Goal: Task Accomplishment & Management: Manage account settings

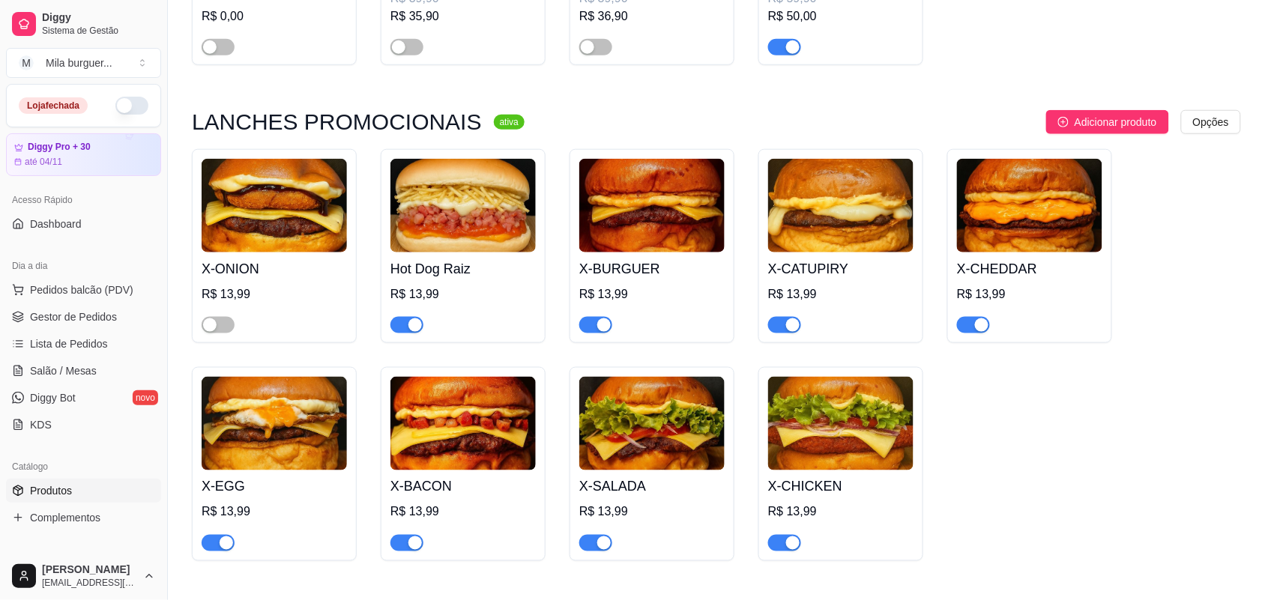
scroll to position [468, 0]
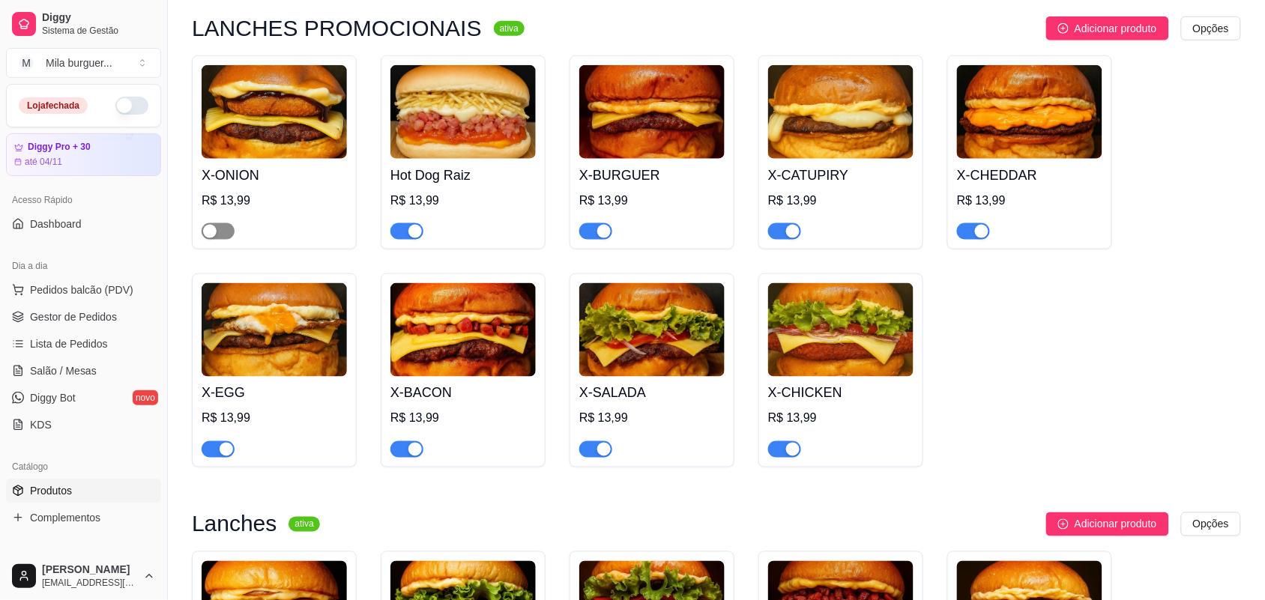
click at [208, 230] on div "button" at bounding box center [209, 231] width 13 height 13
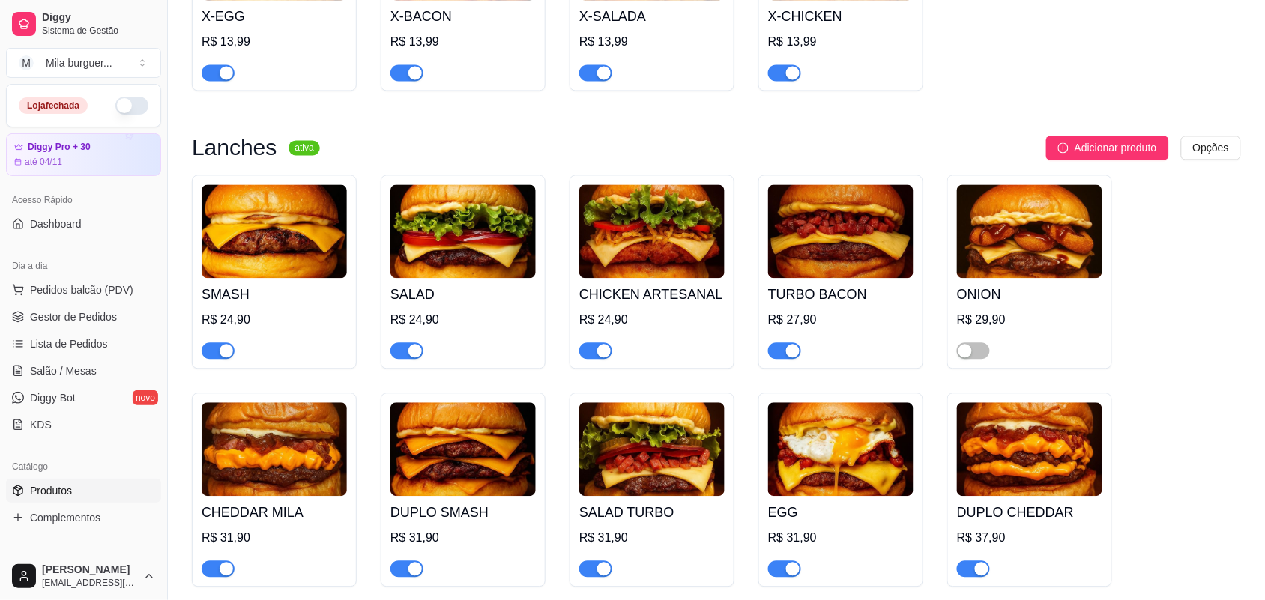
scroll to position [937, 0]
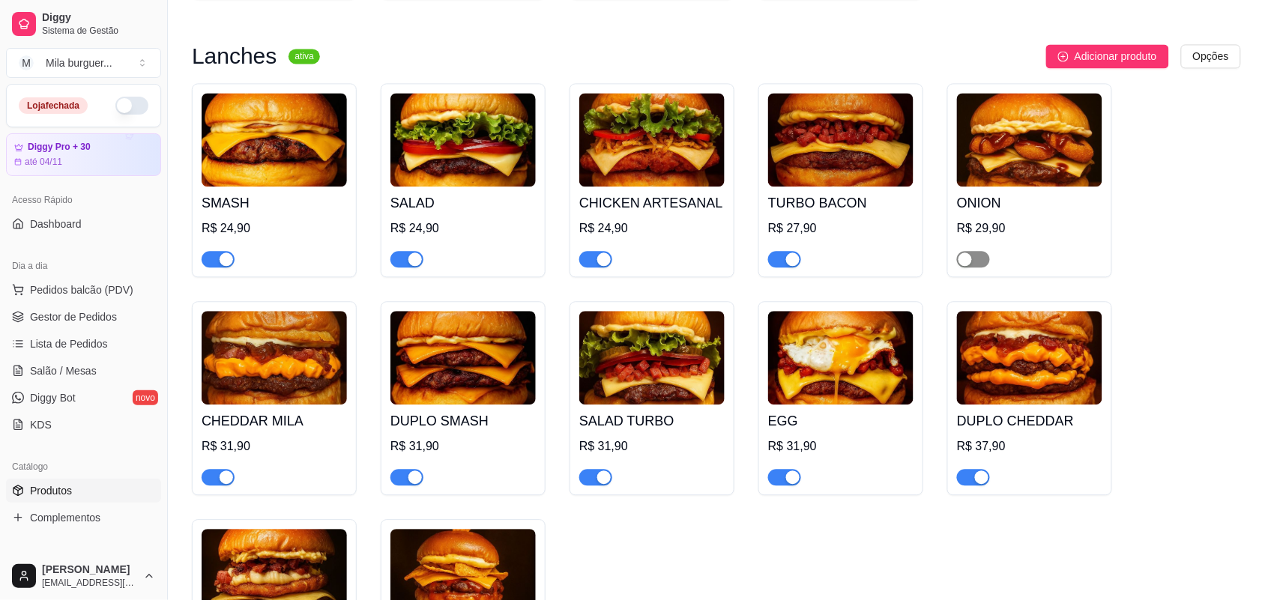
click at [964, 264] on div "button" at bounding box center [964, 259] width 13 height 13
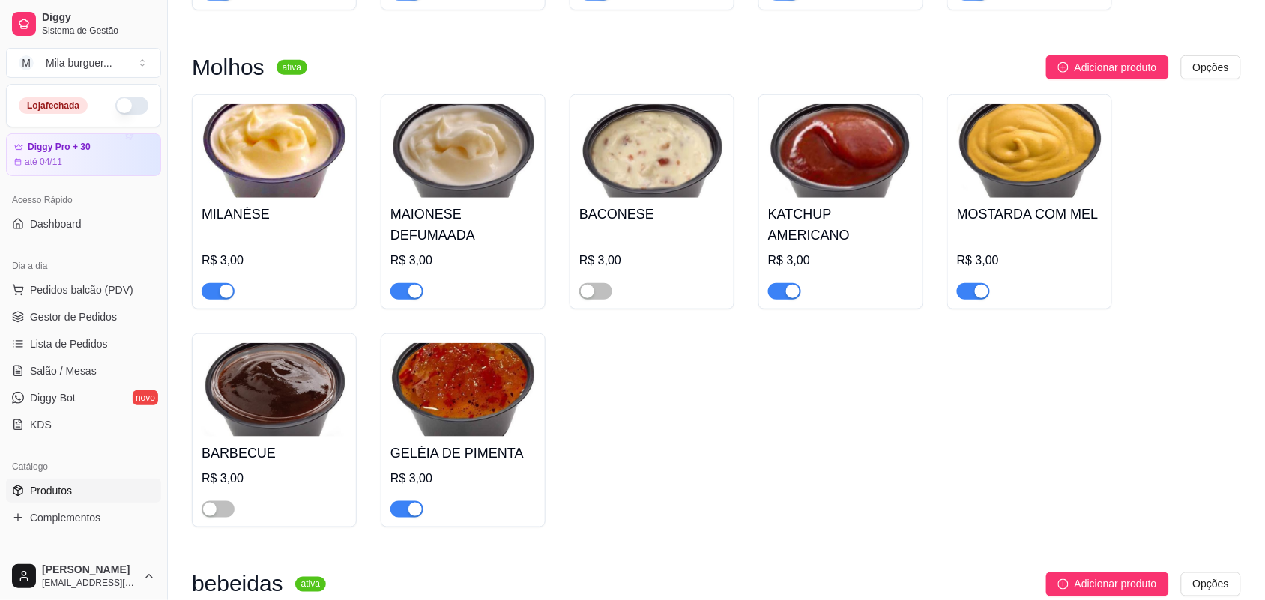
scroll to position [1967, 0]
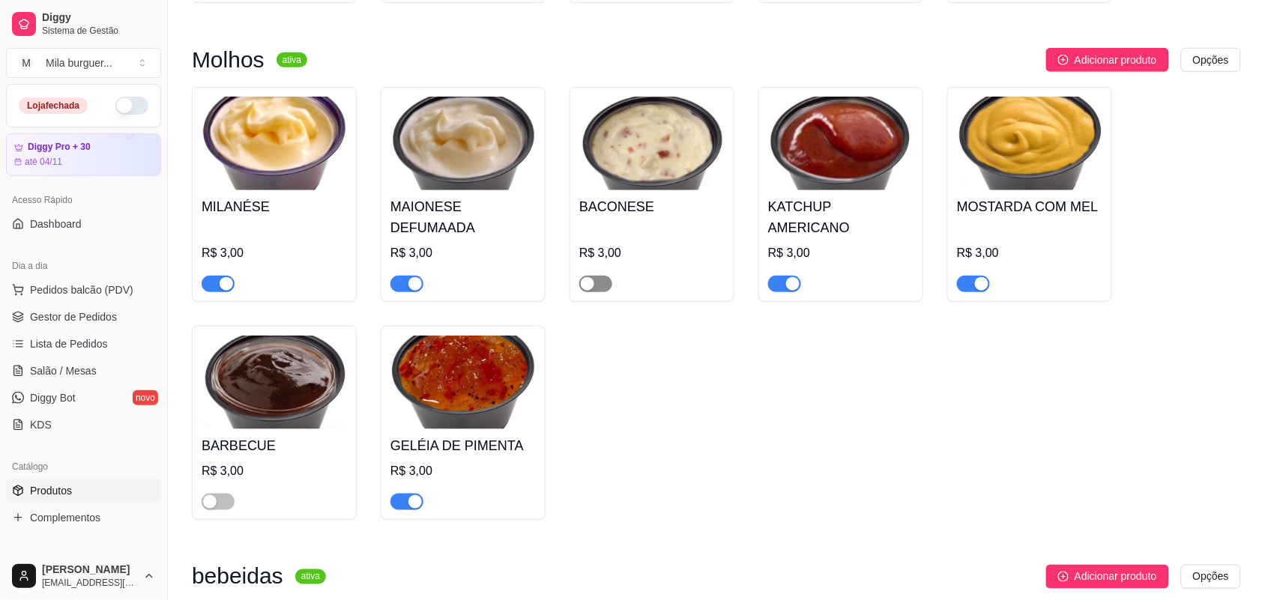
click at [588, 277] on div "button" at bounding box center [587, 283] width 13 height 13
click at [208, 495] on div "button" at bounding box center [209, 501] width 13 height 13
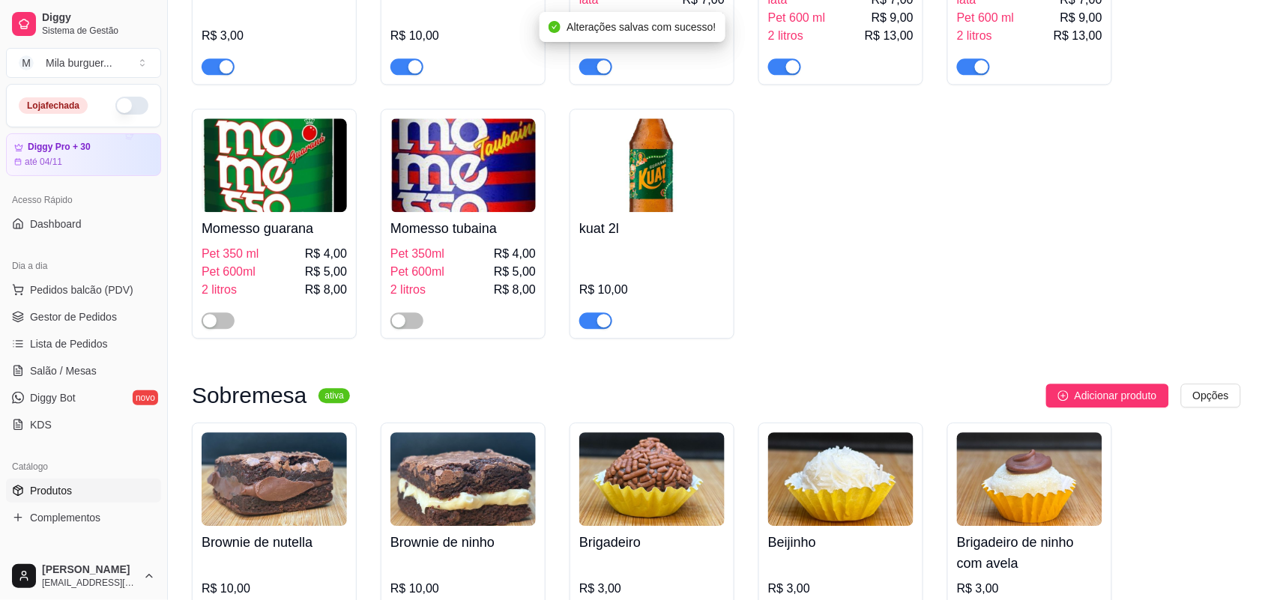
scroll to position [2810, 0]
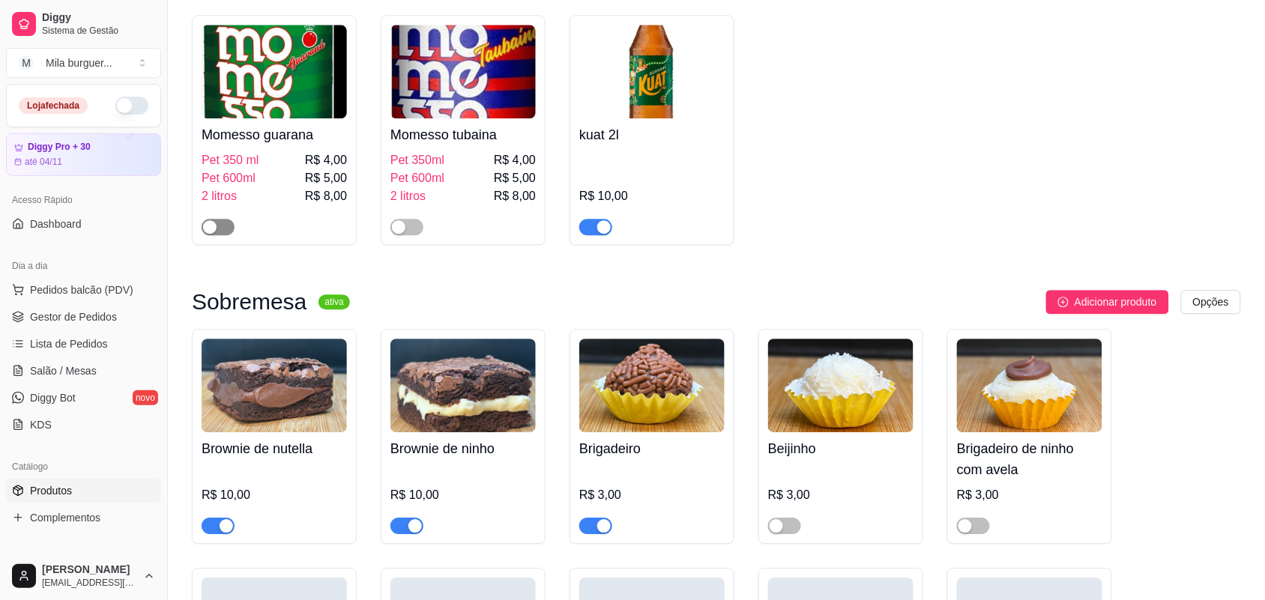
click at [207, 223] on div "button" at bounding box center [209, 226] width 13 height 13
click at [399, 229] on div "button" at bounding box center [398, 226] width 13 height 13
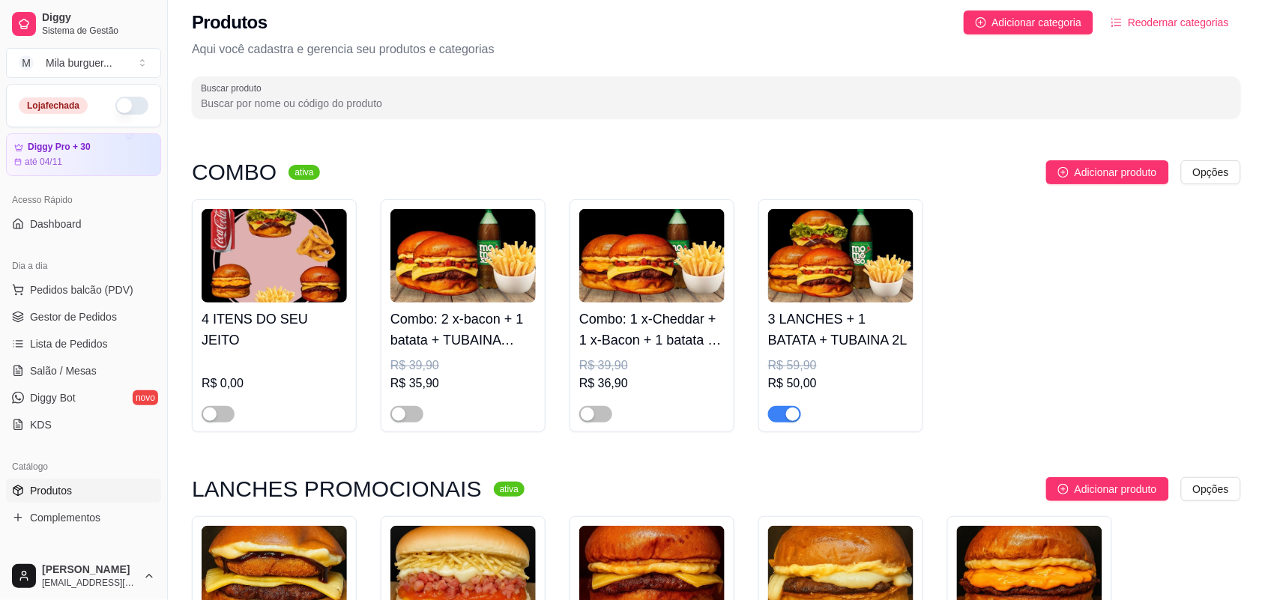
scroll to position [0, 0]
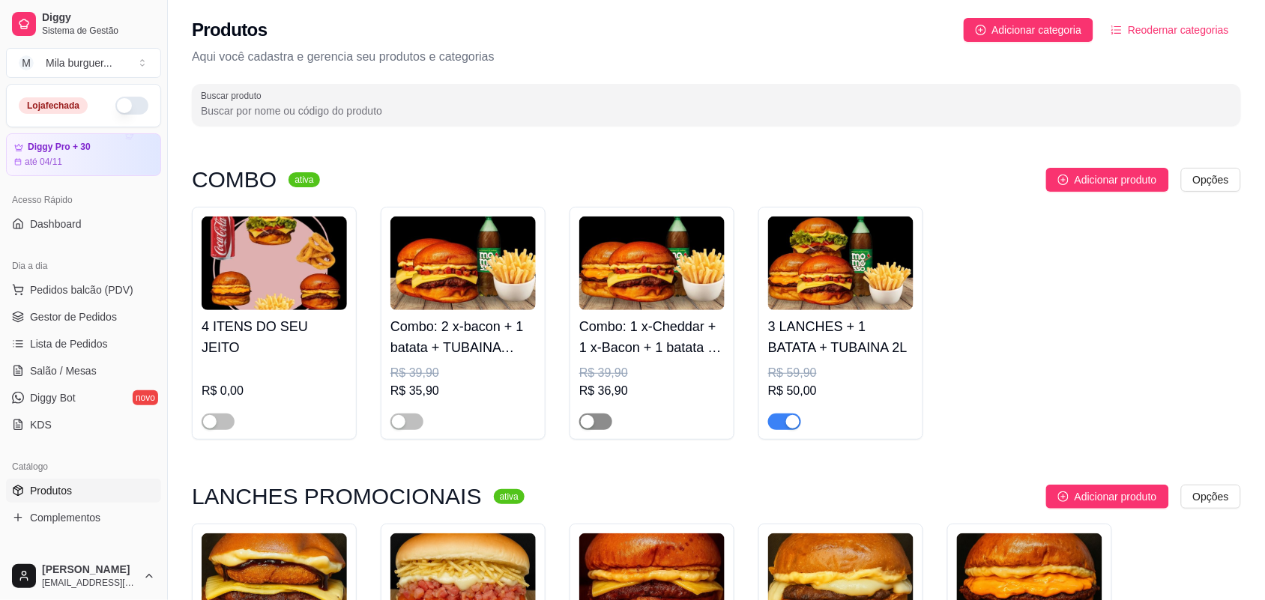
click at [592, 427] on div "button" at bounding box center [587, 421] width 13 height 13
click at [392, 425] on div "button" at bounding box center [398, 421] width 13 height 13
click at [206, 421] on div "button" at bounding box center [209, 421] width 13 height 13
click at [115, 106] on button "button" at bounding box center [131, 106] width 33 height 18
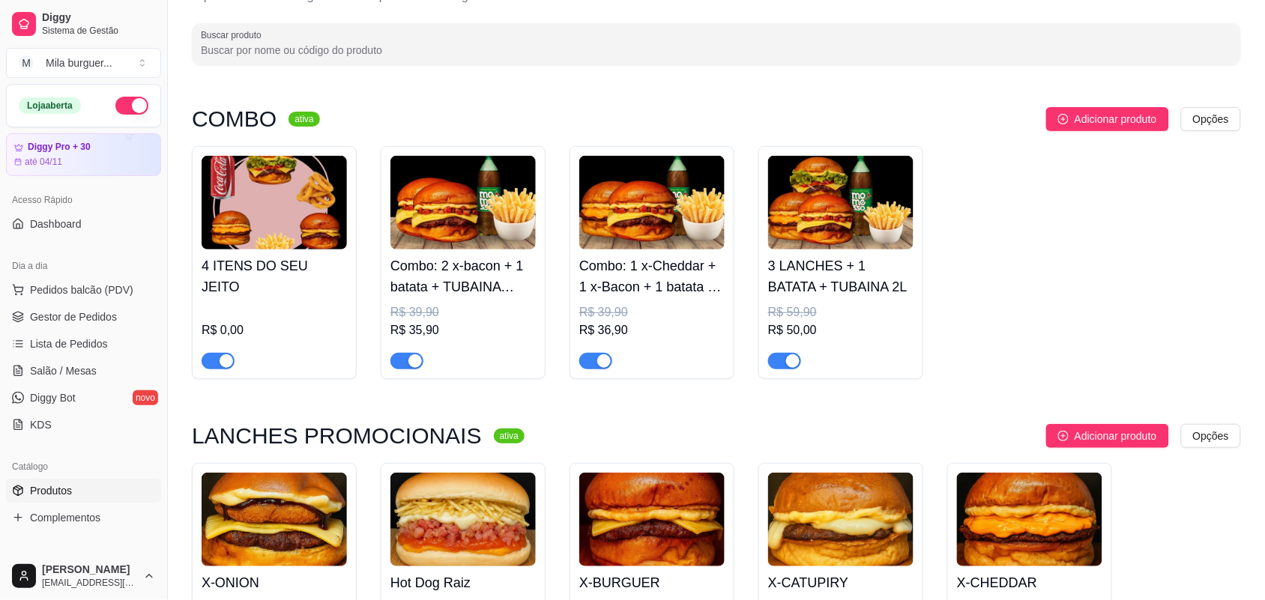
scroll to position [94, 0]
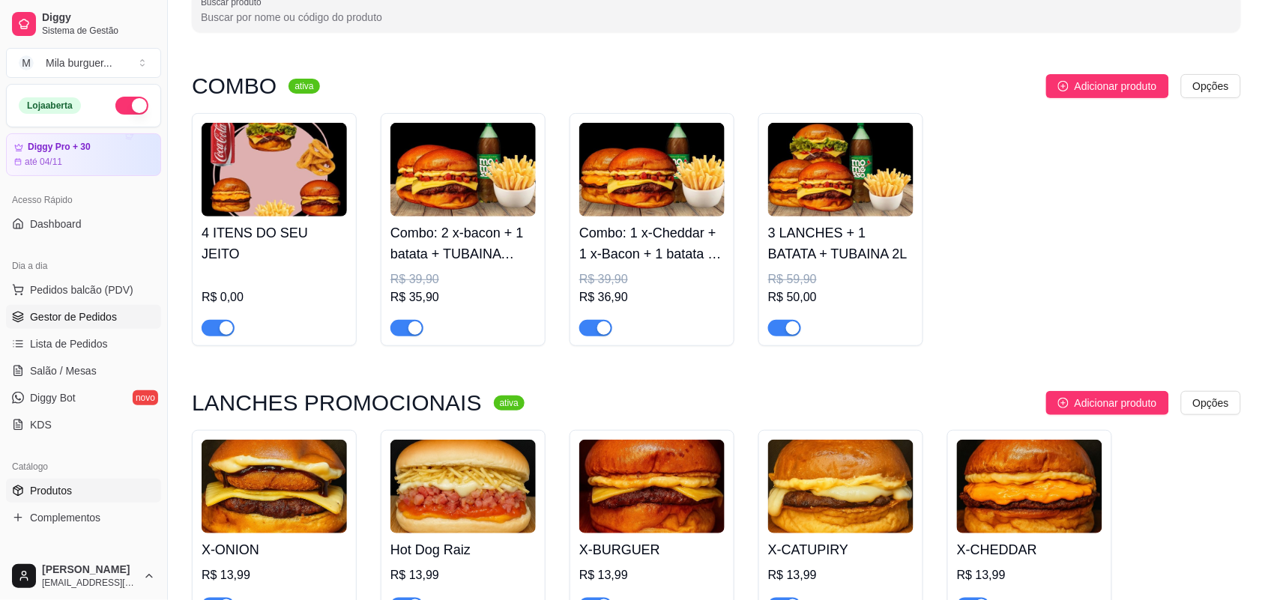
click at [115, 320] on link "Gestor de Pedidos" at bounding box center [83, 317] width 155 height 24
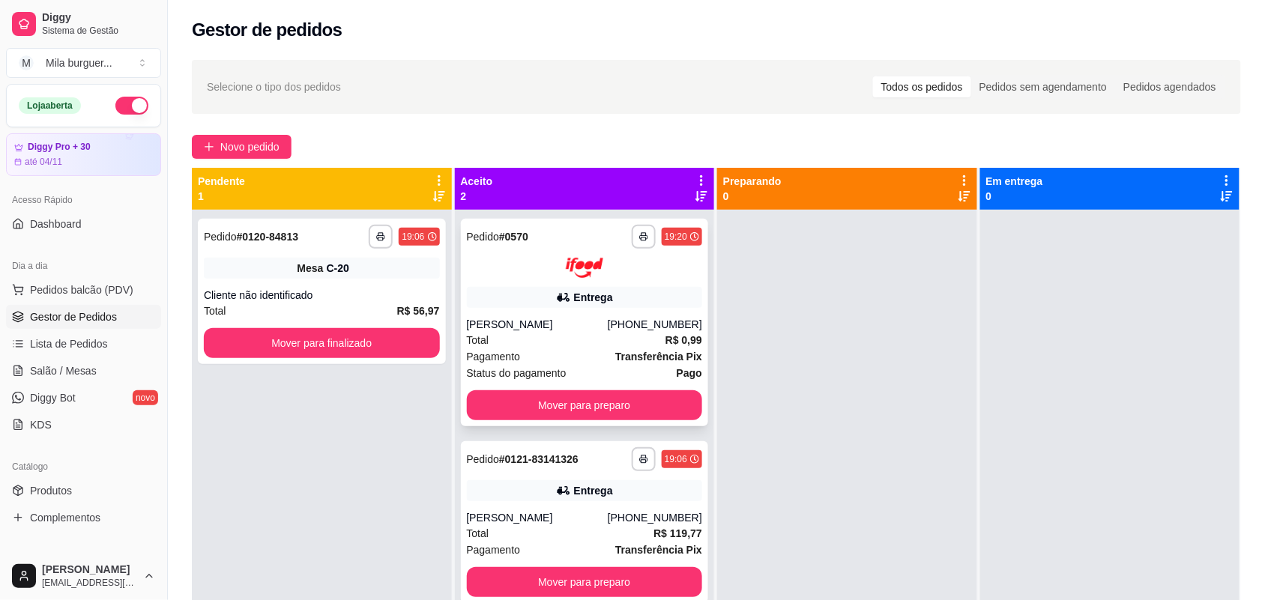
click at [477, 387] on div "**********" at bounding box center [585, 323] width 248 height 208
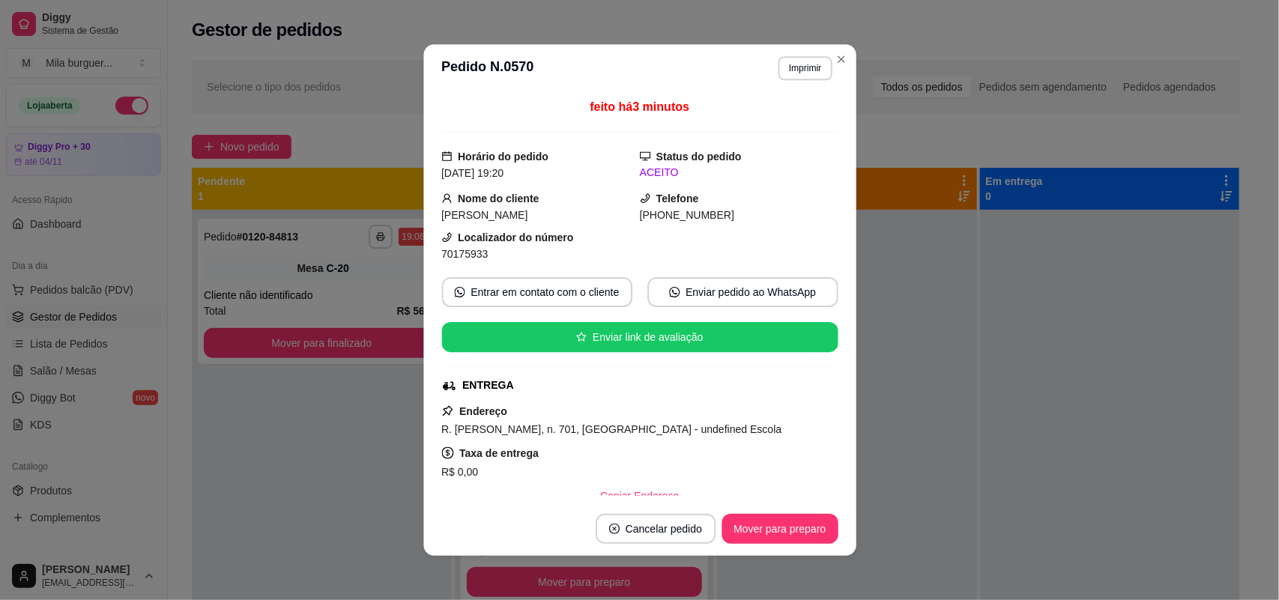
click at [480, 399] on div "feito há 3 minutos Horário do pedido [DATE] 19:20 Status do pedido ACEITO Nome …" at bounding box center [639, 296] width 396 height 397
click at [424, 408] on div "feito há 3 minutos Horário do pedido [DATE] 19:20 Status do pedido ACEITO Nome …" at bounding box center [640, 297] width 432 height 408
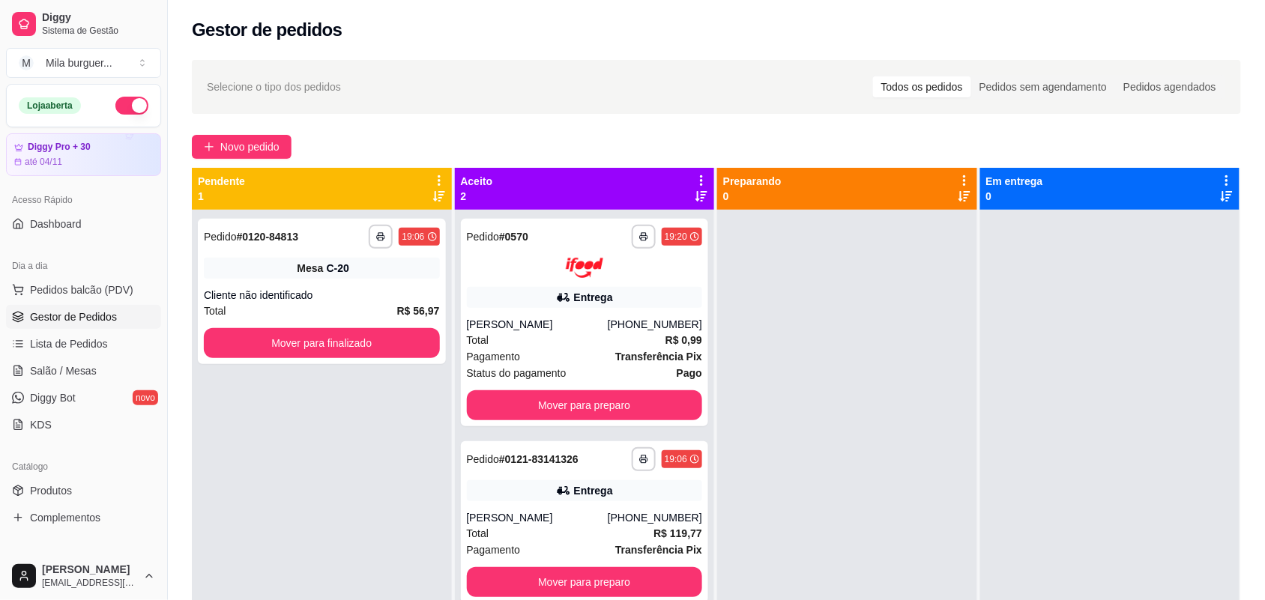
click at [402, 398] on div "**********" at bounding box center [322, 510] width 260 height 600
click at [504, 399] on button "Mover para preparo" at bounding box center [585, 405] width 236 height 30
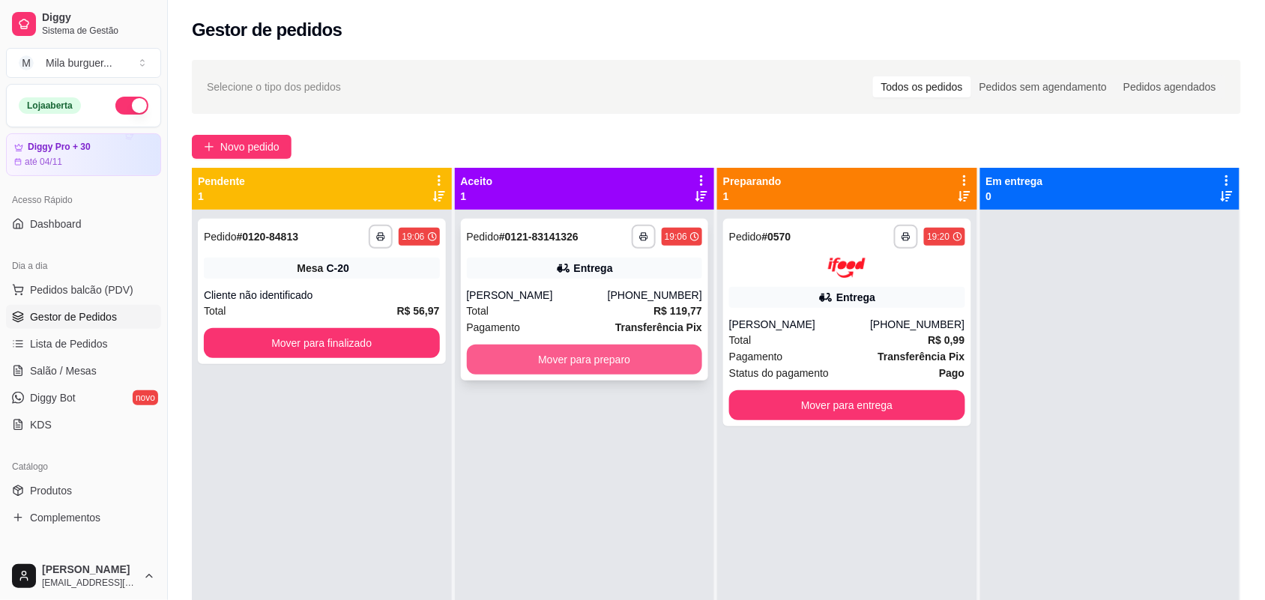
click at [567, 354] on button "Mover para preparo" at bounding box center [585, 360] width 236 height 30
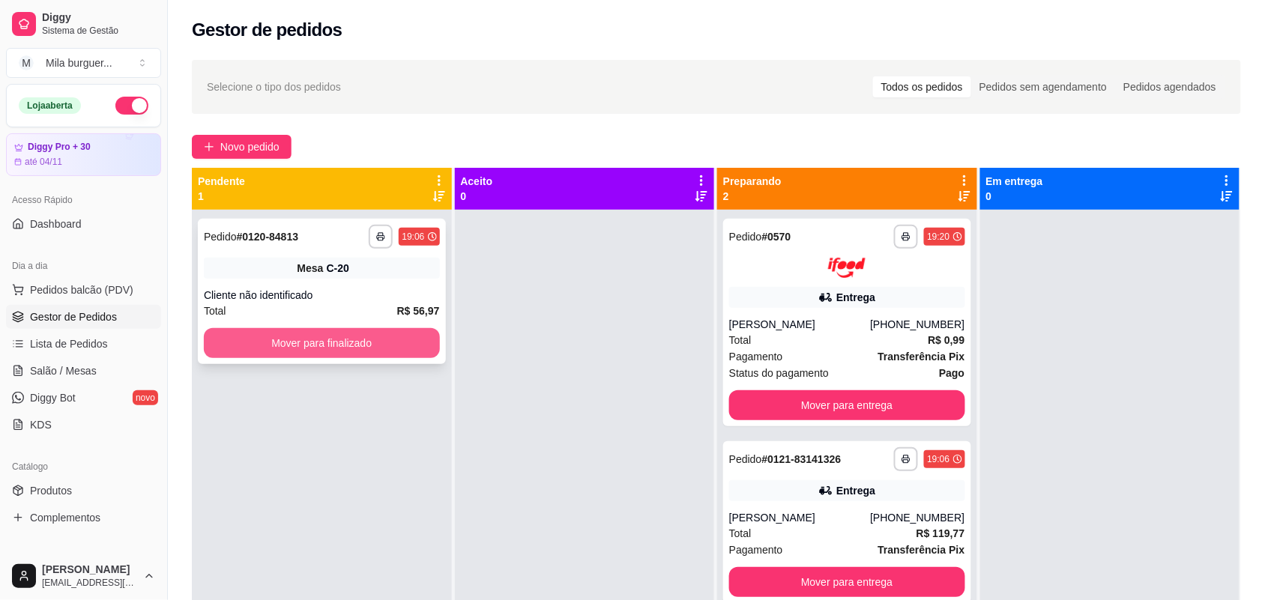
click at [396, 330] on button "Mover para finalizado" at bounding box center [322, 343] width 236 height 30
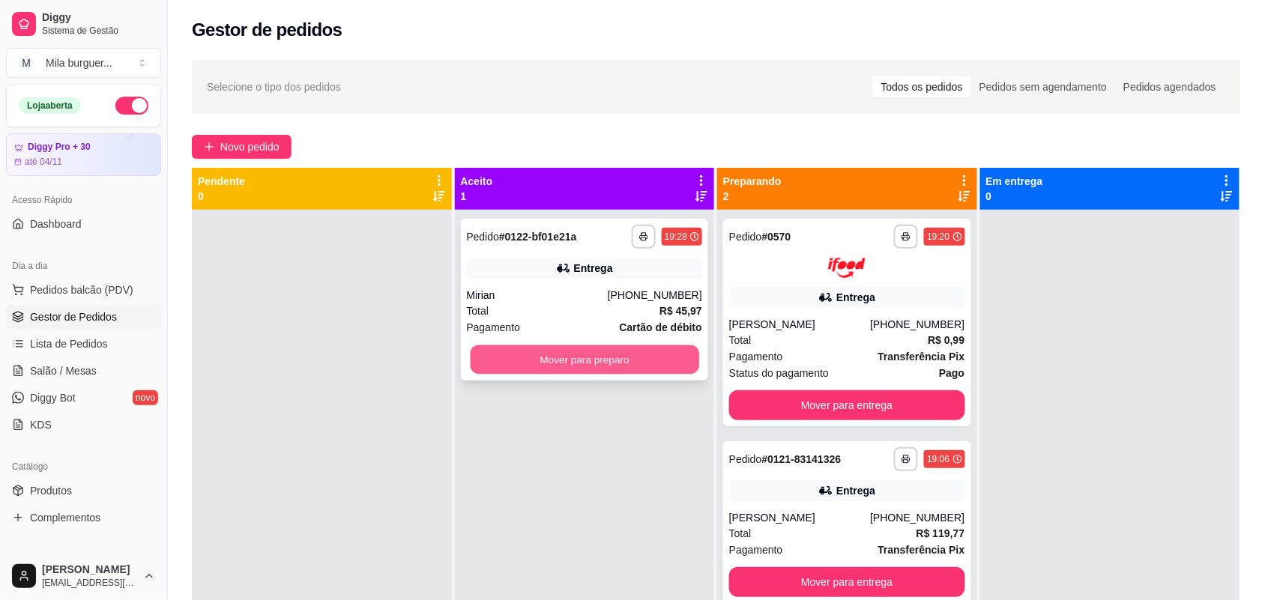
click at [541, 354] on button "Mover para preparo" at bounding box center [584, 359] width 229 height 29
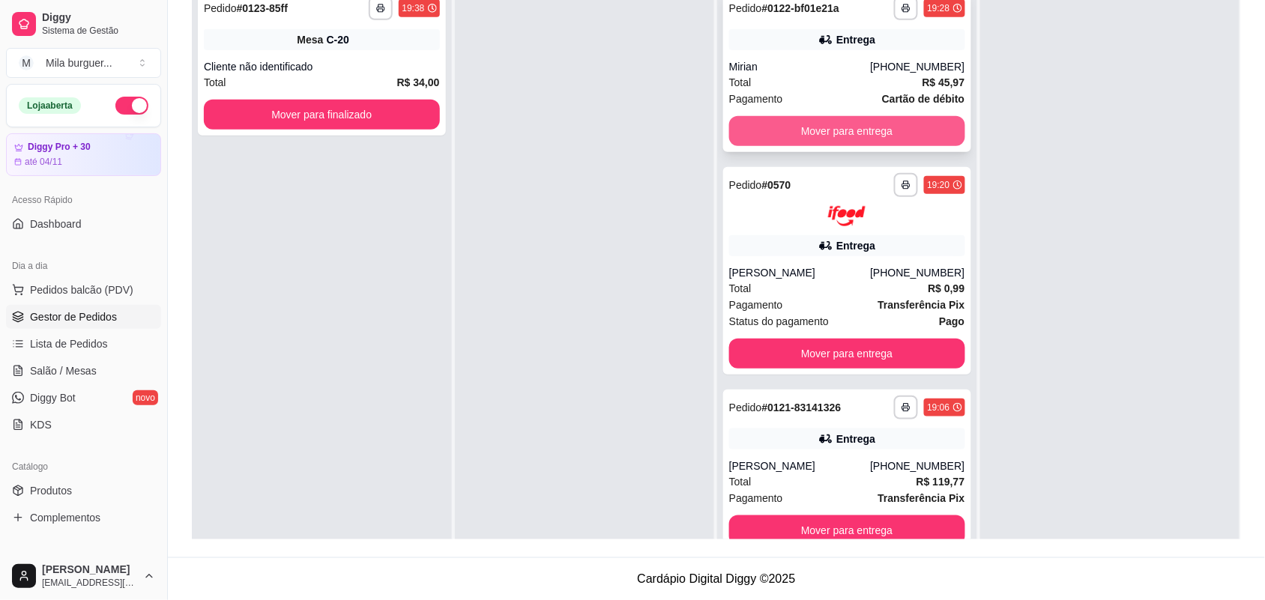
click at [784, 126] on button "Mover para entrega" at bounding box center [847, 131] width 236 height 30
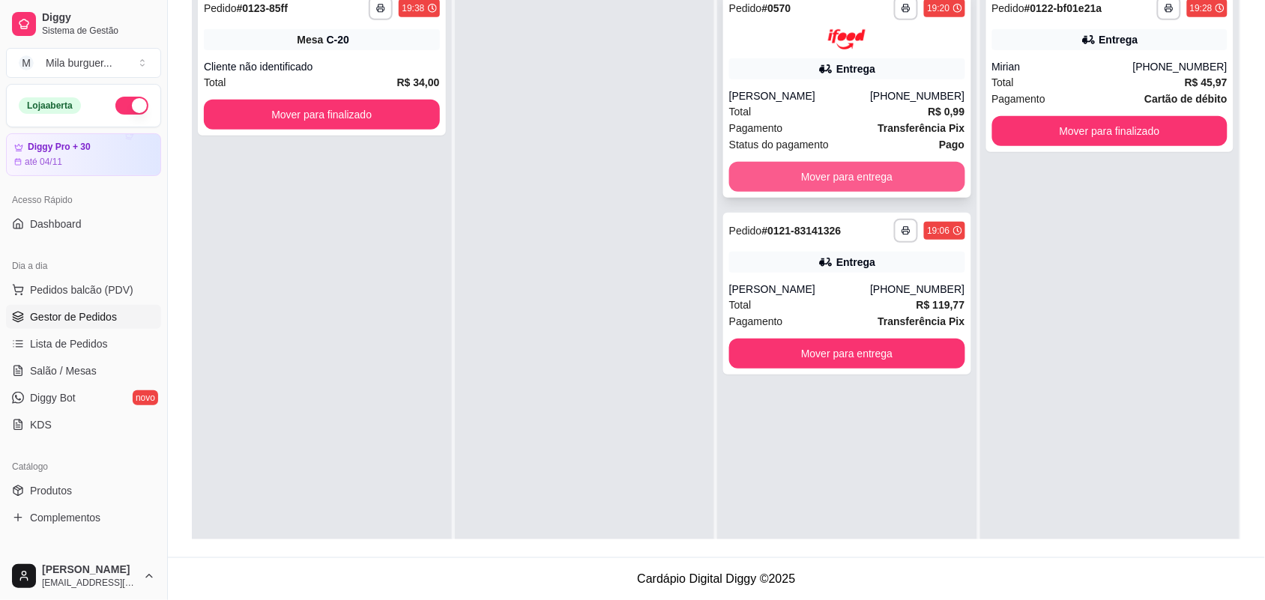
click at [783, 169] on button "Mover para entrega" at bounding box center [847, 177] width 236 height 30
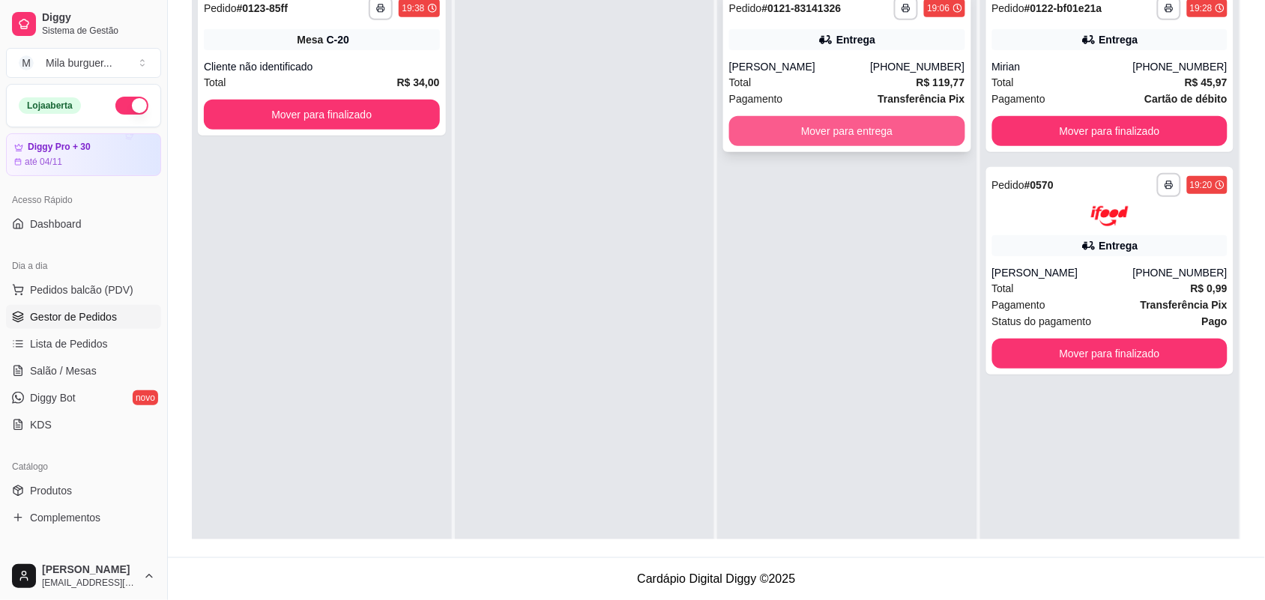
click at [795, 136] on button "Mover para entrega" at bounding box center [847, 131] width 236 height 30
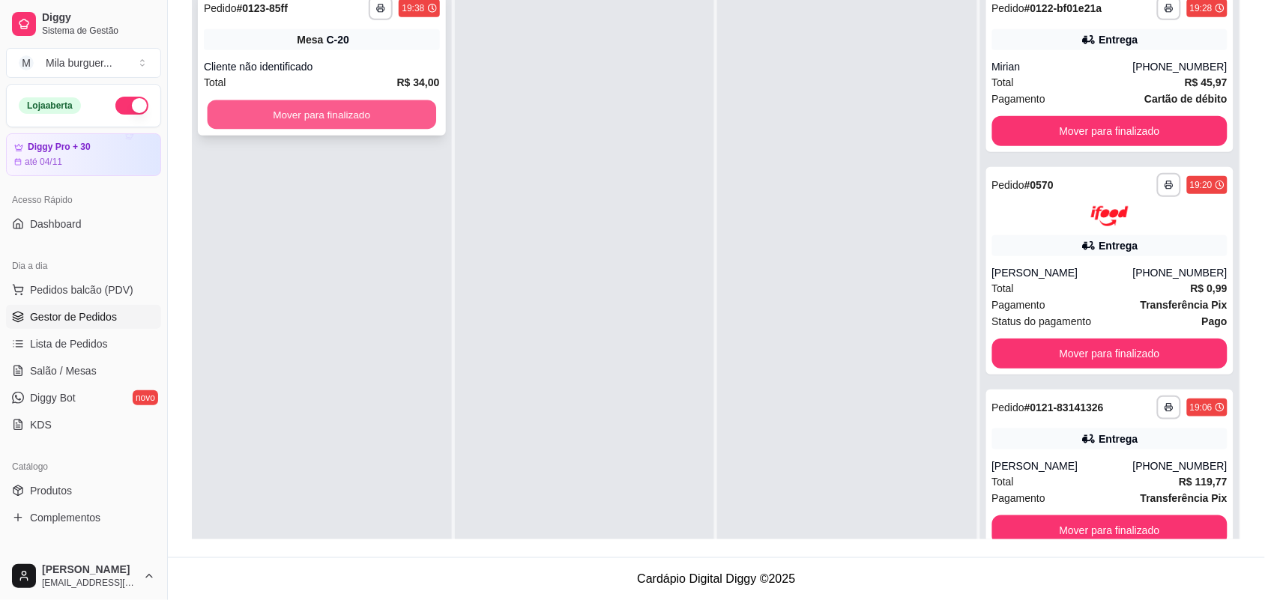
click at [421, 117] on button "Mover para finalizado" at bounding box center [322, 114] width 229 height 29
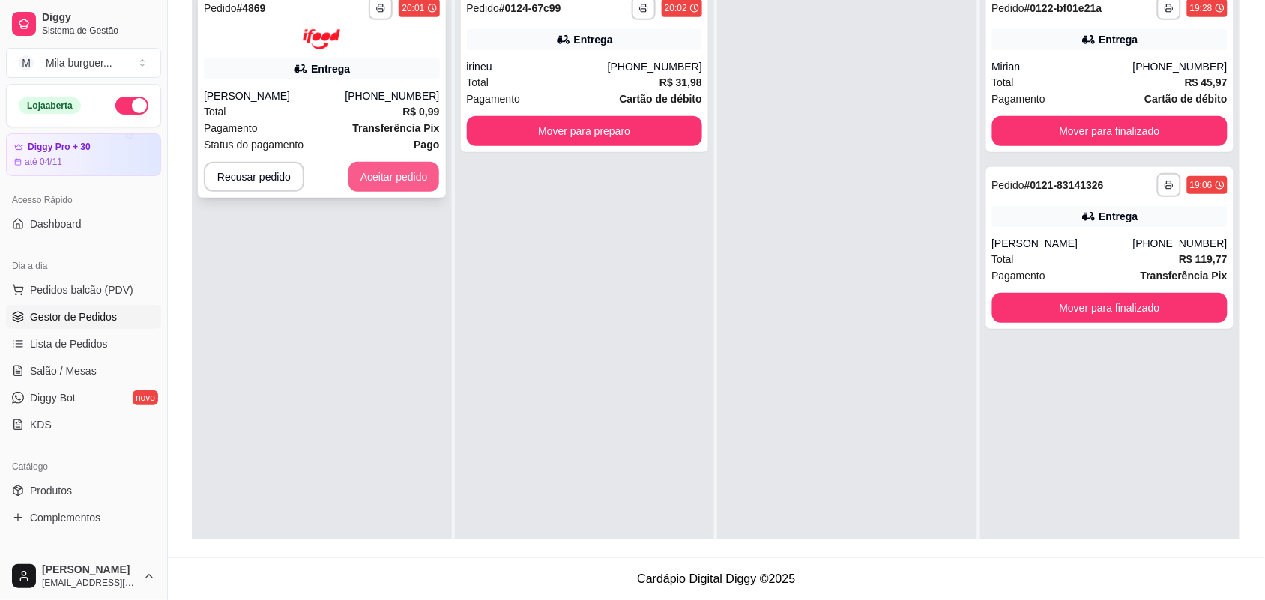
click at [401, 178] on button "Aceitar pedido" at bounding box center [393, 177] width 91 height 30
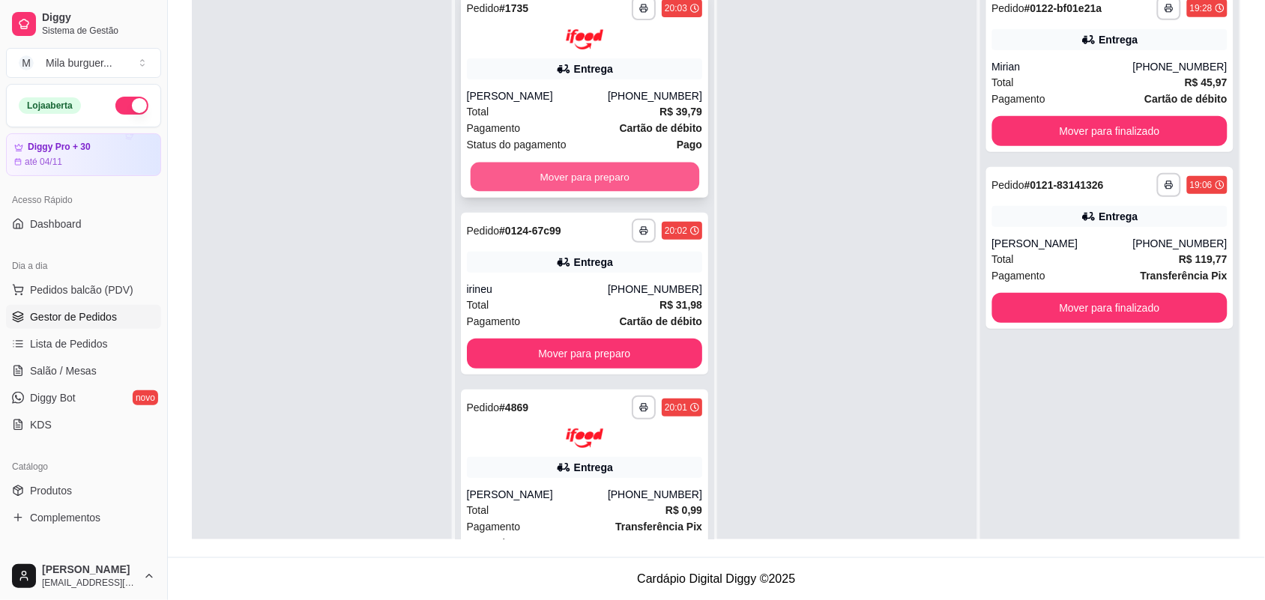
click at [493, 181] on button "Mover para preparo" at bounding box center [584, 176] width 229 height 29
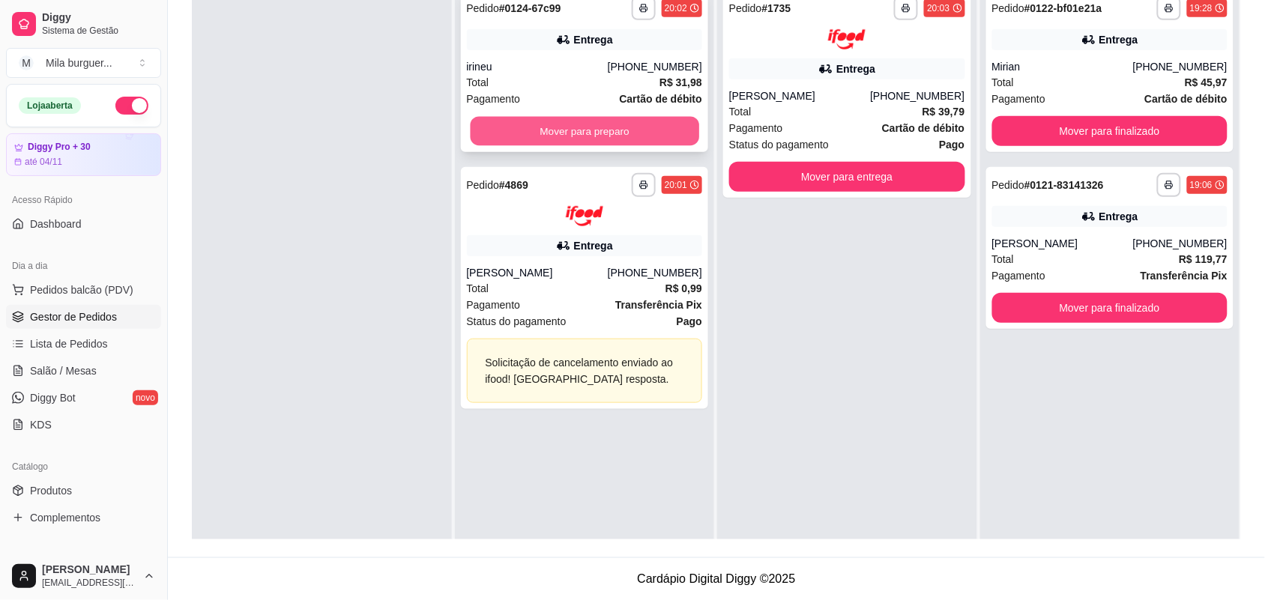
click at [507, 139] on button "Mover para preparo" at bounding box center [584, 131] width 229 height 29
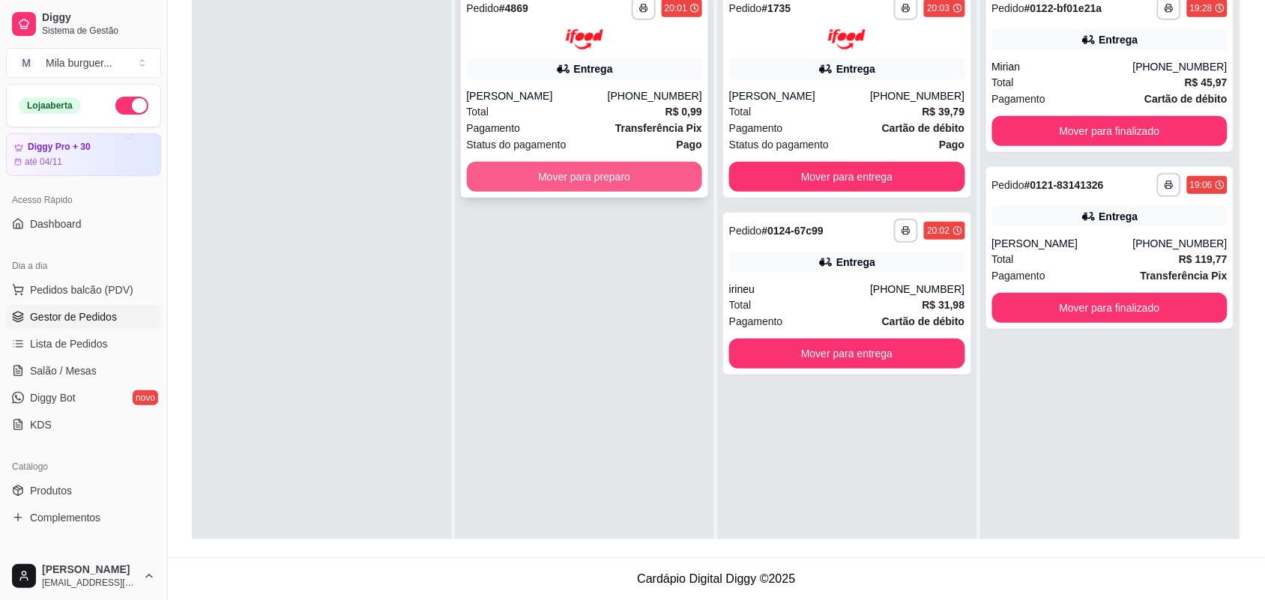
click at [590, 174] on button "Mover para preparo" at bounding box center [585, 177] width 236 height 30
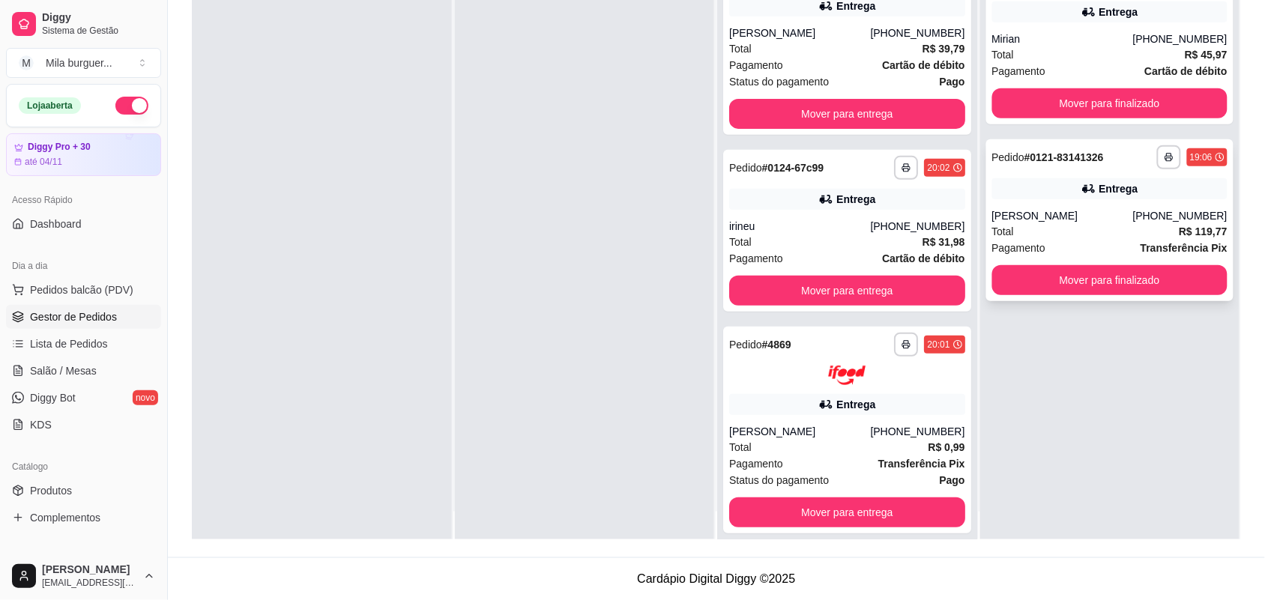
scroll to position [42, 0]
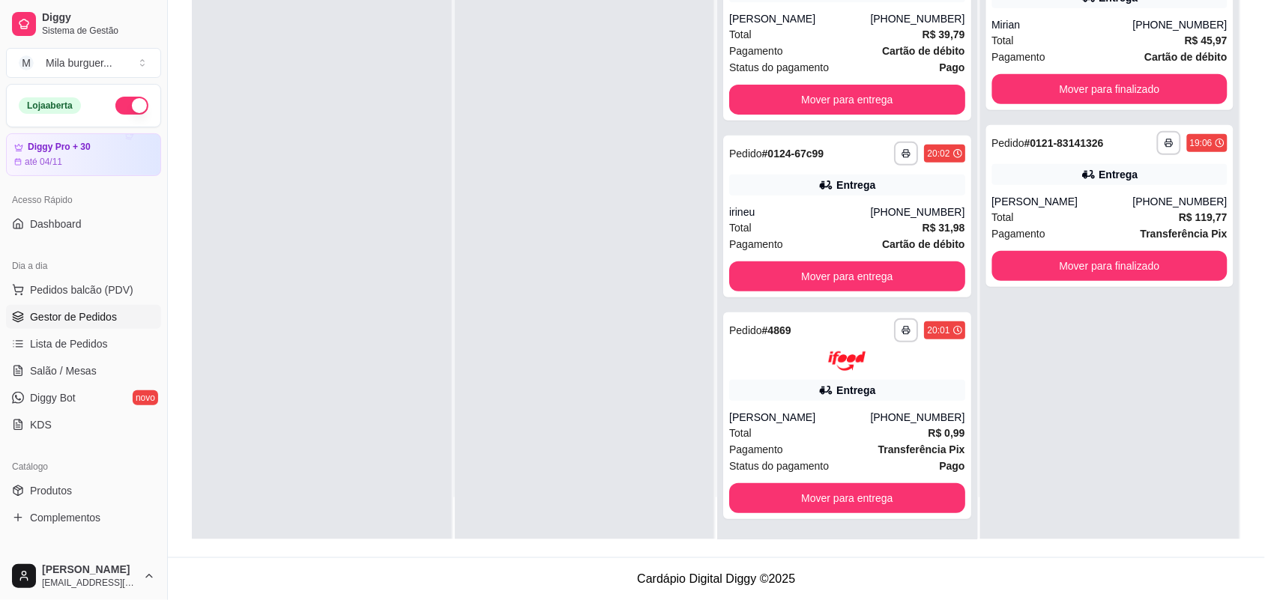
drag, startPoint x: 791, startPoint y: 309, endPoint x: 656, endPoint y: 281, distance: 138.4
click at [656, 281] on div at bounding box center [585, 239] width 260 height 600
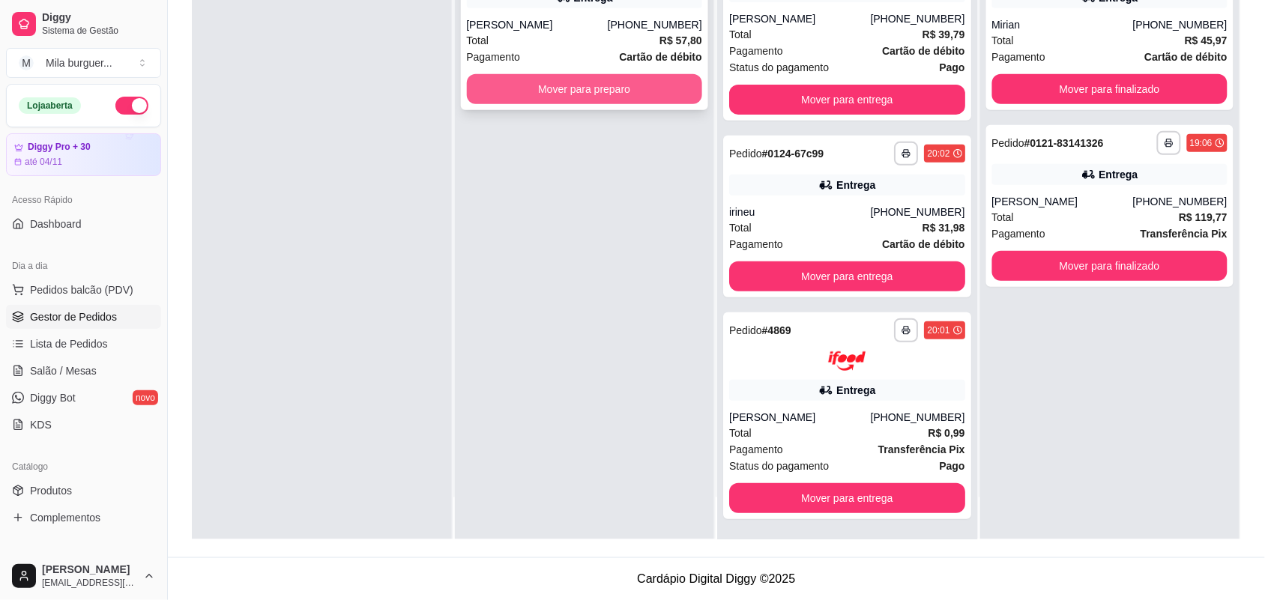
click at [633, 91] on button "Mover para preparo" at bounding box center [585, 89] width 236 height 30
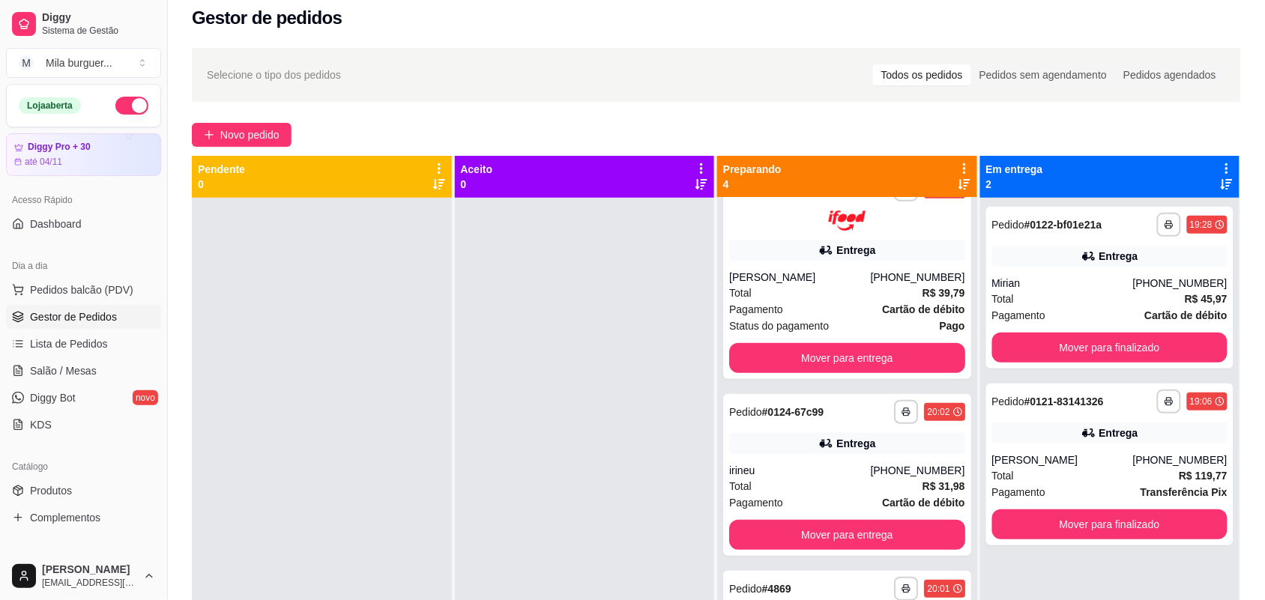
scroll to position [0, 0]
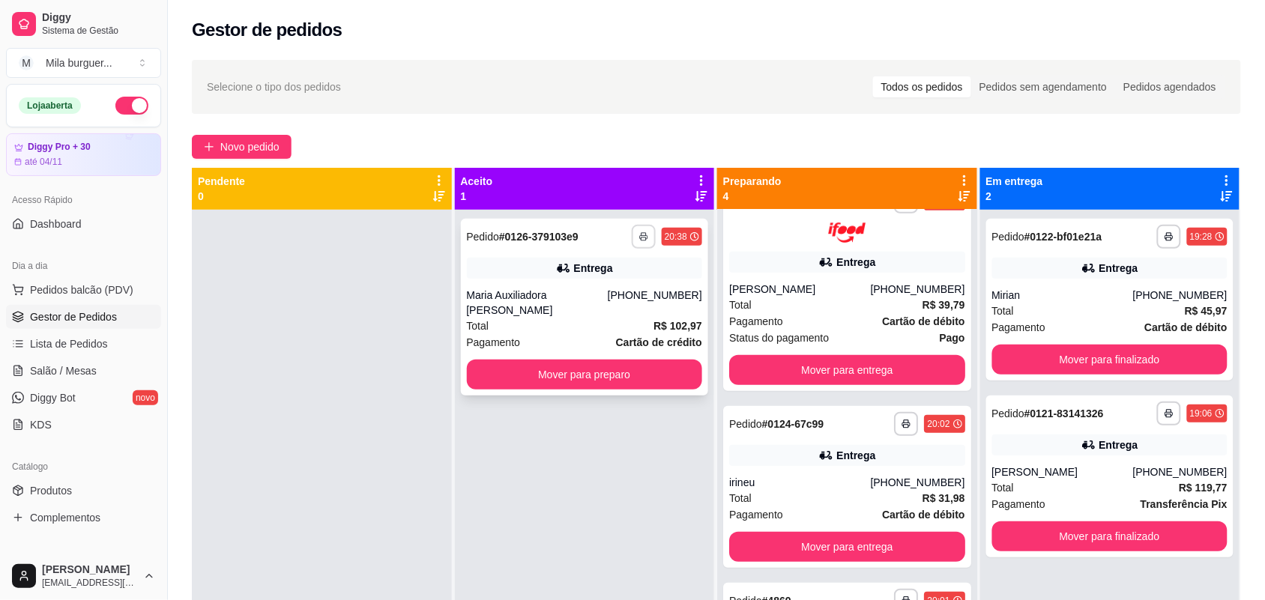
click at [640, 237] on icon "button" at bounding box center [643, 238] width 7 height 4
click at [608, 285] on button "IMPRESSORA" at bounding box center [597, 288] width 105 height 23
click at [640, 238] on icon "button" at bounding box center [643, 238] width 7 height 4
click at [608, 292] on button "IMPRESSORA" at bounding box center [598, 289] width 109 height 24
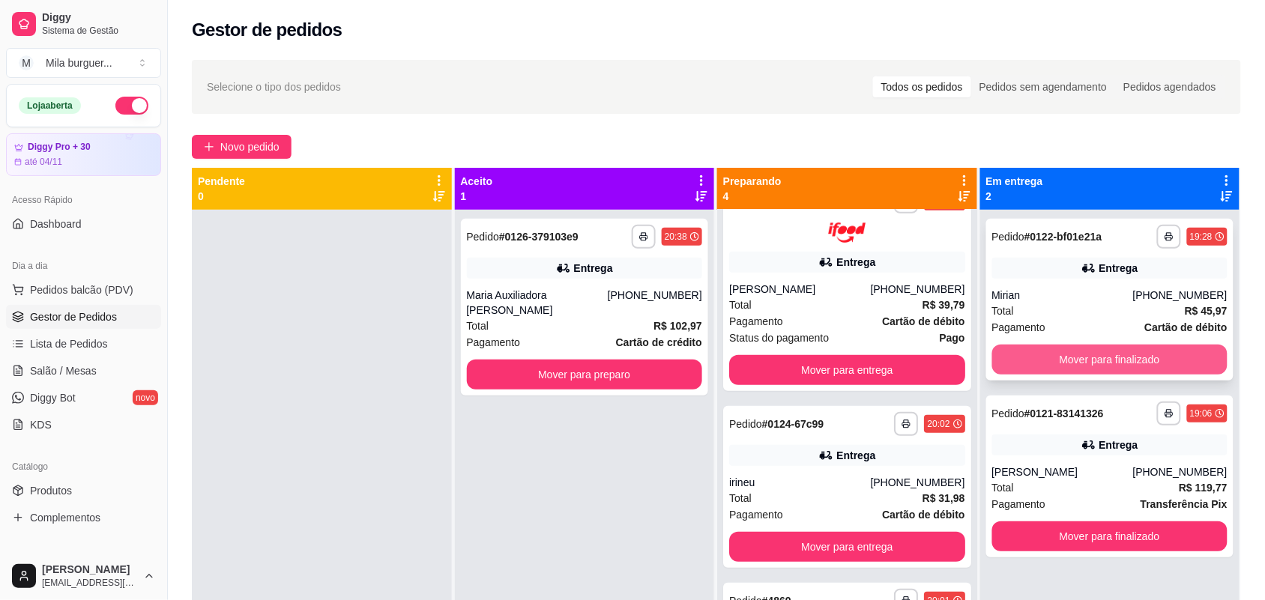
click at [1125, 356] on button "Mover para finalizado" at bounding box center [1110, 360] width 236 height 30
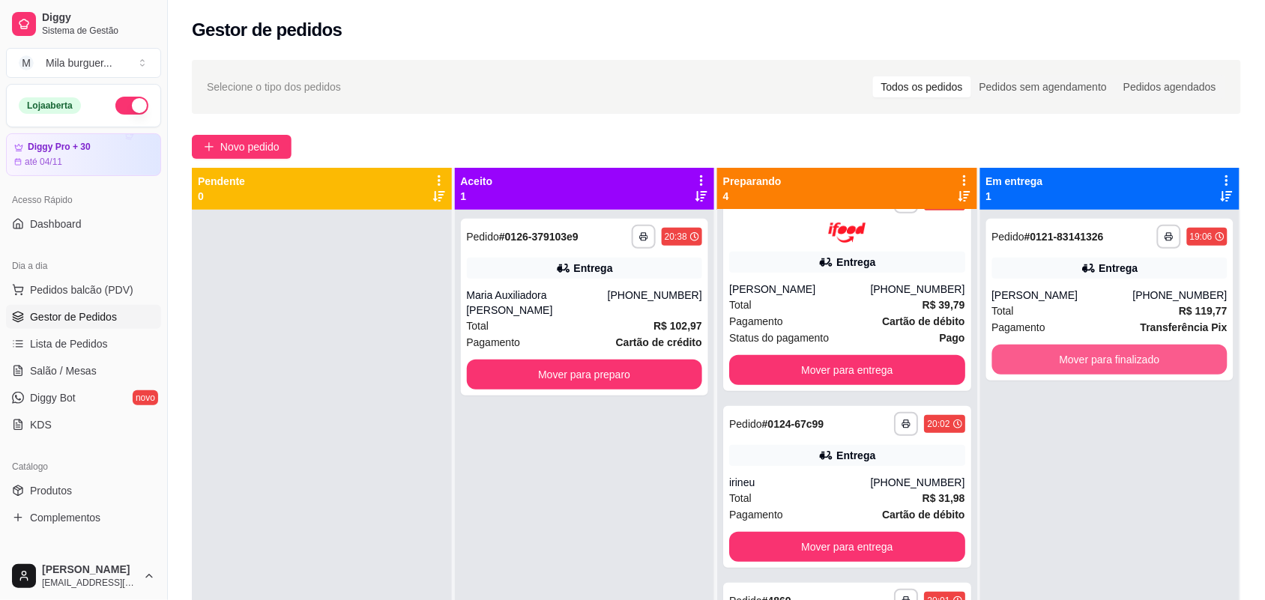
click at [1125, 356] on button "Mover para finalizado" at bounding box center [1110, 360] width 236 height 30
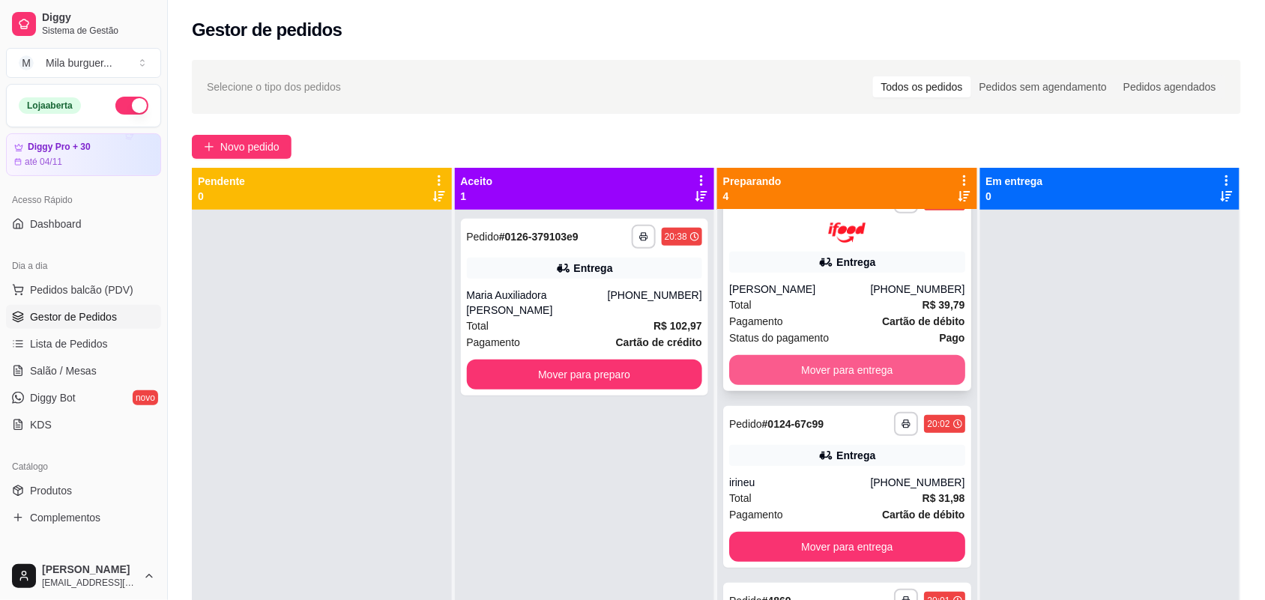
click at [898, 364] on button "Mover para entrega" at bounding box center [847, 370] width 236 height 30
click at [862, 163] on button "Mover para entrega" at bounding box center [847, 148] width 236 height 30
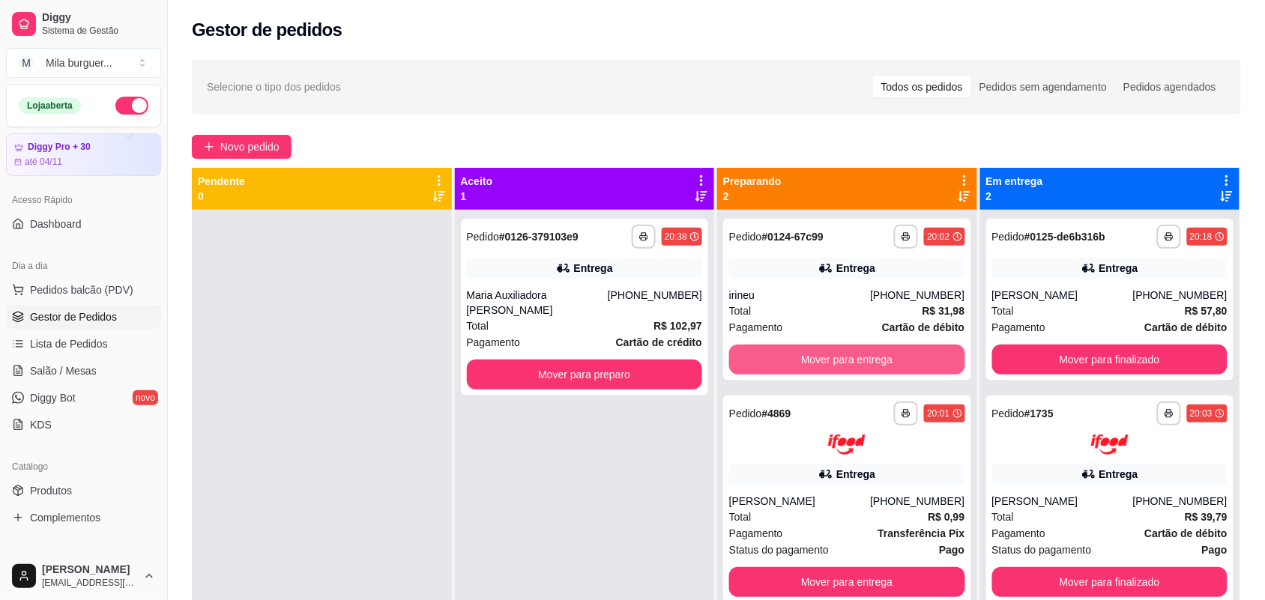
click at [862, 368] on button "Mover para entrega" at bounding box center [847, 360] width 236 height 30
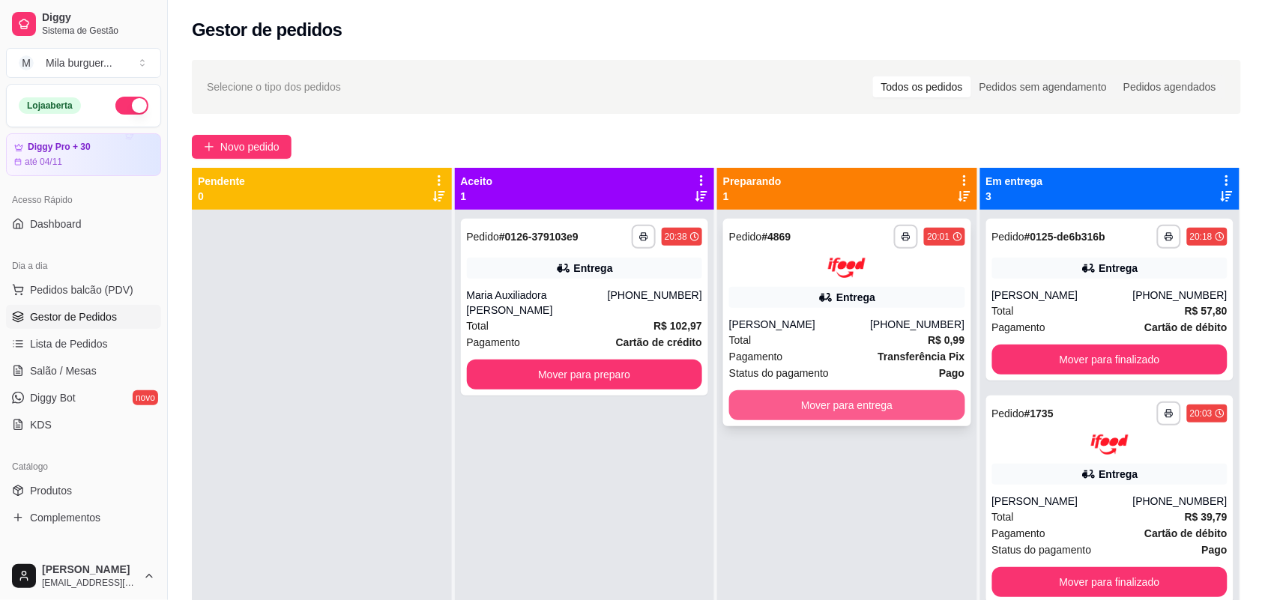
click at [864, 411] on button "Mover para entrega" at bounding box center [847, 405] width 236 height 30
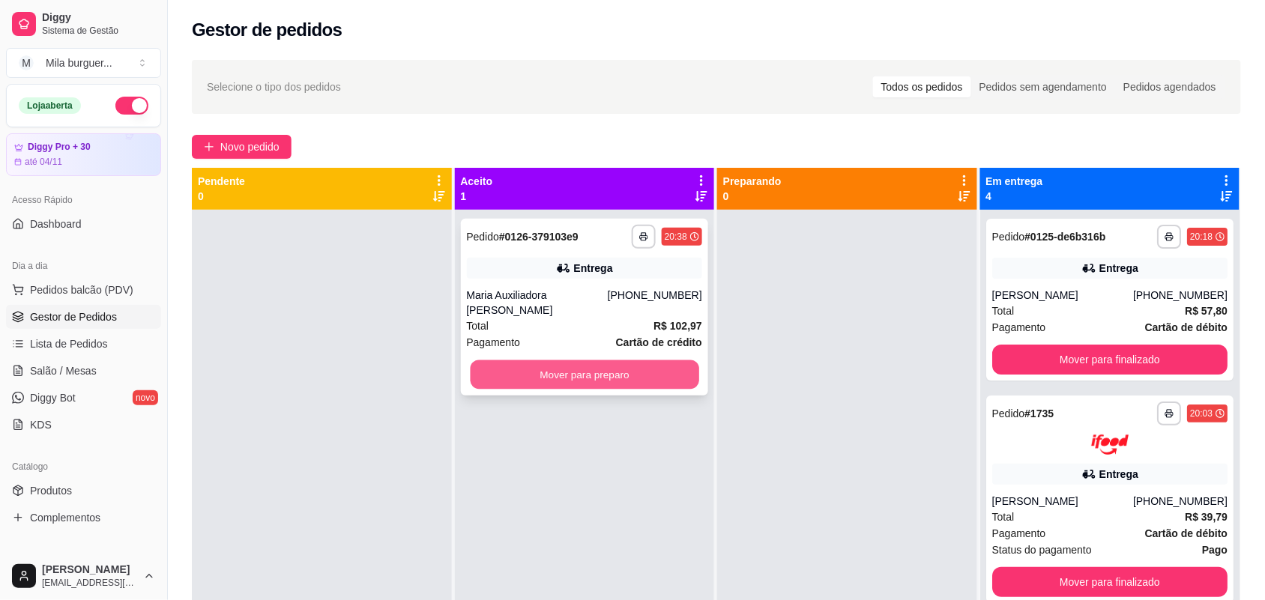
click at [630, 362] on button "Mover para preparo" at bounding box center [584, 374] width 229 height 29
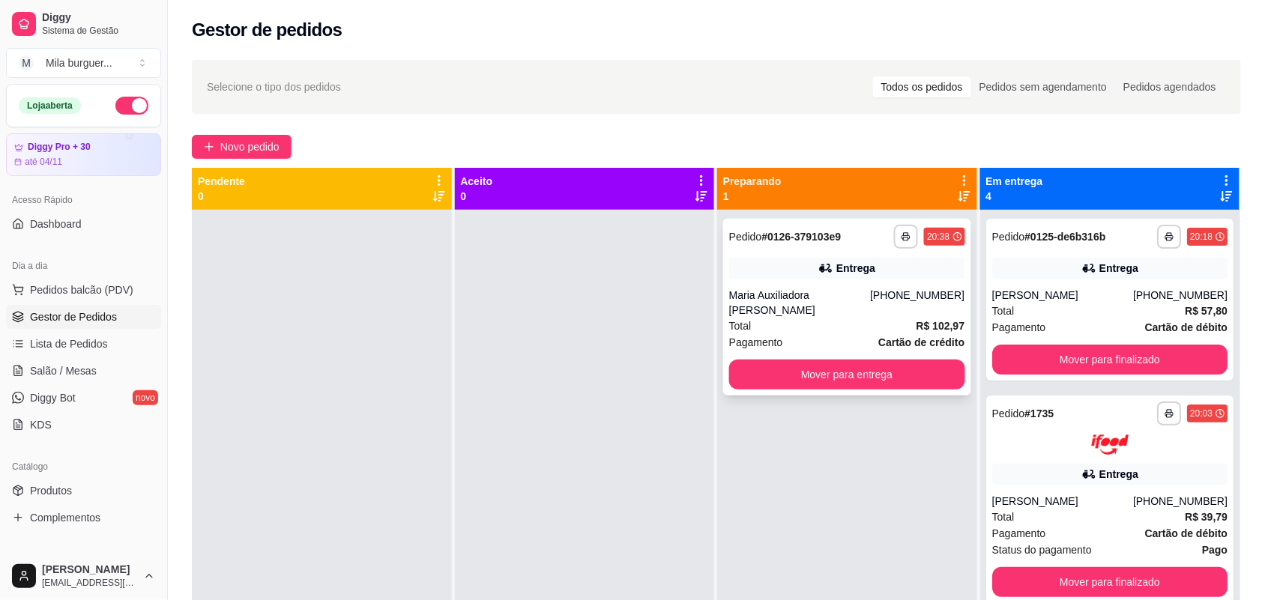
click at [774, 332] on div "Total R$ 102,97" at bounding box center [847, 326] width 236 height 16
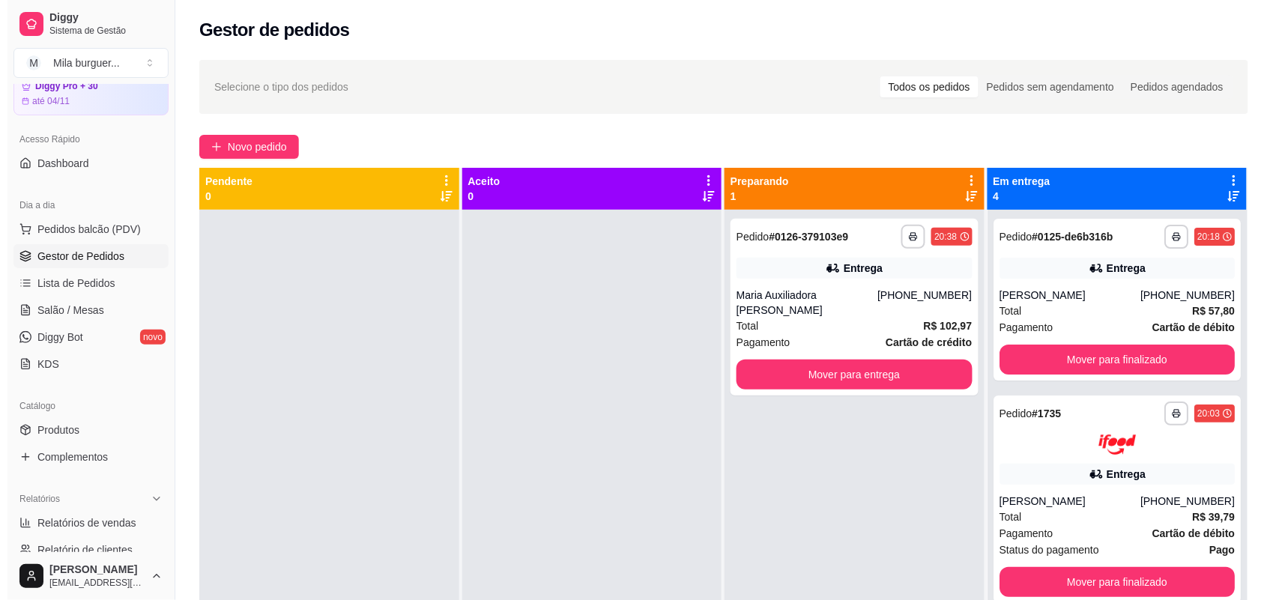
scroll to position [94, 0]
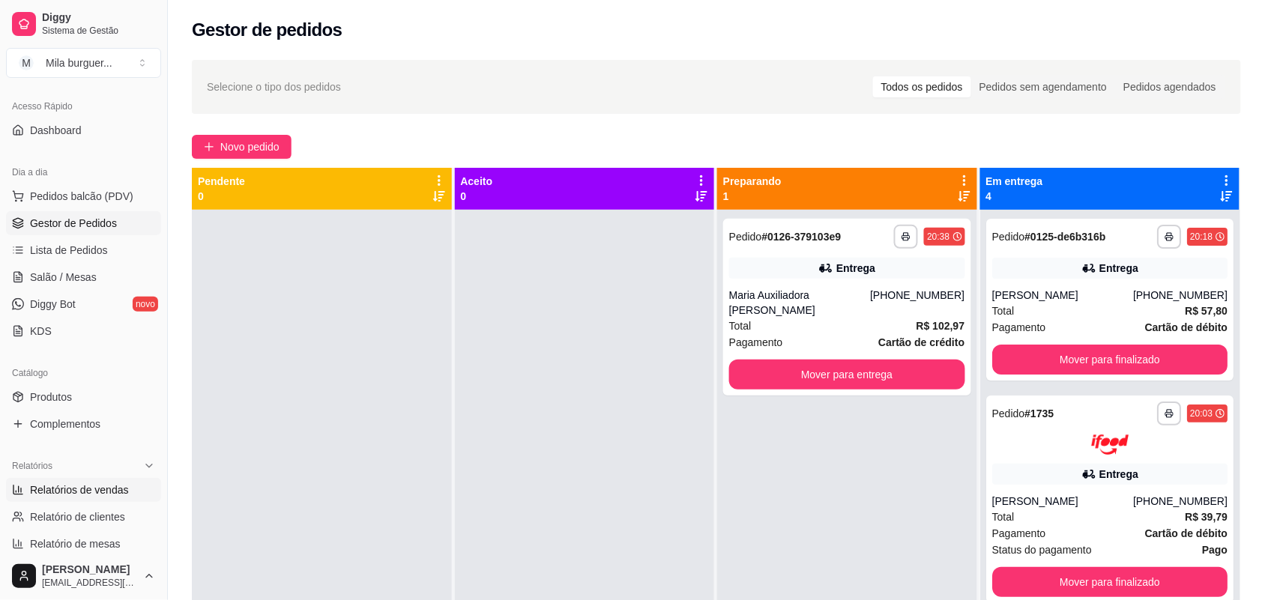
click at [73, 492] on span "Relatórios de vendas" at bounding box center [79, 490] width 99 height 15
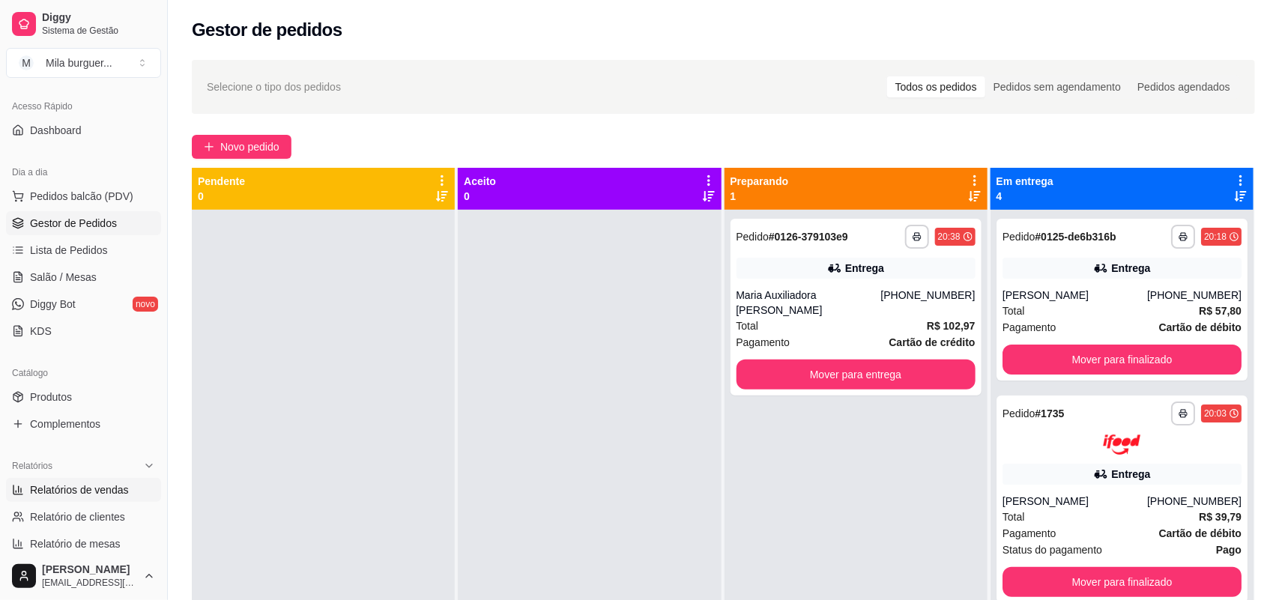
select select "ALL"
select select "0"
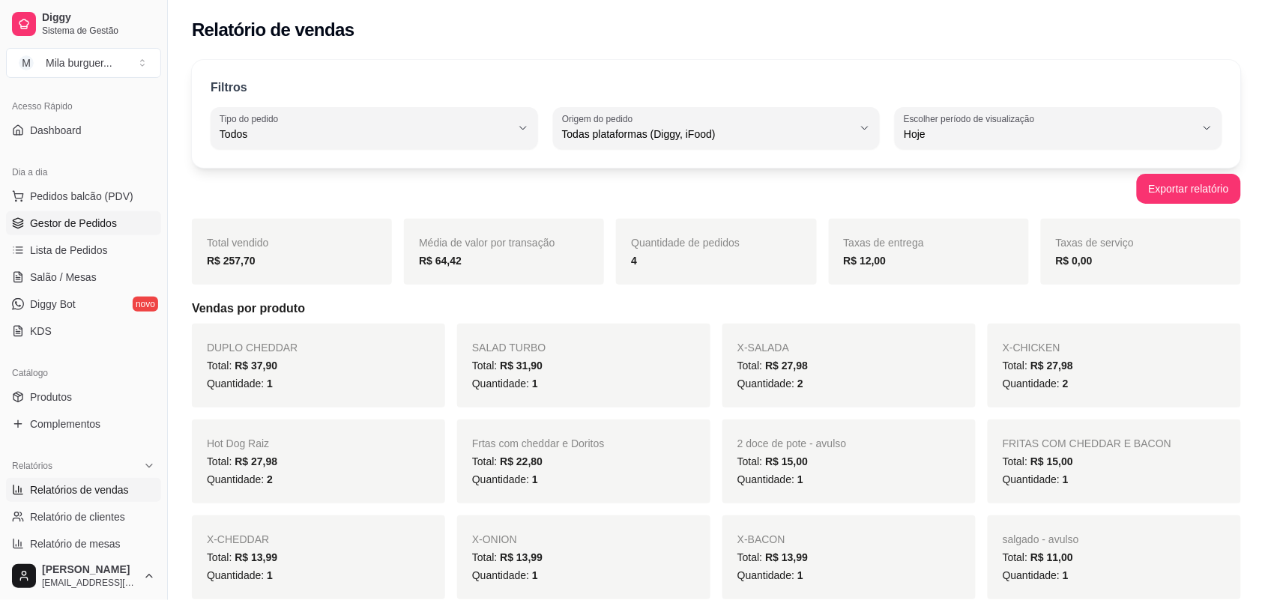
click at [61, 229] on span "Gestor de Pedidos" at bounding box center [73, 223] width 87 height 15
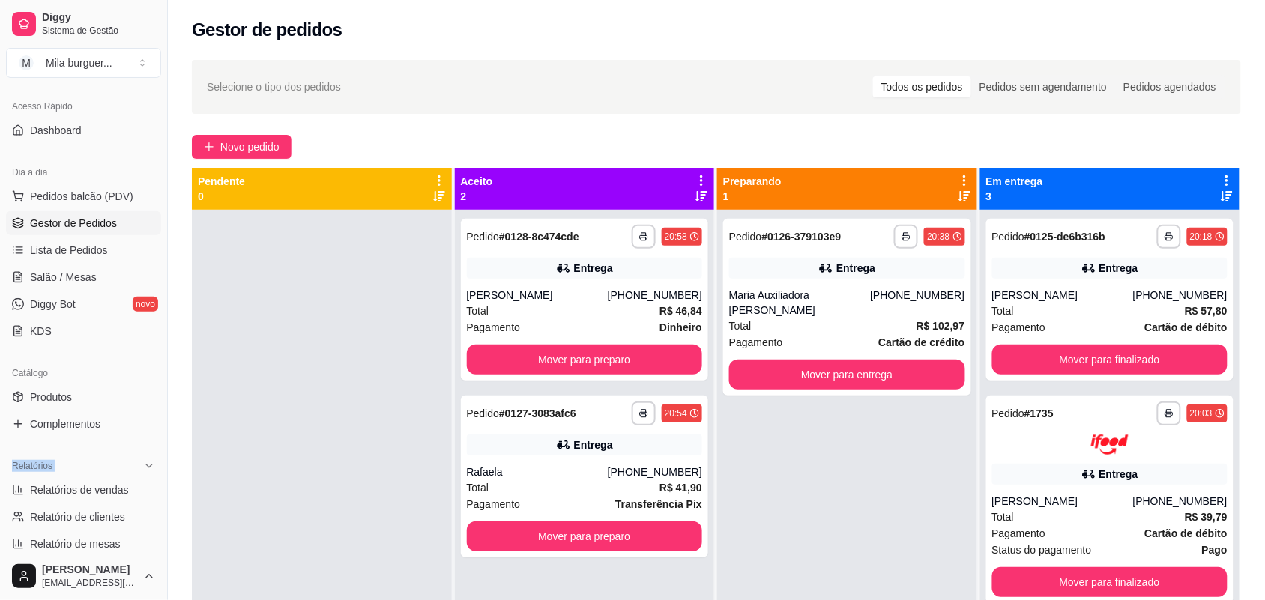
click at [0, 500] on div "Relatórios Relatórios de vendas Relatório de clientes Relatório de mesas Relató…" at bounding box center [83, 518] width 167 height 141
click at [467, 354] on div "Mover para preparo" at bounding box center [585, 360] width 236 height 30
click at [554, 368] on button "Mover para preparo" at bounding box center [585, 360] width 236 height 30
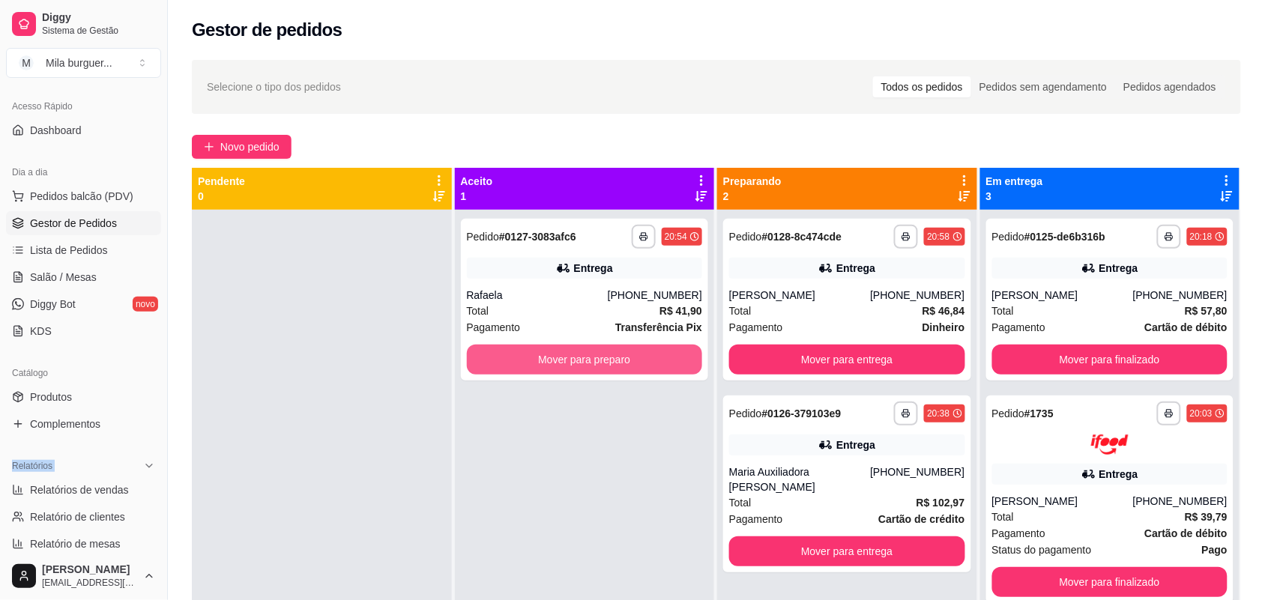
click at [554, 368] on button "Mover para preparo" at bounding box center [585, 360] width 236 height 30
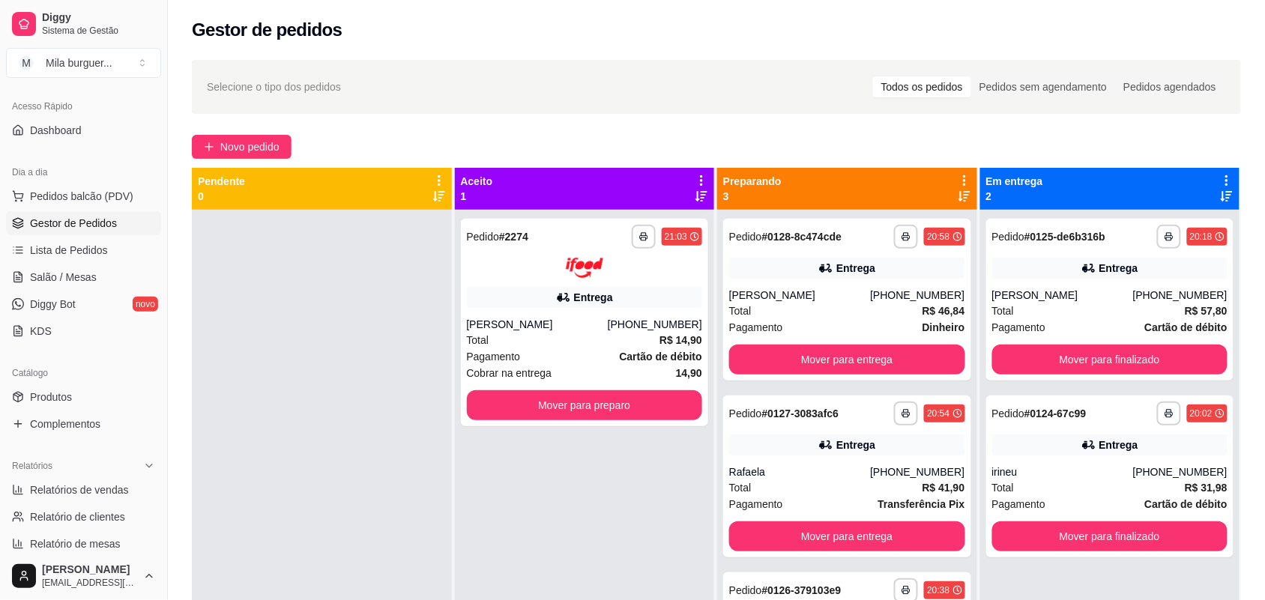
drag, startPoint x: 559, startPoint y: 530, endPoint x: 423, endPoint y: 474, distance: 146.8
click at [423, 474] on div at bounding box center [322, 510] width 260 height 600
click at [528, 409] on button "Mover para preparo" at bounding box center [585, 405] width 236 height 30
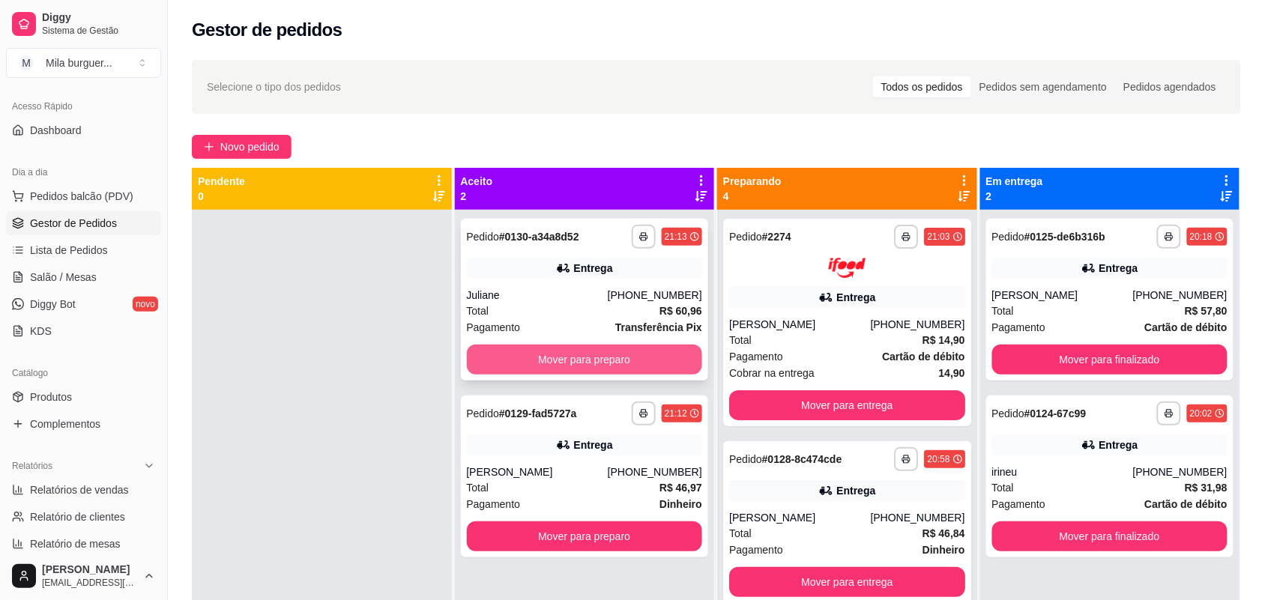
click at [533, 360] on button "Mover para preparo" at bounding box center [585, 360] width 236 height 30
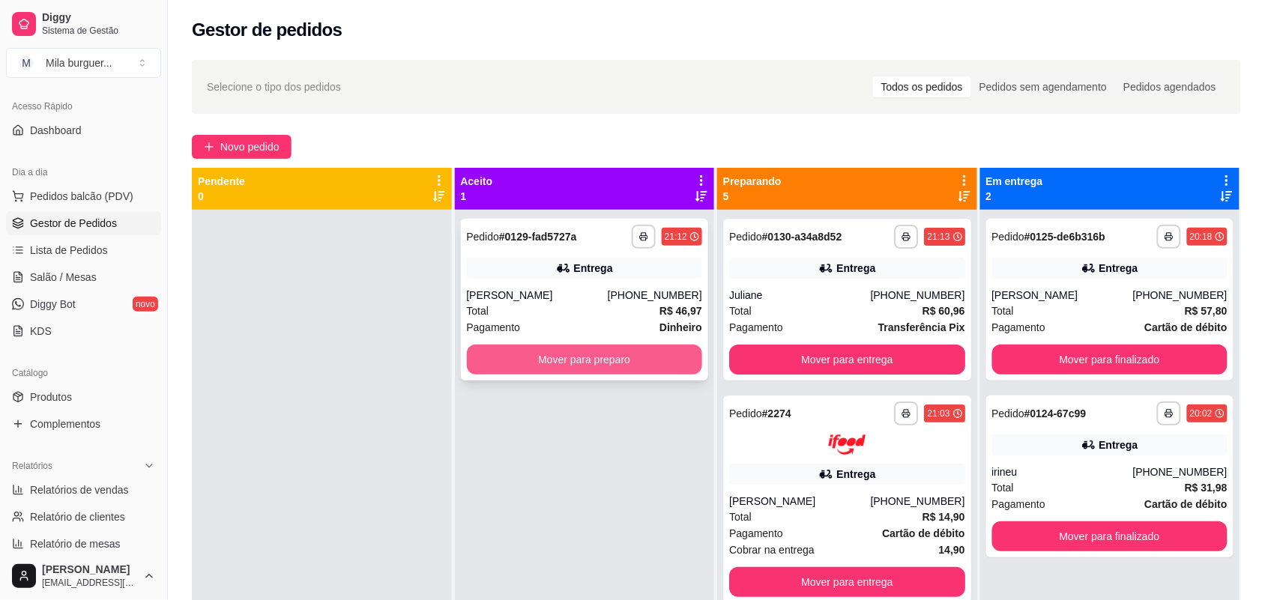
click at [533, 353] on button "Mover para preparo" at bounding box center [585, 360] width 236 height 30
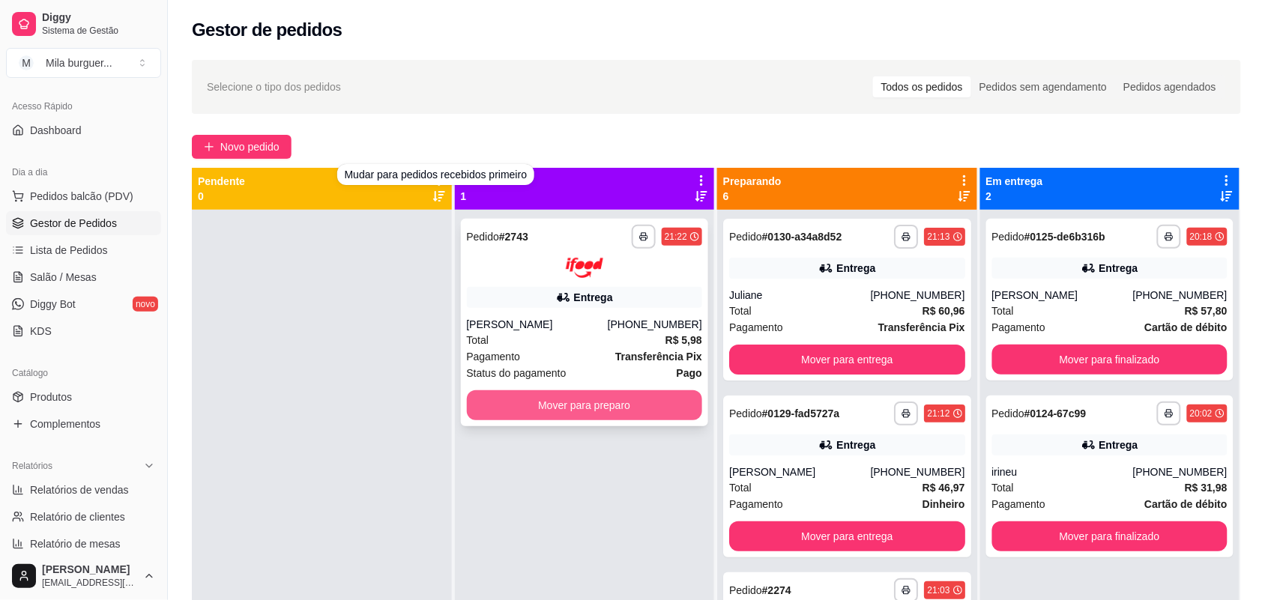
click at [571, 399] on button "Mover para preparo" at bounding box center [585, 405] width 236 height 30
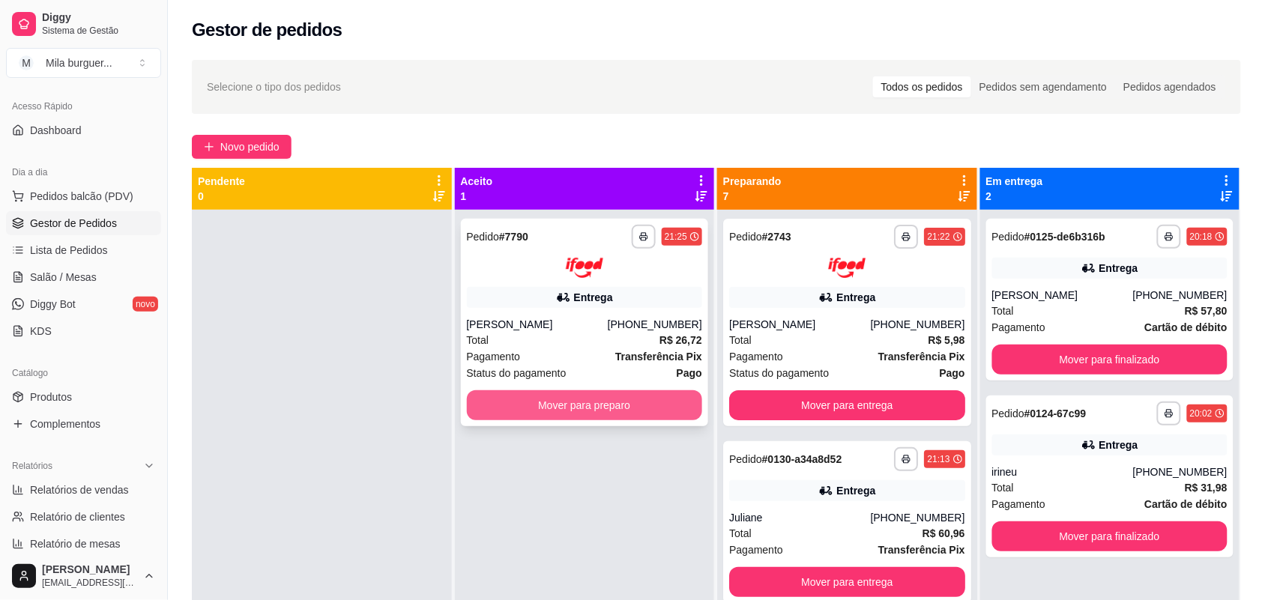
click at [532, 409] on button "Mover para preparo" at bounding box center [585, 405] width 236 height 30
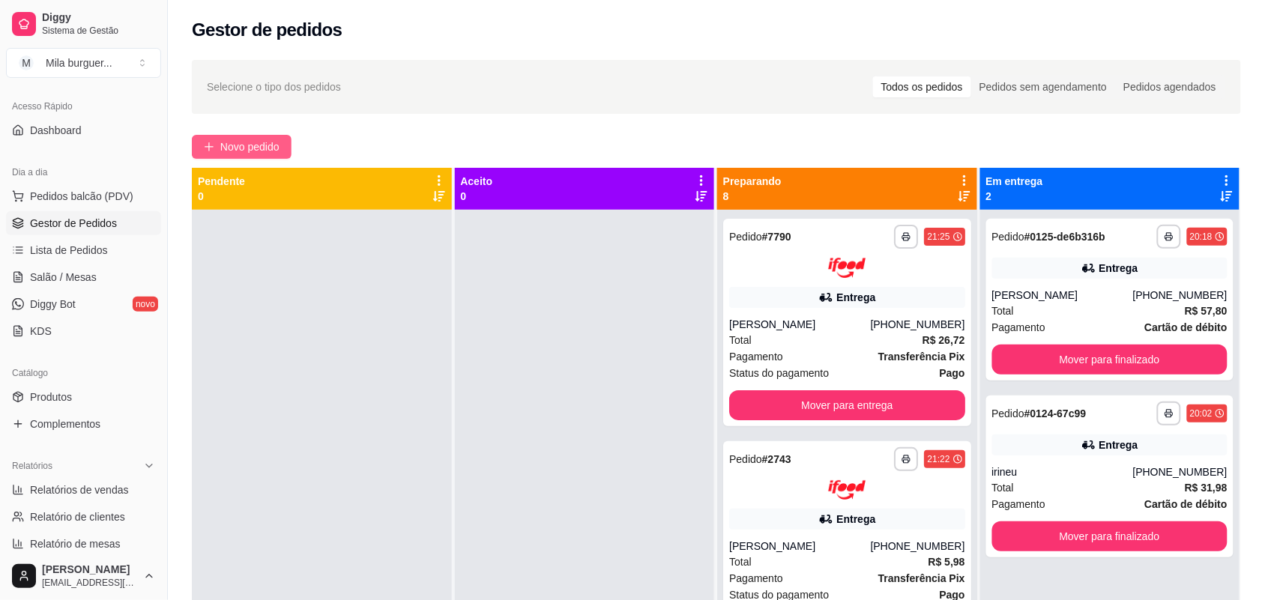
click at [244, 148] on span "Novo pedido" at bounding box center [249, 147] width 59 height 16
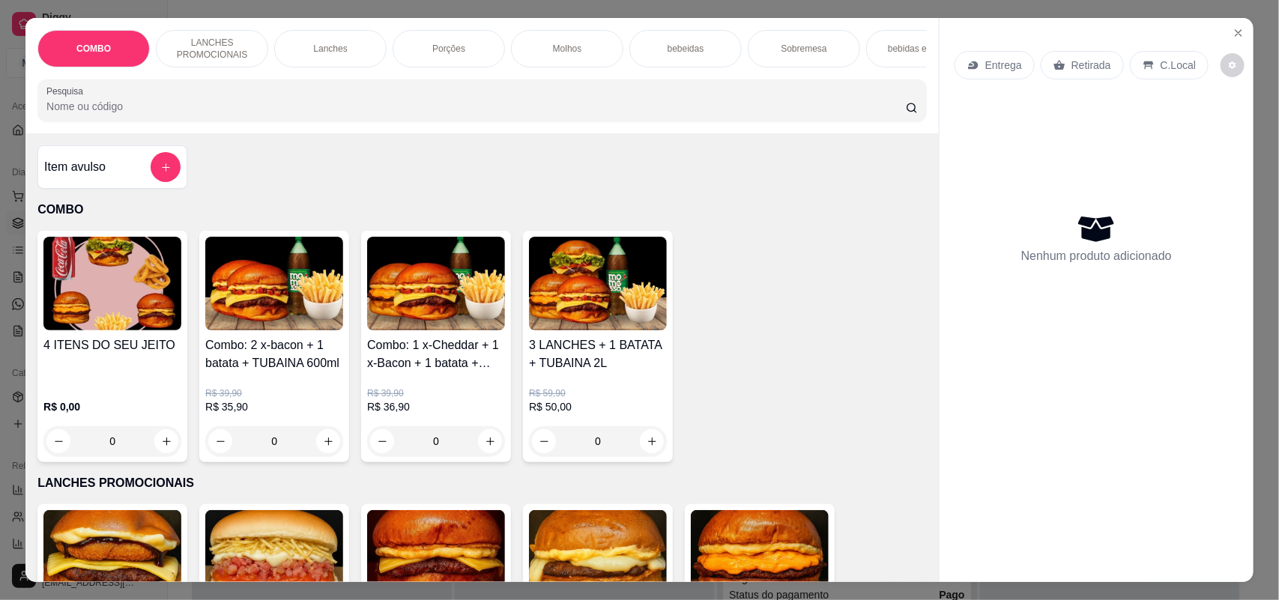
click at [787, 34] on div "Sobremesa" at bounding box center [804, 48] width 112 height 37
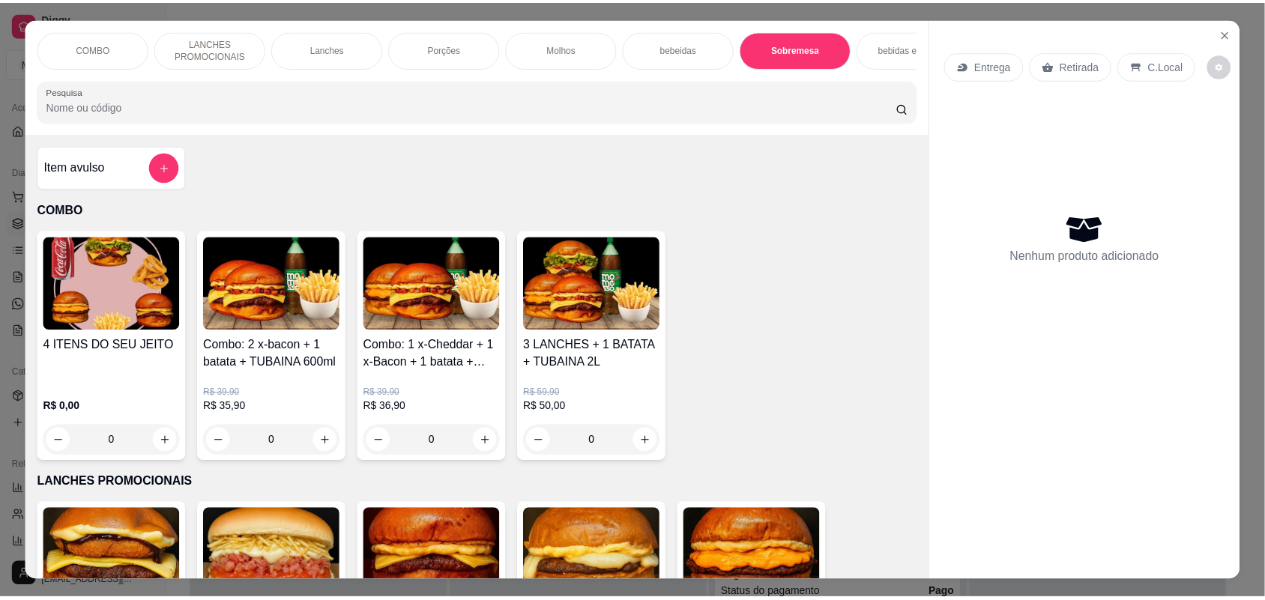
scroll to position [30, 0]
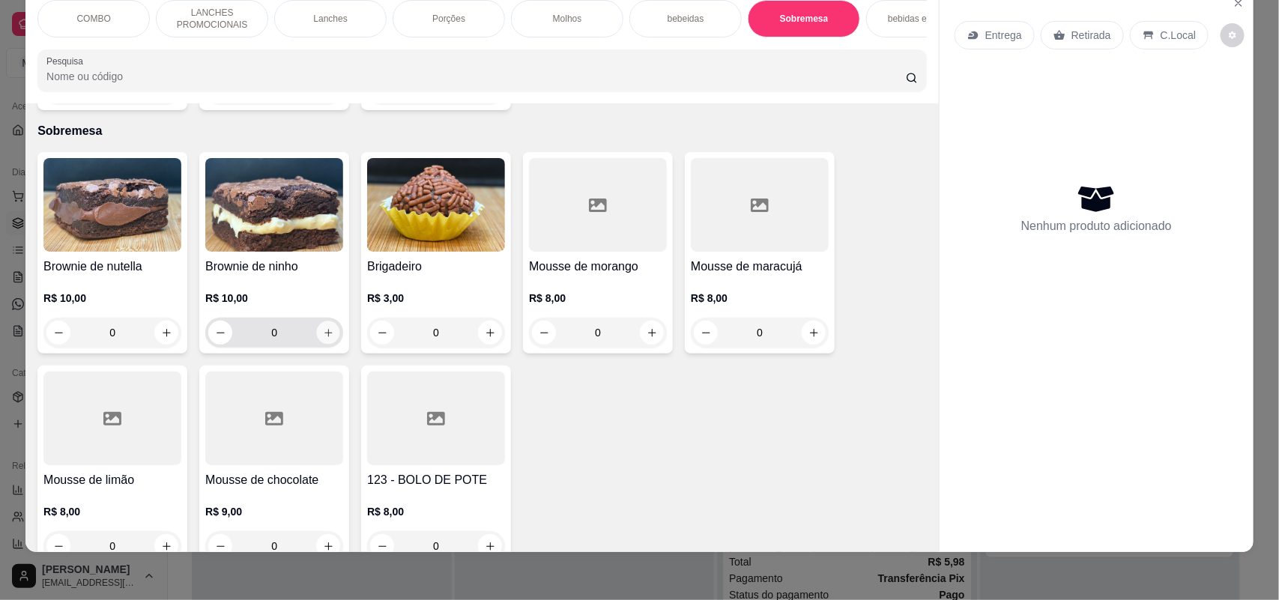
click at [323, 327] on icon "increase-product-quantity" at bounding box center [328, 332] width 11 height 11
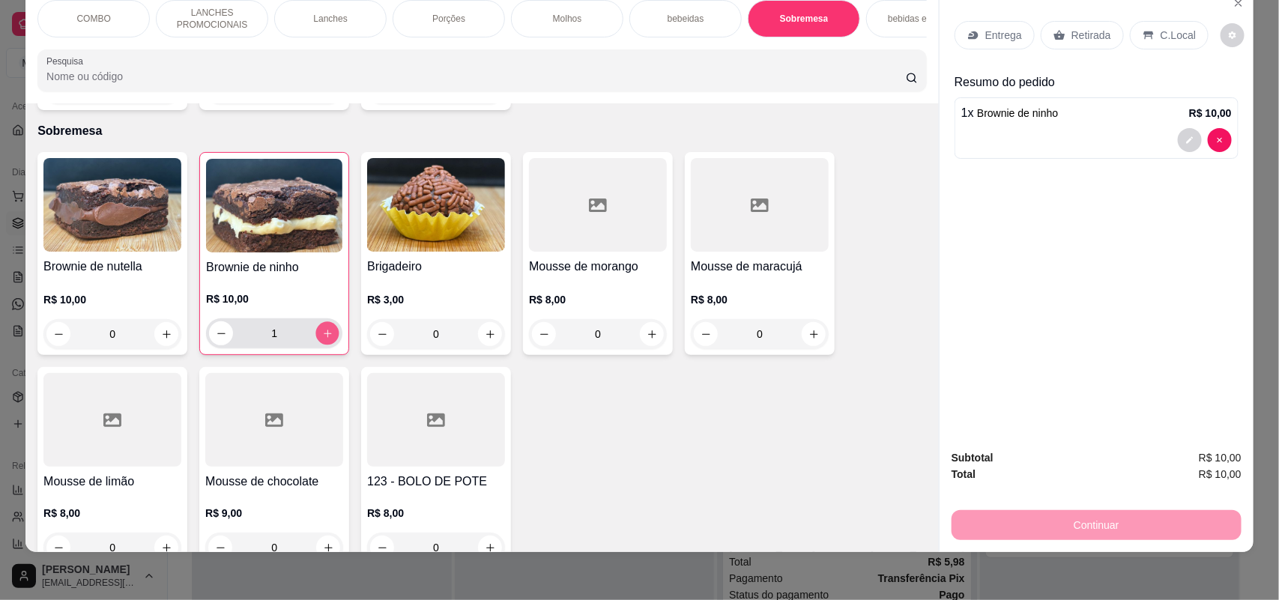
click at [322, 328] on icon "increase-product-quantity" at bounding box center [327, 333] width 11 height 11
type input "2"
click at [1006, 22] on div "Entrega" at bounding box center [995, 35] width 80 height 28
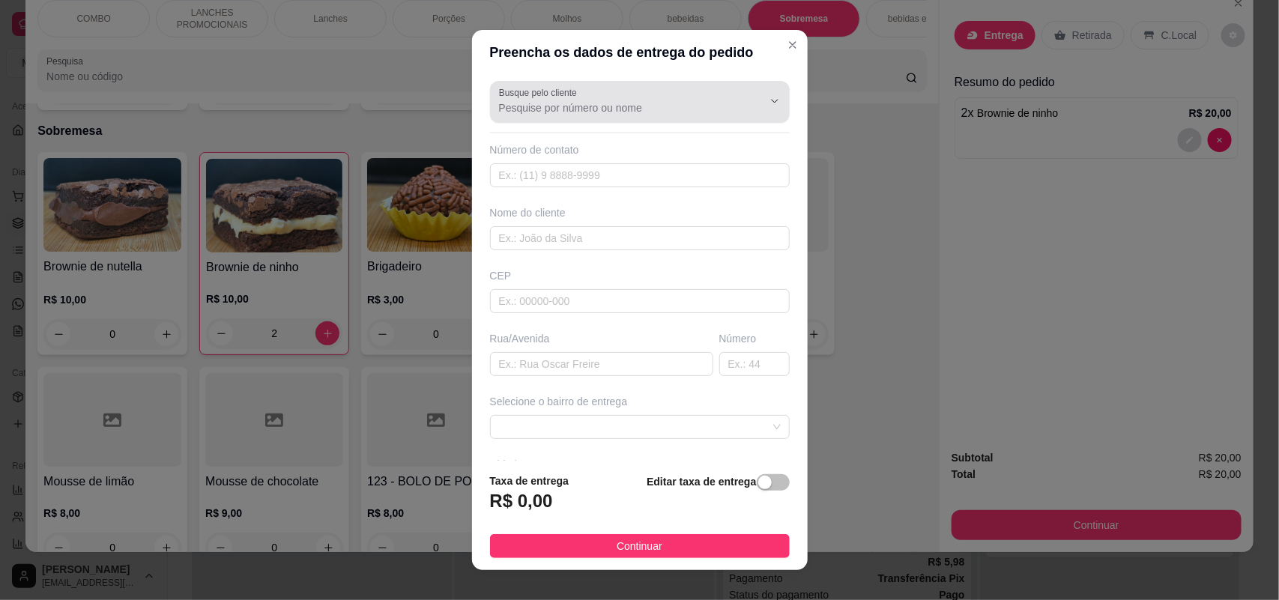
click at [650, 88] on div at bounding box center [640, 102] width 282 height 30
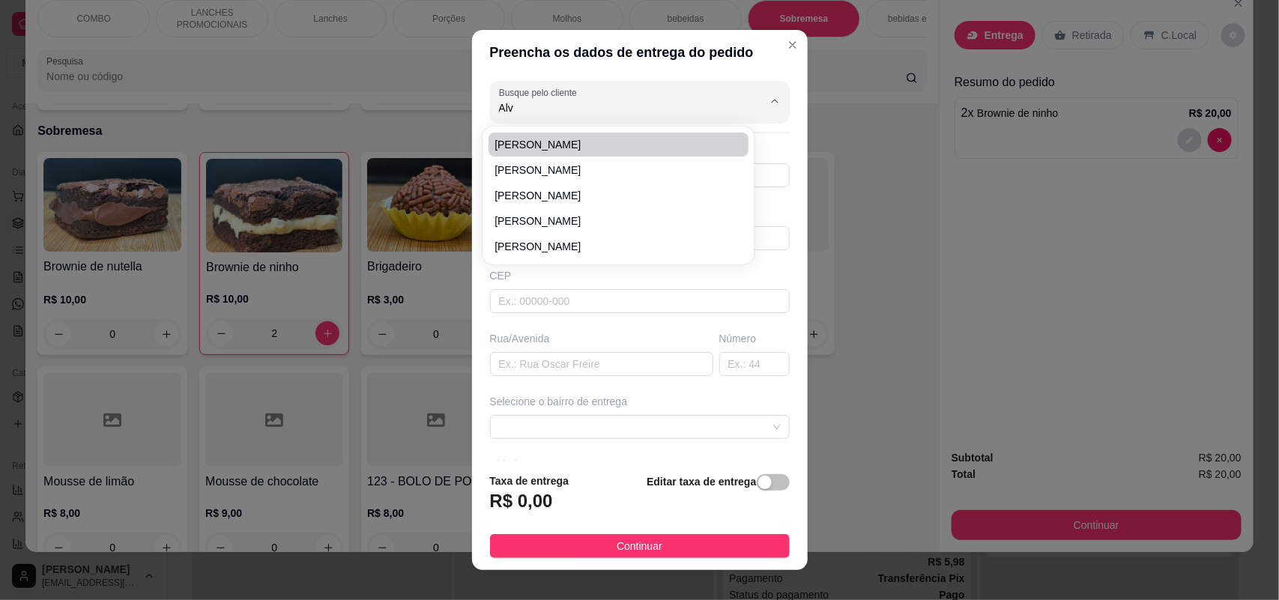
click at [630, 133] on li "[PERSON_NAME]" at bounding box center [619, 145] width 260 height 24
type input "[PERSON_NAME]"
type input "15991989866"
type input "[PERSON_NAME]"
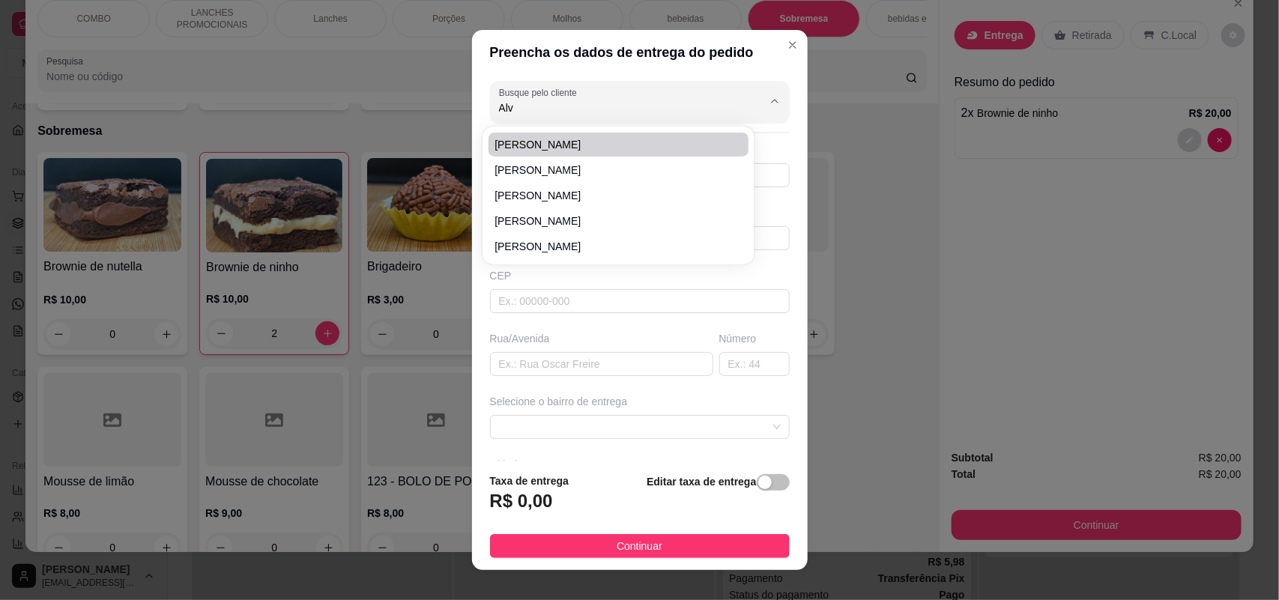
type input "348"
type input "Sorocaba"
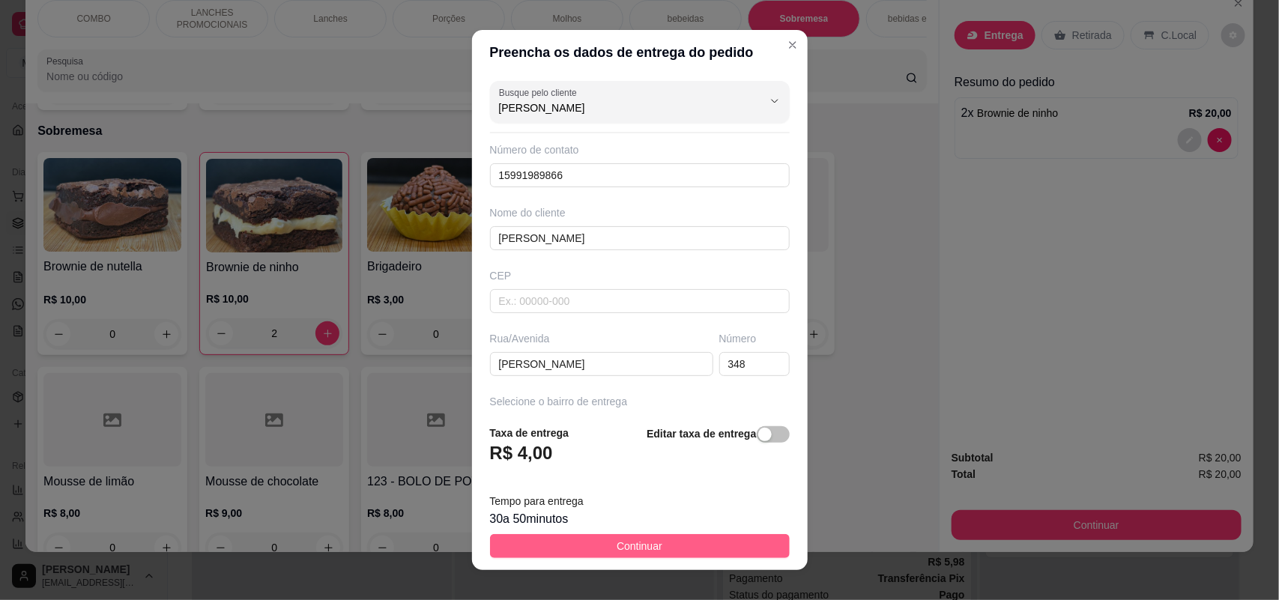
type input "[PERSON_NAME]"
click at [588, 536] on button "Continuar" at bounding box center [640, 546] width 300 height 24
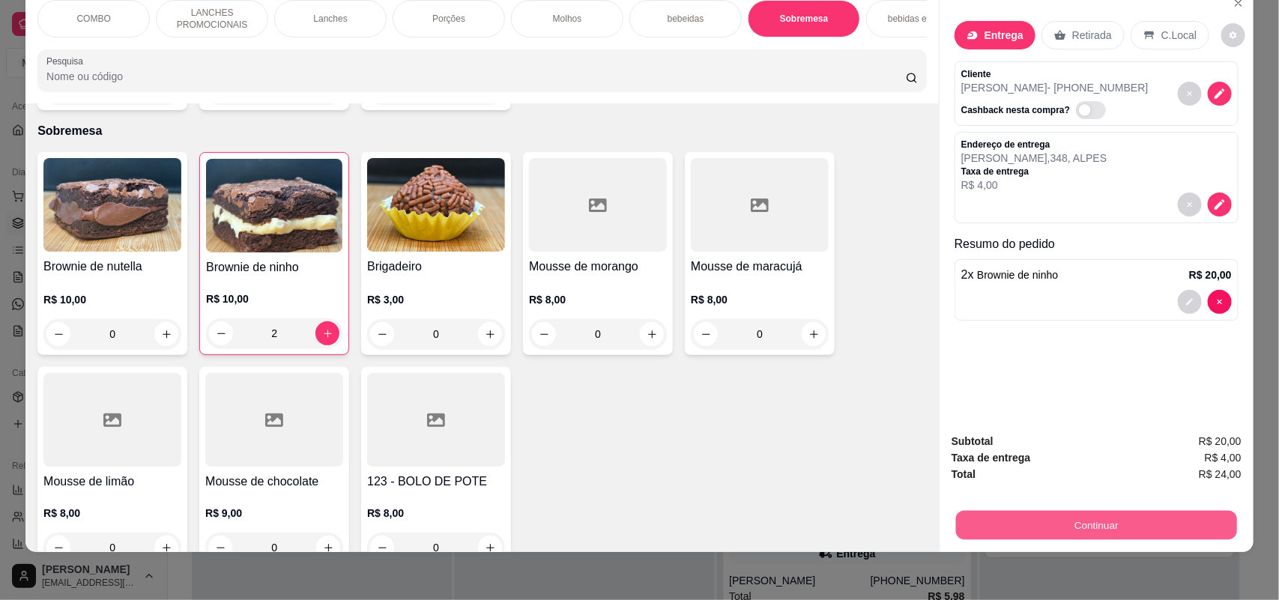
click at [1177, 526] on button "Continuar" at bounding box center [1096, 525] width 281 height 29
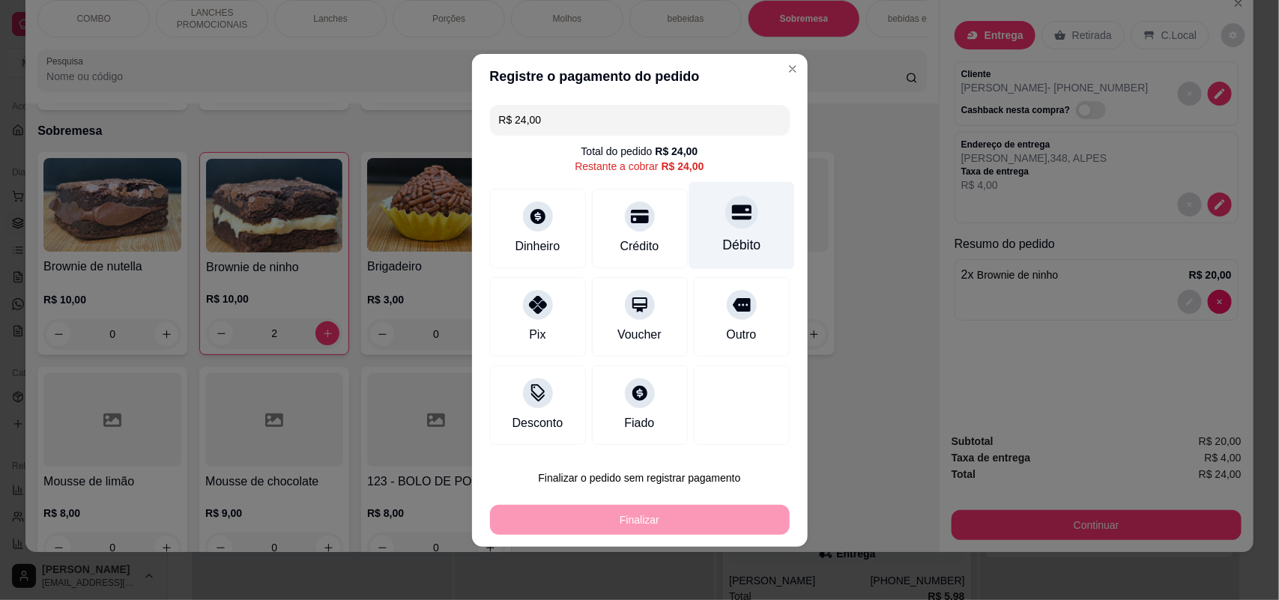
click at [742, 237] on div "Débito" at bounding box center [741, 244] width 38 height 19
type input "R$ 0,00"
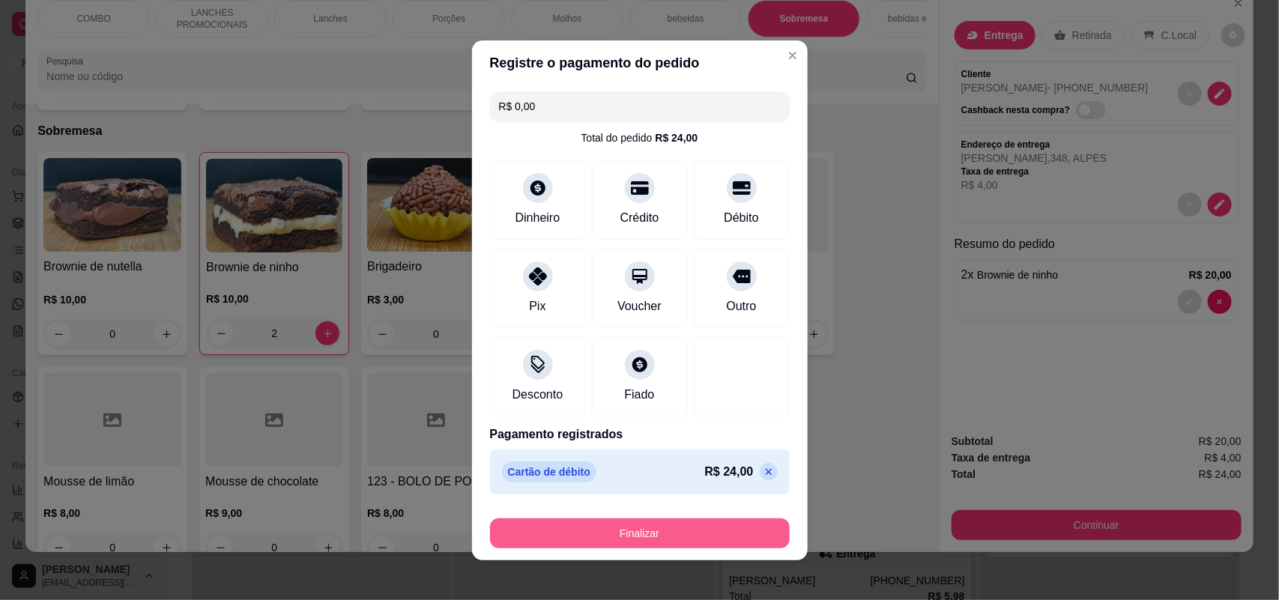
click at [664, 541] on button "Finalizar" at bounding box center [640, 533] width 300 height 30
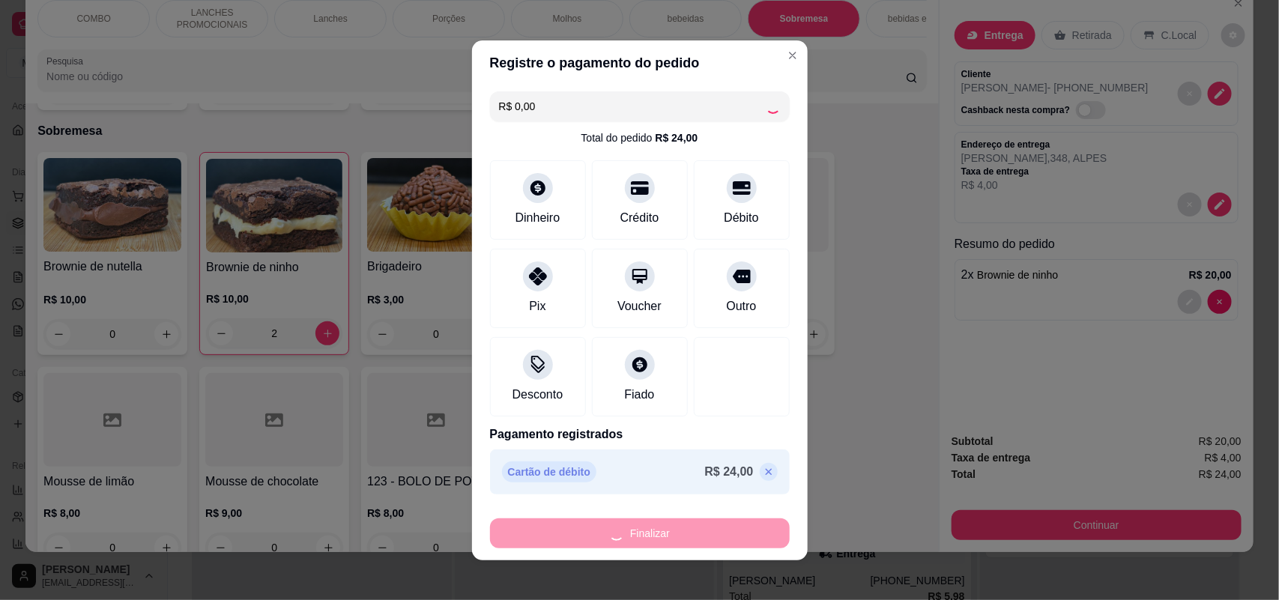
type input "0"
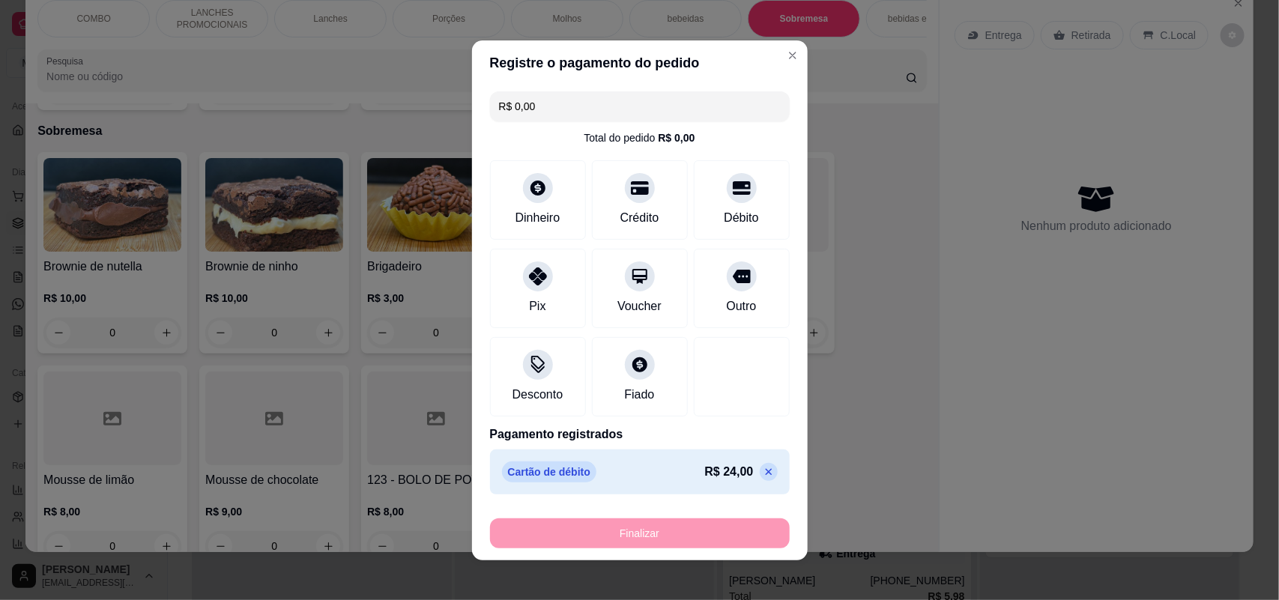
type input "-R$ 24,00"
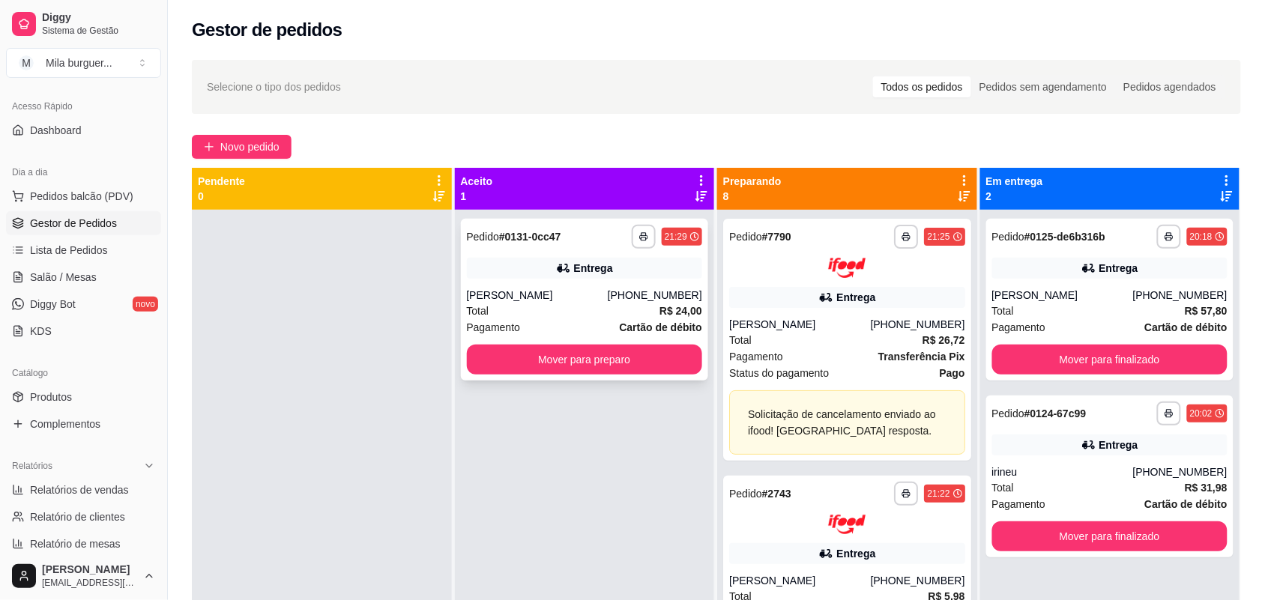
click at [596, 270] on div "Entrega" at bounding box center [593, 268] width 39 height 15
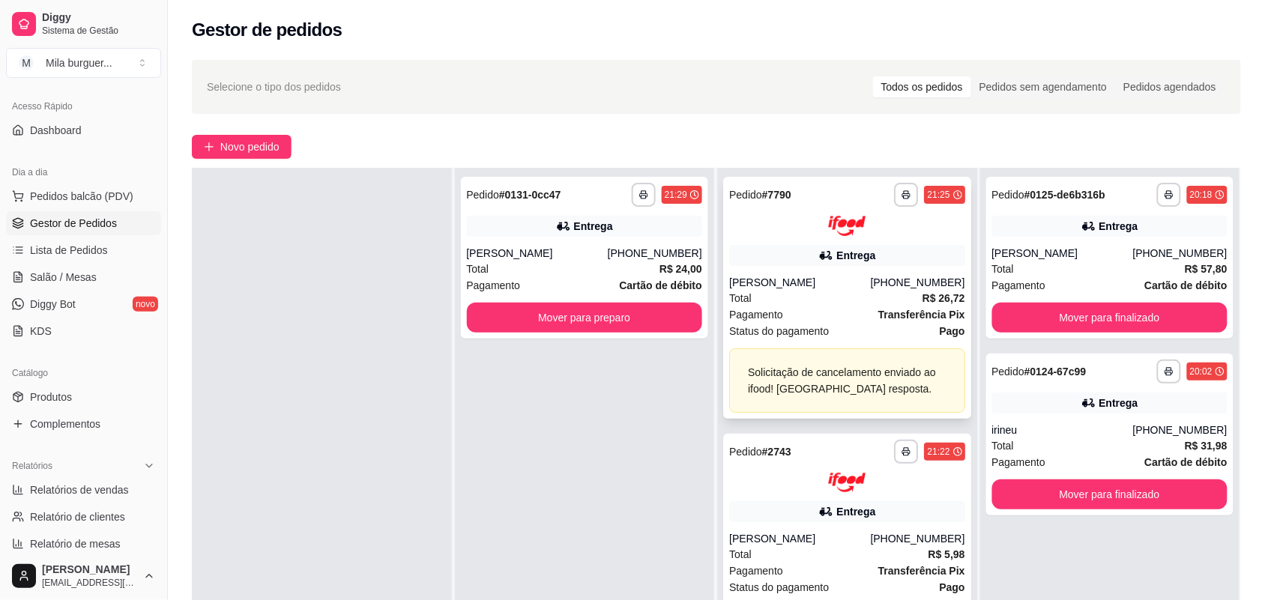
click at [796, 348] on div "Solicitação de cancelamento enviado ao ifood! [GEOGRAPHIC_DATA] resposta." at bounding box center [847, 380] width 236 height 64
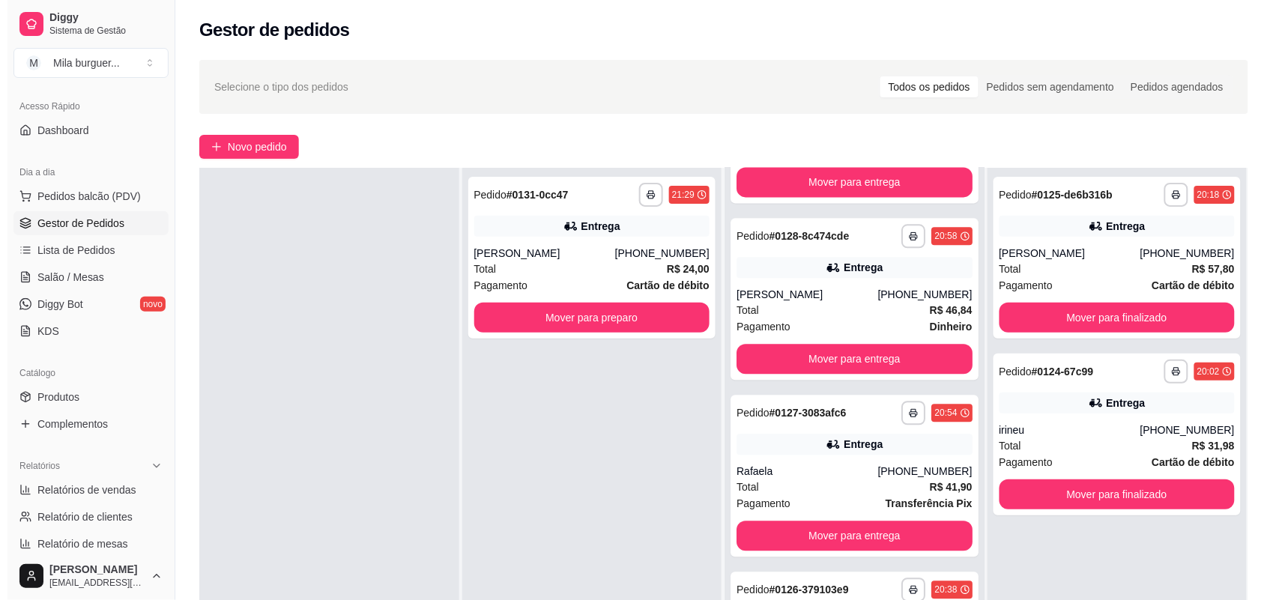
scroll to position [94, 0]
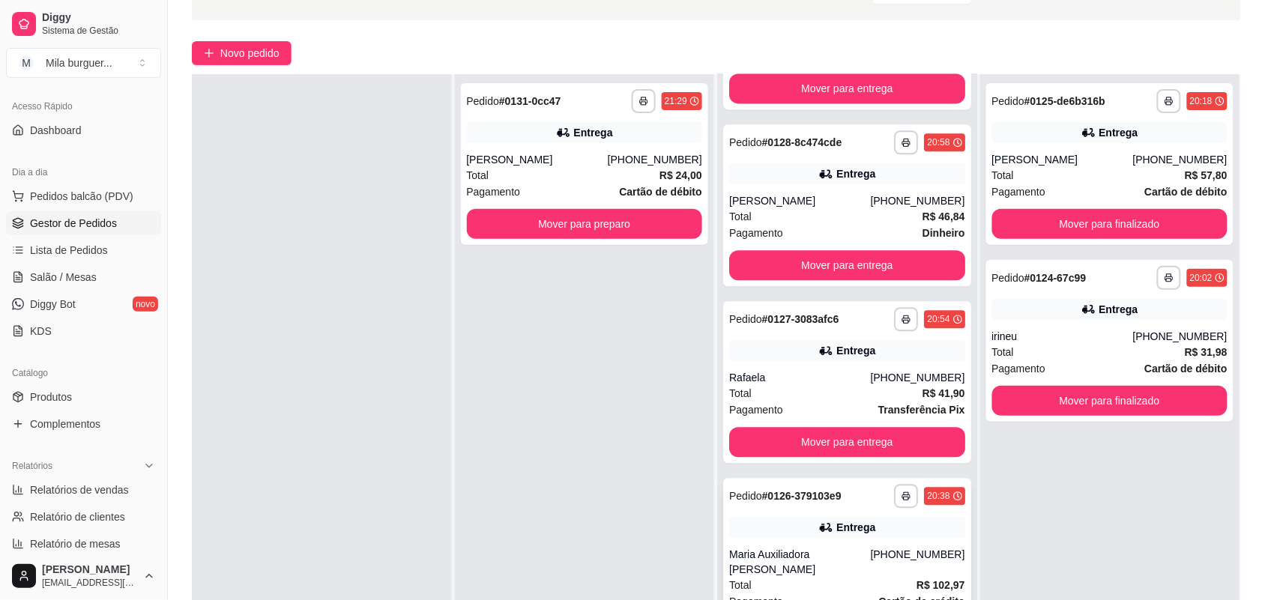
click at [759, 563] on div "Maria Auxiliadora [PERSON_NAME]" at bounding box center [799, 562] width 141 height 30
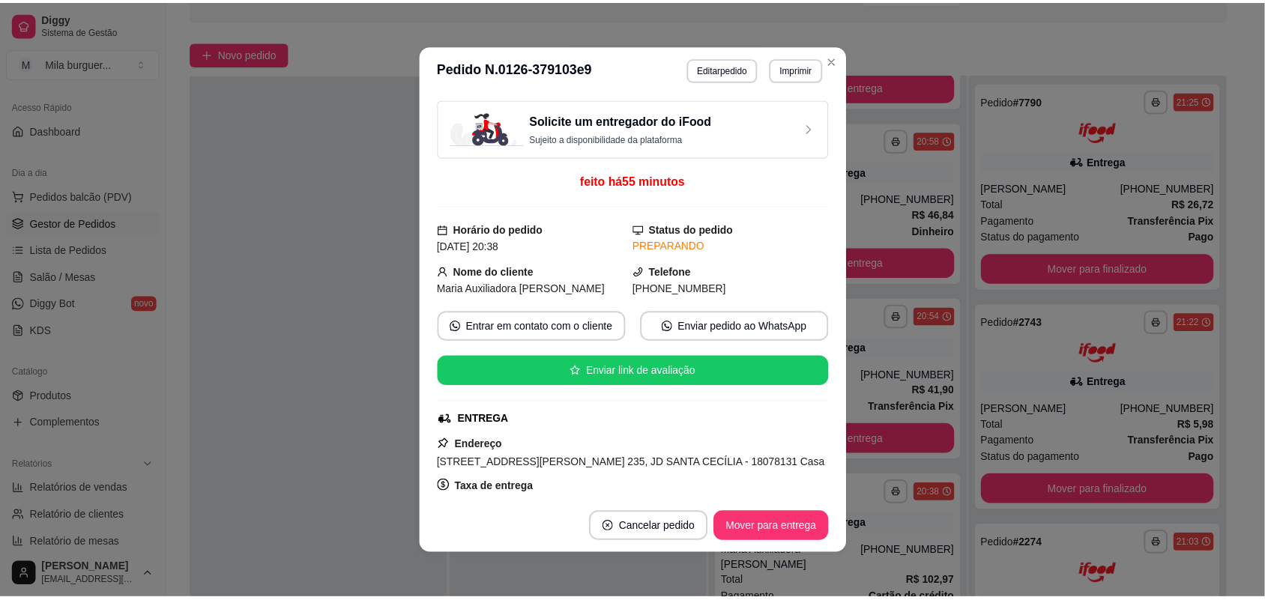
scroll to position [312, 0]
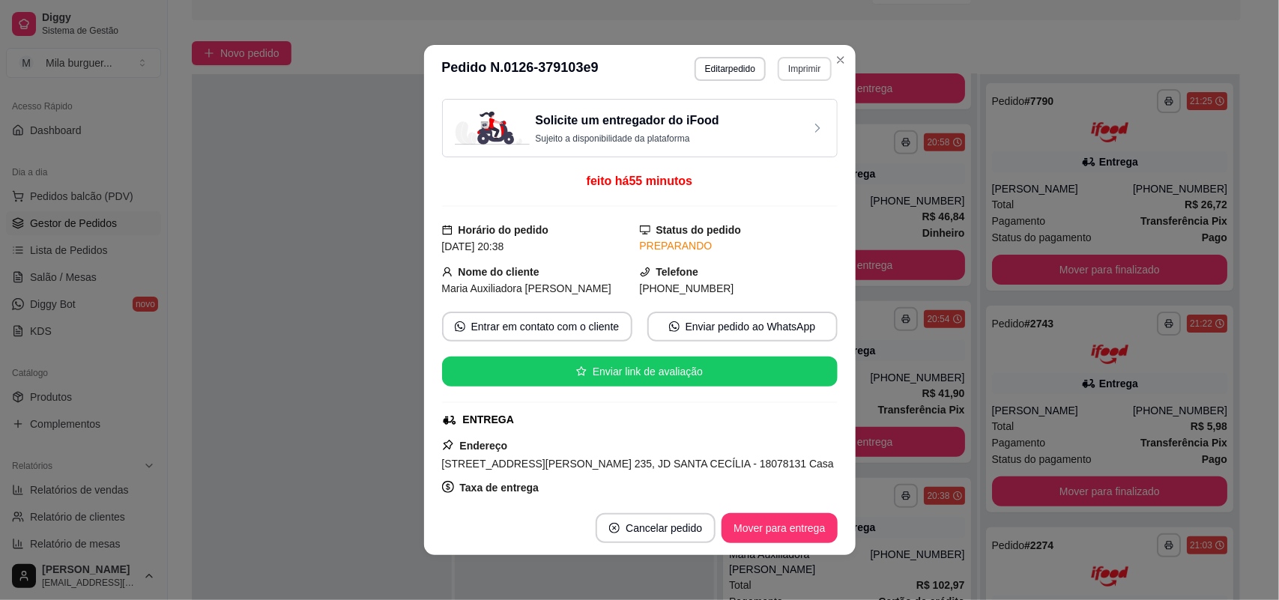
click at [792, 67] on button "Imprimir" at bounding box center [804, 69] width 53 height 24
click at [778, 110] on button "IMPRESSORA" at bounding box center [771, 122] width 109 height 24
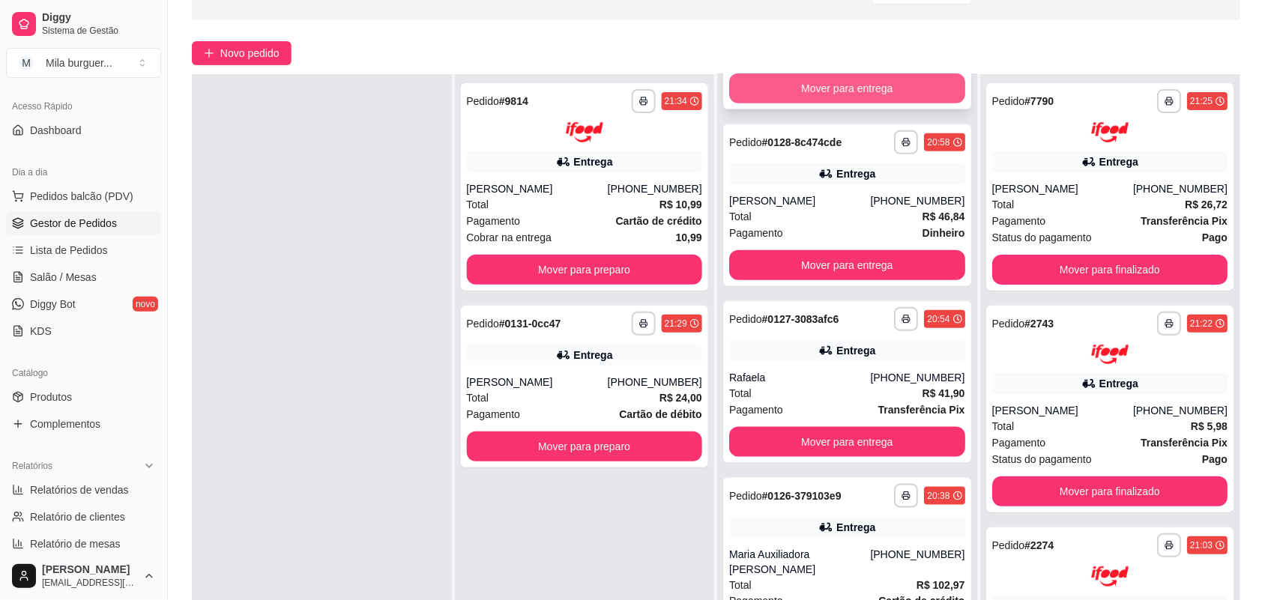
click at [858, 97] on button "Mover para entrega" at bounding box center [847, 88] width 236 height 30
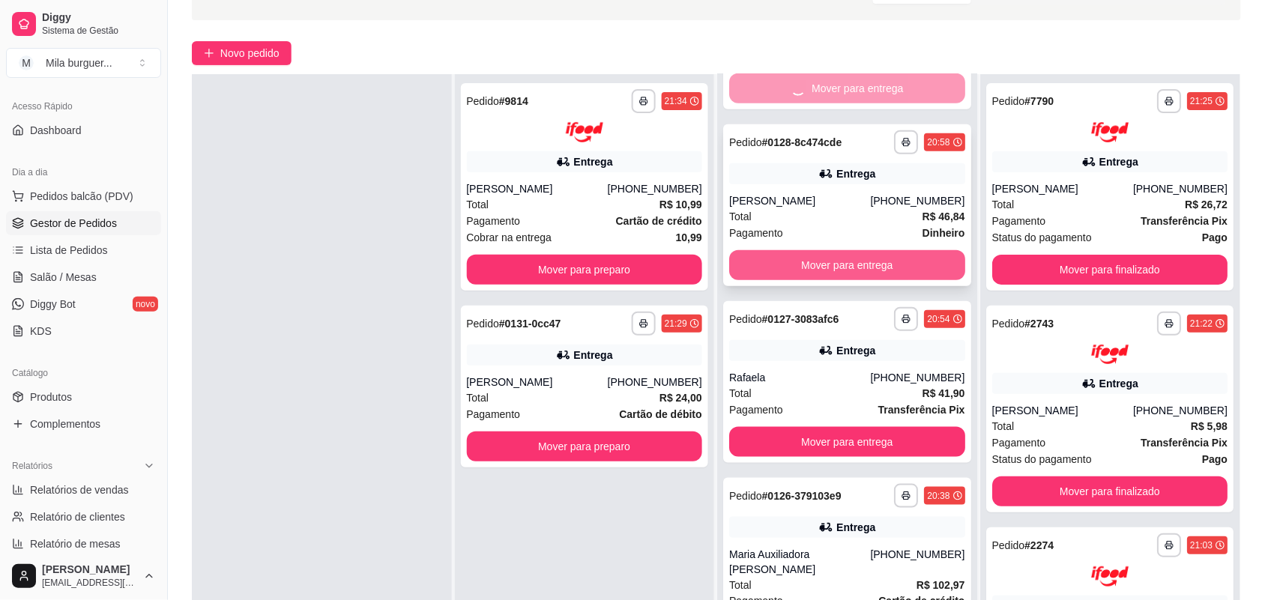
scroll to position [136, 0]
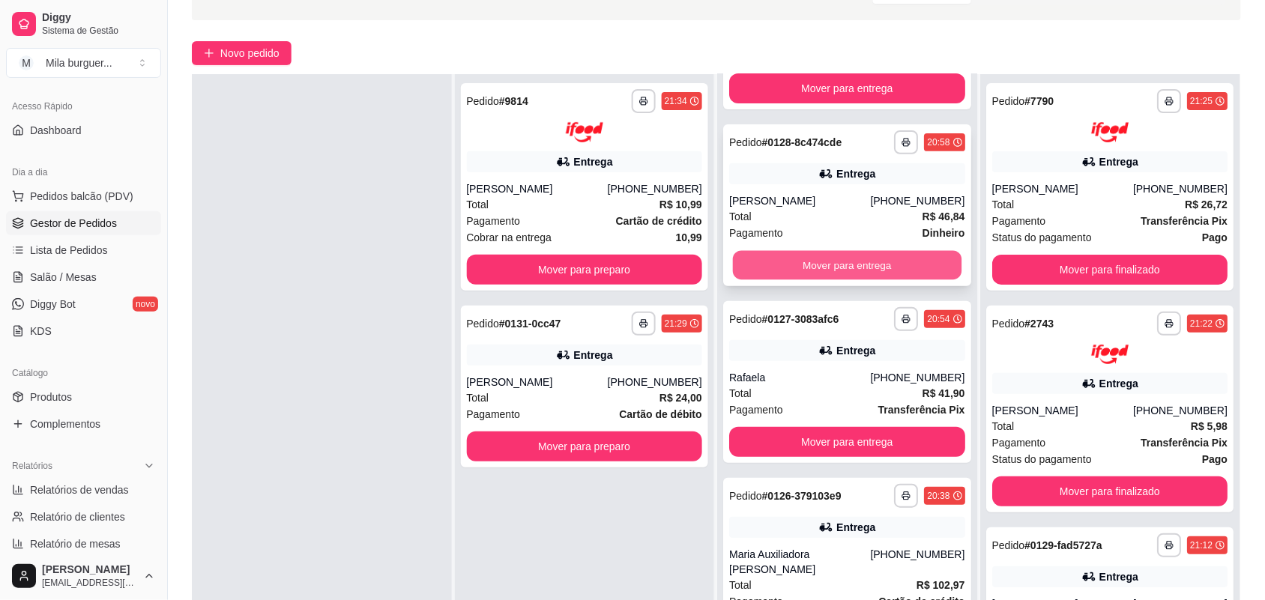
click at [865, 266] on button "Mover para entrega" at bounding box center [847, 265] width 229 height 29
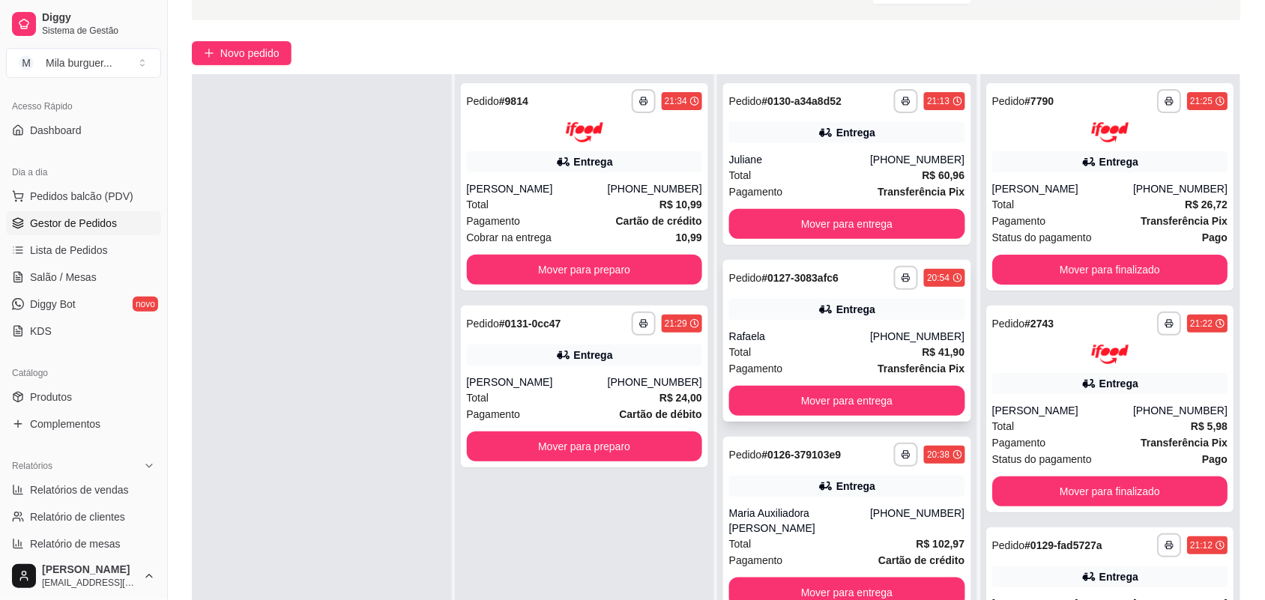
scroll to position [0, 0]
click at [849, 407] on button "Mover para entrega" at bounding box center [847, 401] width 236 height 30
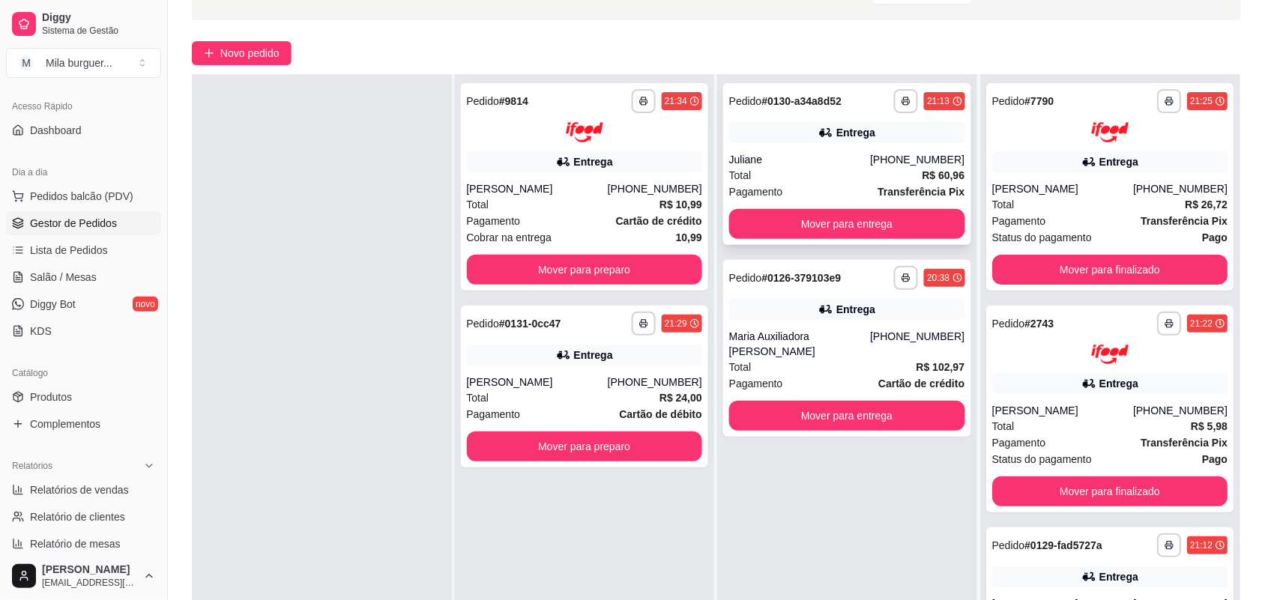
click at [843, 240] on div "**********" at bounding box center [847, 164] width 248 height 162
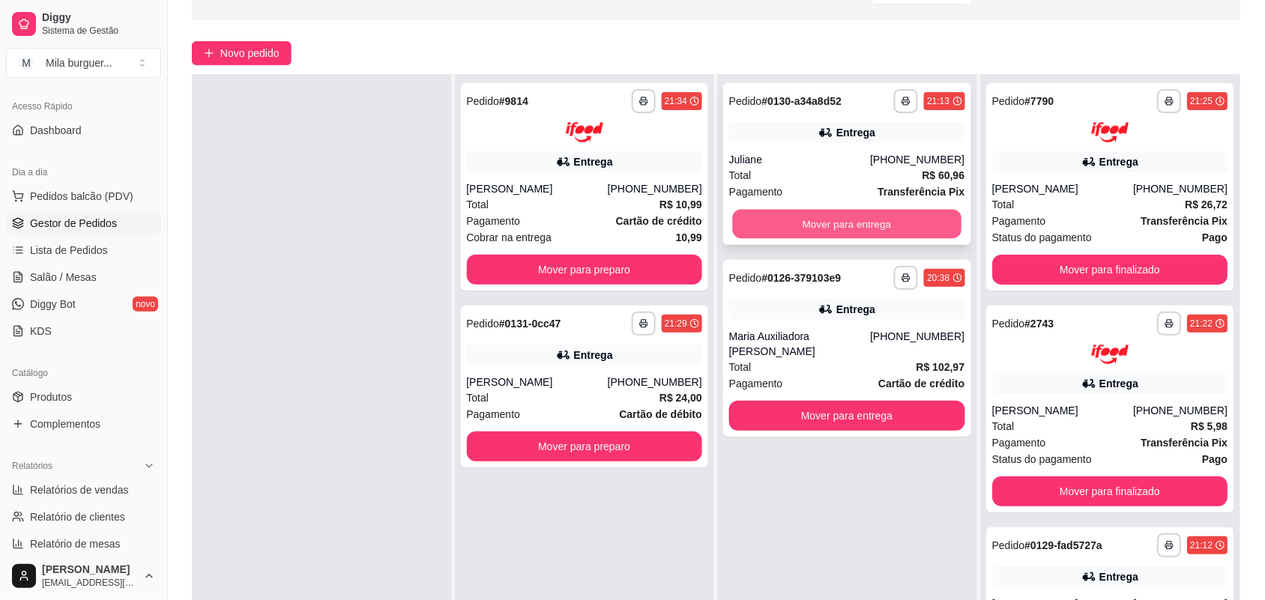
click at [859, 223] on button "Mover para entrega" at bounding box center [847, 224] width 229 height 29
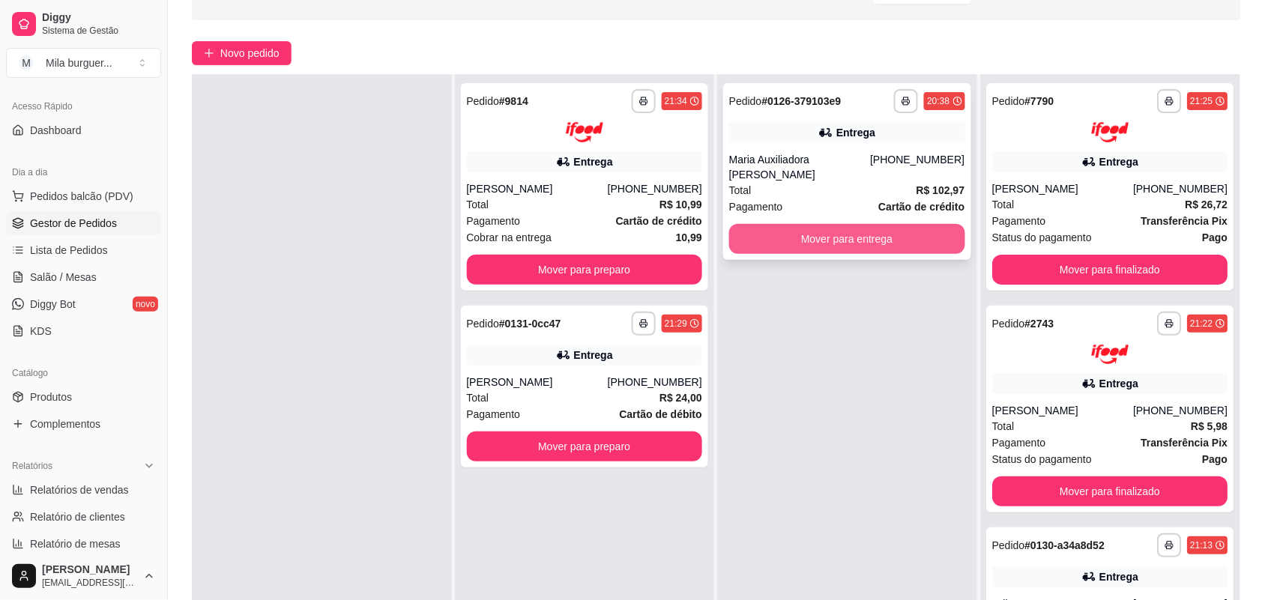
click at [829, 244] on button "Mover para entrega" at bounding box center [847, 239] width 236 height 30
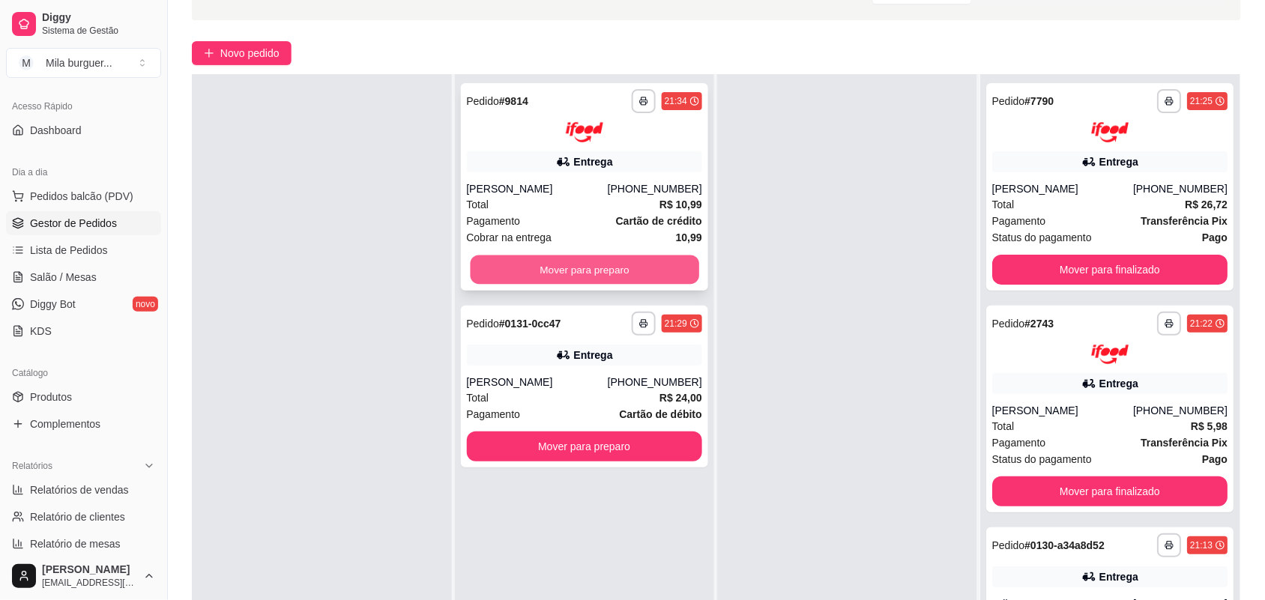
click at [658, 268] on button "Mover para preparo" at bounding box center [584, 269] width 229 height 29
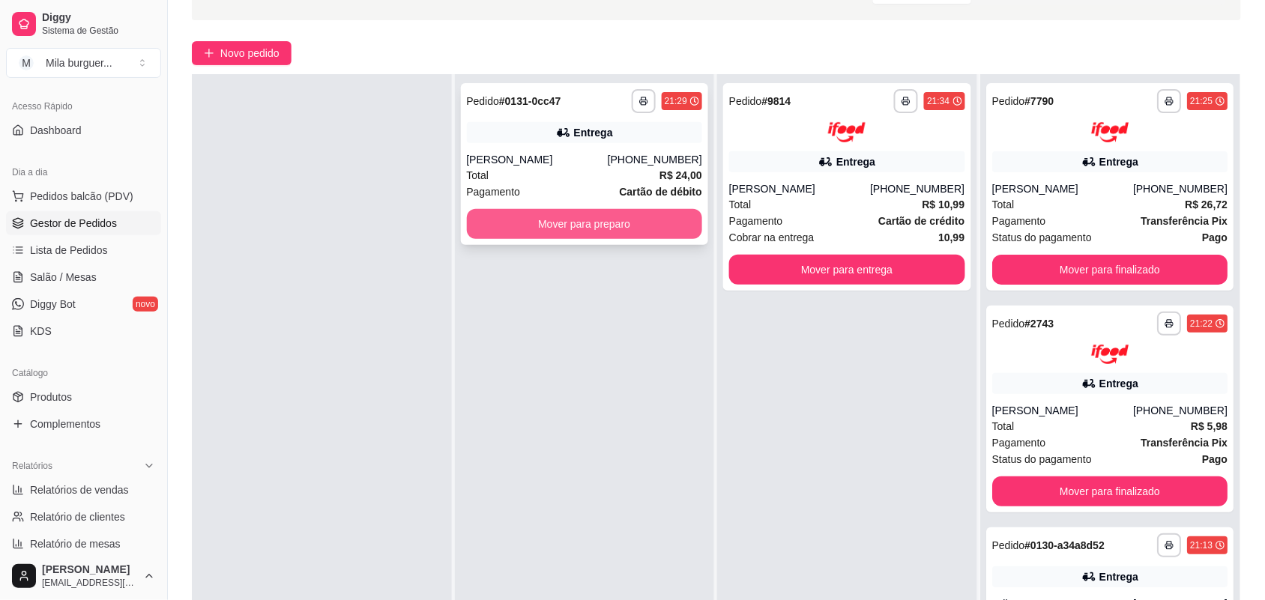
click at [649, 221] on button "Mover para preparo" at bounding box center [585, 224] width 236 height 30
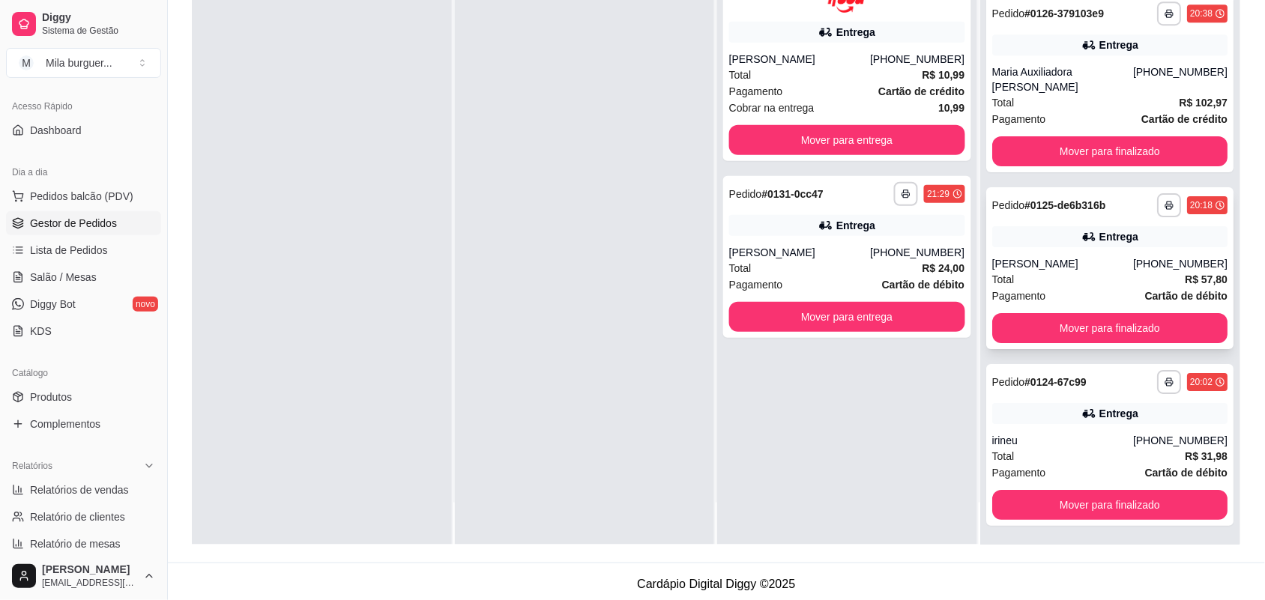
scroll to position [229, 0]
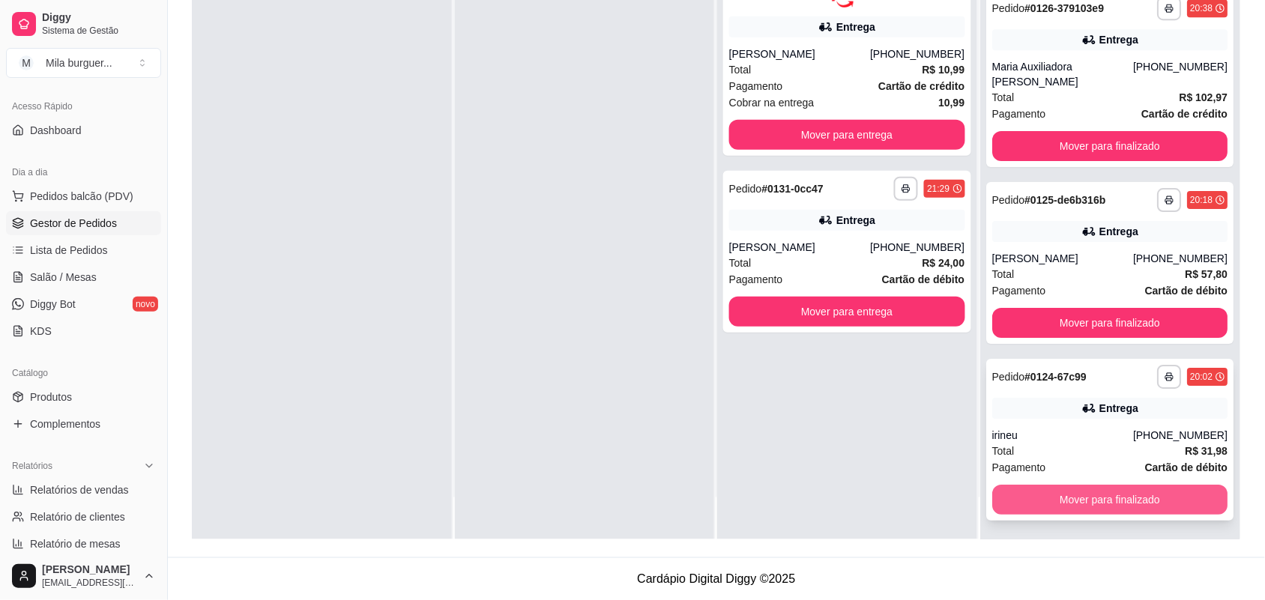
click at [1076, 498] on button "Mover para finalizado" at bounding box center [1110, 500] width 236 height 30
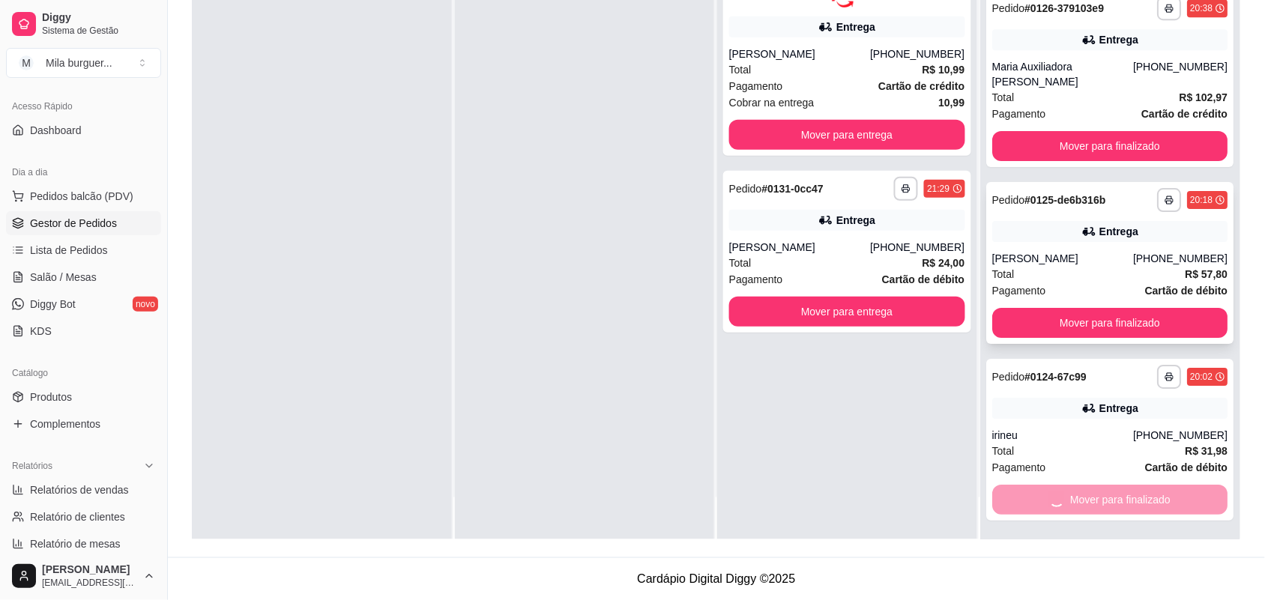
scroll to position [1156, 0]
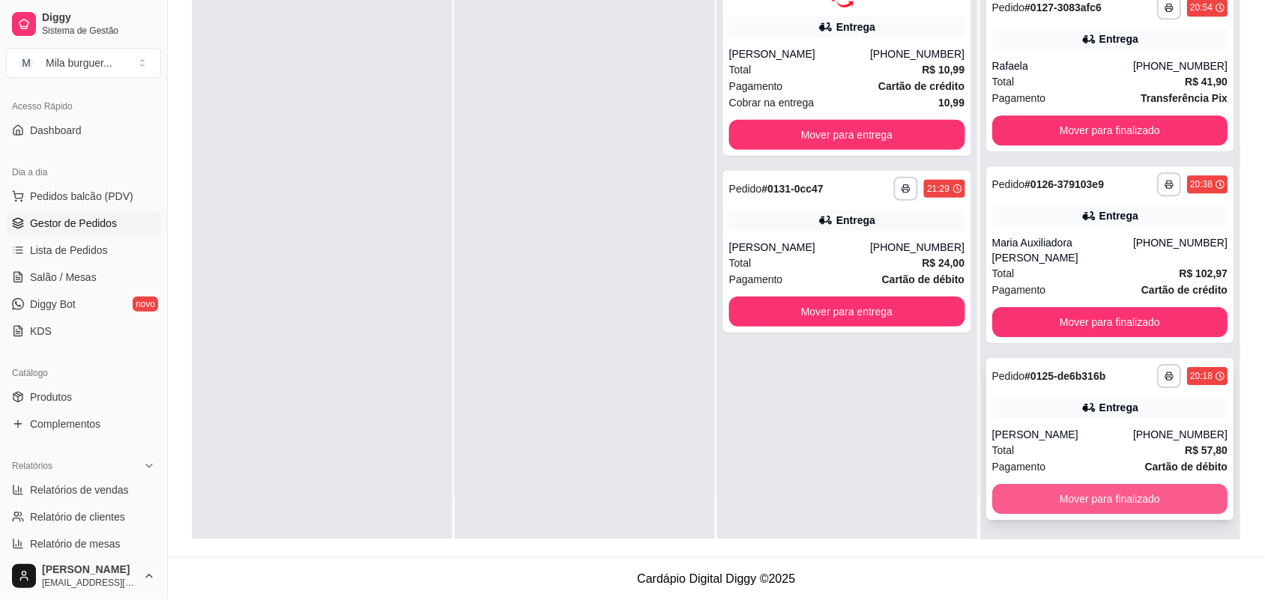
click at [1069, 486] on button "Mover para finalizado" at bounding box center [1110, 499] width 236 height 30
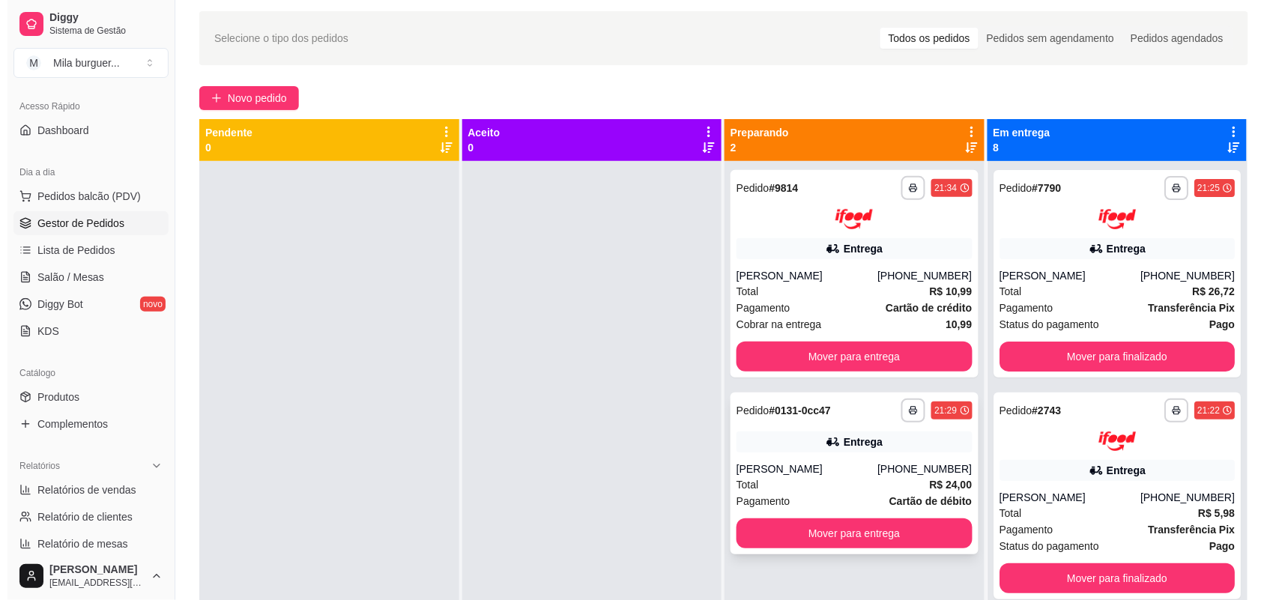
scroll to position [41, 0]
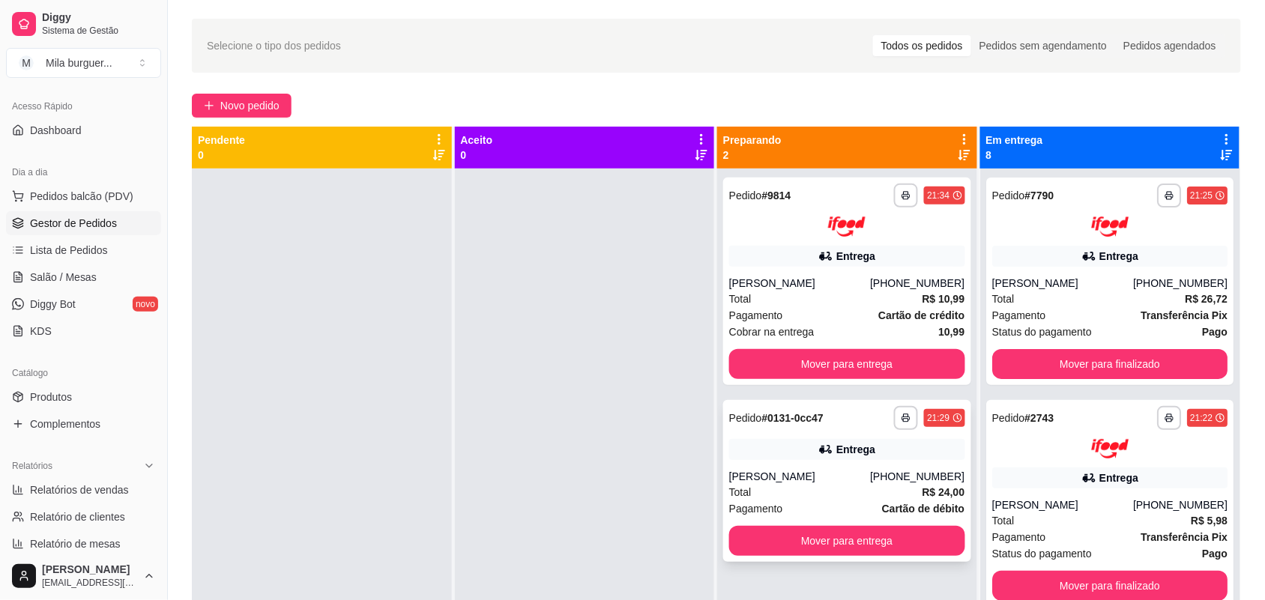
click at [757, 493] on div "**********" at bounding box center [847, 481] width 248 height 162
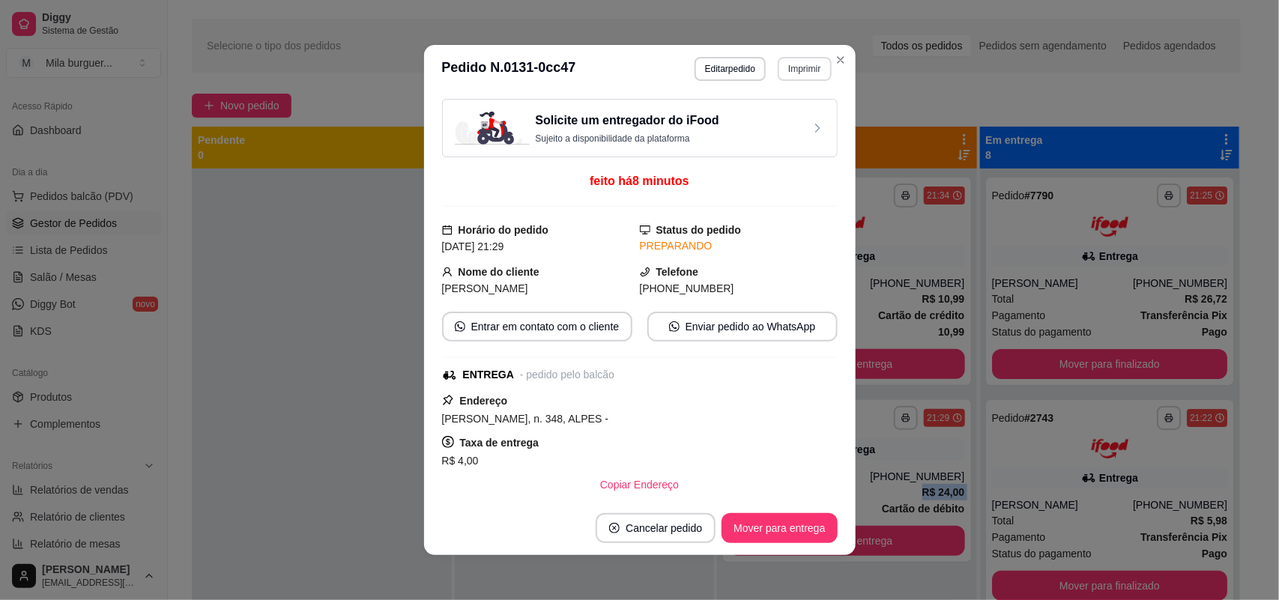
click at [792, 66] on button "Imprimir" at bounding box center [804, 69] width 53 height 24
click at [746, 92] on h4 "Escolha a impressora" at bounding box center [771, 96] width 109 height 15
click at [739, 77] on button "Editar pedido" at bounding box center [730, 69] width 71 height 24
click at [738, 73] on button "Editar pedido" at bounding box center [730, 69] width 71 height 24
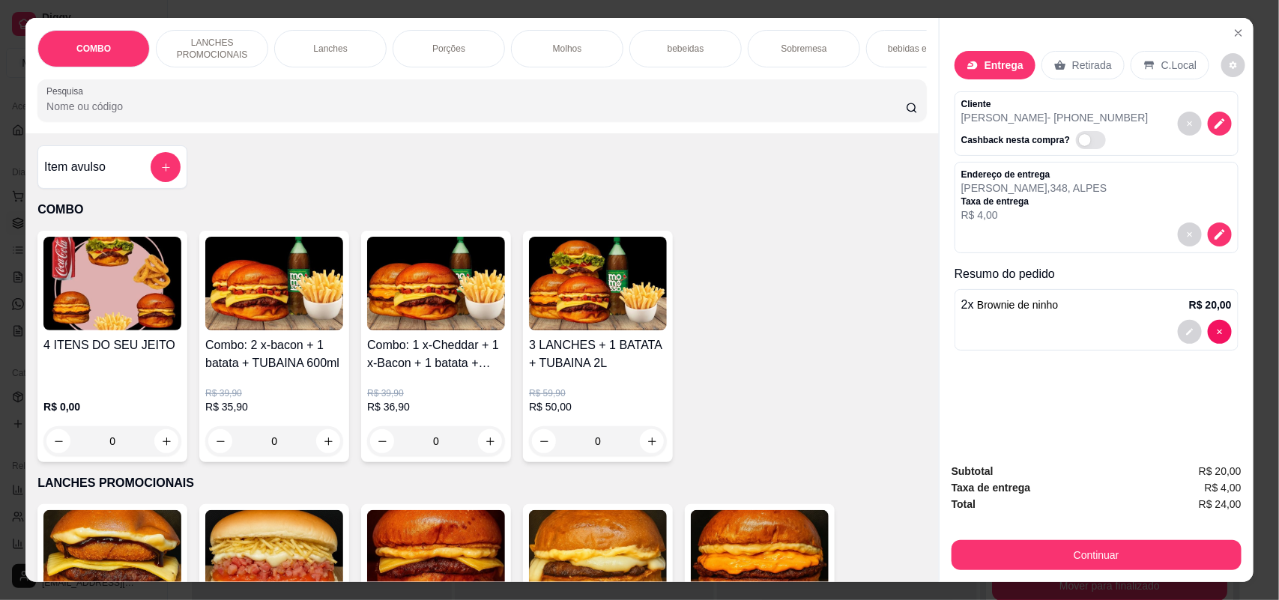
click at [781, 47] on p "Sobremesa" at bounding box center [804, 49] width 46 height 12
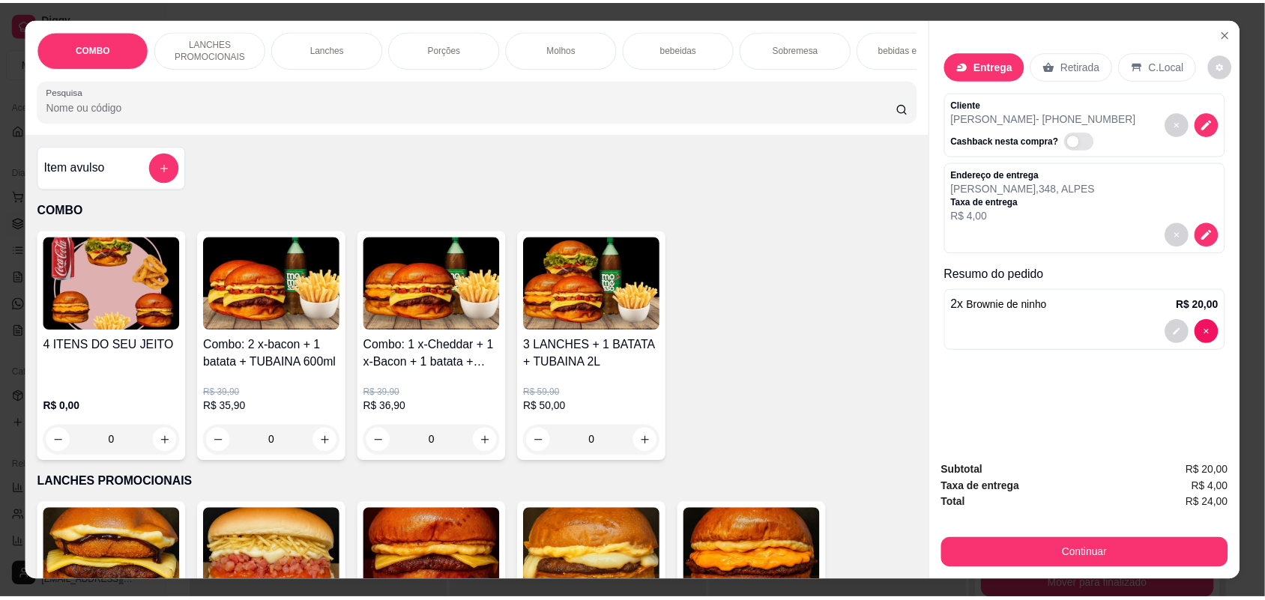
scroll to position [30, 0]
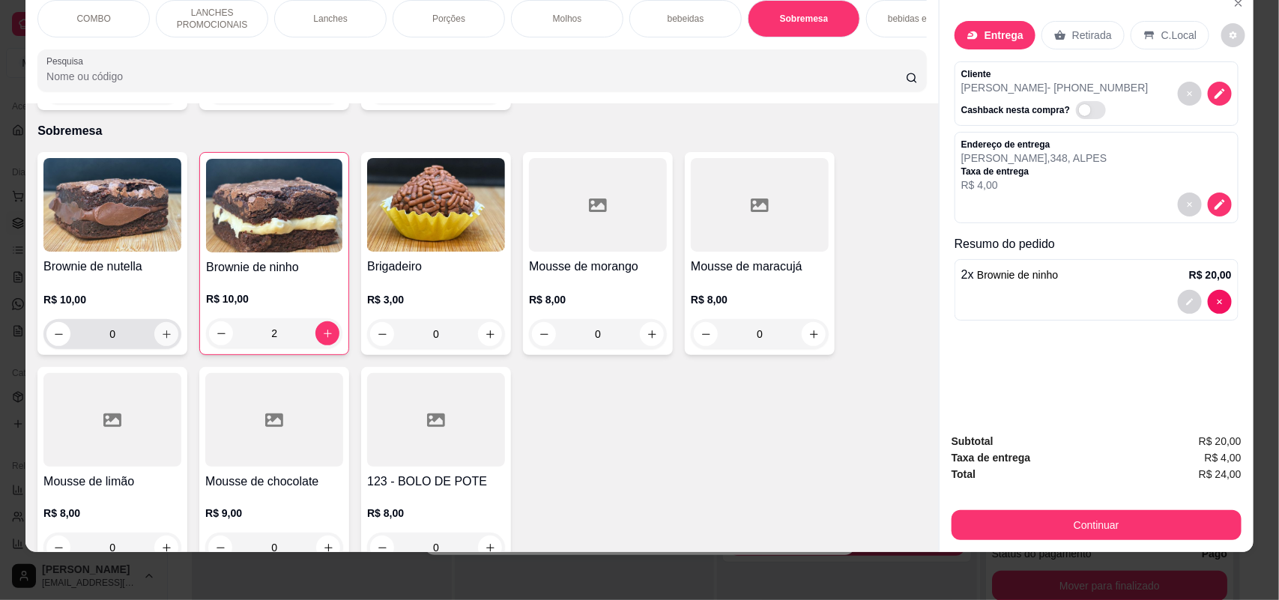
click at [156, 337] on button "increase-product-quantity" at bounding box center [166, 334] width 24 height 24
click at [160, 331] on icon "increase-product-quantity" at bounding box center [165, 333] width 11 height 11
type input "2"
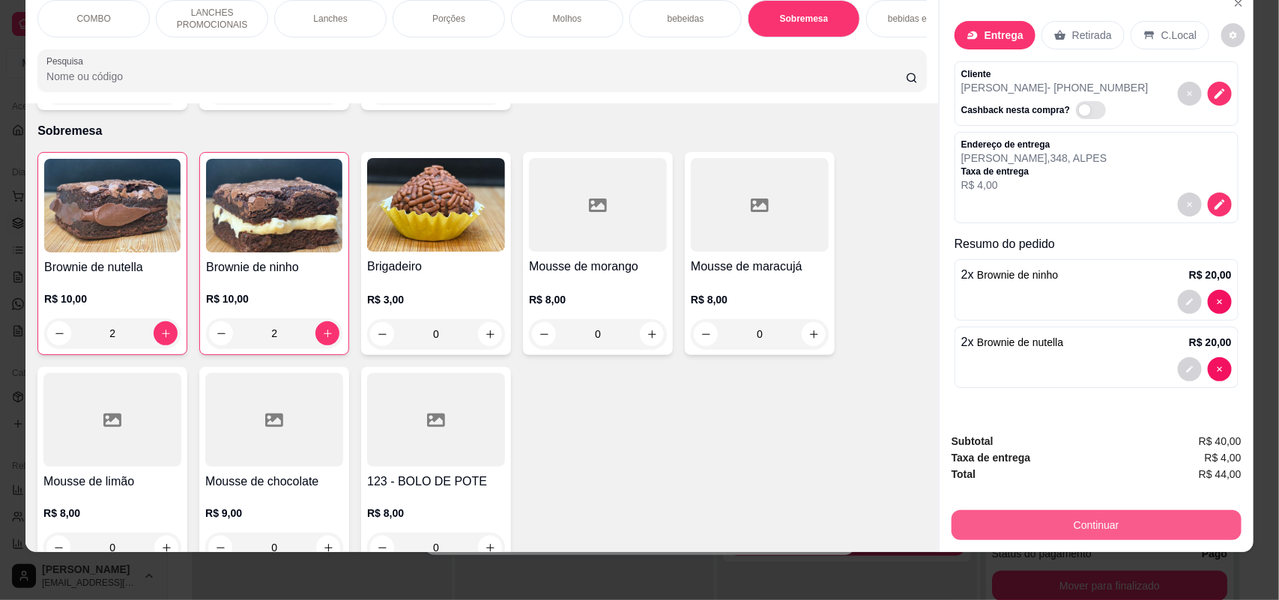
click at [1055, 532] on button "Continuar" at bounding box center [1097, 525] width 290 height 30
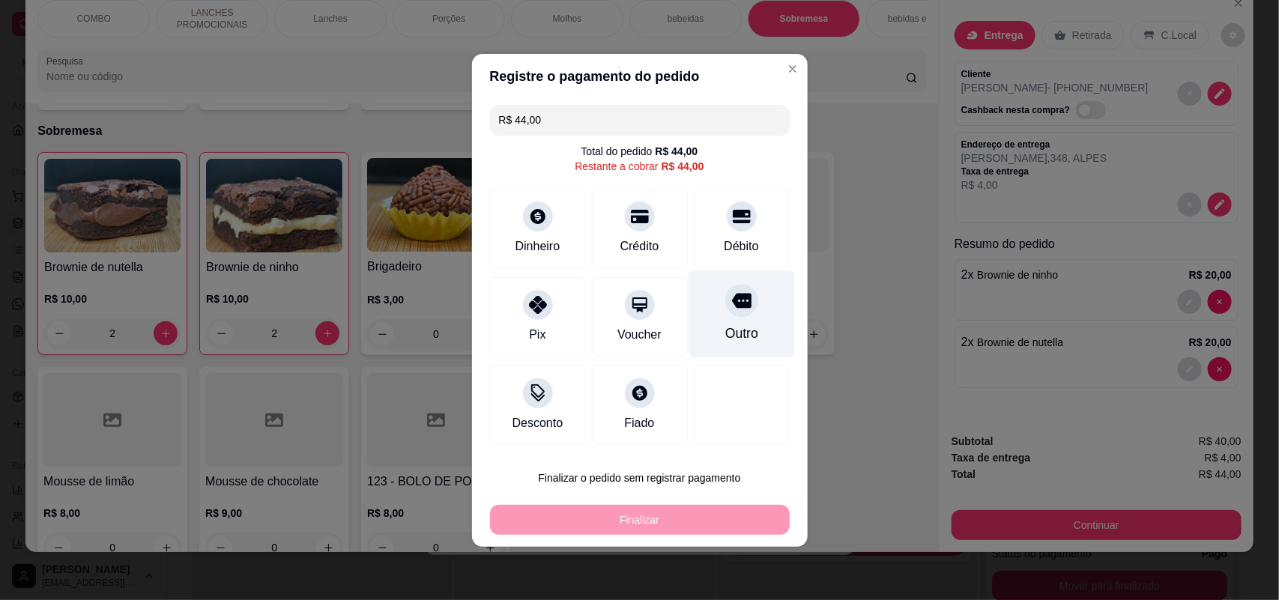
click at [735, 308] on icon at bounding box center [740, 300] width 19 height 15
type input "R$ 0,00"
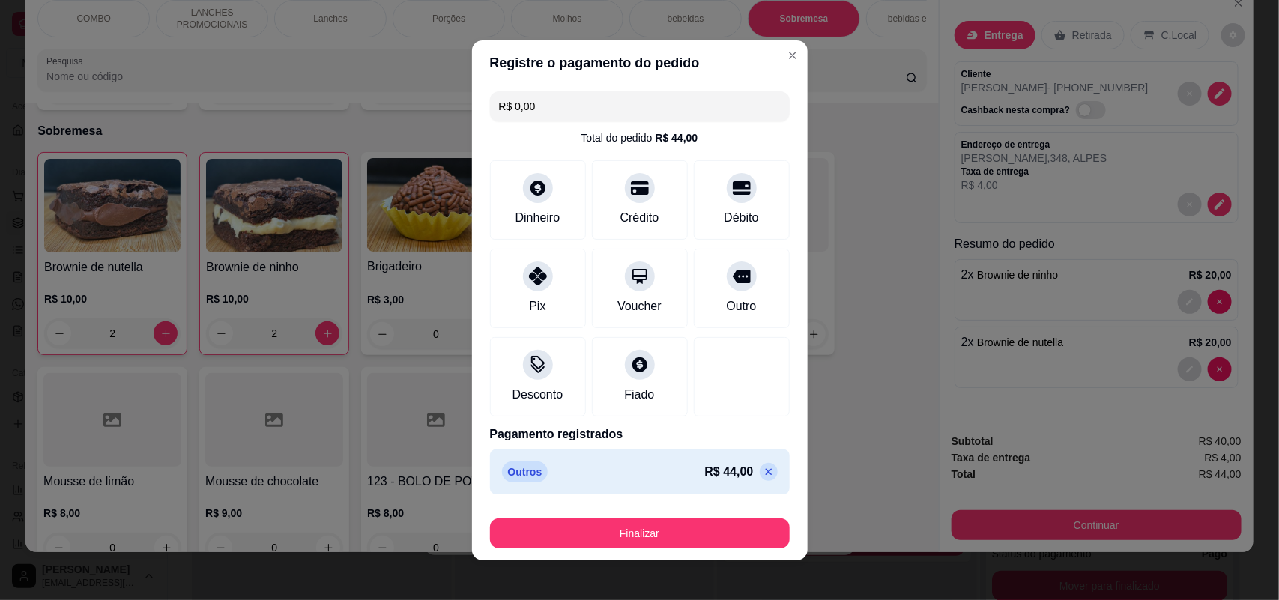
click at [691, 533] on button "Finalizar" at bounding box center [640, 533] width 300 height 30
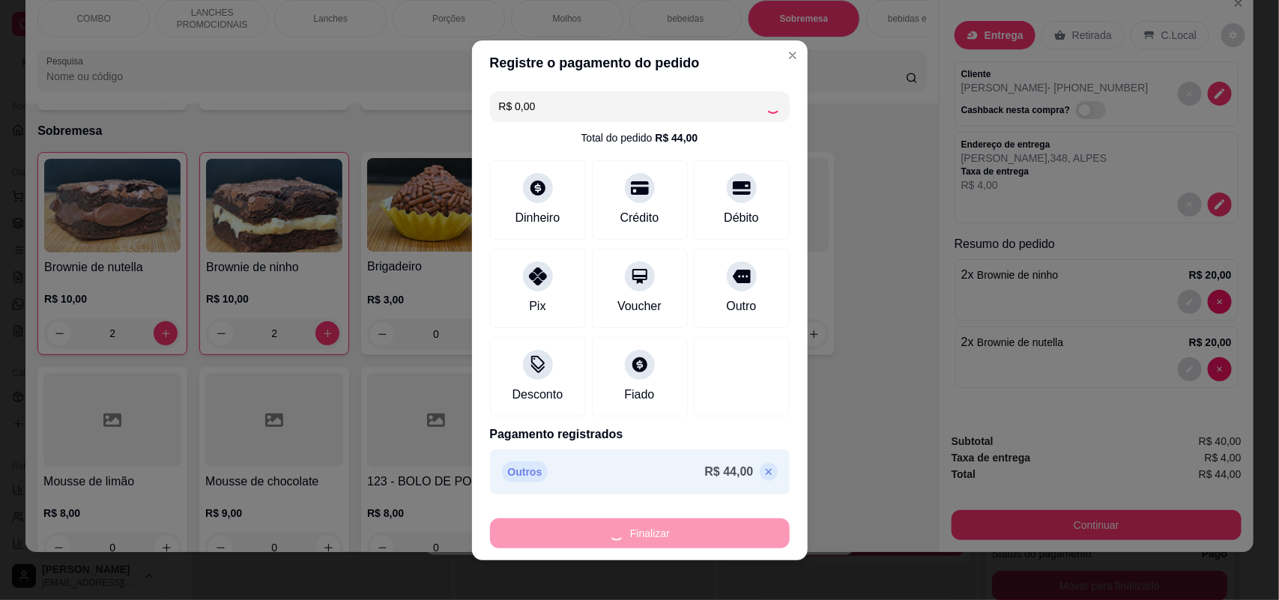
type input "0"
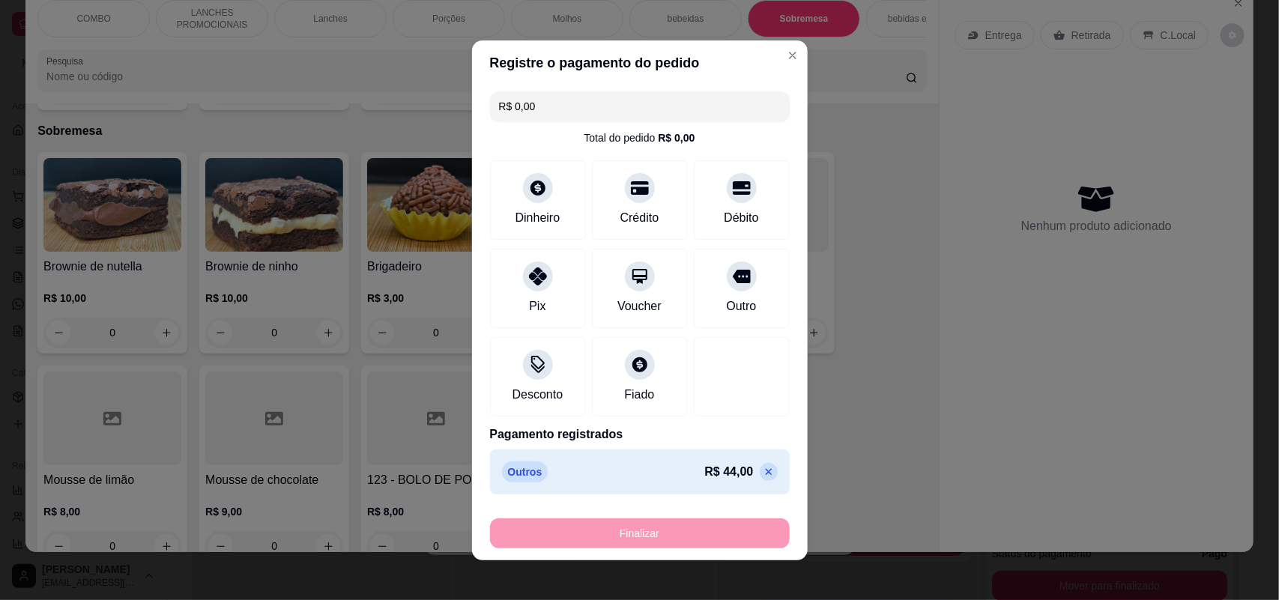
type input "-R$ 44,00"
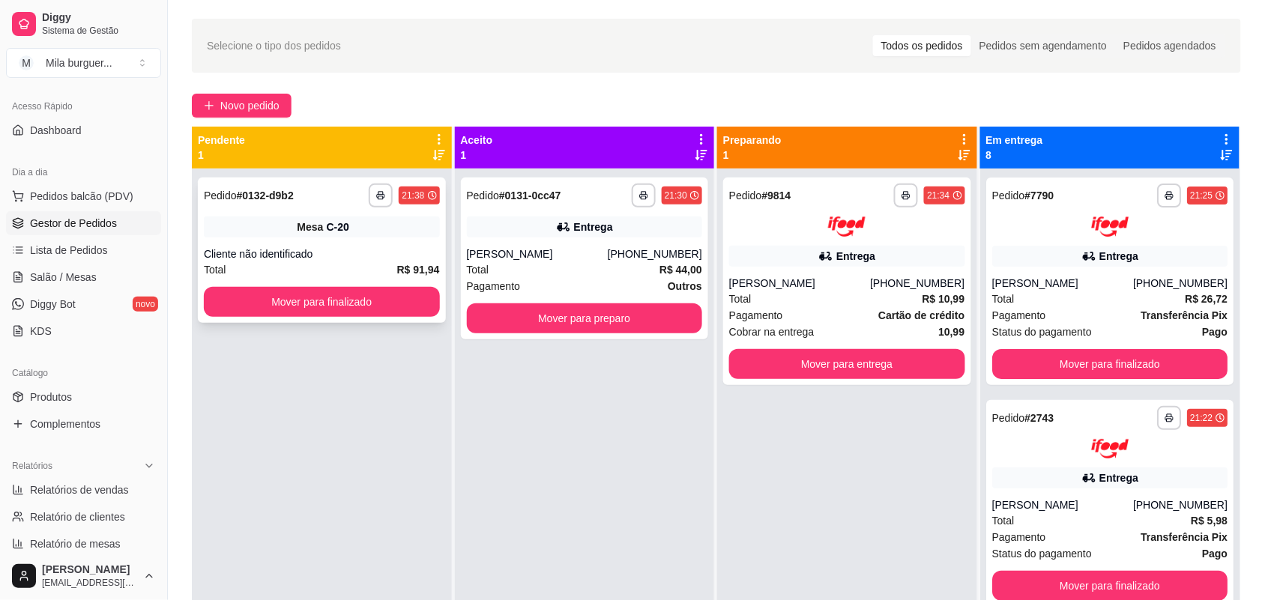
click at [352, 247] on div "Cliente não identificado" at bounding box center [322, 254] width 236 height 15
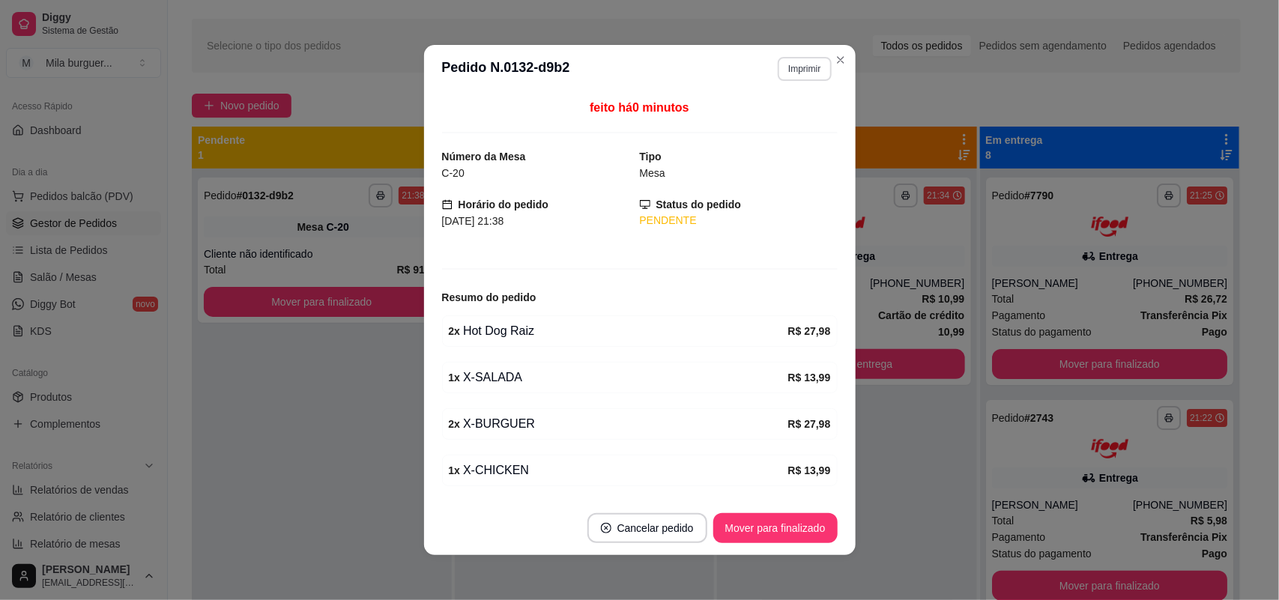
click at [818, 65] on button "Imprimir" at bounding box center [804, 69] width 53 height 24
click at [769, 121] on button "IMPRESSORA" at bounding box center [771, 122] width 109 height 24
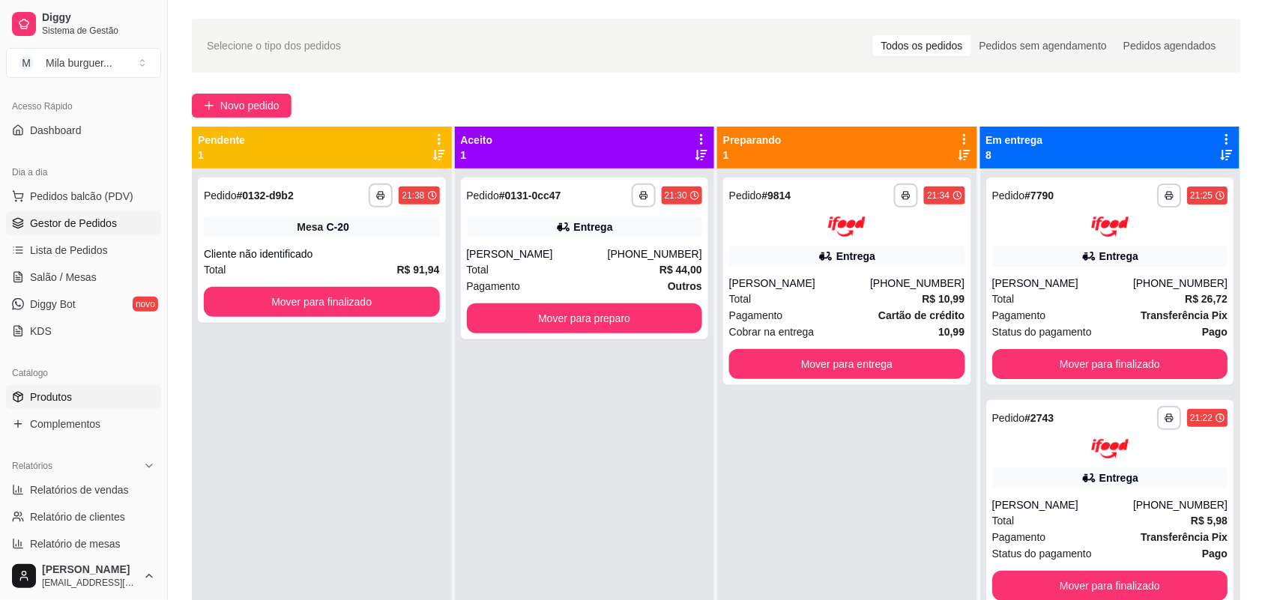
click at [67, 387] on link "Produtos" at bounding box center [83, 397] width 155 height 24
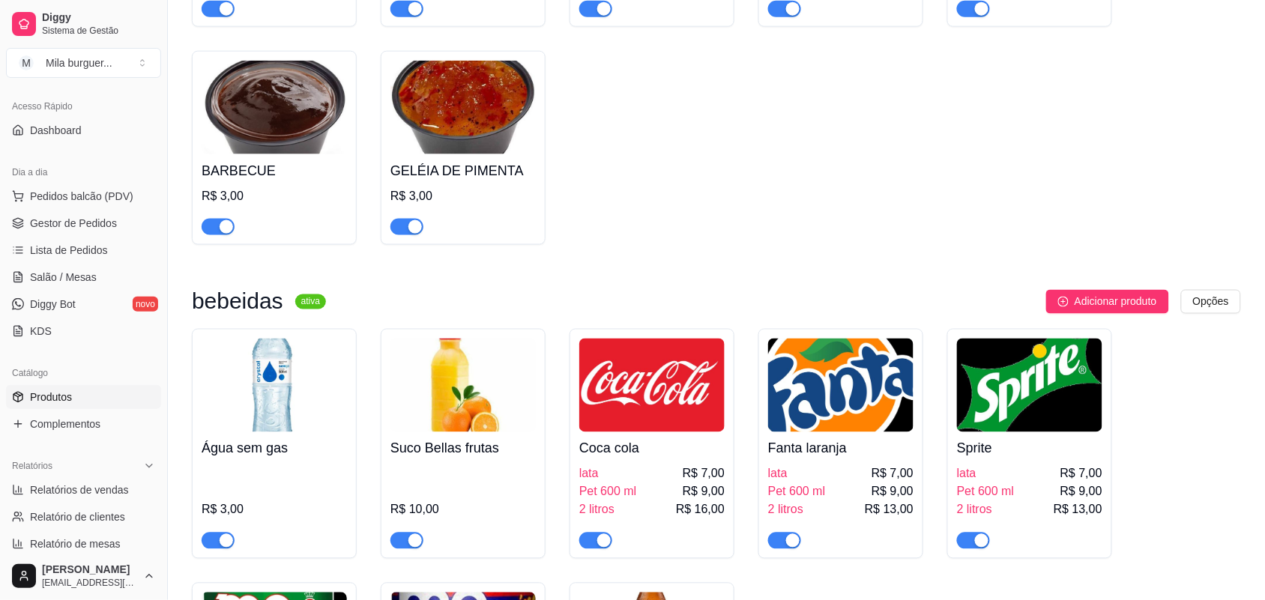
scroll to position [2341, 0]
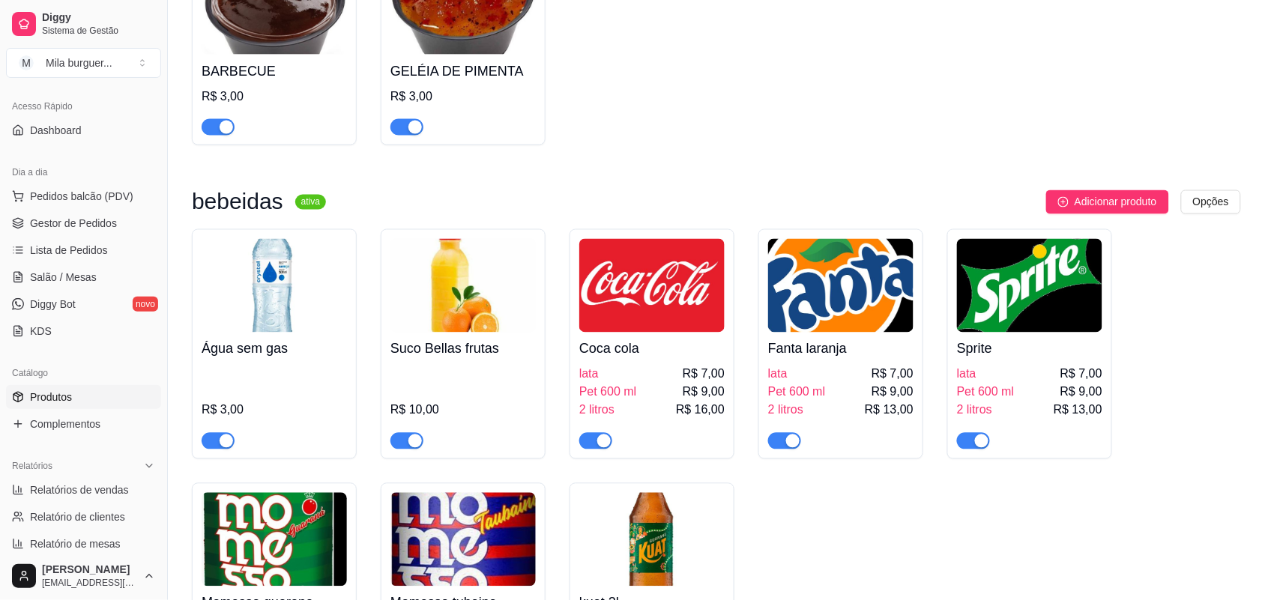
click at [647, 368] on div "lata R$ 7,00" at bounding box center [651, 375] width 145 height 18
click at [598, 435] on div "button" at bounding box center [603, 441] width 13 height 13
click at [53, 218] on span "Gestor de Pedidos" at bounding box center [73, 223] width 87 height 15
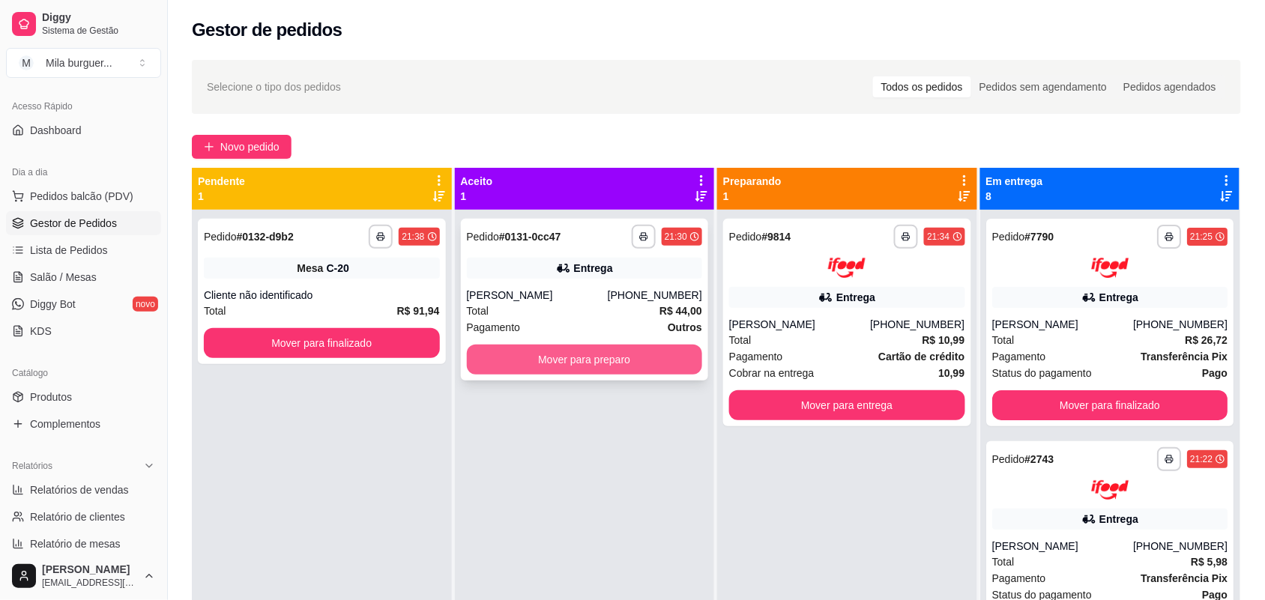
click at [538, 360] on button "Mover para preparo" at bounding box center [585, 360] width 236 height 30
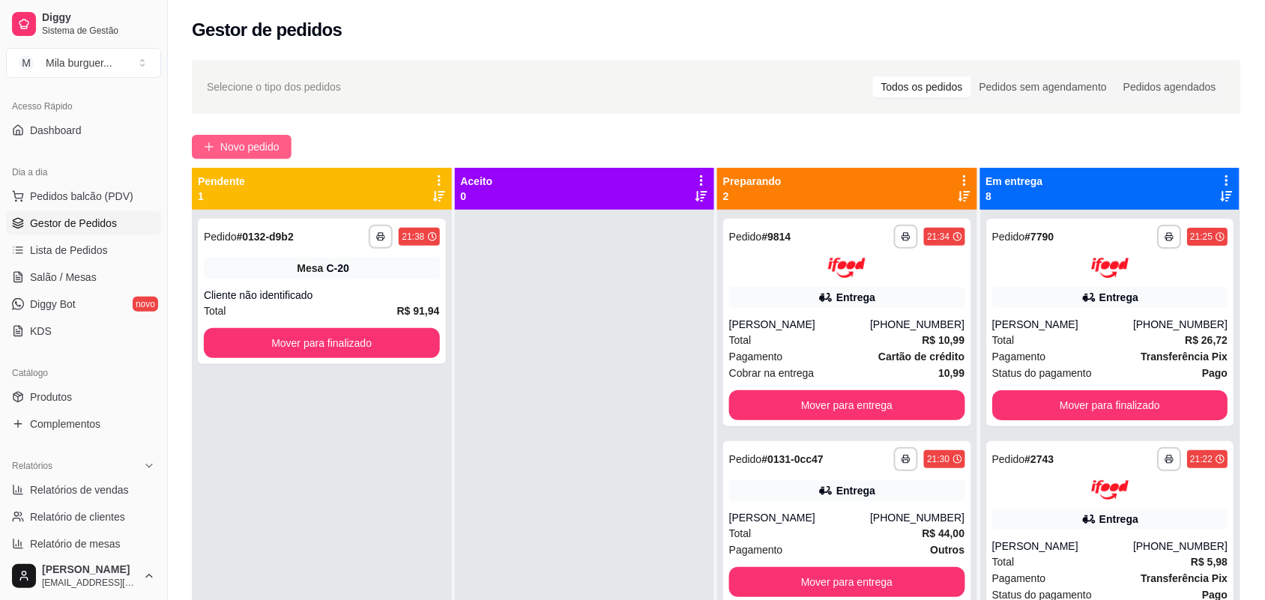
click at [267, 144] on span "Novo pedido" at bounding box center [249, 147] width 59 height 16
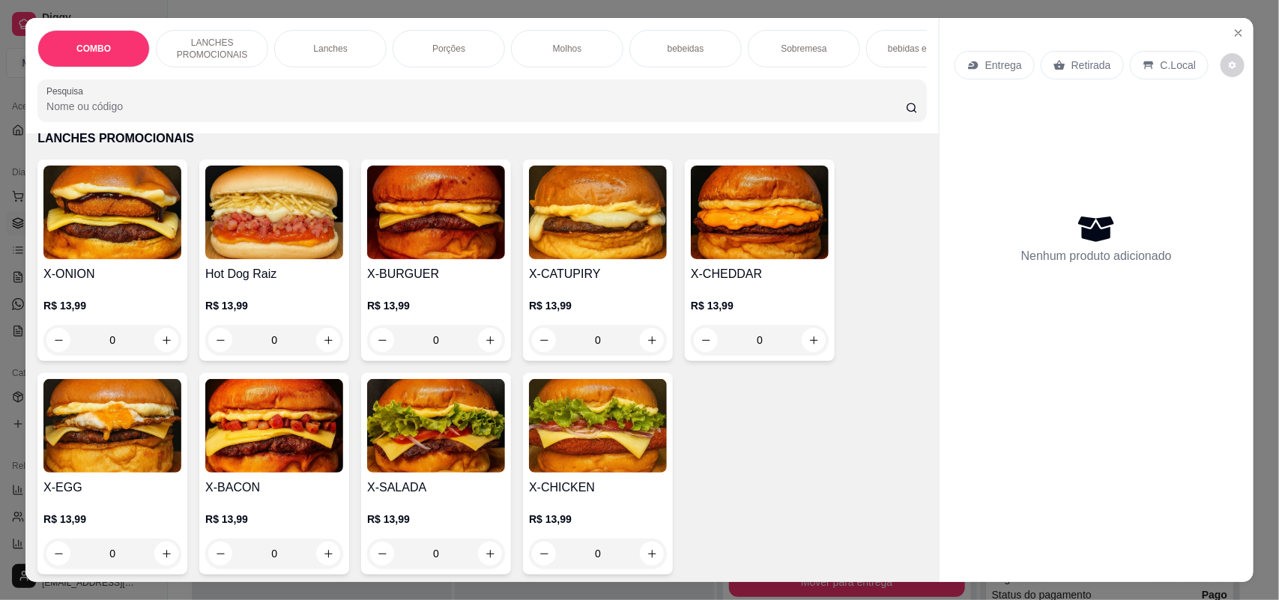
scroll to position [375, 0]
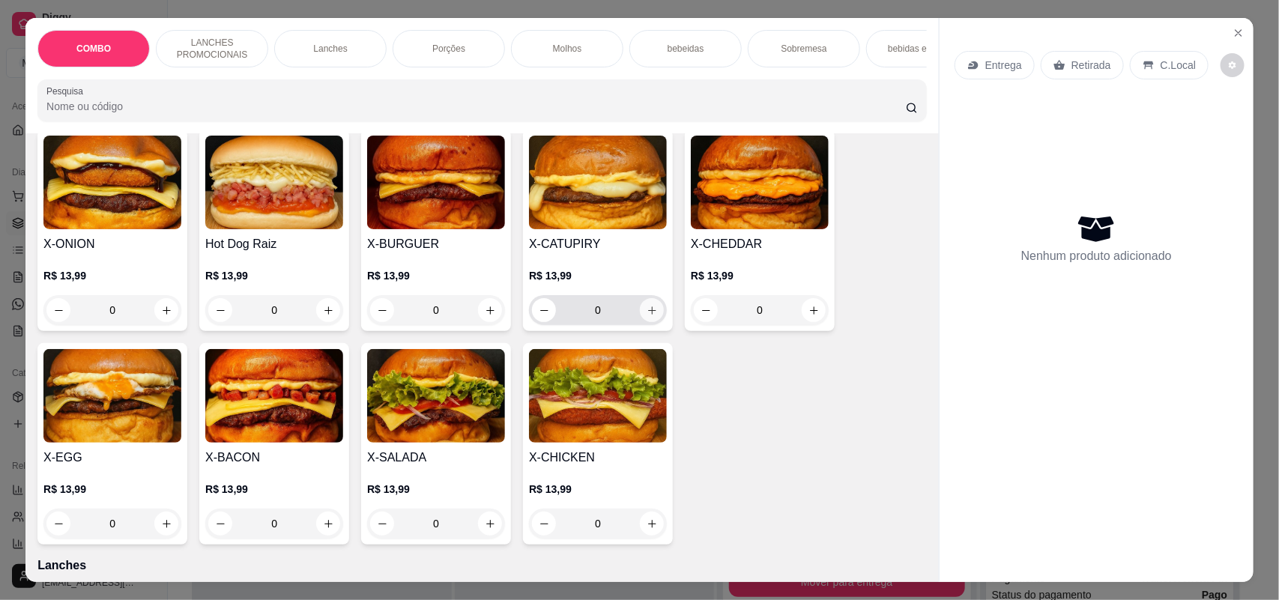
click at [647, 316] on icon "increase-product-quantity" at bounding box center [652, 310] width 11 height 11
type input "1"
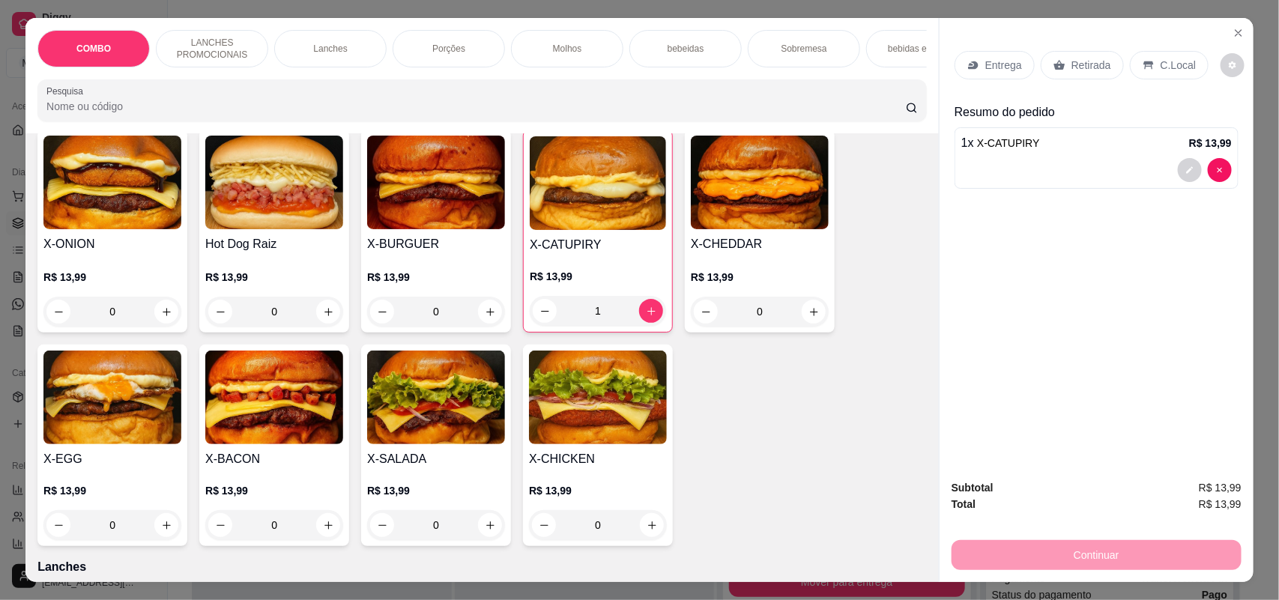
click at [755, 40] on div "Sobremesa" at bounding box center [804, 48] width 112 height 37
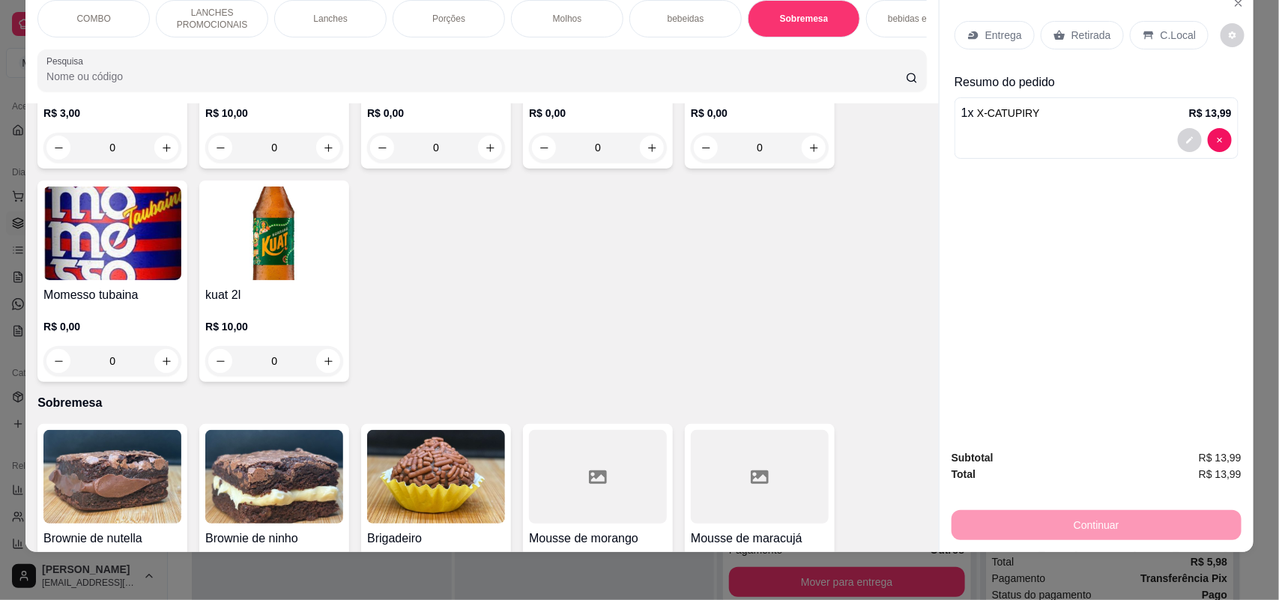
scroll to position [2365, 0]
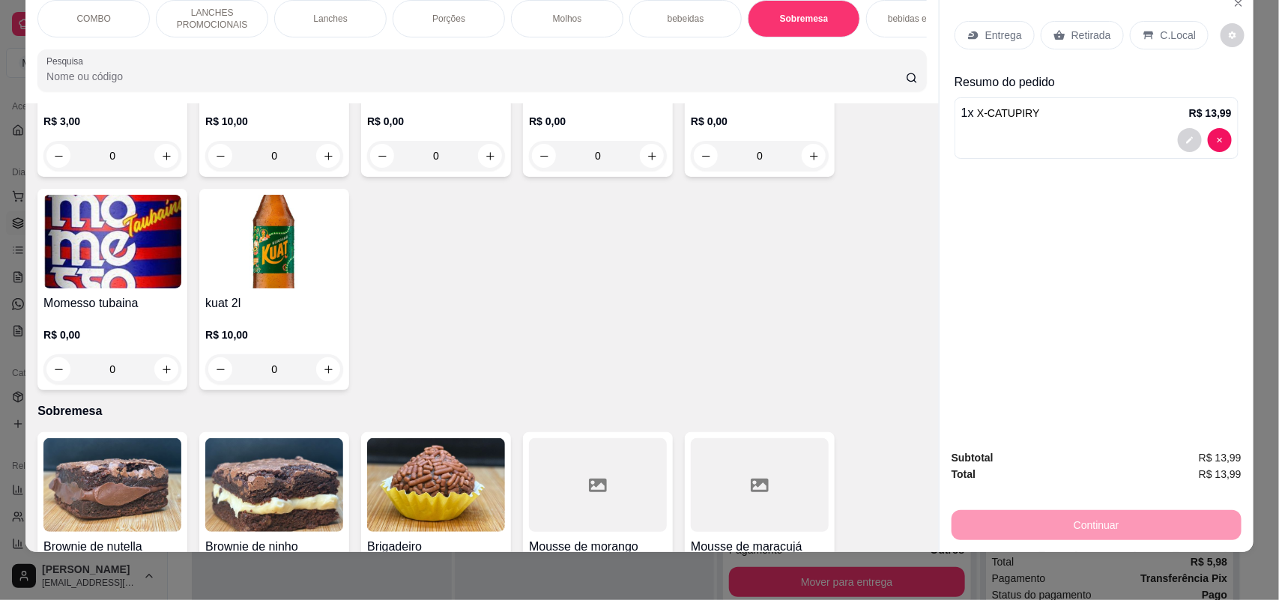
click at [76, 19] on p "COMBO" at bounding box center [93, 19] width 34 height 12
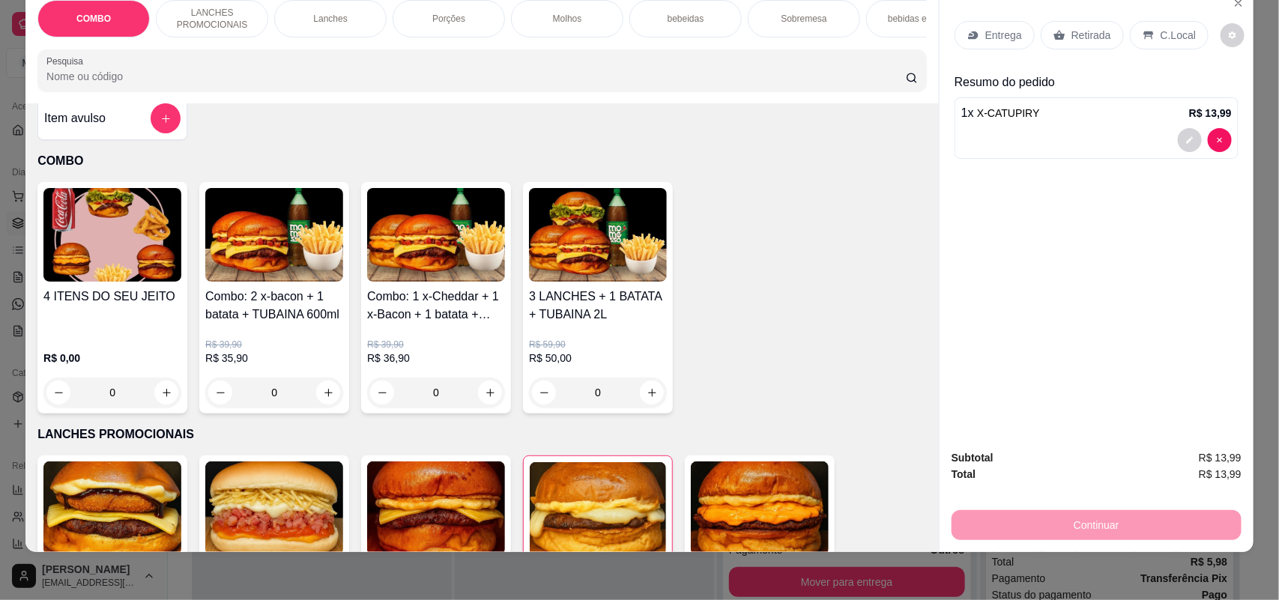
scroll to position [0, 0]
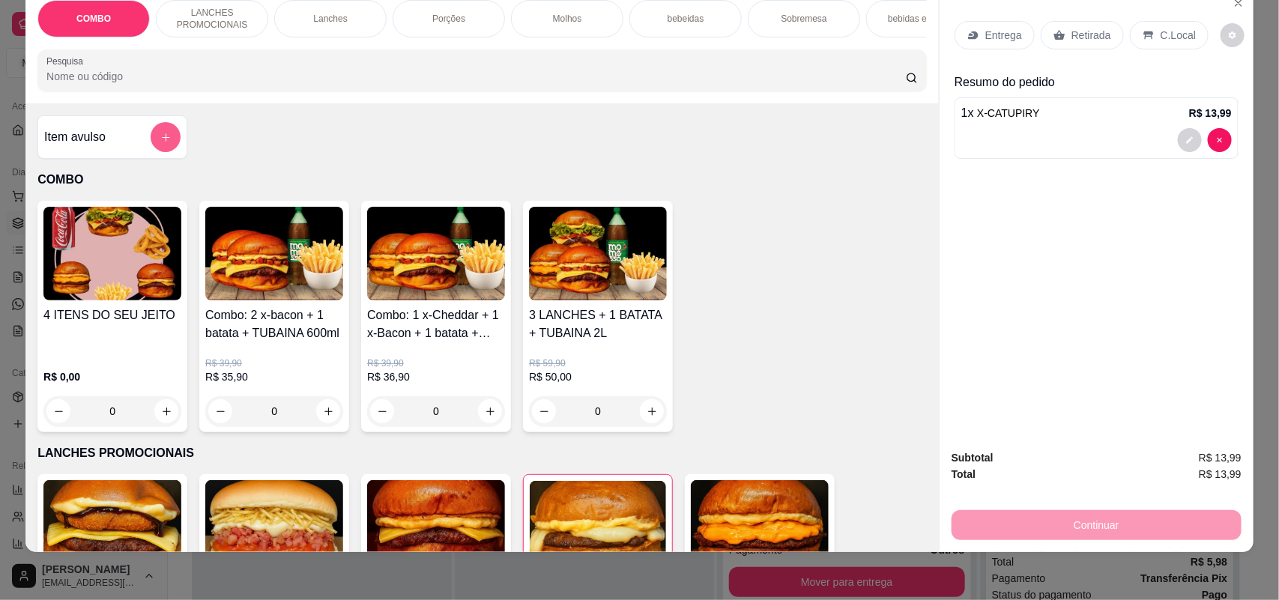
click at [163, 143] on icon "add-separate-item" at bounding box center [165, 137] width 11 height 11
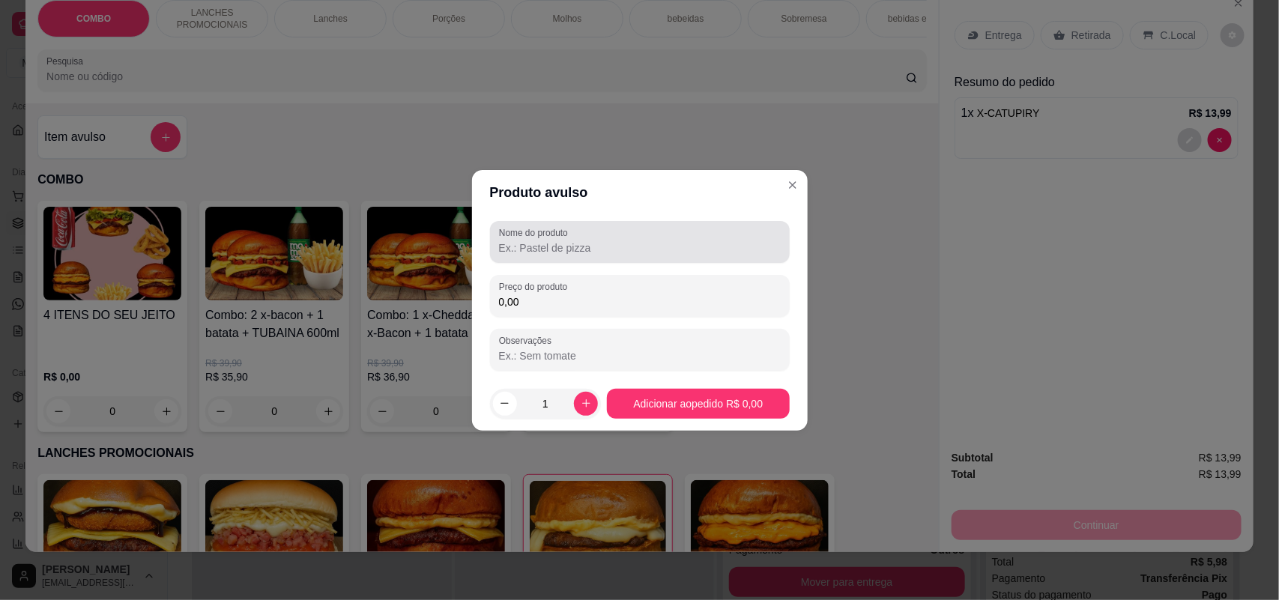
click at [562, 247] on input "Nome do produto" at bounding box center [640, 248] width 282 height 15
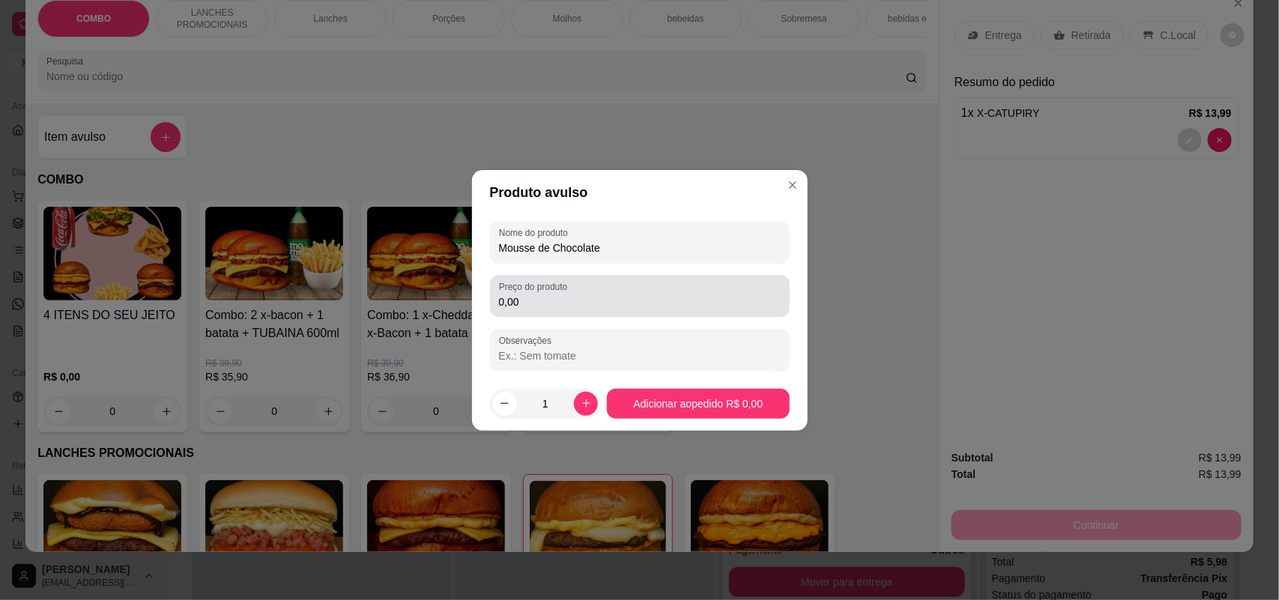
type input "Mousse de Chocolate"
click at [551, 301] on input "0,00" at bounding box center [640, 301] width 282 height 15
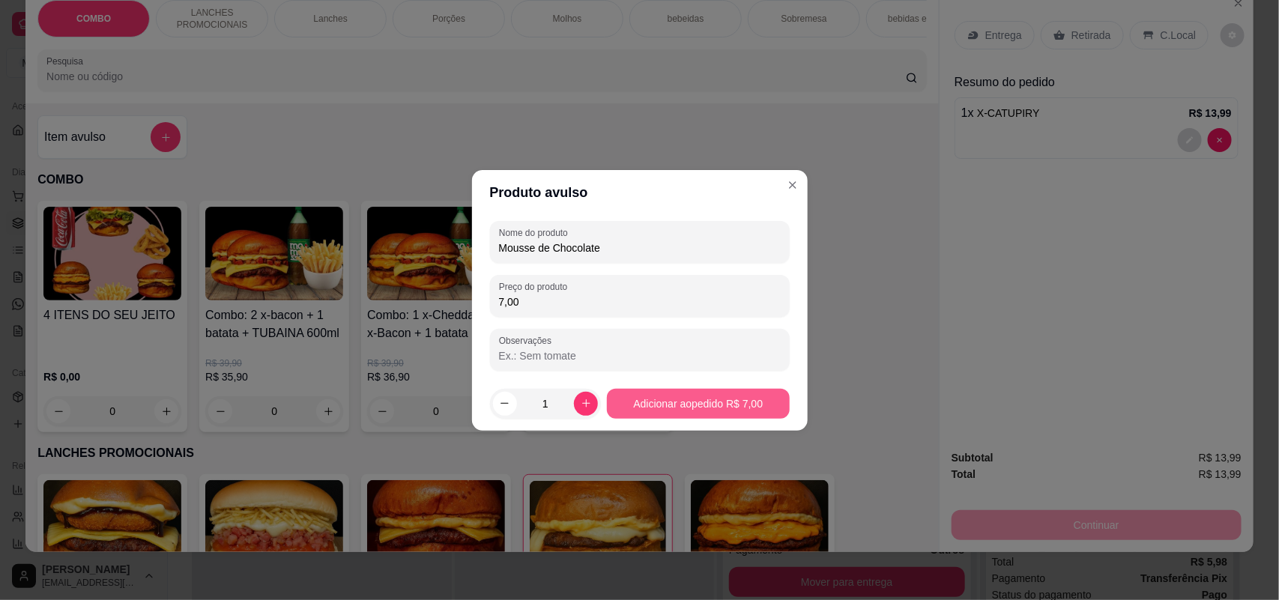
type input "7,00"
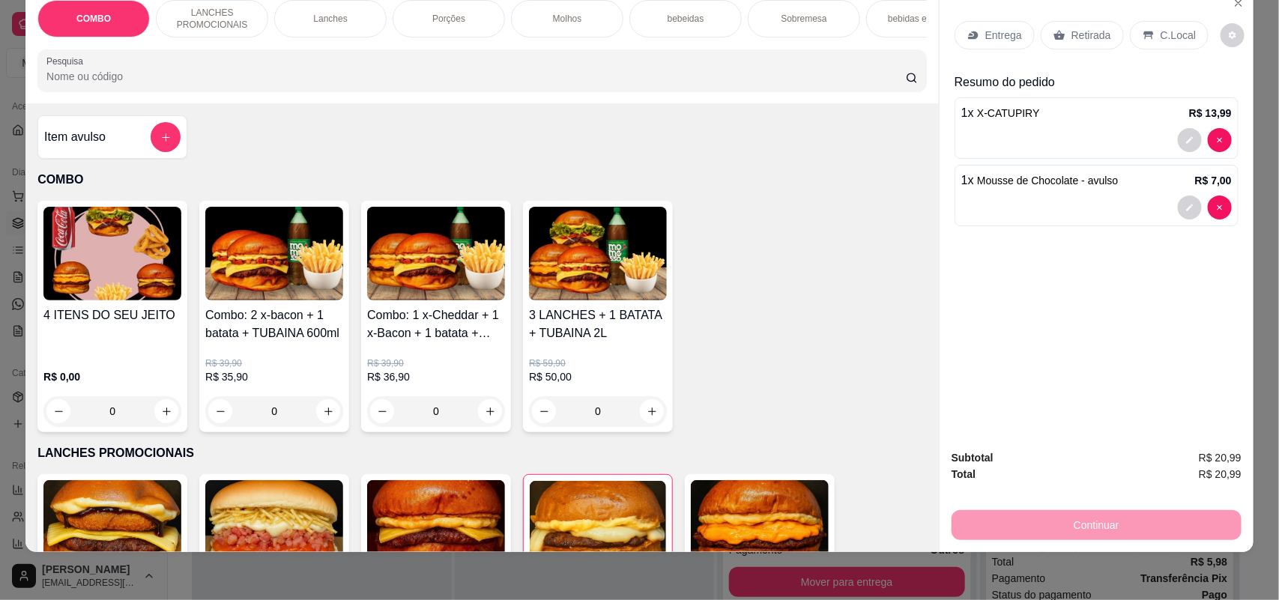
click at [997, 24] on div "Entrega" at bounding box center [995, 35] width 80 height 28
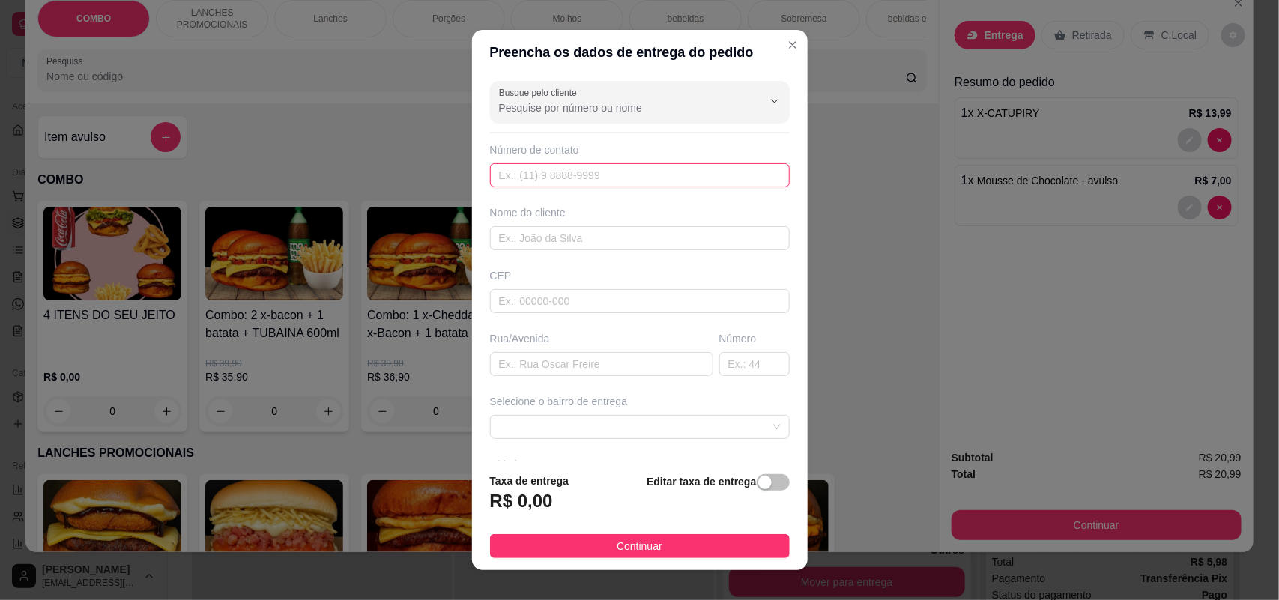
click at [590, 177] on input "text" at bounding box center [640, 175] width 300 height 24
click at [582, 180] on input "text" at bounding box center [640, 175] width 300 height 24
click at [575, 171] on input "text" at bounding box center [640, 175] width 300 height 24
type input "[PHONE_NUMBER]"
click at [543, 237] on input "text" at bounding box center [640, 238] width 300 height 24
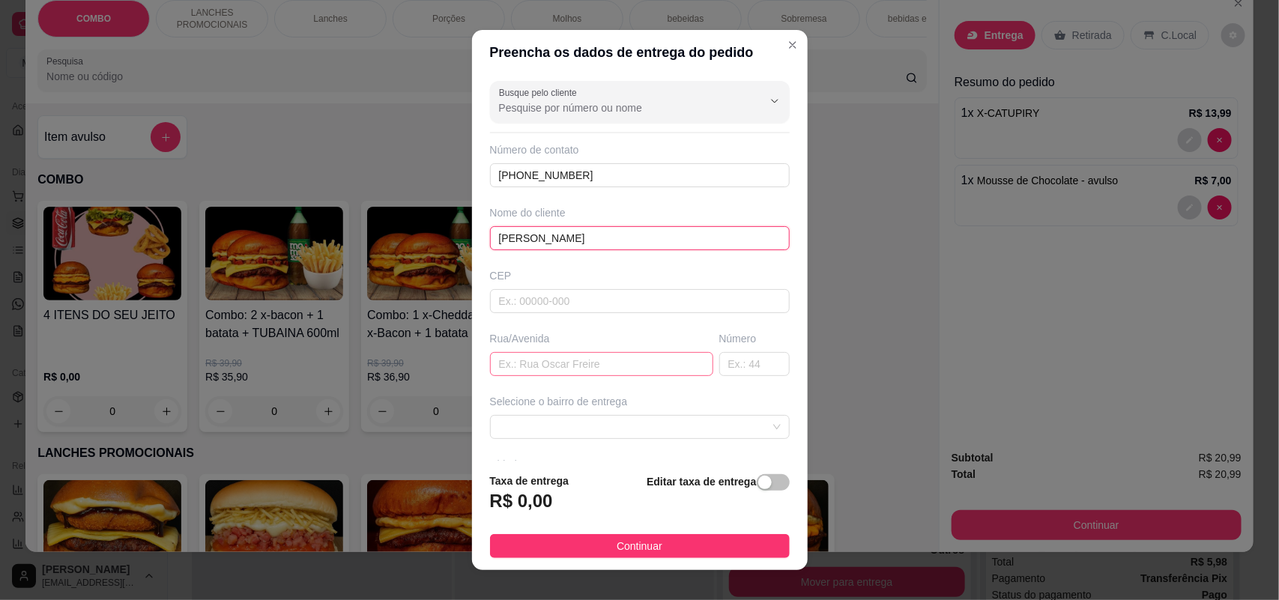
type input "[PERSON_NAME]"
click at [545, 365] on input "text" at bounding box center [601, 364] width 223 height 24
type input "[PERSON_NAME]"
click at [719, 366] on input "text" at bounding box center [754, 364] width 70 height 24
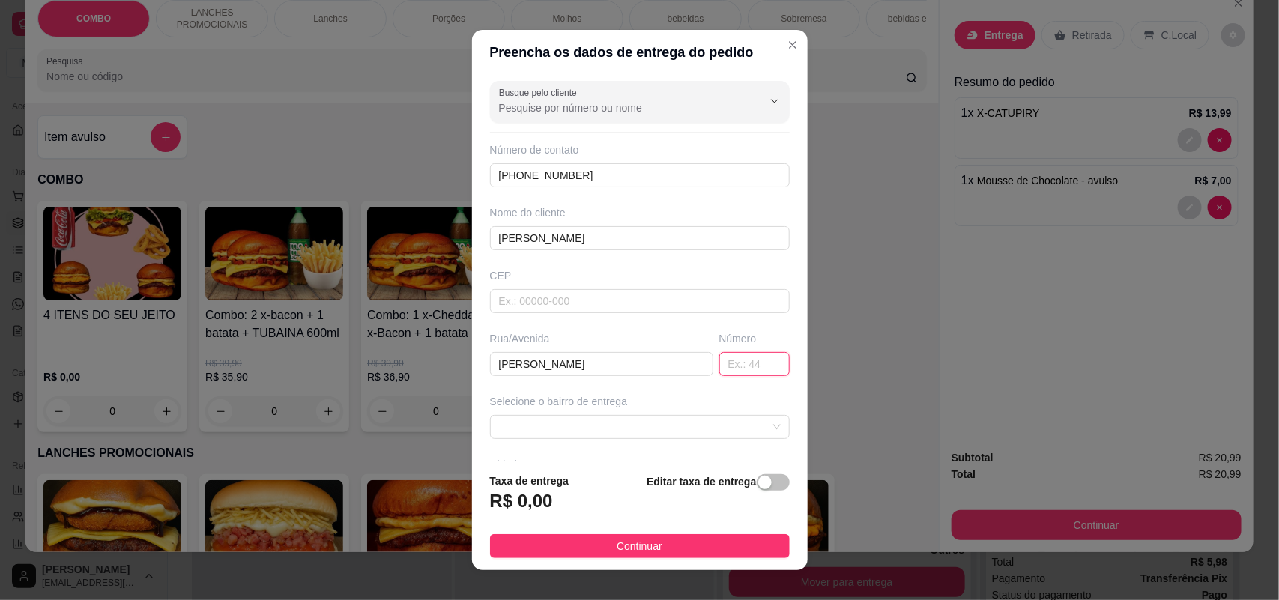
click at [719, 366] on input "text" at bounding box center [754, 364] width 70 height 24
type input "1"
type input "4"
click at [674, 432] on span at bounding box center [640, 427] width 282 height 22
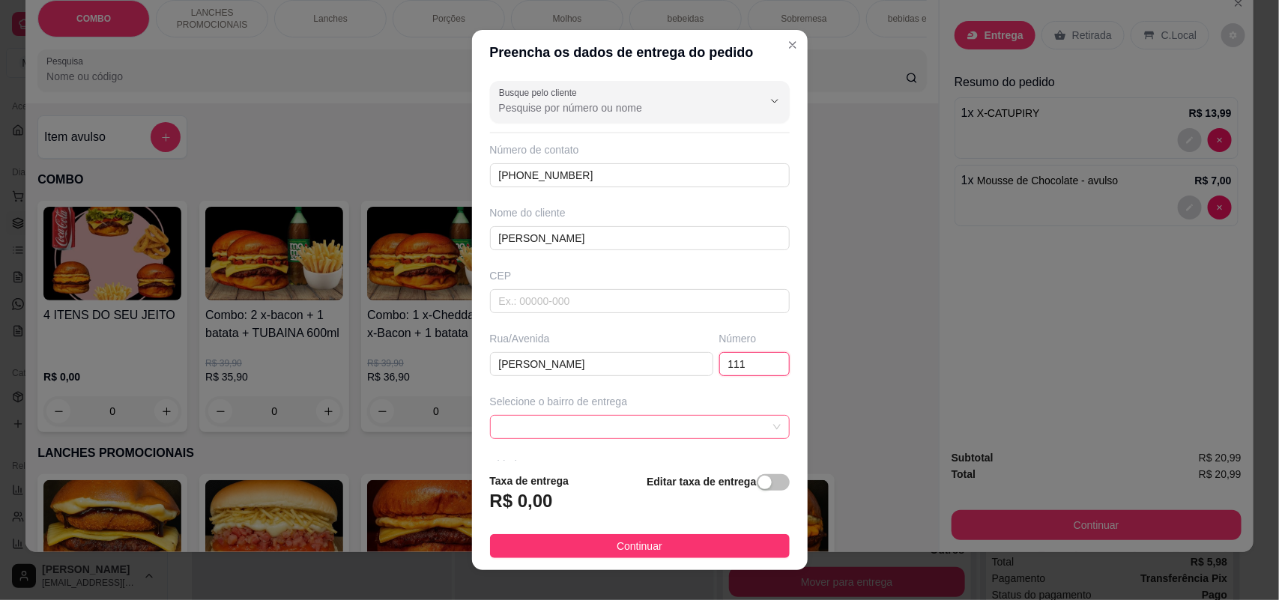
type input "111"
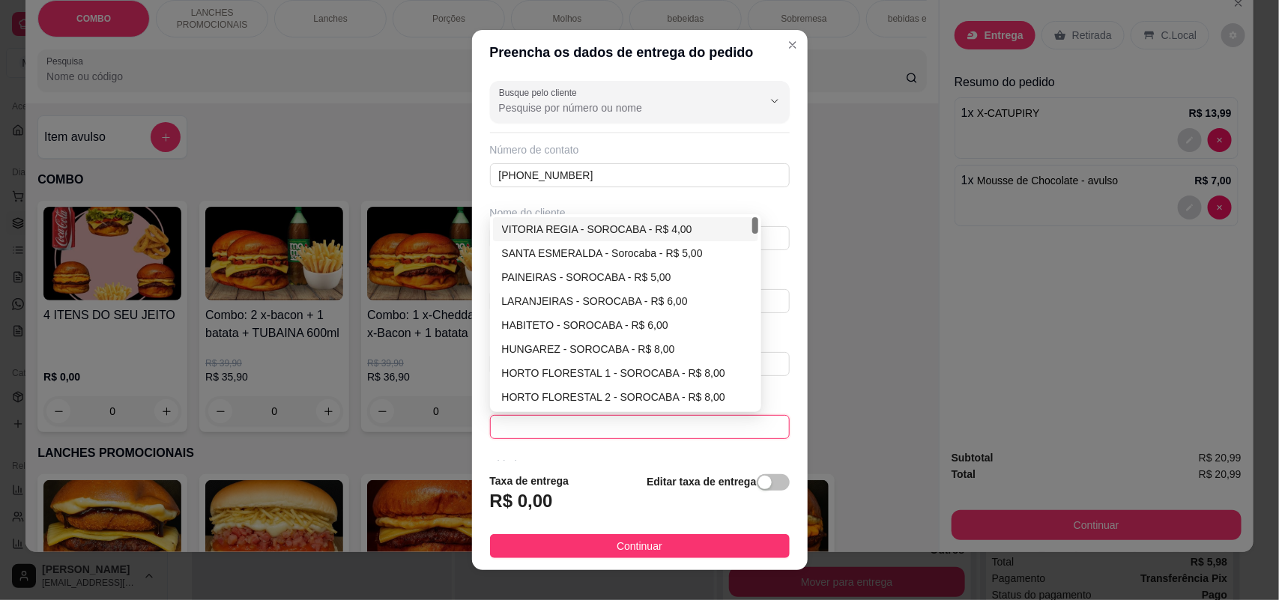
click at [626, 226] on div "VITORIA REGIA - SOROCABA - R$ 4,00" at bounding box center [626, 229] width 248 height 16
type input "SOROCABA"
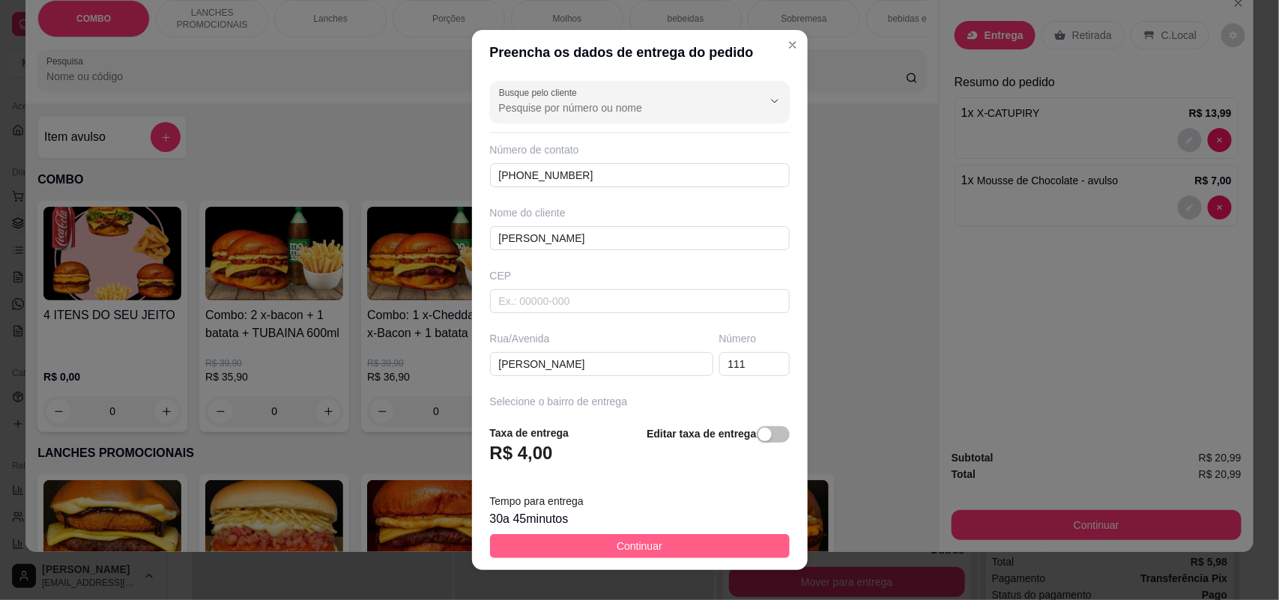
click at [617, 540] on span "Continuar" at bounding box center [640, 546] width 46 height 16
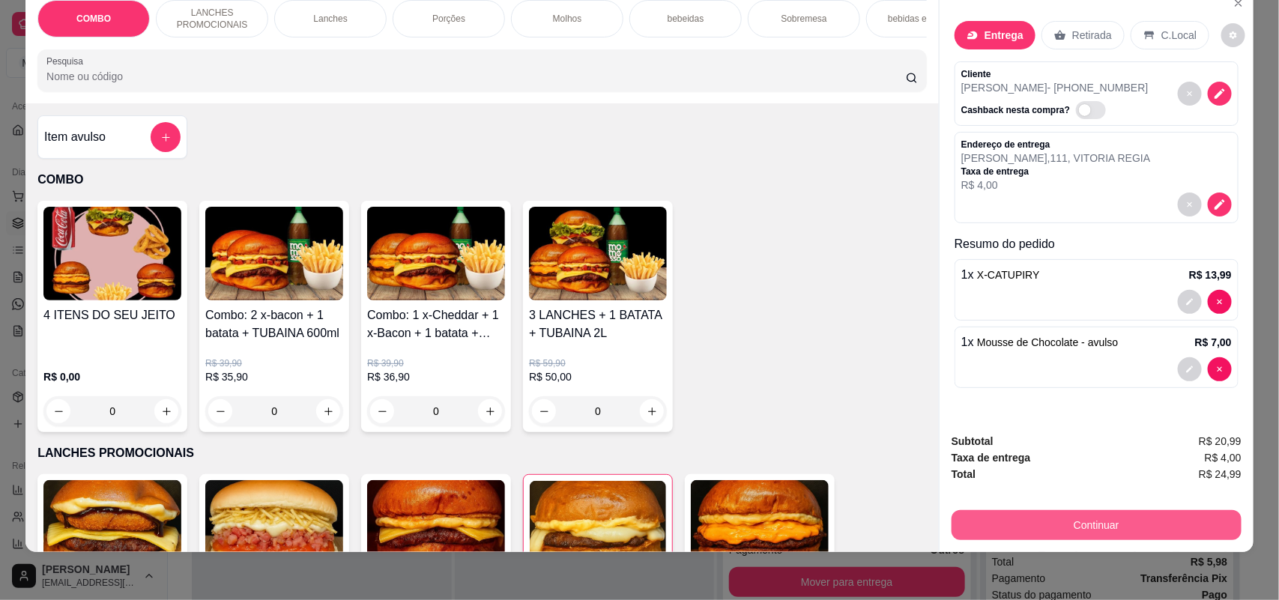
click at [1012, 518] on button "Continuar" at bounding box center [1097, 525] width 290 height 30
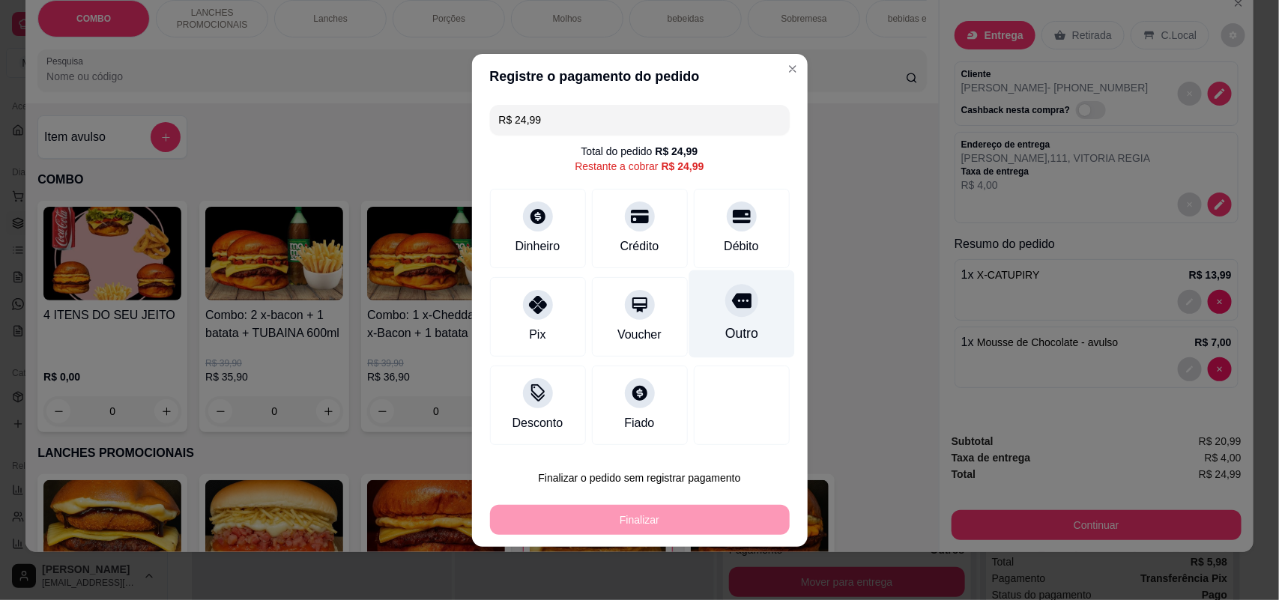
click at [738, 331] on div "Outro" at bounding box center [741, 333] width 33 height 19
type input "R$ 0,00"
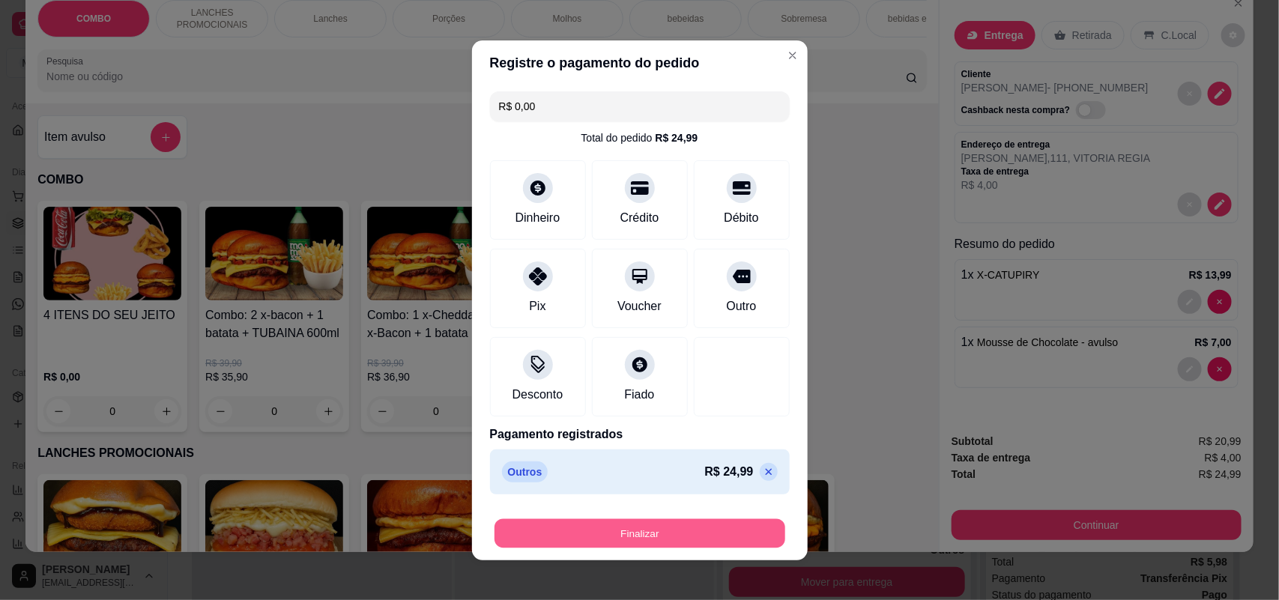
click at [650, 529] on button "Finalizar" at bounding box center [640, 532] width 291 height 29
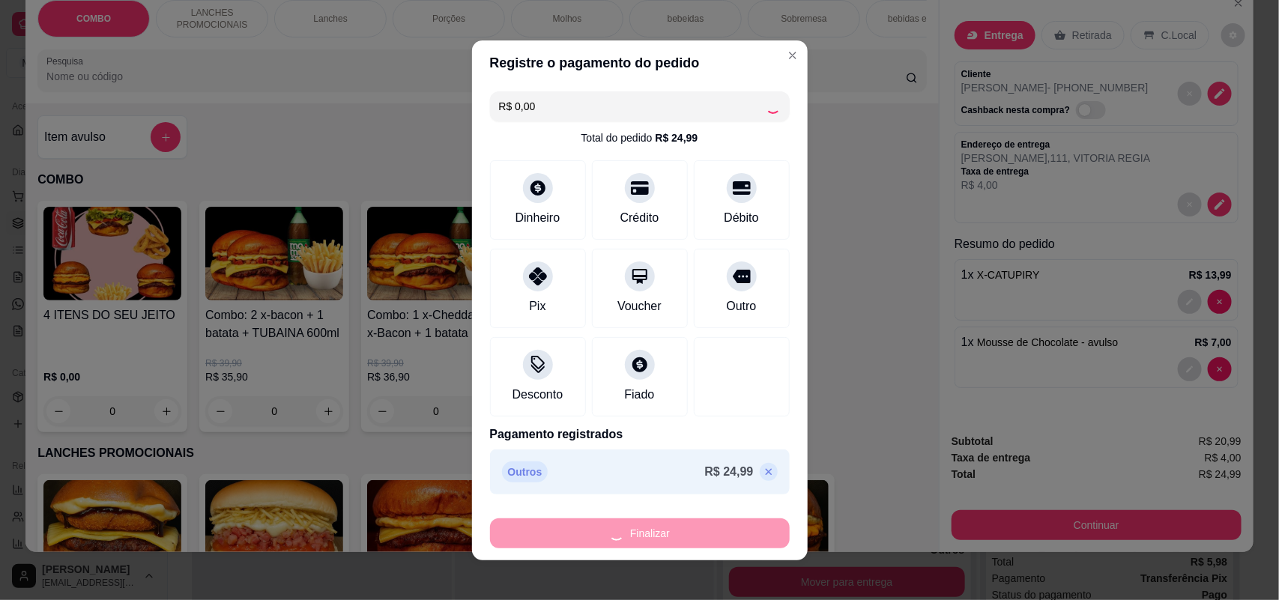
type input "0"
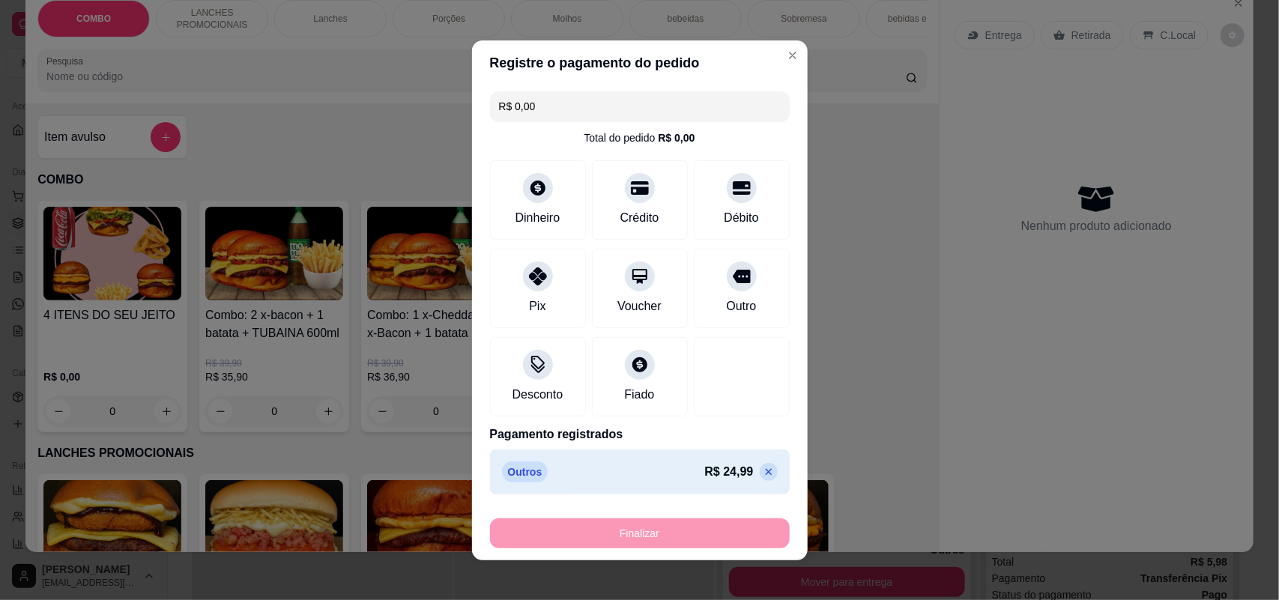
type input "-R$ 24,99"
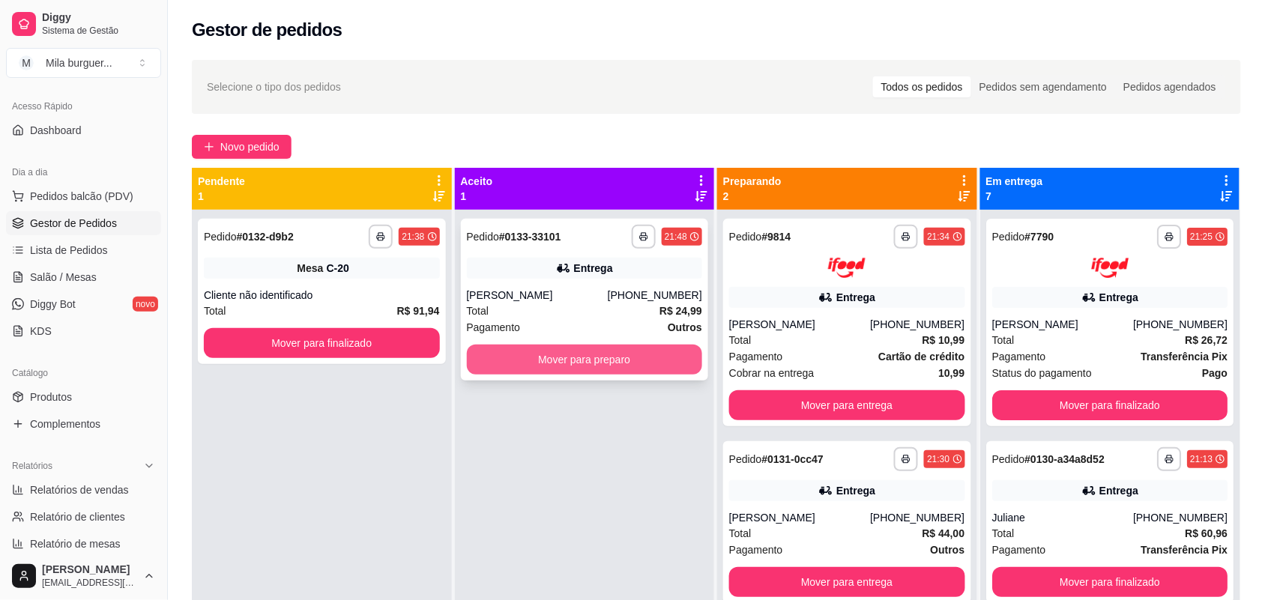
click at [587, 351] on button "Mover para preparo" at bounding box center [585, 360] width 236 height 30
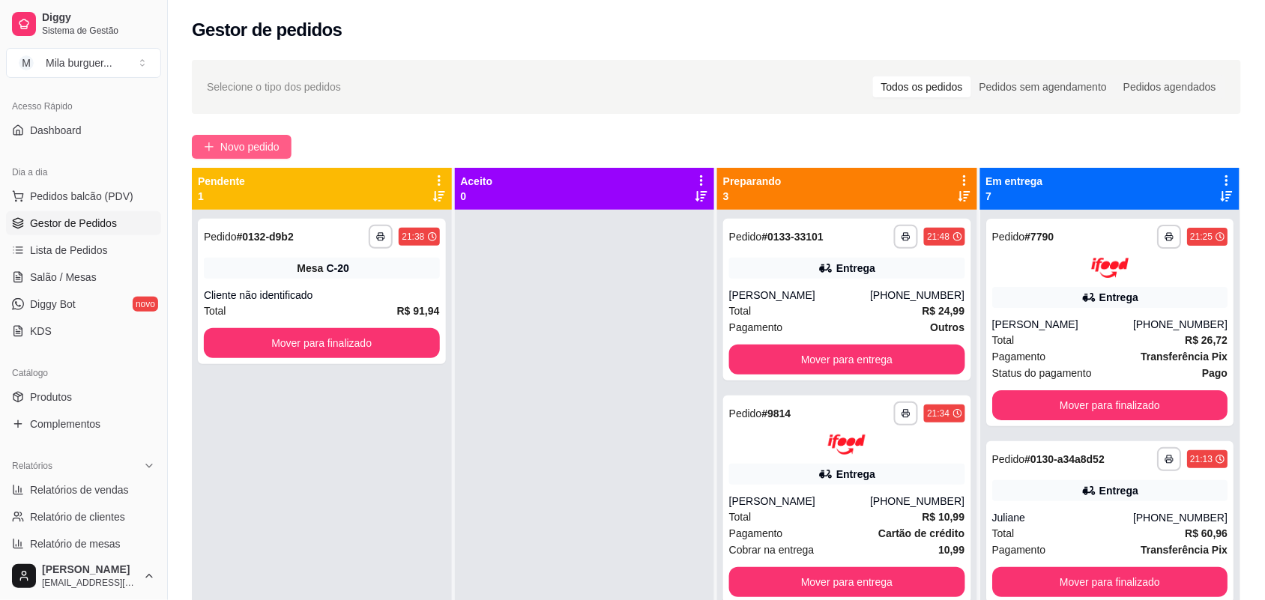
click at [277, 156] on button "Novo pedido" at bounding box center [242, 147] width 100 height 24
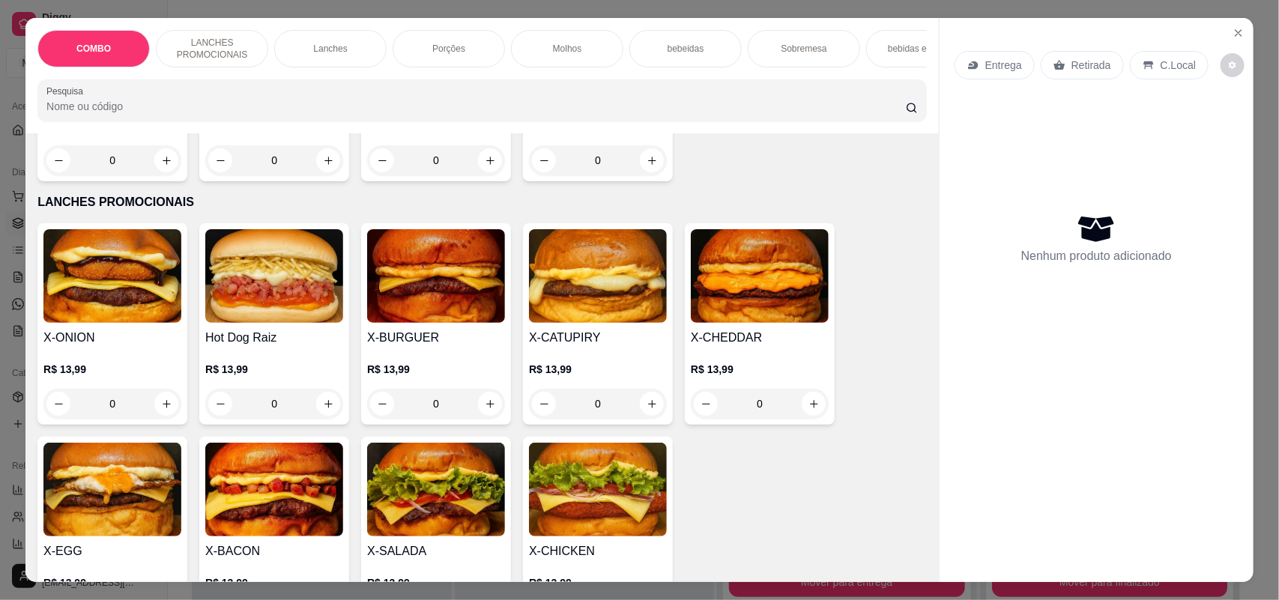
scroll to position [468, 0]
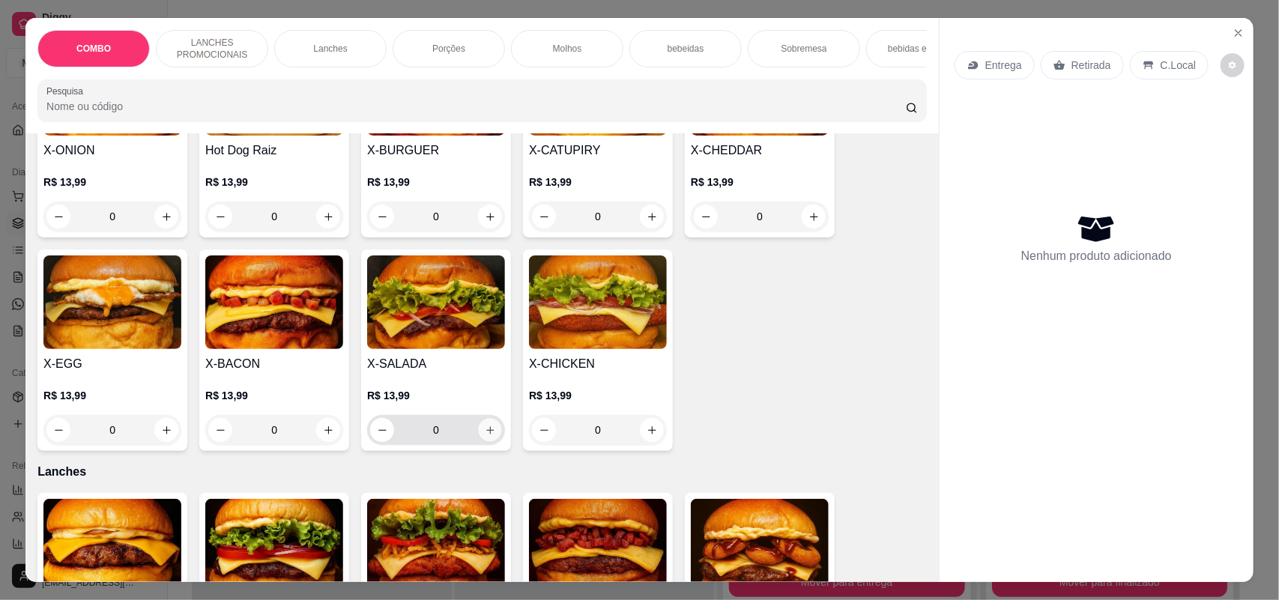
click at [485, 436] on icon "increase-product-quantity" at bounding box center [490, 430] width 11 height 11
type input "1"
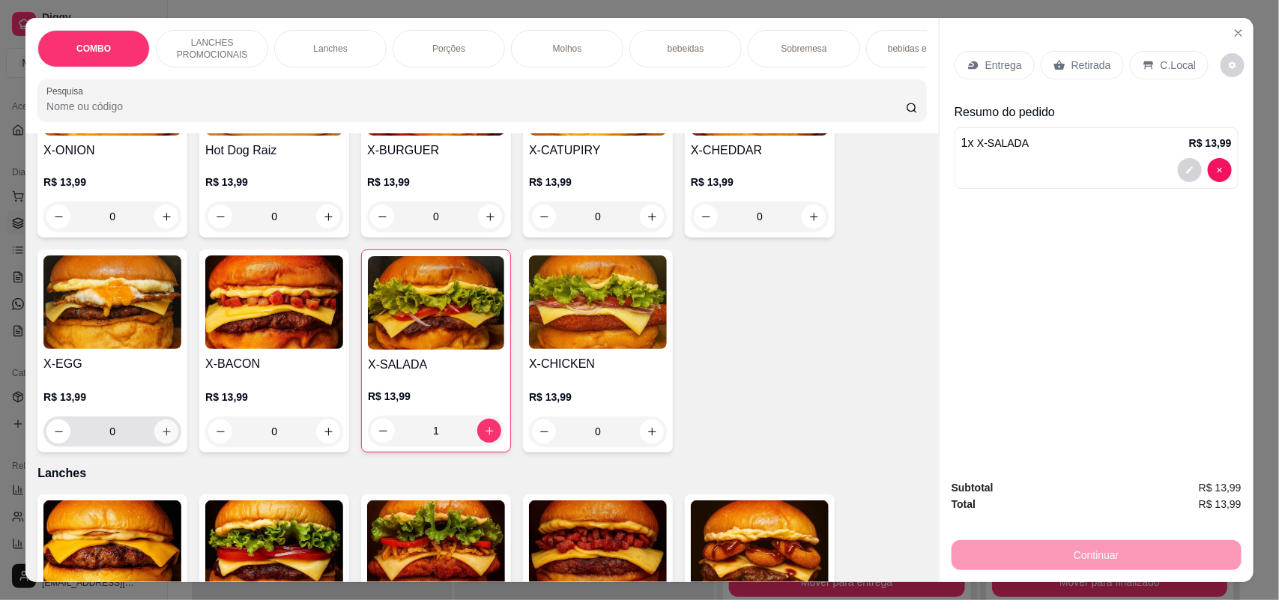
click at [161, 438] on icon "increase-product-quantity" at bounding box center [166, 431] width 11 height 11
type input "1"
click at [1005, 61] on p "Entrega" at bounding box center [1003, 65] width 37 height 15
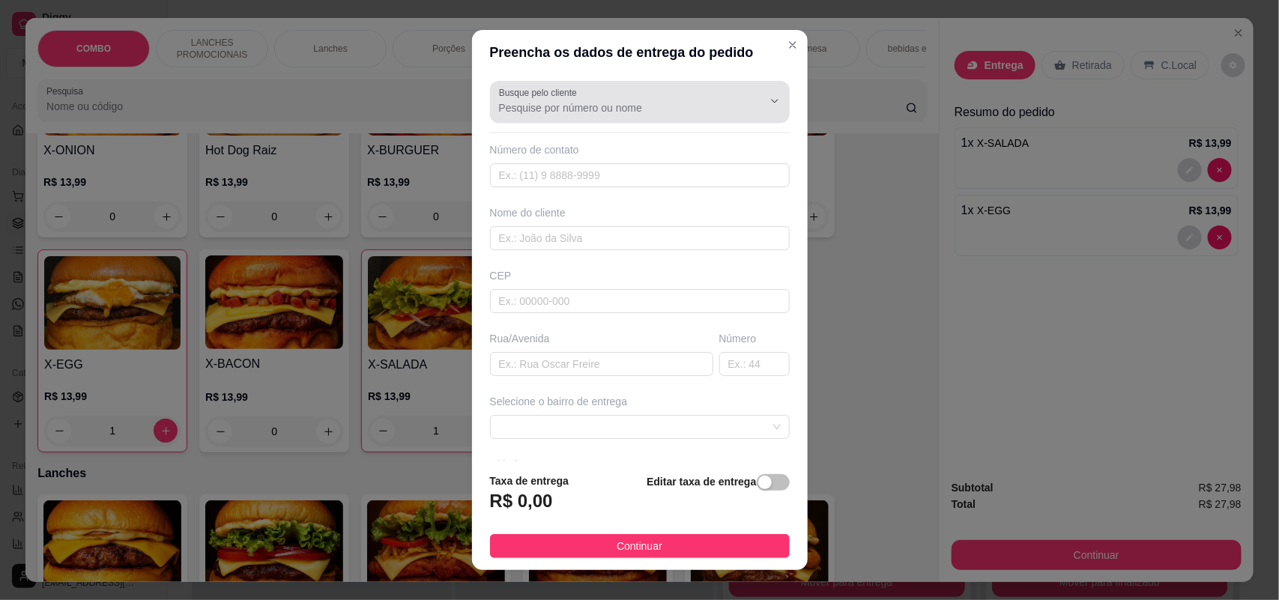
click at [587, 95] on div at bounding box center [640, 102] width 282 height 30
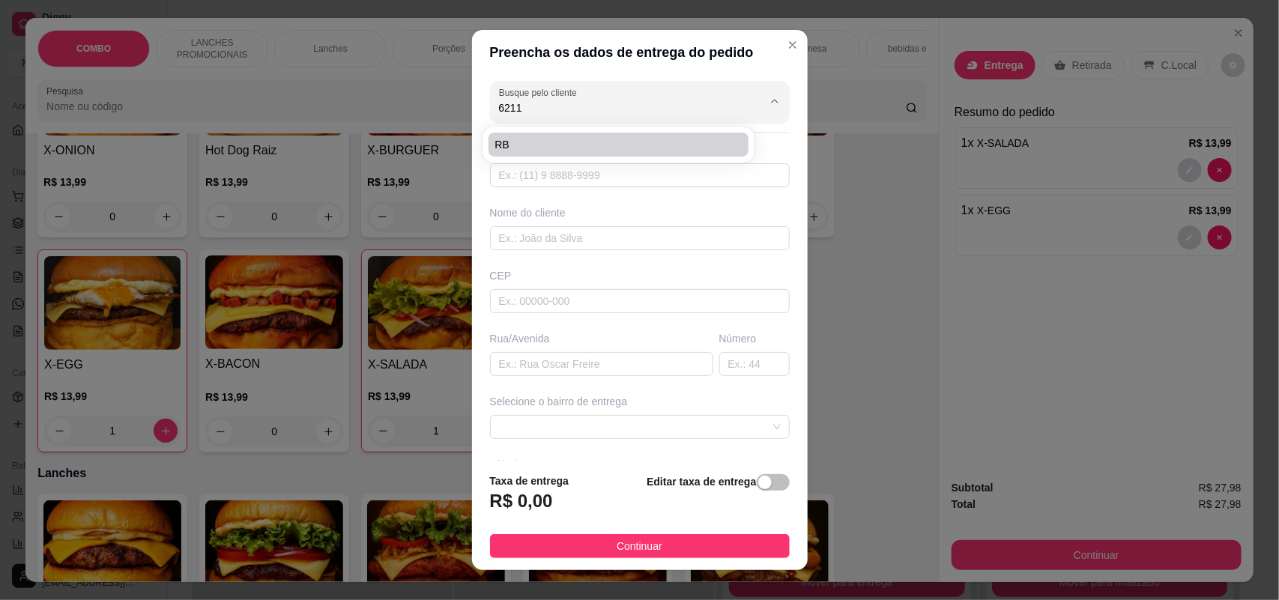
click at [528, 148] on span "RB" at bounding box center [611, 144] width 233 height 15
type input "RB"
type input "15996416211"
type input "RB"
type input "[PERSON_NAME]"
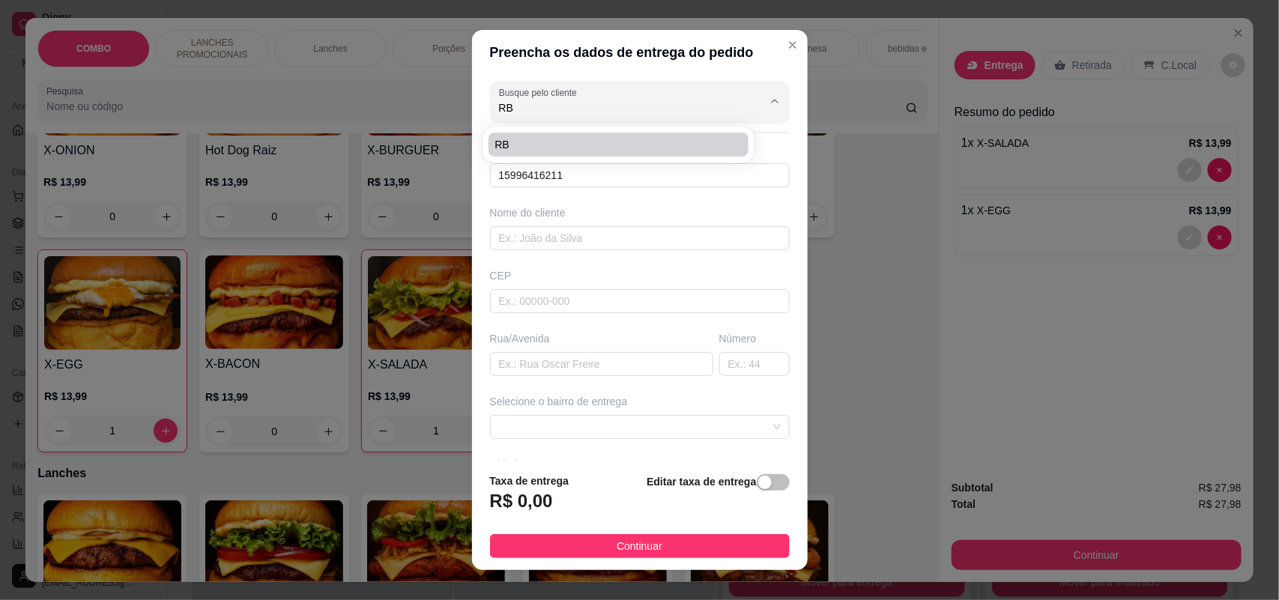
type input "10"
type input "SOROCABA"
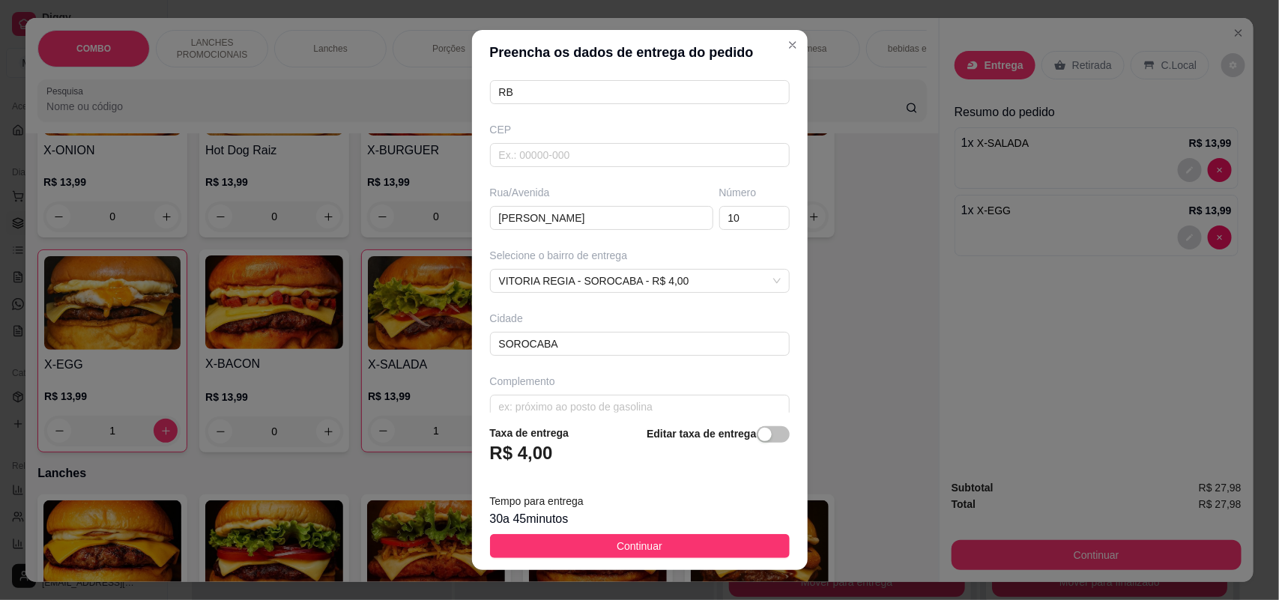
scroll to position [169, 0]
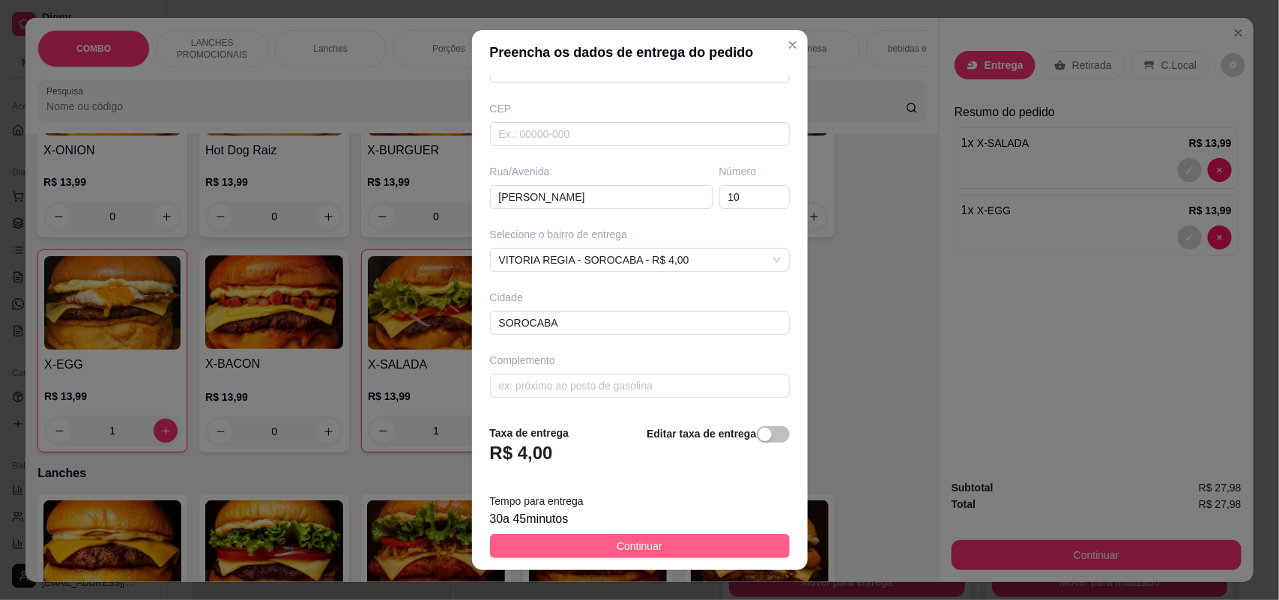
type input "RB"
click at [620, 545] on span "Continuar" at bounding box center [640, 546] width 46 height 16
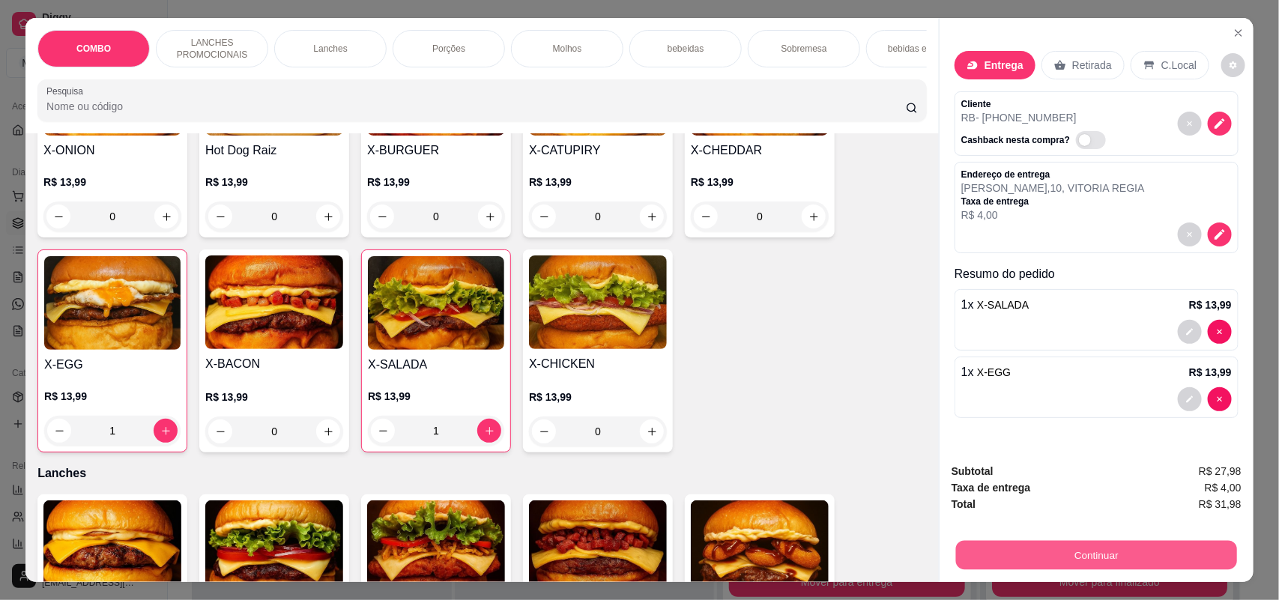
click at [1116, 560] on button "Continuar" at bounding box center [1096, 555] width 281 height 29
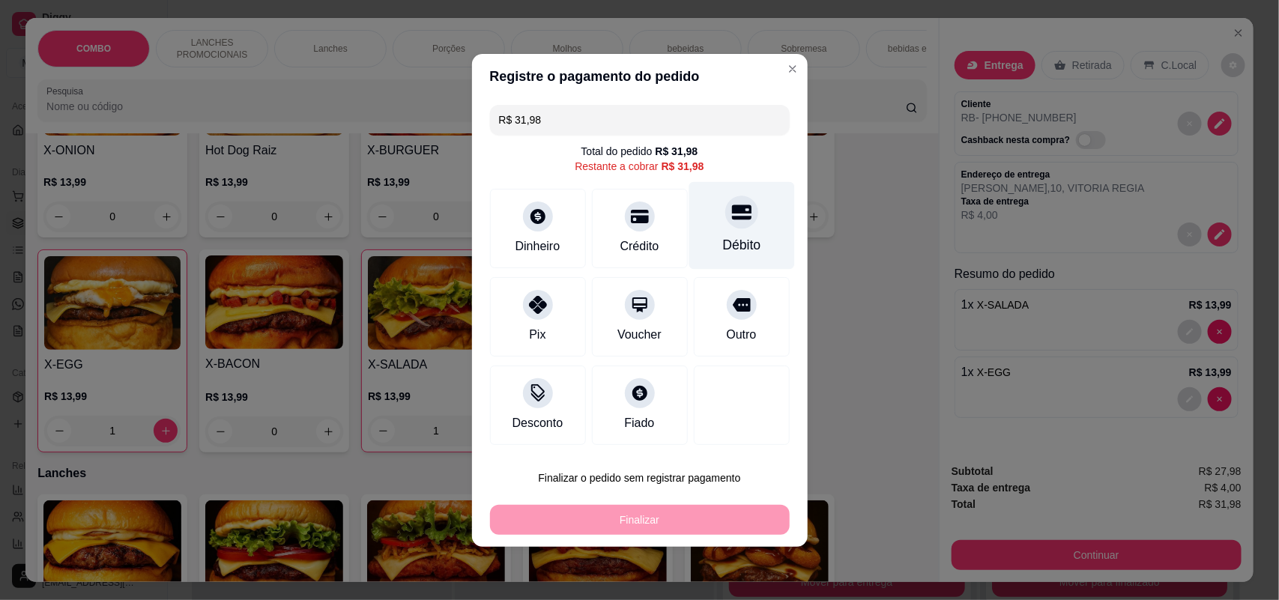
click at [722, 237] on div "Débito" at bounding box center [741, 244] width 38 height 19
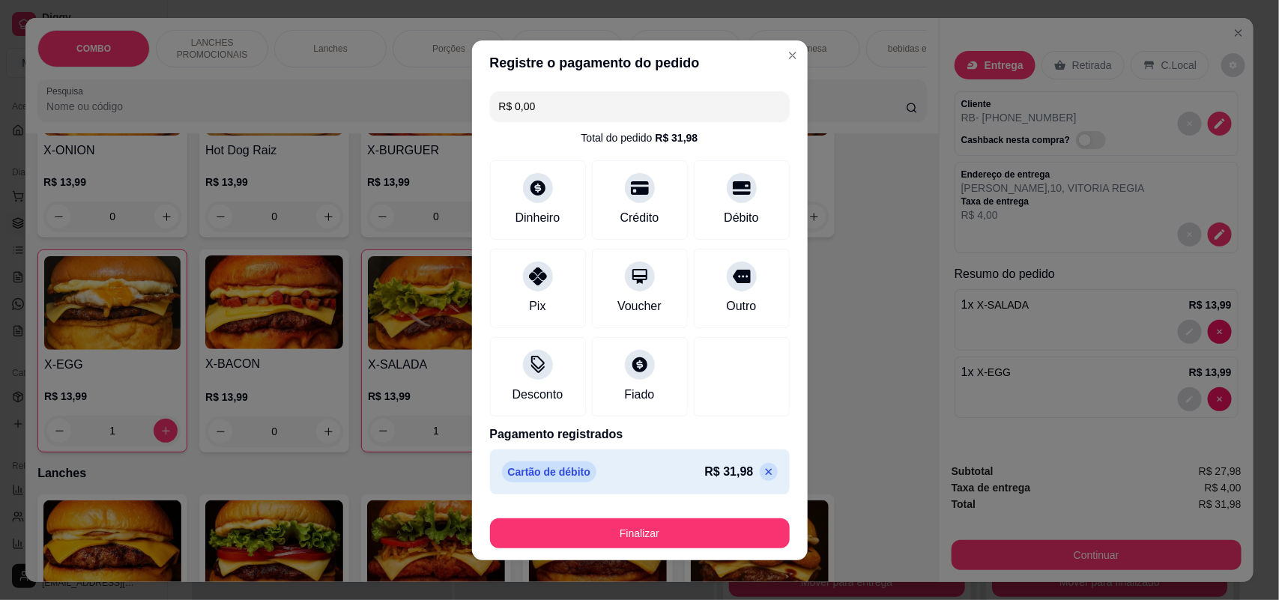
click at [763, 474] on icon at bounding box center [769, 472] width 12 height 12
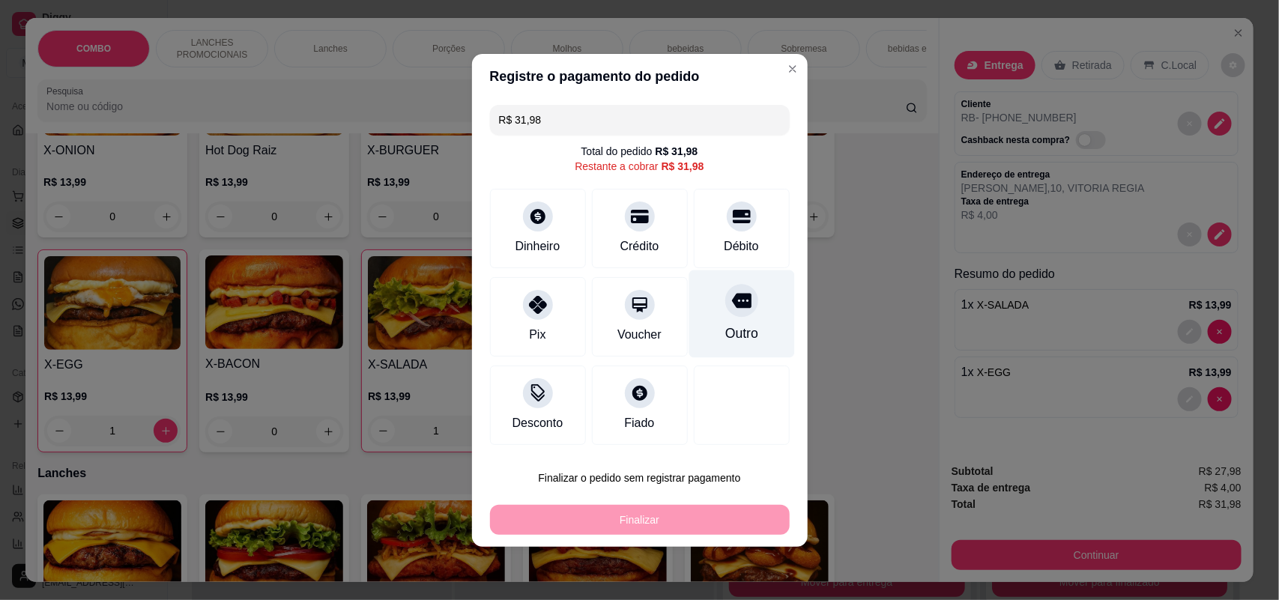
click at [725, 316] on div at bounding box center [741, 300] width 33 height 33
type input "R$ 0,00"
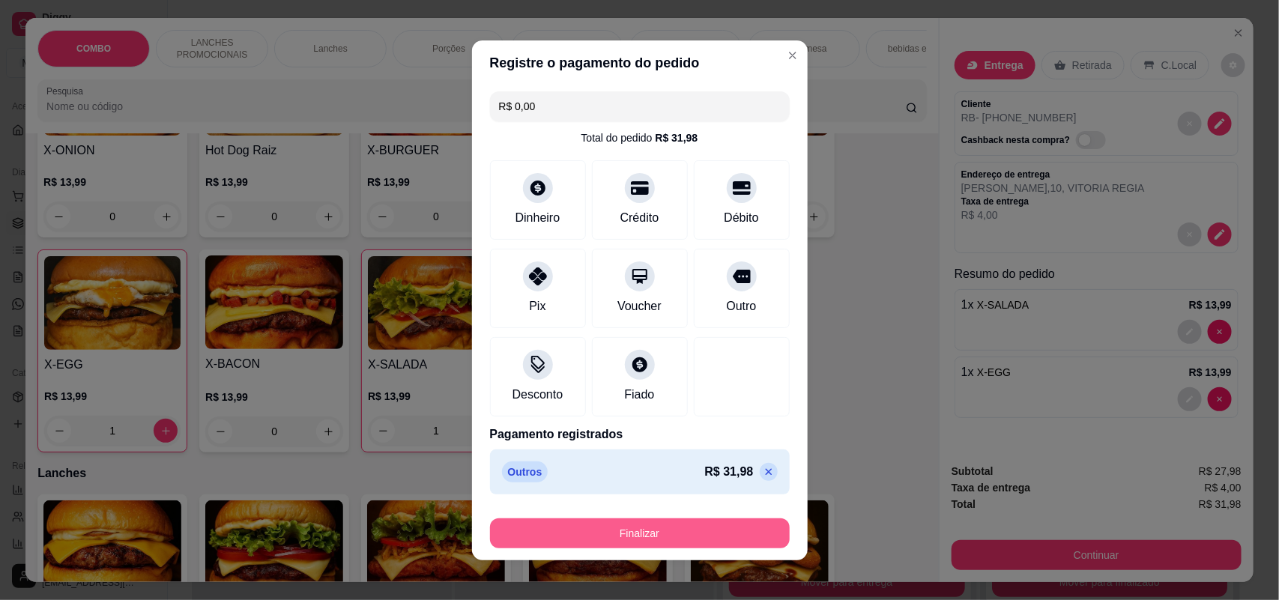
click at [674, 527] on button "Finalizar" at bounding box center [640, 533] width 300 height 30
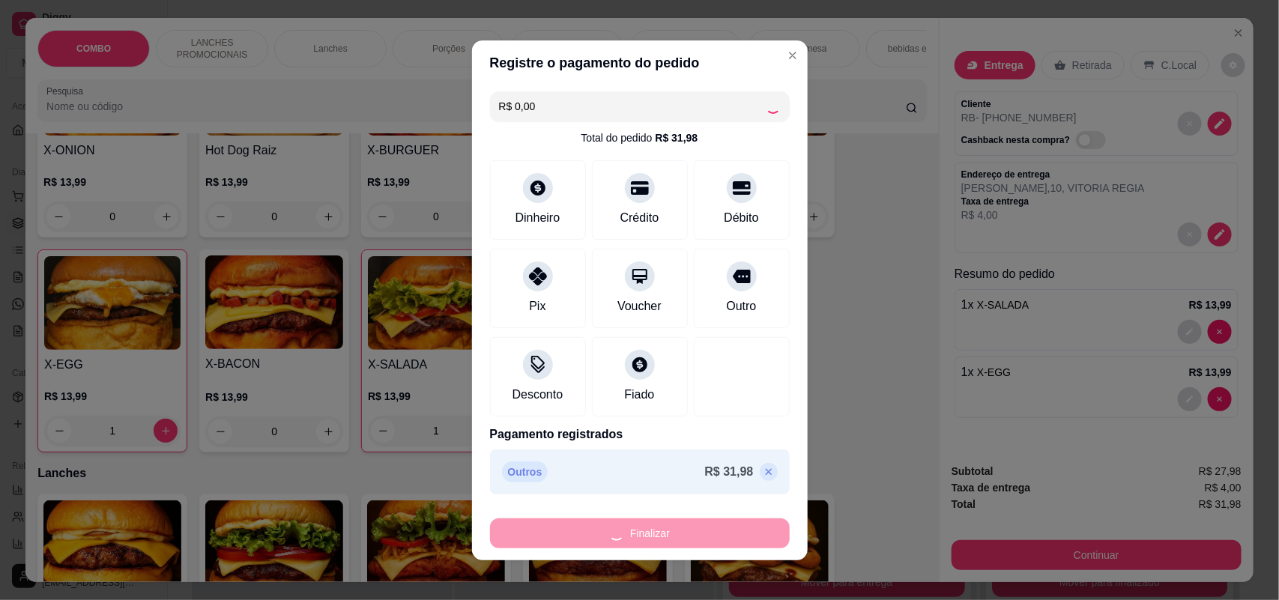
type input "0"
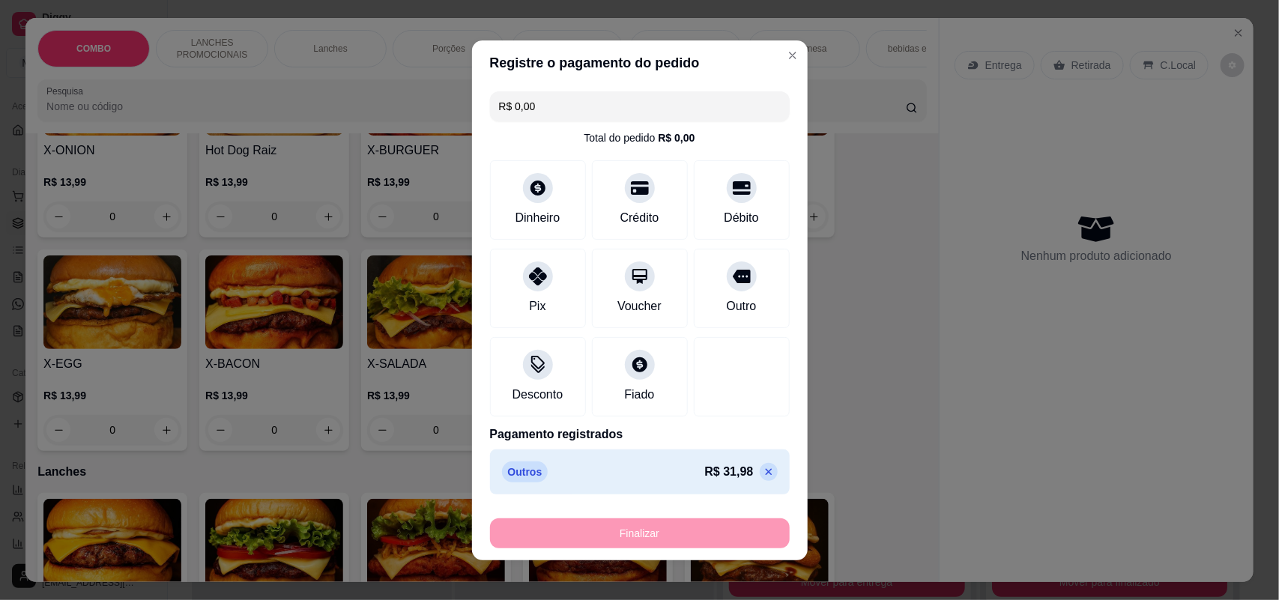
type input "-R$ 31,98"
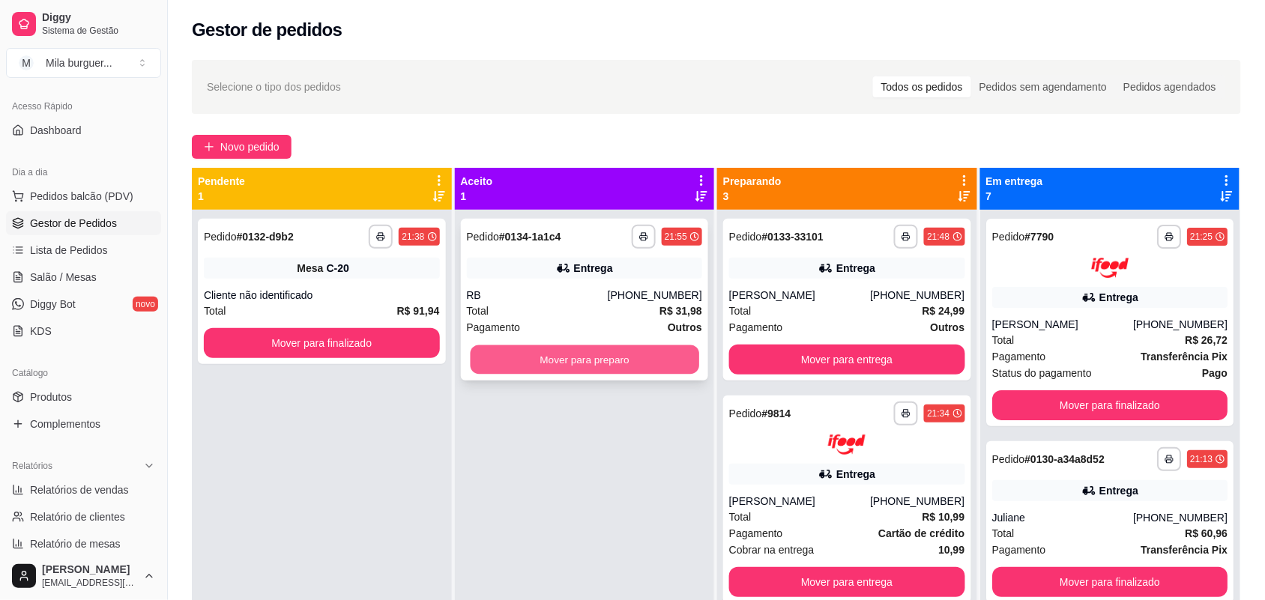
click at [594, 369] on button "Mover para preparo" at bounding box center [584, 359] width 229 height 29
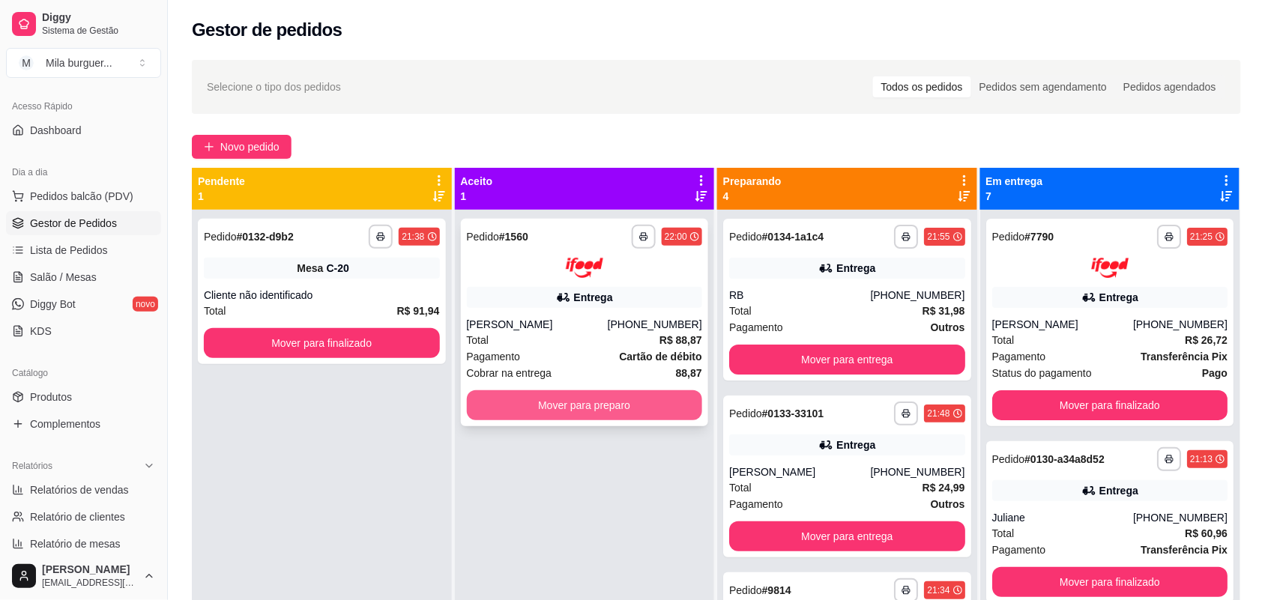
click at [635, 414] on button "Mover para preparo" at bounding box center [585, 405] width 236 height 30
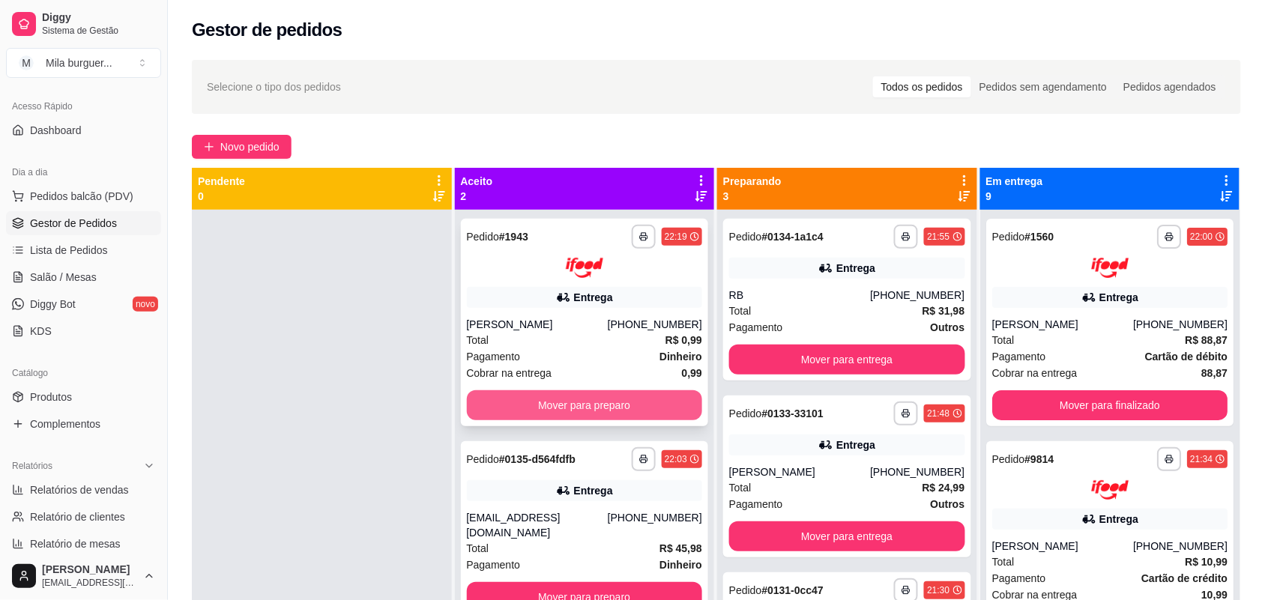
click at [574, 410] on button "Mover para preparo" at bounding box center [585, 405] width 236 height 30
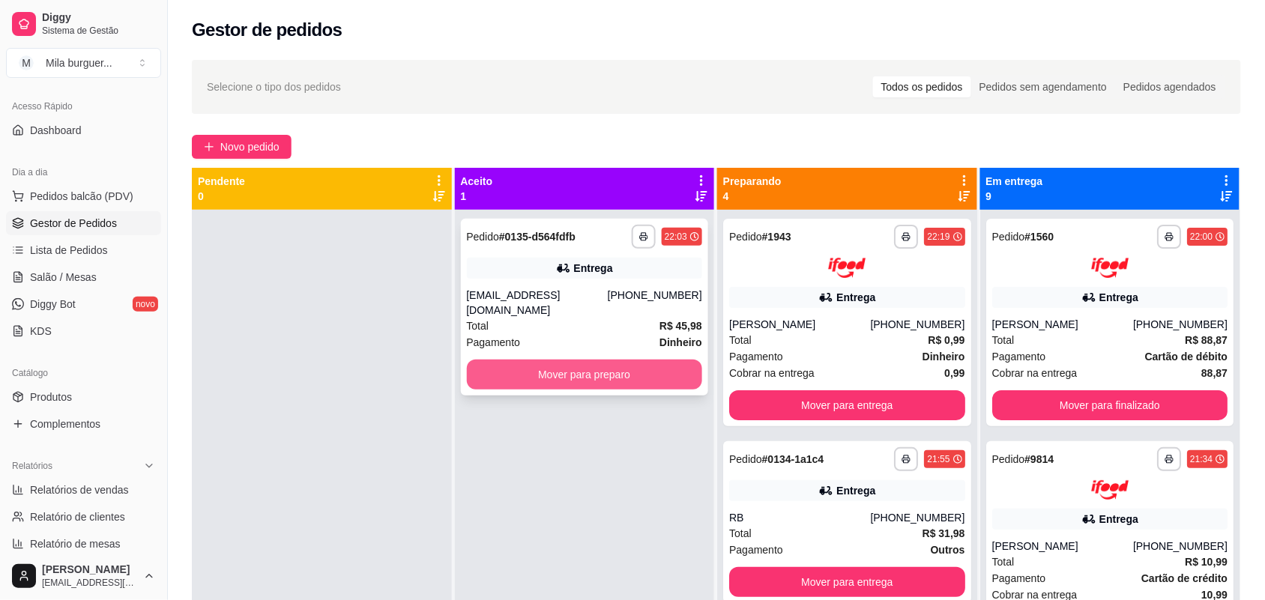
click at [593, 360] on button "Mover para preparo" at bounding box center [585, 375] width 236 height 30
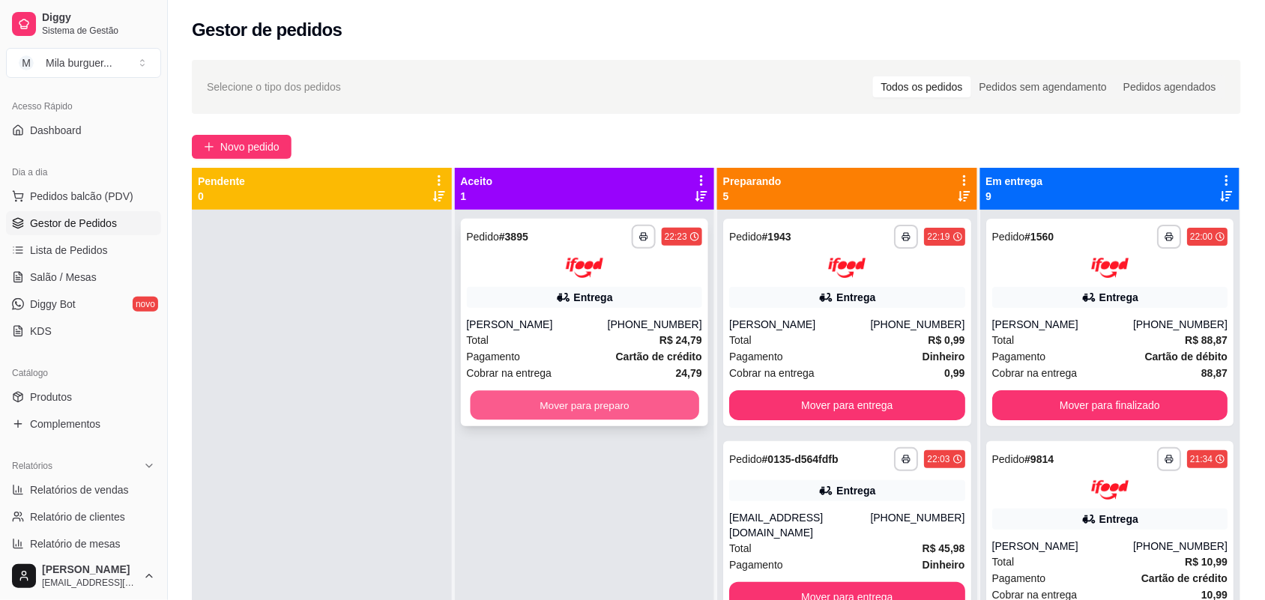
click at [623, 411] on button "Mover para preparo" at bounding box center [584, 404] width 229 height 29
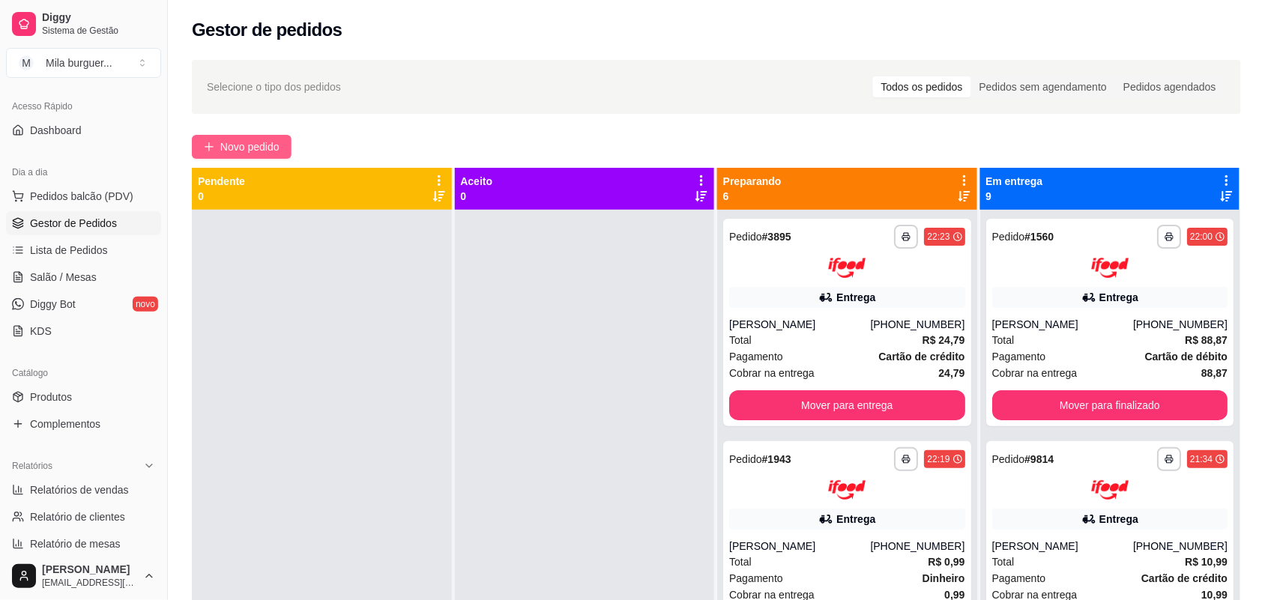
click at [246, 146] on span "Novo pedido" at bounding box center [249, 147] width 59 height 16
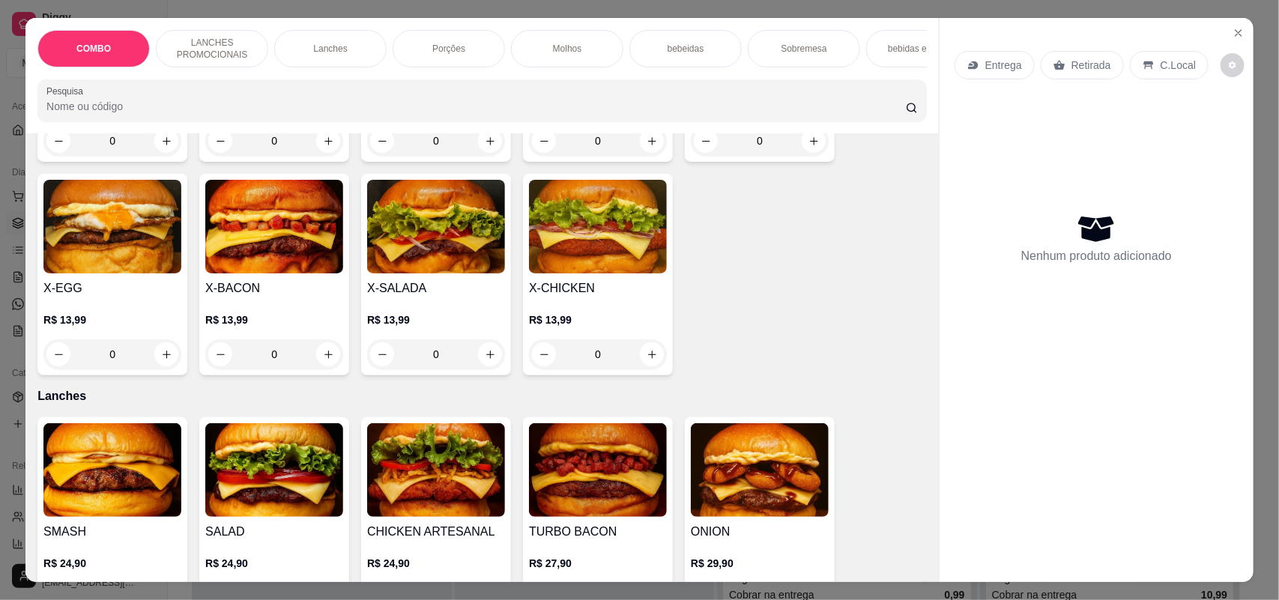
scroll to position [562, 0]
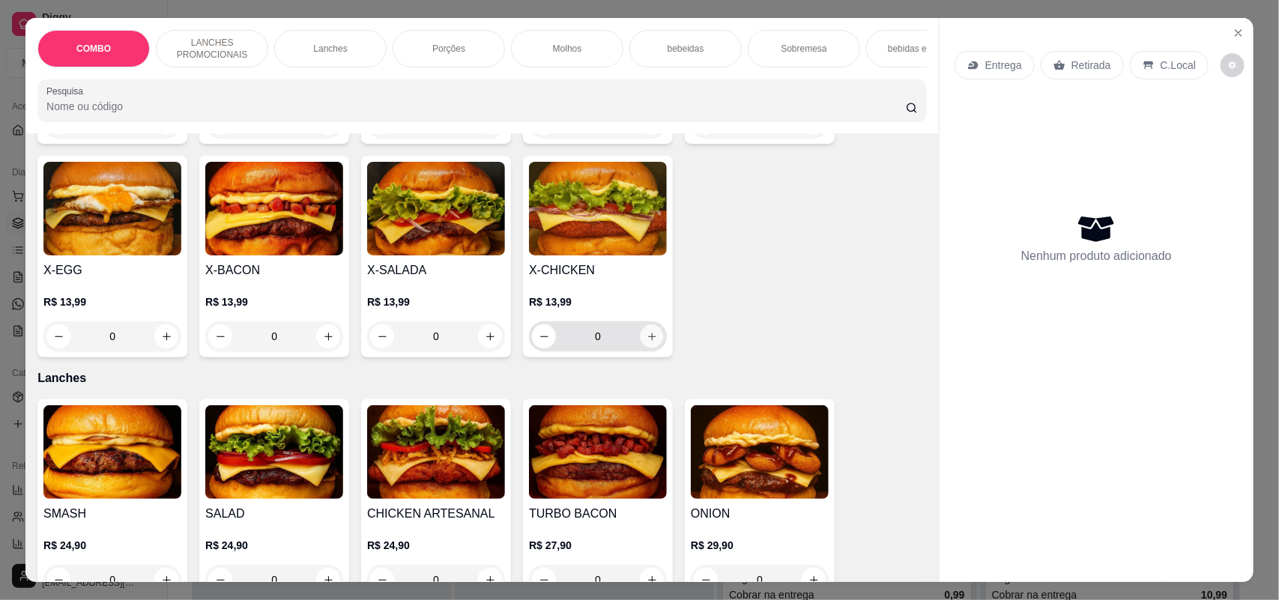
click at [647, 342] on icon "increase-product-quantity" at bounding box center [652, 336] width 11 height 11
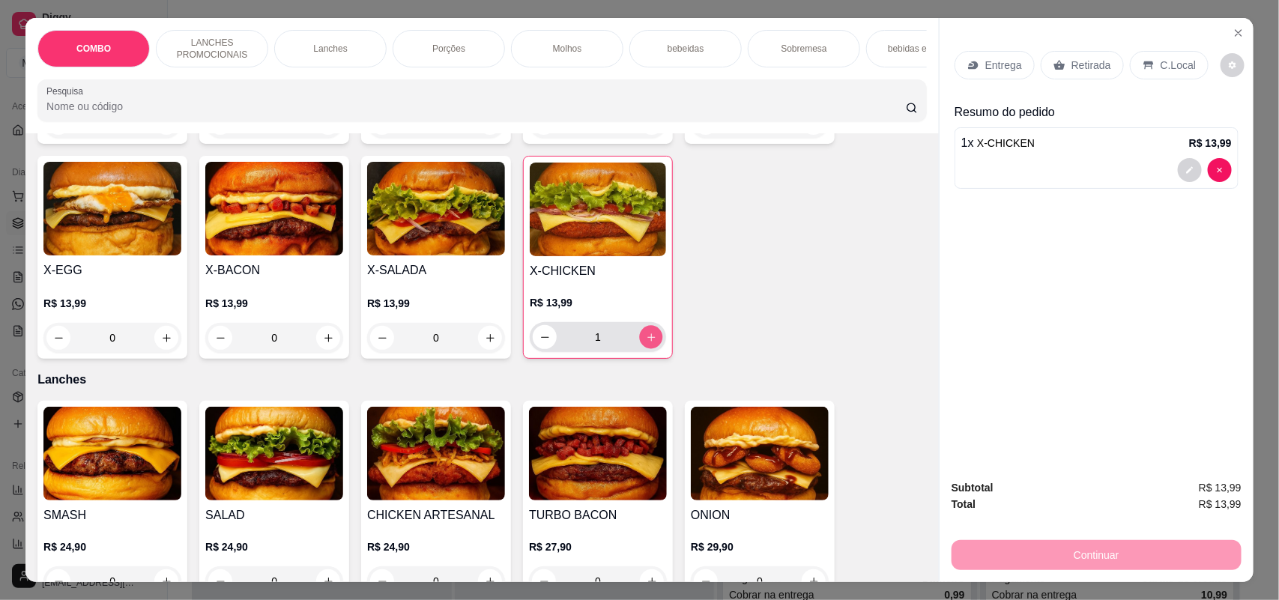
click at [646, 343] on icon "increase-product-quantity" at bounding box center [651, 337] width 11 height 11
type input "2"
click at [972, 67] on icon at bounding box center [973, 65] width 12 height 12
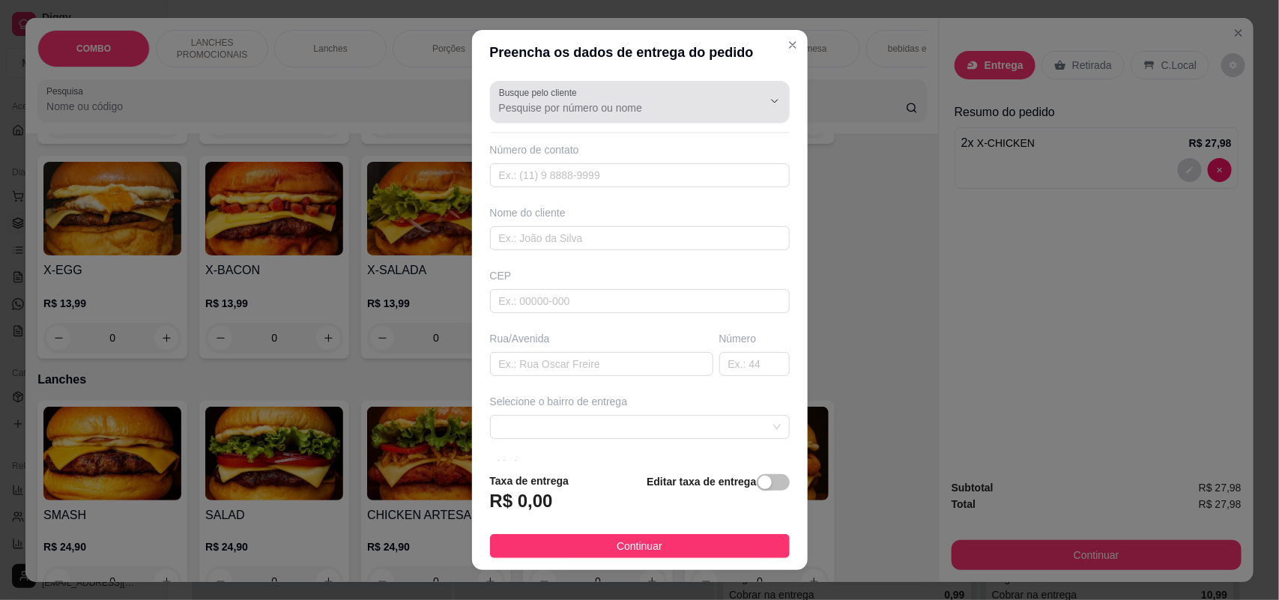
click at [667, 105] on input "Busque pelo cliente" at bounding box center [619, 107] width 240 height 15
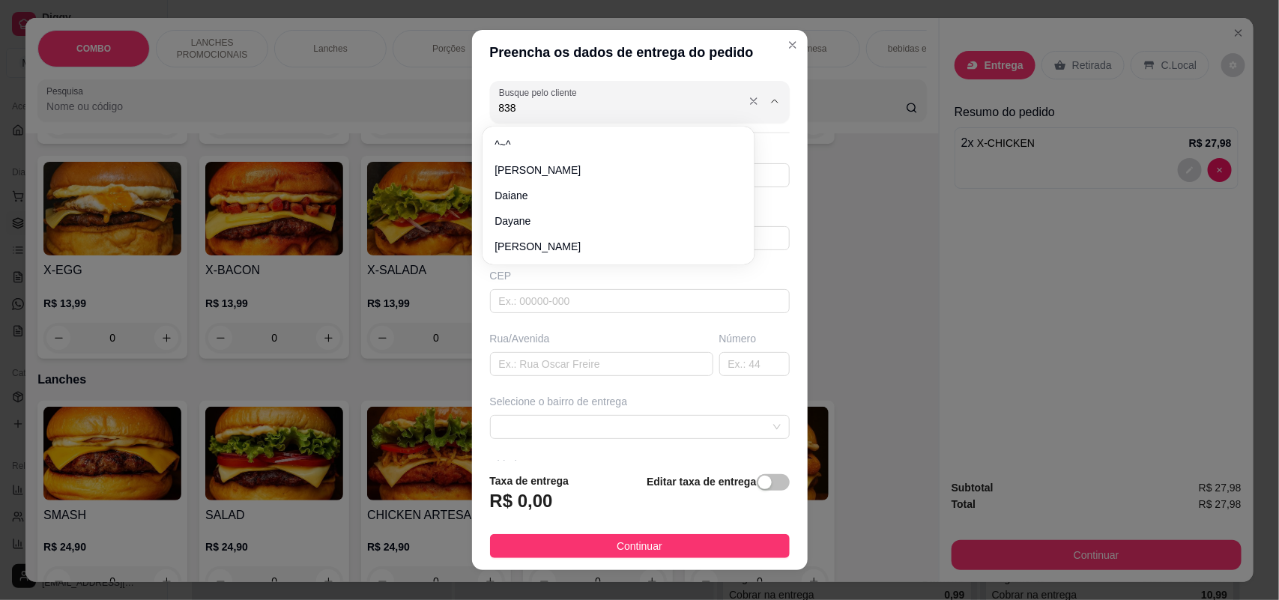
type input "8381"
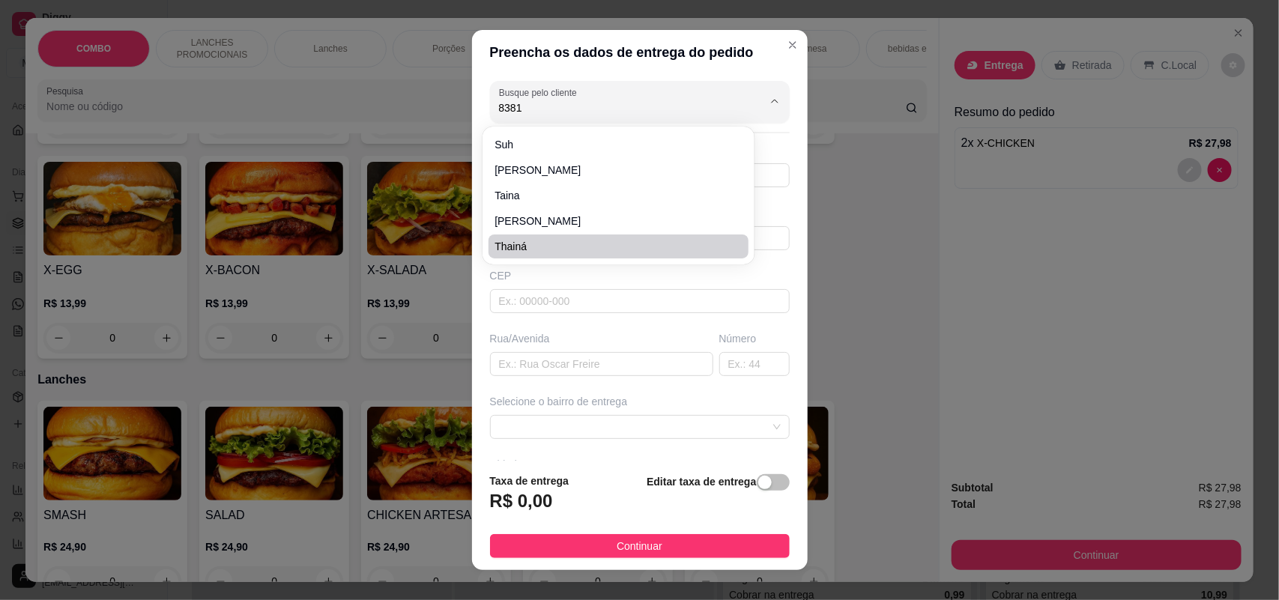
click at [835, 208] on div "Preencha os dados de entrega do pedido Busque pelo cliente 8381 Número de conta…" at bounding box center [639, 300] width 1279 height 600
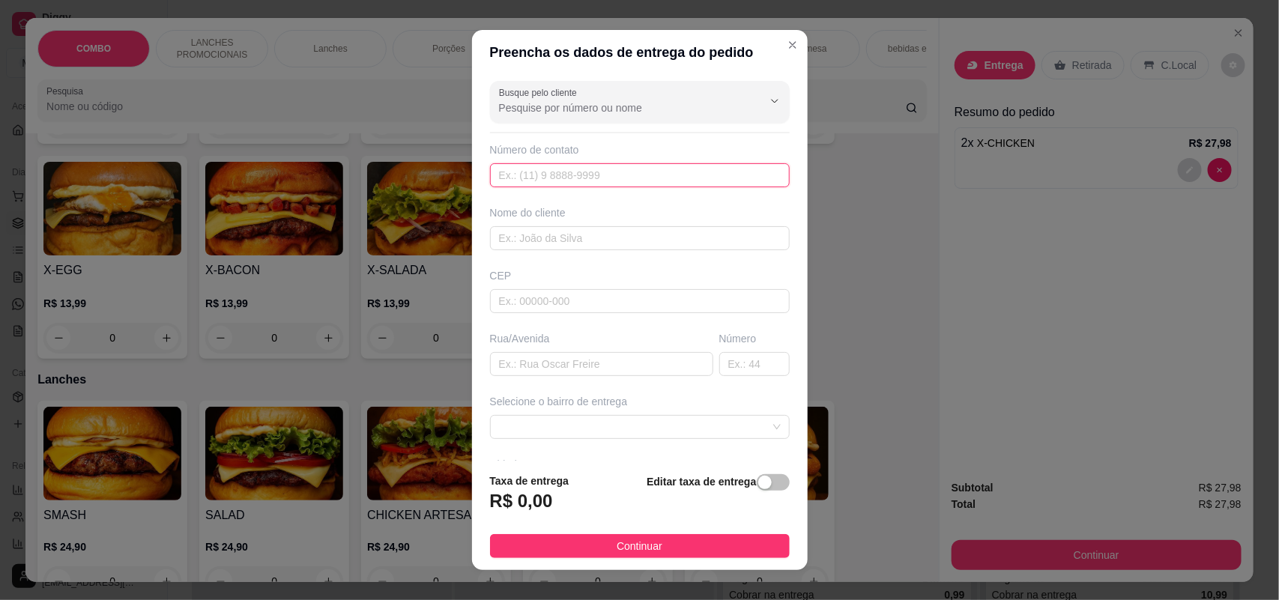
click at [577, 173] on input "text" at bounding box center [640, 175] width 300 height 24
type input "[PHONE_NUMBER]"
click at [523, 240] on input "text" at bounding box center [640, 238] width 300 height 24
type input "[PERSON_NAME]"
click at [502, 368] on input "text" at bounding box center [601, 364] width 223 height 24
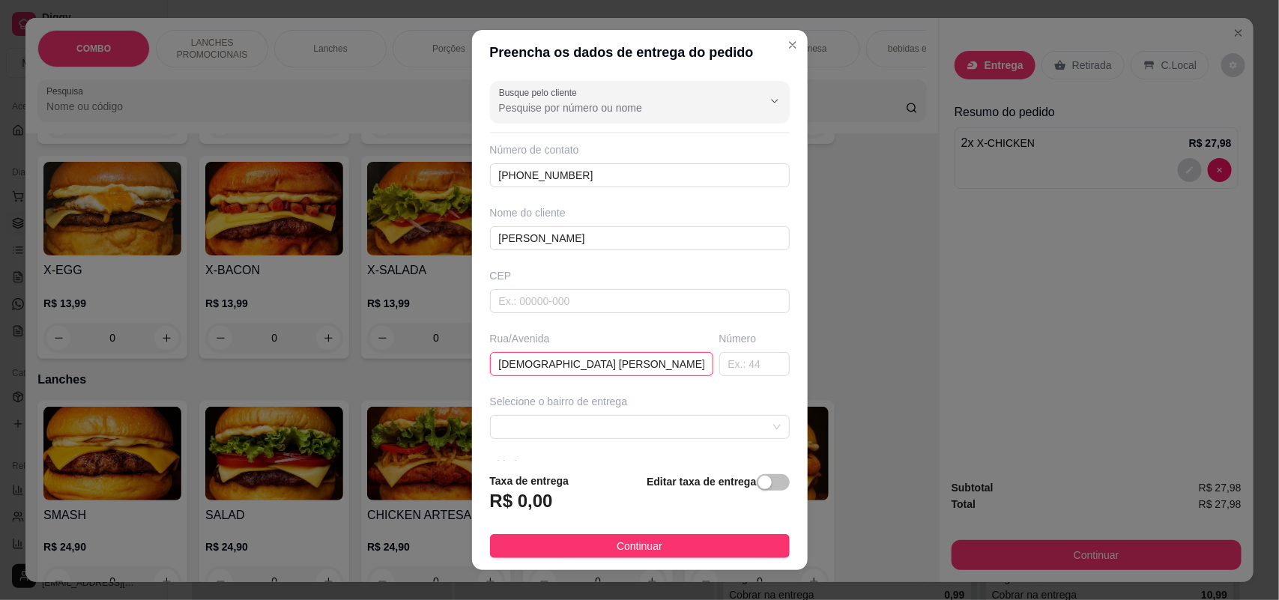
click at [529, 364] on input "[DEMOGRAPHIC_DATA] [PERSON_NAME]" at bounding box center [601, 364] width 223 height 24
click at [608, 367] on input "[DEMOGRAPHIC_DATA] [PERSON_NAME]" at bounding box center [601, 364] width 223 height 24
type input "[DEMOGRAPHIC_DATA] [PERSON_NAME]"
click at [735, 369] on input "text" at bounding box center [754, 364] width 70 height 24
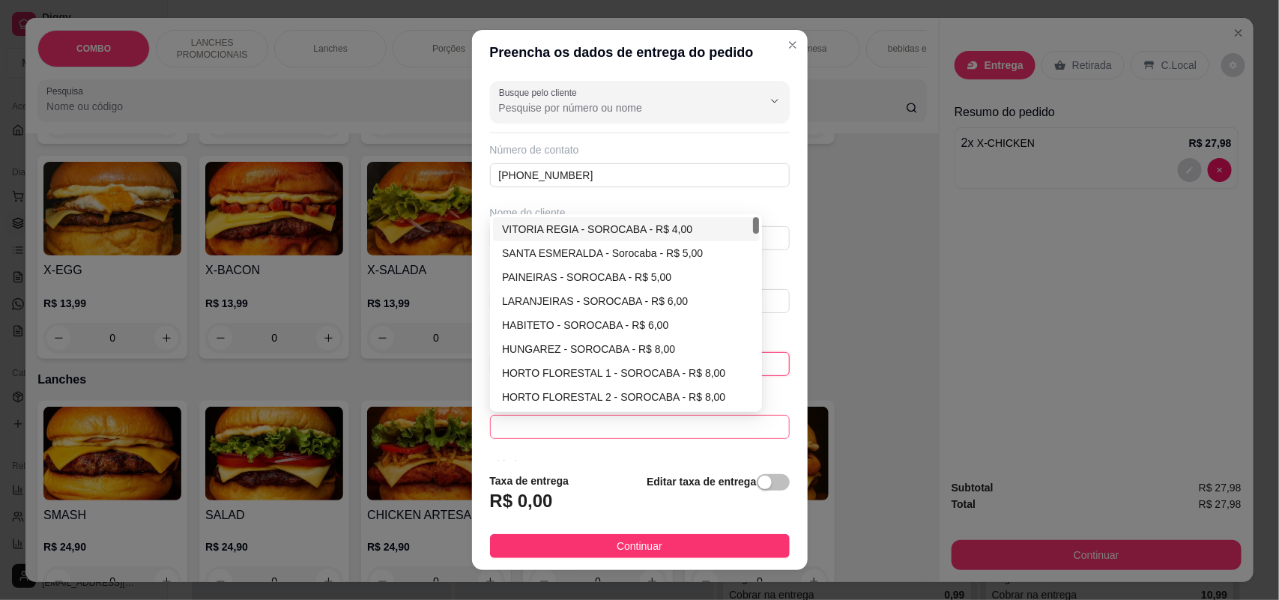
click at [671, 417] on span at bounding box center [640, 427] width 282 height 22
type input "14"
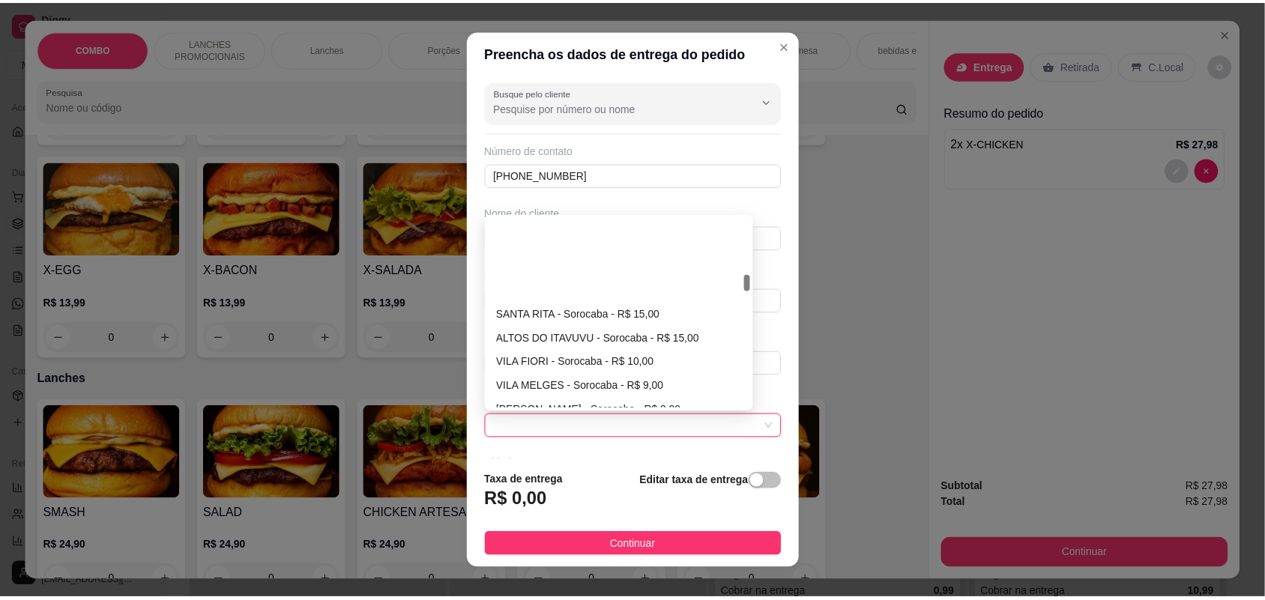
scroll to position [749, 0]
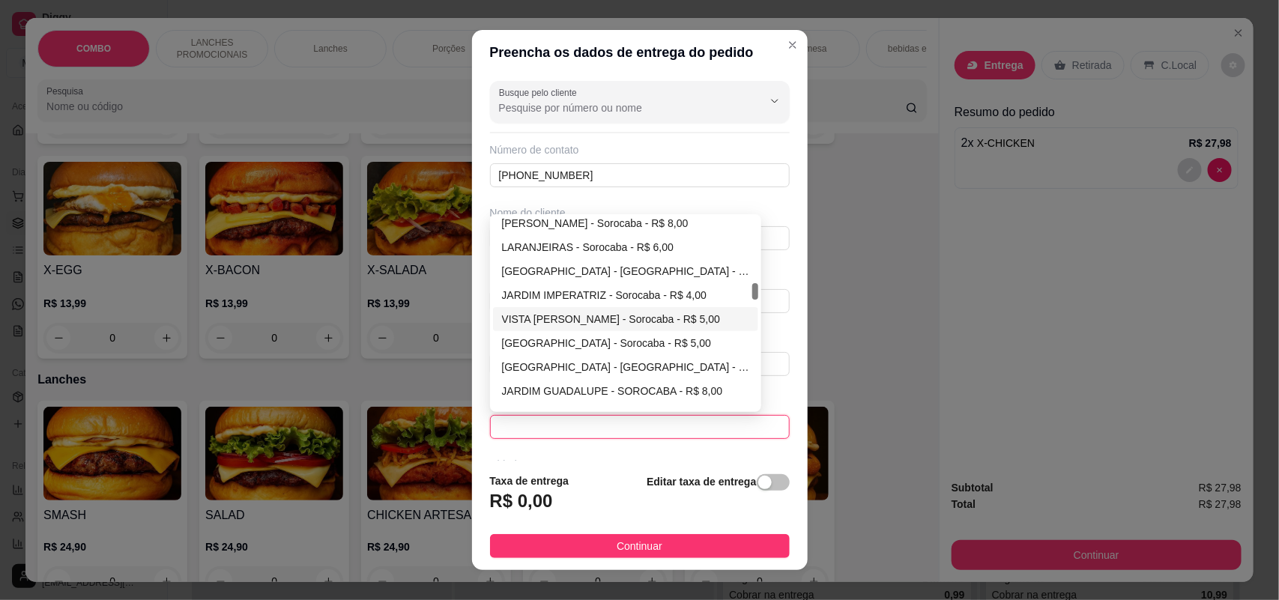
click at [571, 319] on div "VISTA [PERSON_NAME] - Sorocaba - R$ 5,00" at bounding box center [626, 319] width 248 height 16
type input "Sorocaba"
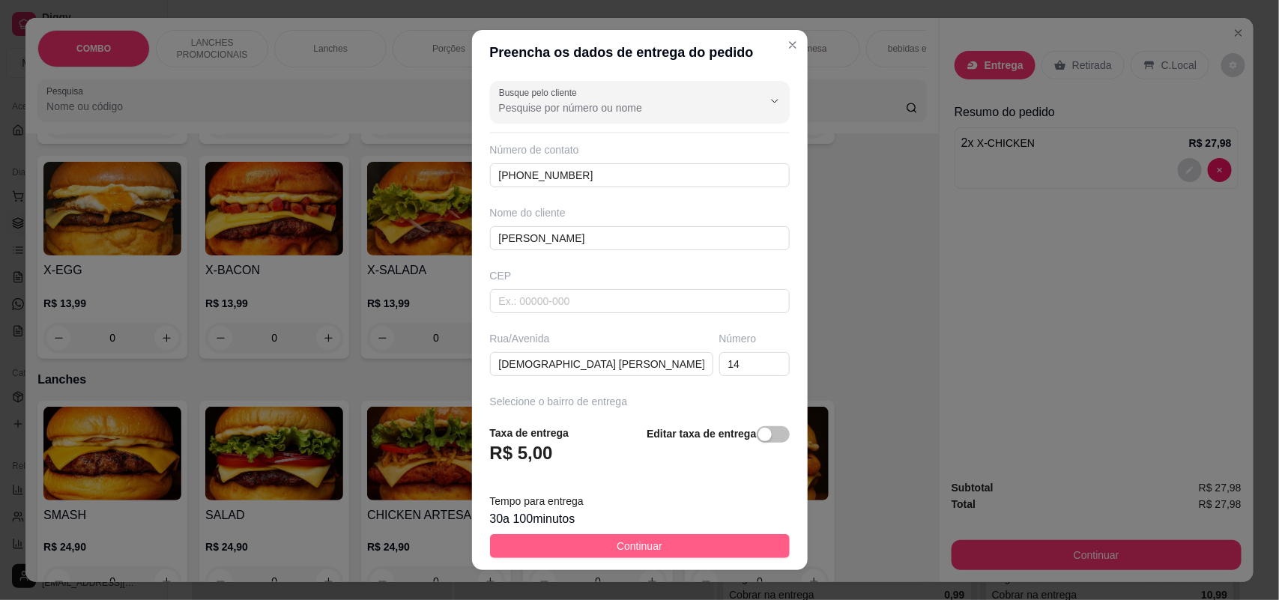
click at [570, 538] on button "Continuar" at bounding box center [640, 546] width 300 height 24
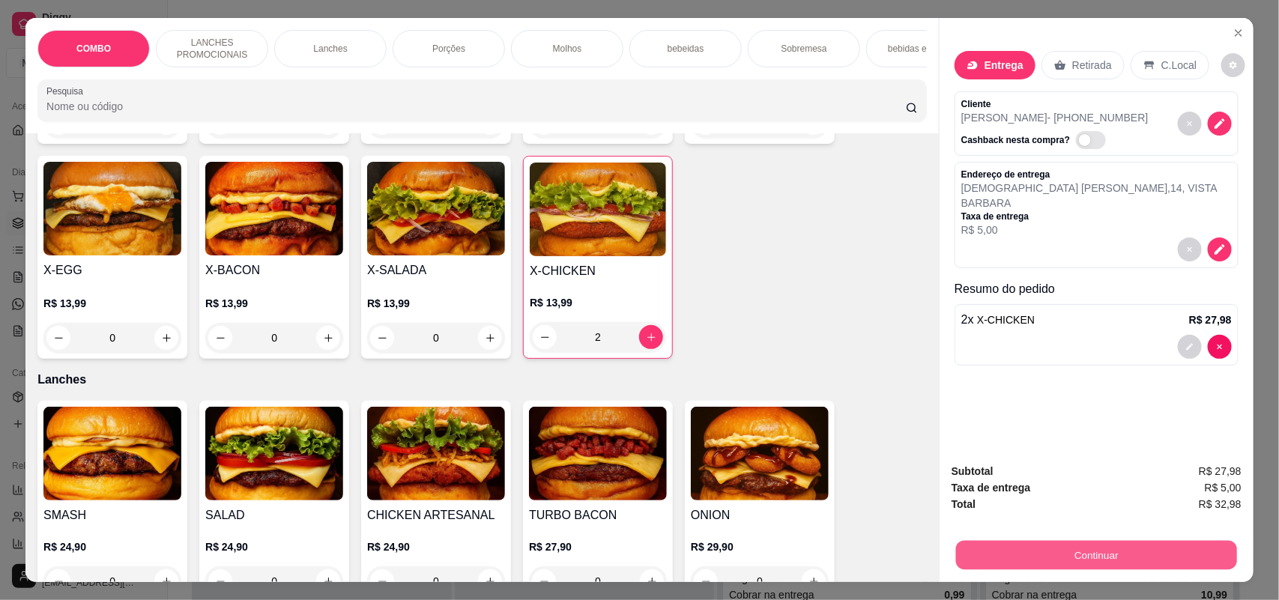
click at [978, 553] on button "Continuar" at bounding box center [1096, 555] width 281 height 29
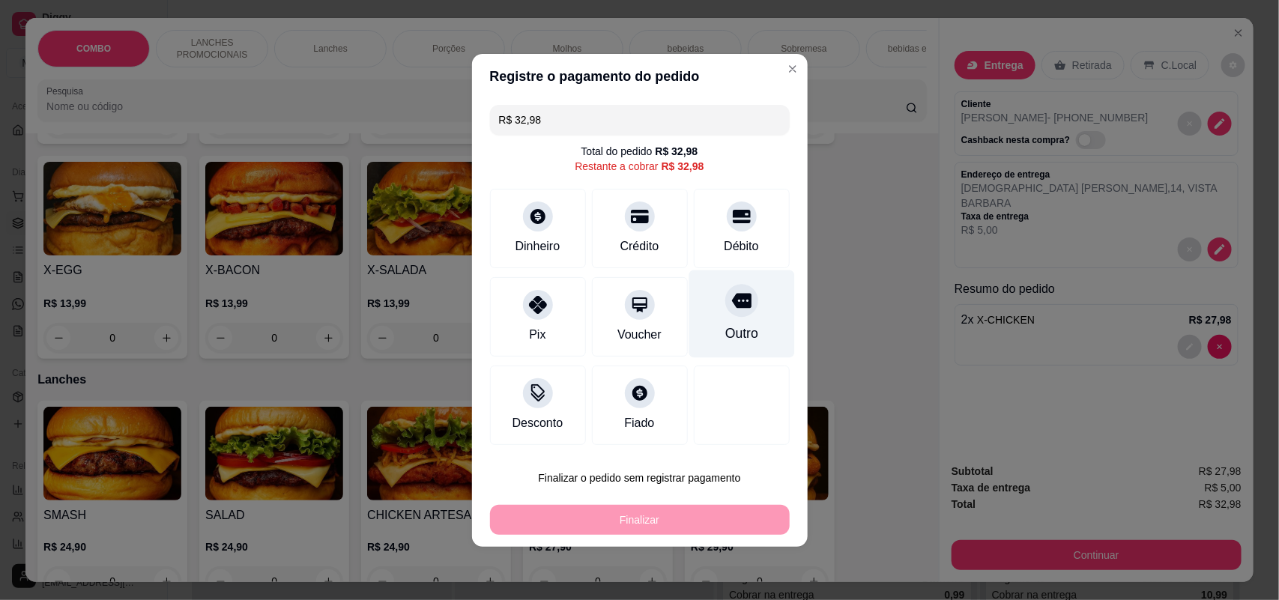
click at [763, 319] on div "Outro" at bounding box center [742, 314] width 106 height 88
type input "R$ 0,00"
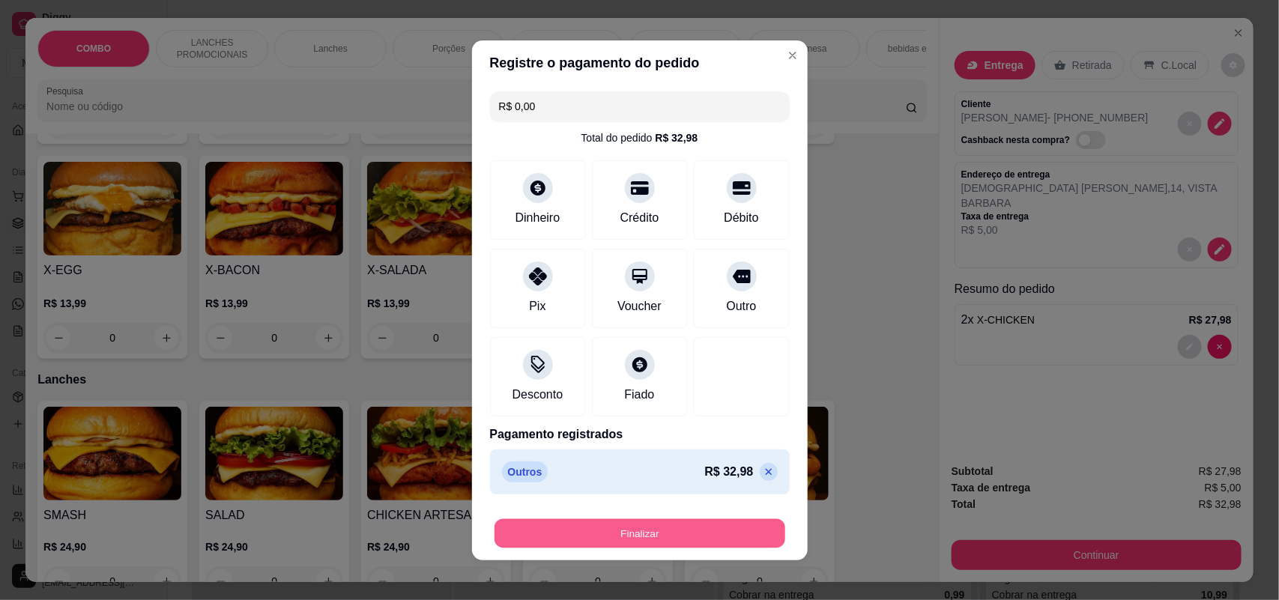
click at [680, 523] on button "Finalizar" at bounding box center [640, 532] width 291 height 29
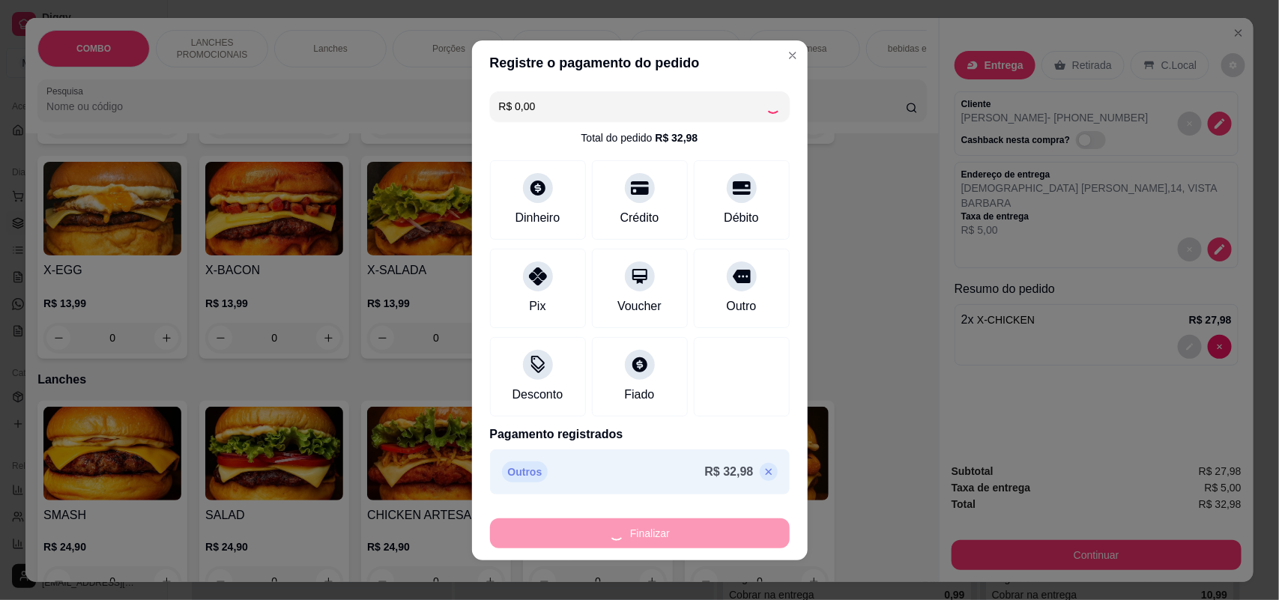
type input "0"
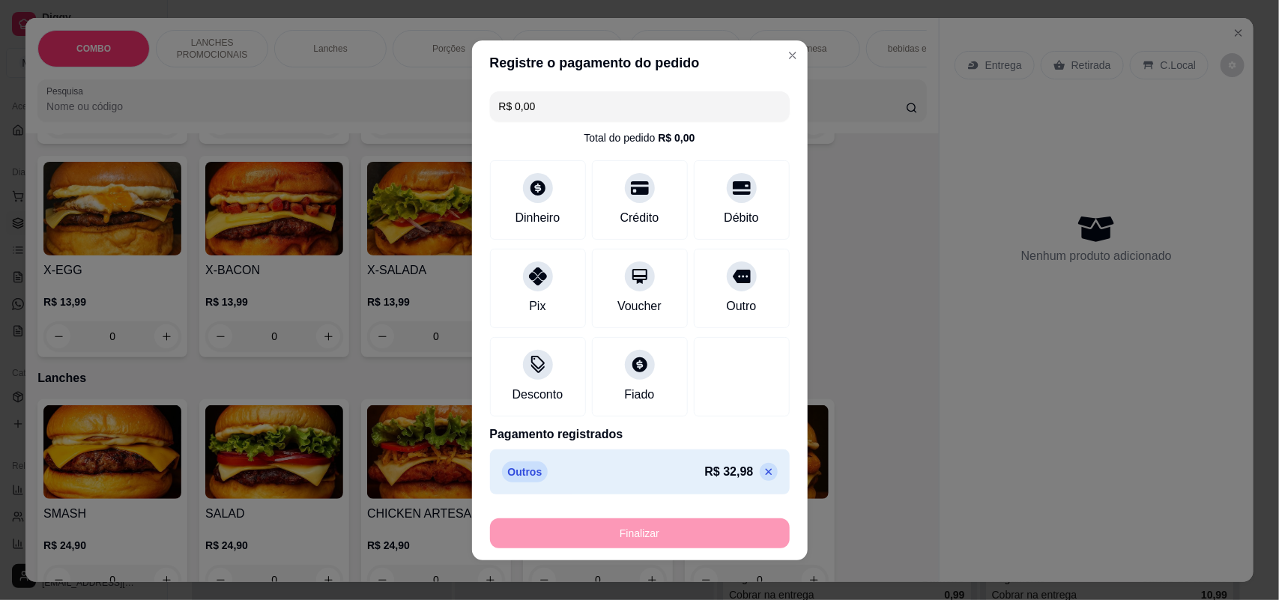
type input "-R$ 32,98"
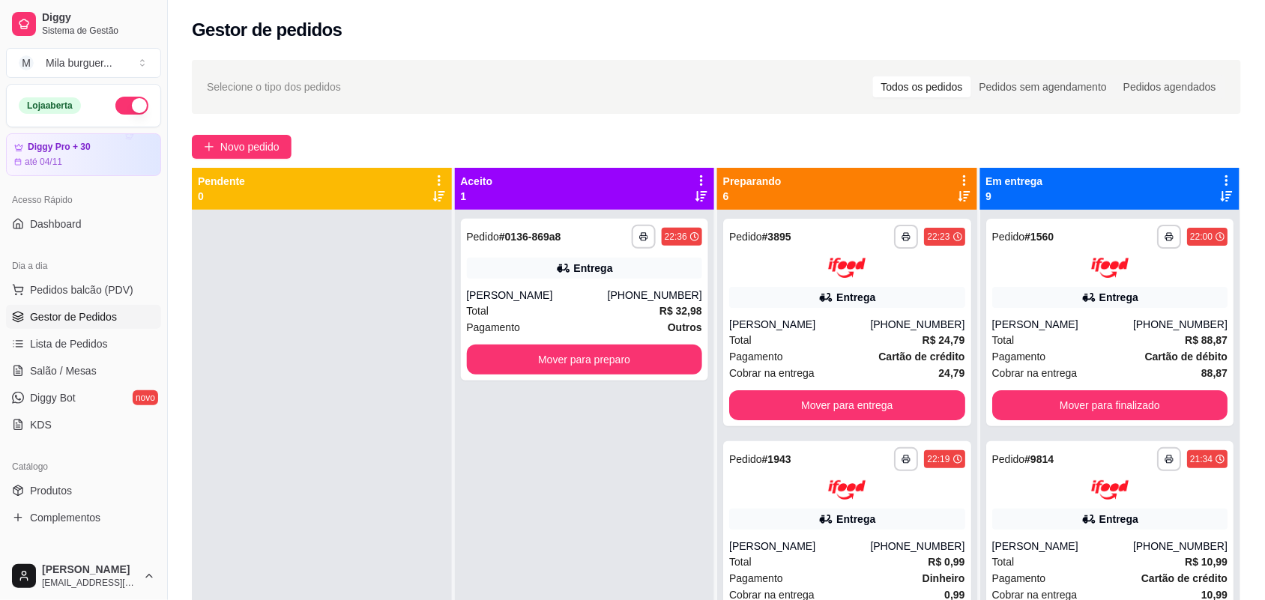
click at [124, 99] on button "button" at bounding box center [131, 106] width 33 height 18
click at [592, 267] on div "Entrega" at bounding box center [593, 268] width 39 height 15
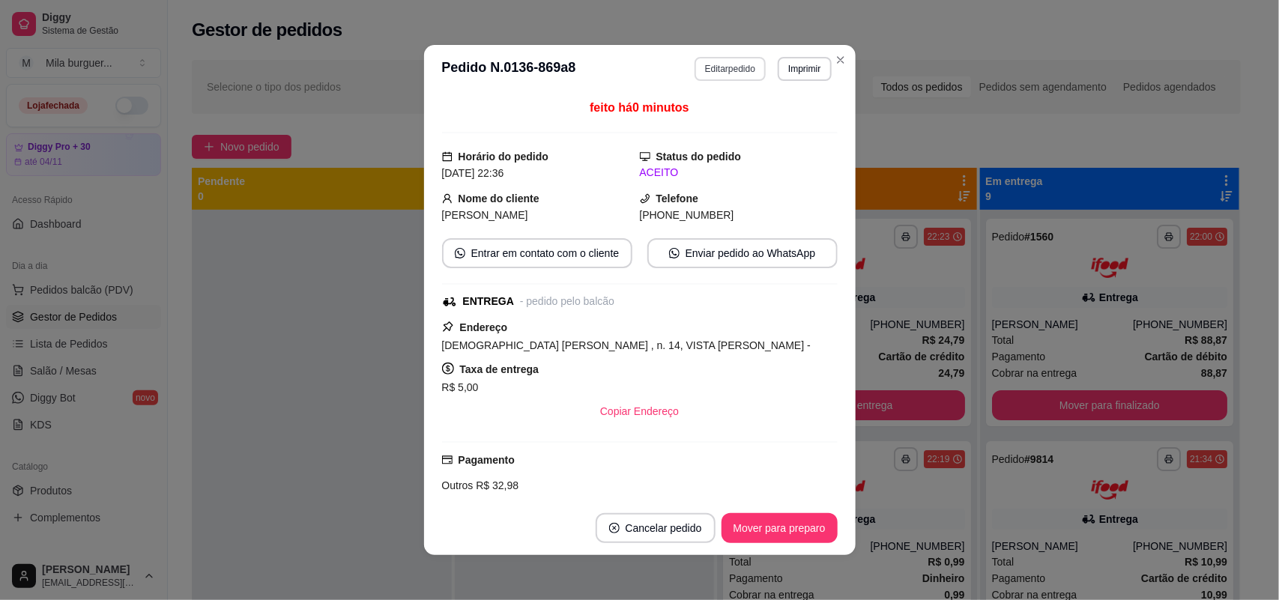
click at [743, 65] on button "Editar pedido" at bounding box center [730, 69] width 71 height 24
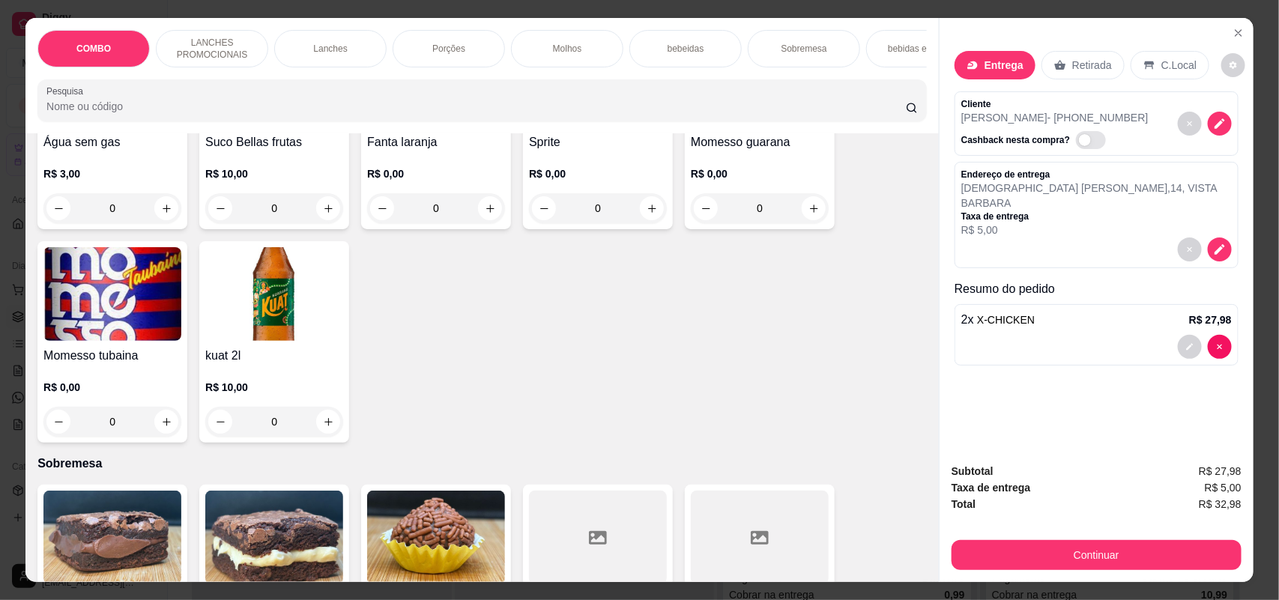
scroll to position [2341, 0]
click at [323, 423] on icon "increase-product-quantity" at bounding box center [328, 422] width 11 height 11
type input "1"
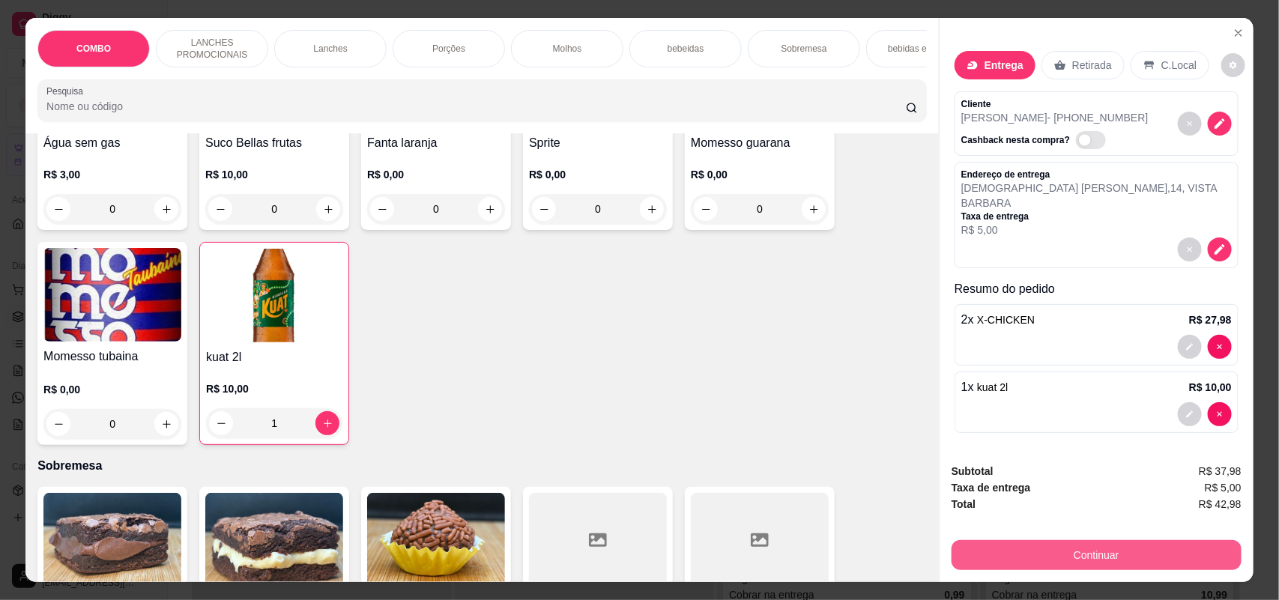
click at [968, 544] on button "Continuar" at bounding box center [1097, 555] width 290 height 30
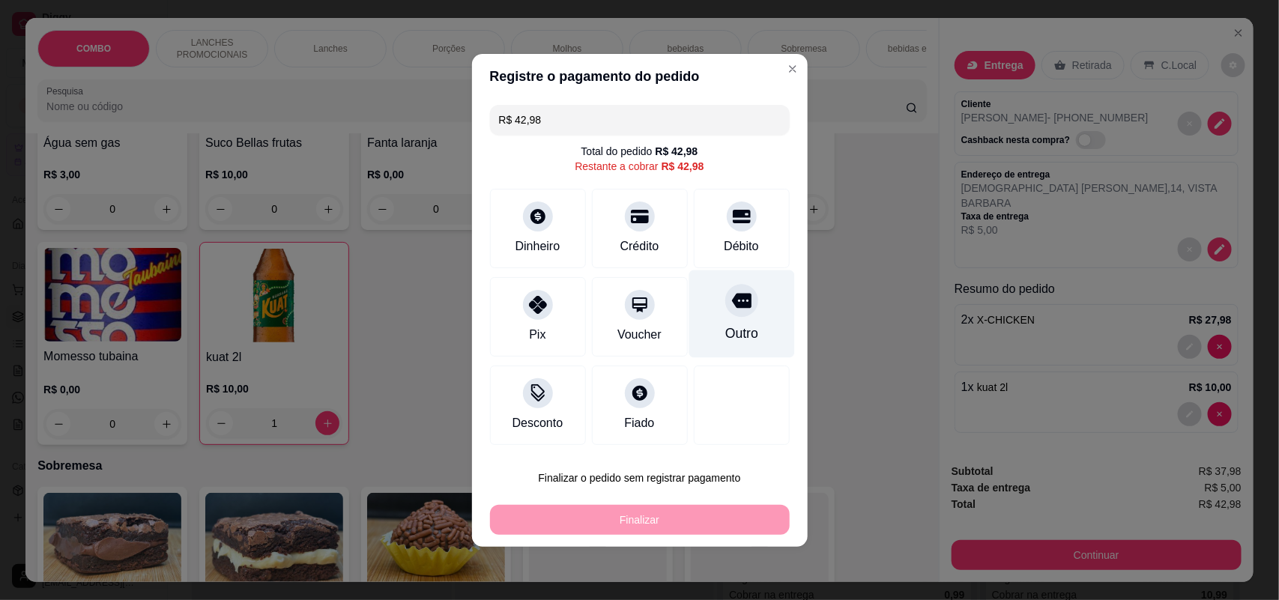
click at [743, 312] on div "Outro" at bounding box center [742, 314] width 106 height 88
type input "R$ 0,00"
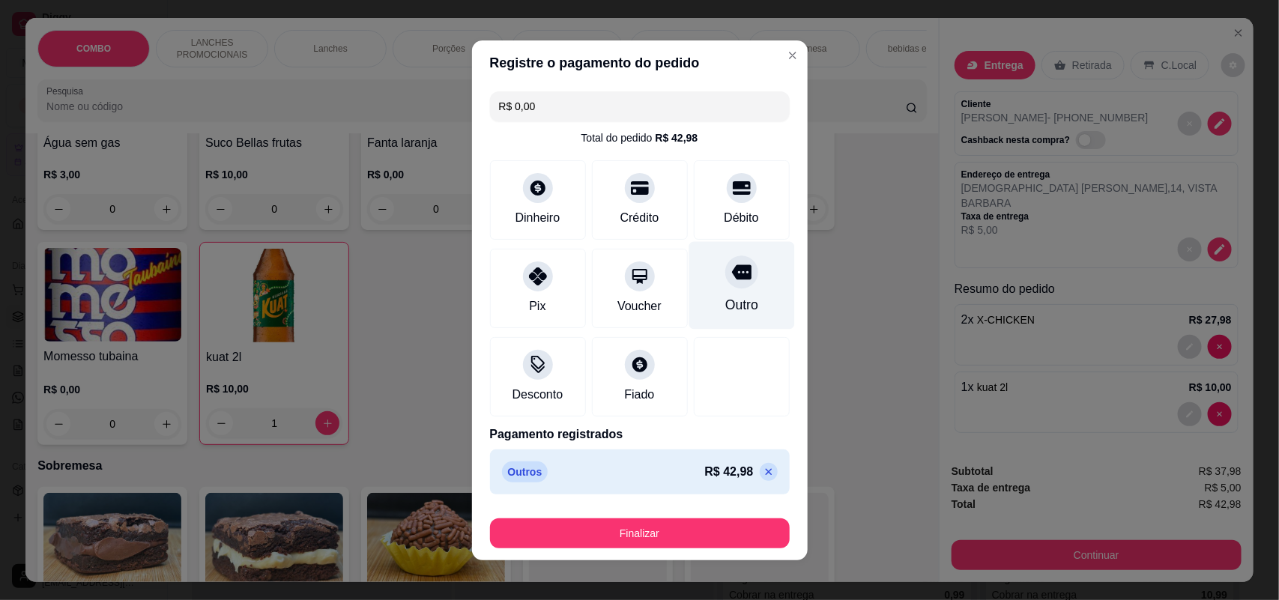
click at [713, 291] on div "Outro" at bounding box center [742, 285] width 106 height 88
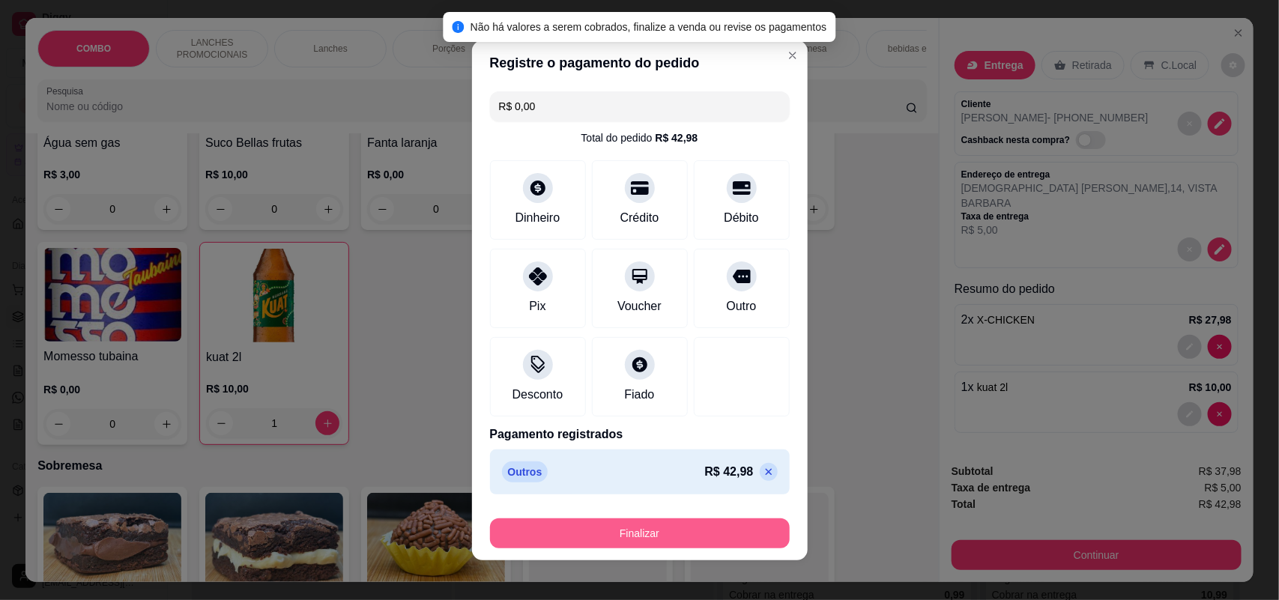
click at [693, 542] on button "Finalizar" at bounding box center [640, 533] width 300 height 30
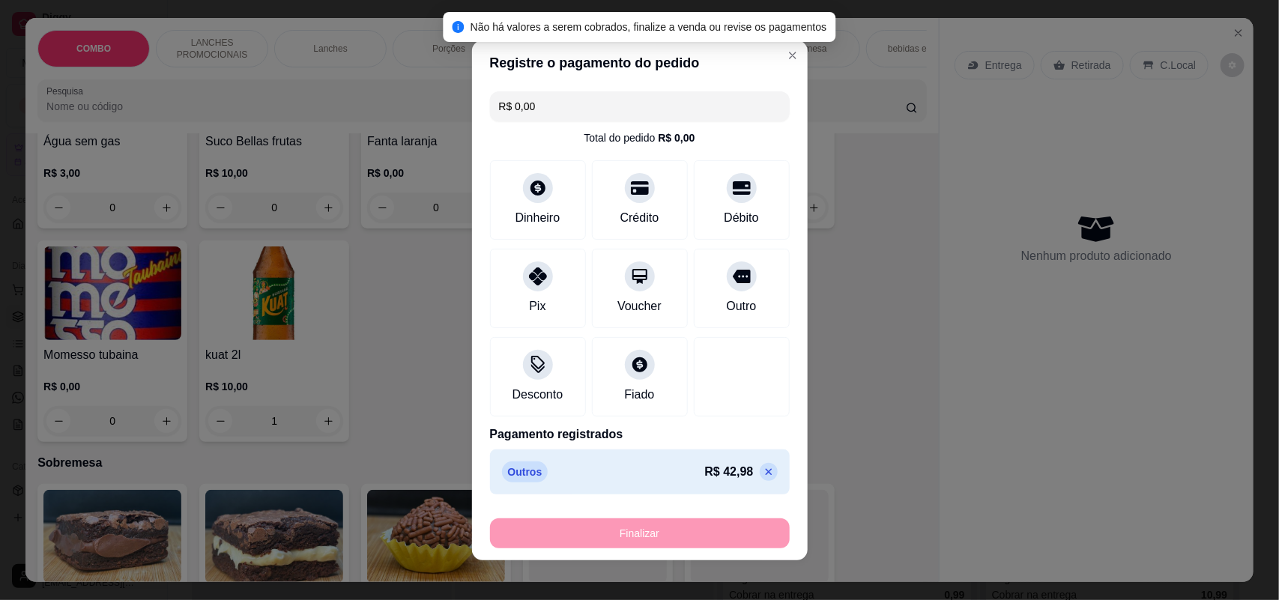
type input "0"
type input "-R$ 42,98"
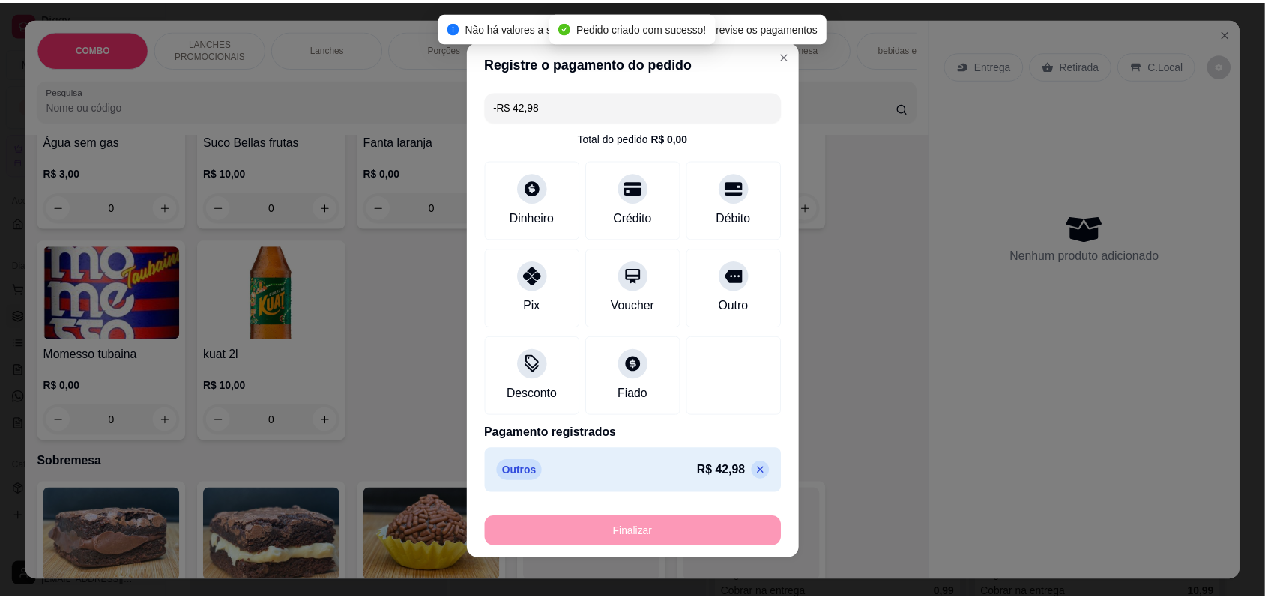
scroll to position [2339, 0]
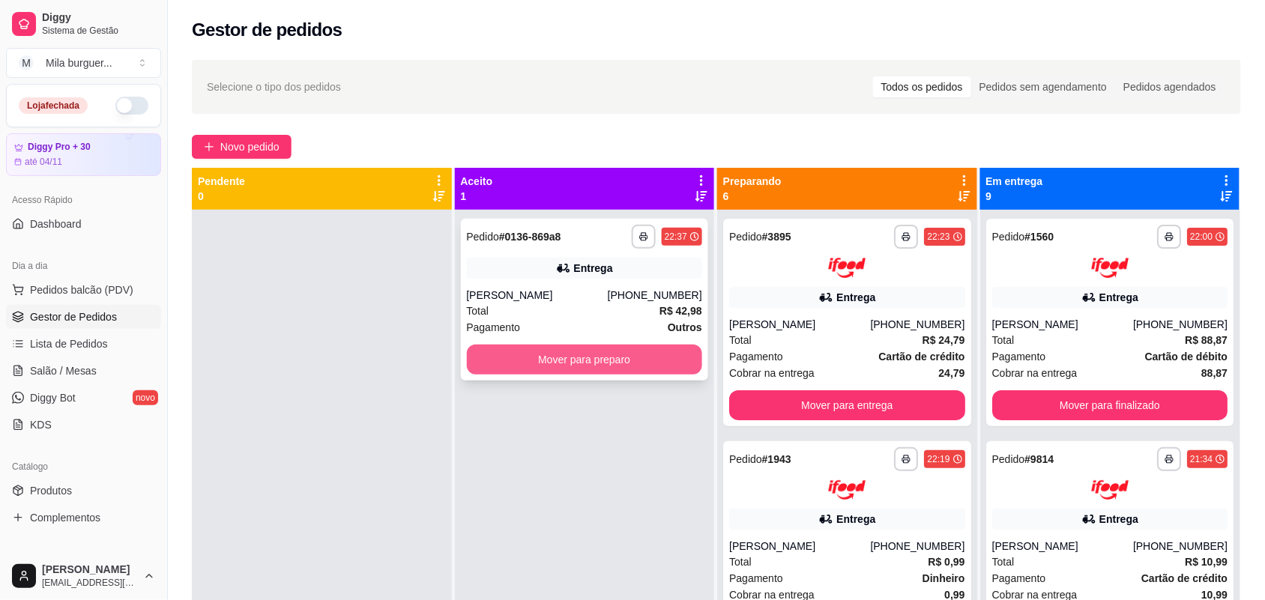
click at [575, 369] on button "Mover para preparo" at bounding box center [585, 360] width 236 height 30
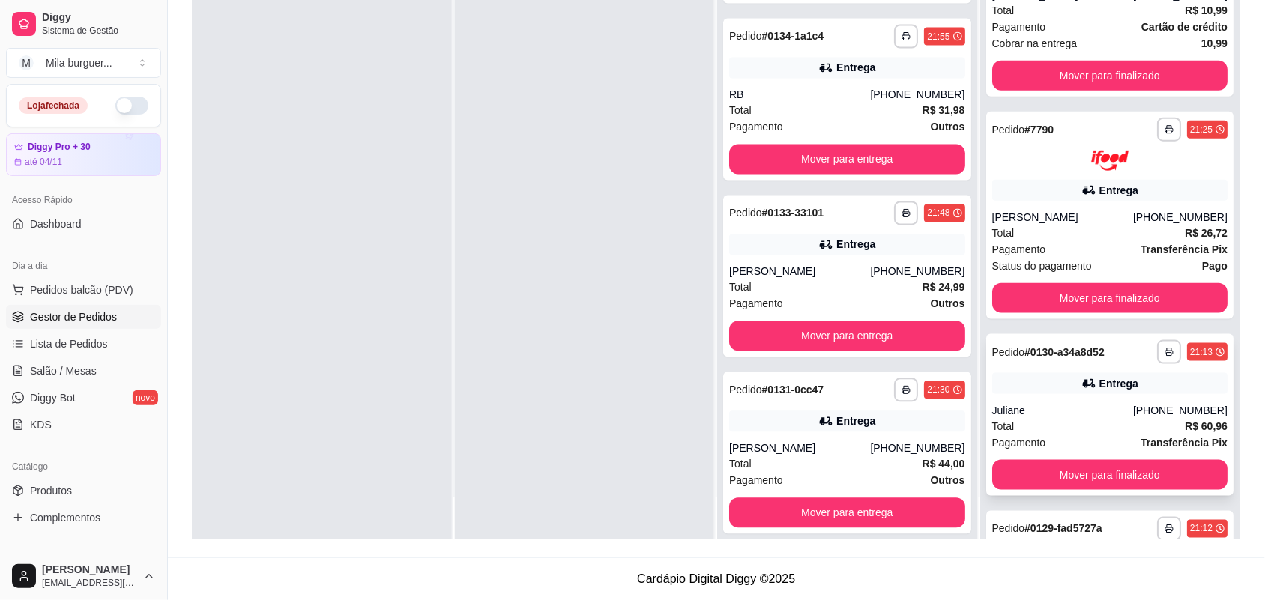
scroll to position [375, 0]
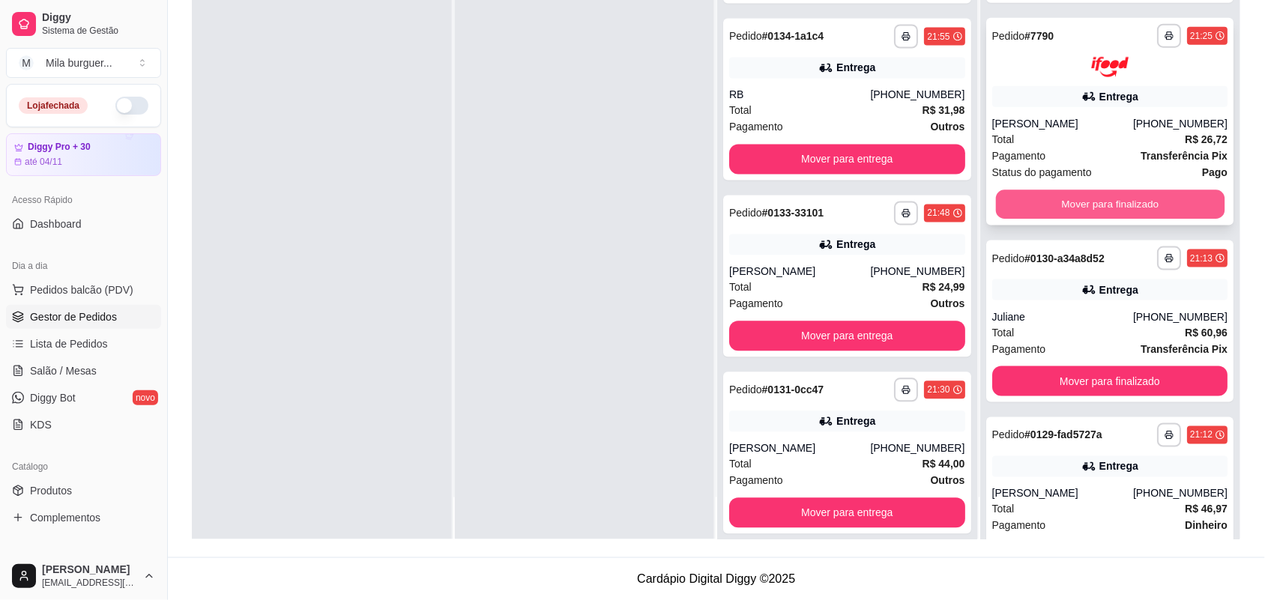
click at [1017, 211] on button "Mover para finalizado" at bounding box center [1109, 204] width 229 height 29
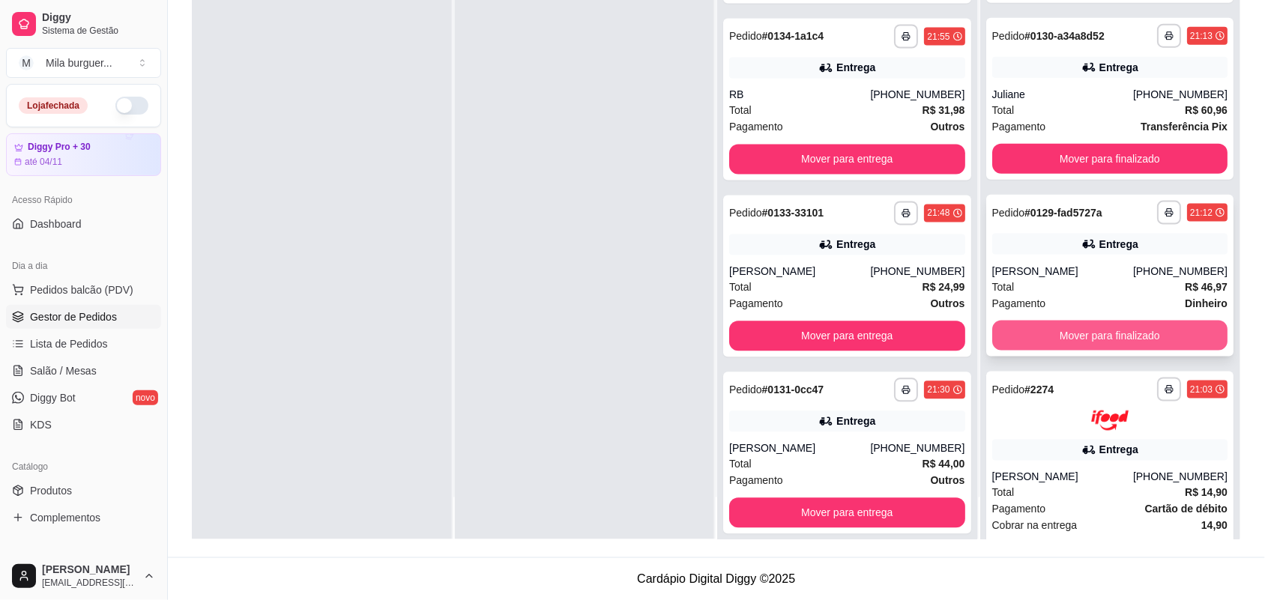
click at [1016, 335] on button "Mover para finalizado" at bounding box center [1110, 336] width 236 height 30
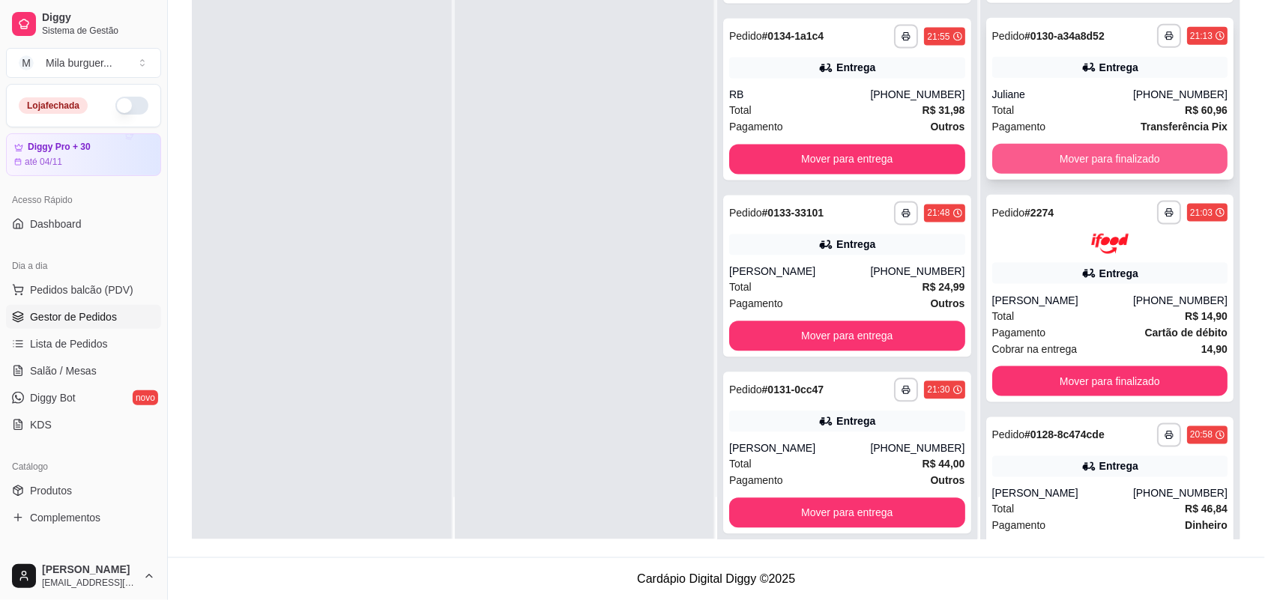
click at [993, 151] on button "Mover para finalizado" at bounding box center [1110, 159] width 236 height 30
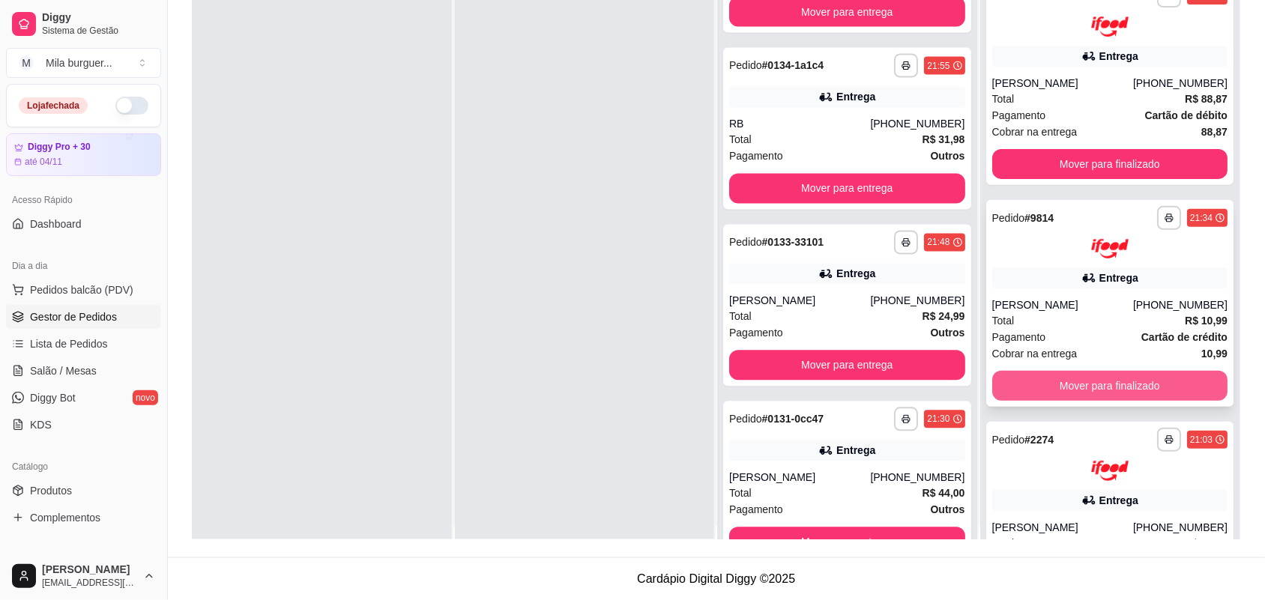
scroll to position [0, 0]
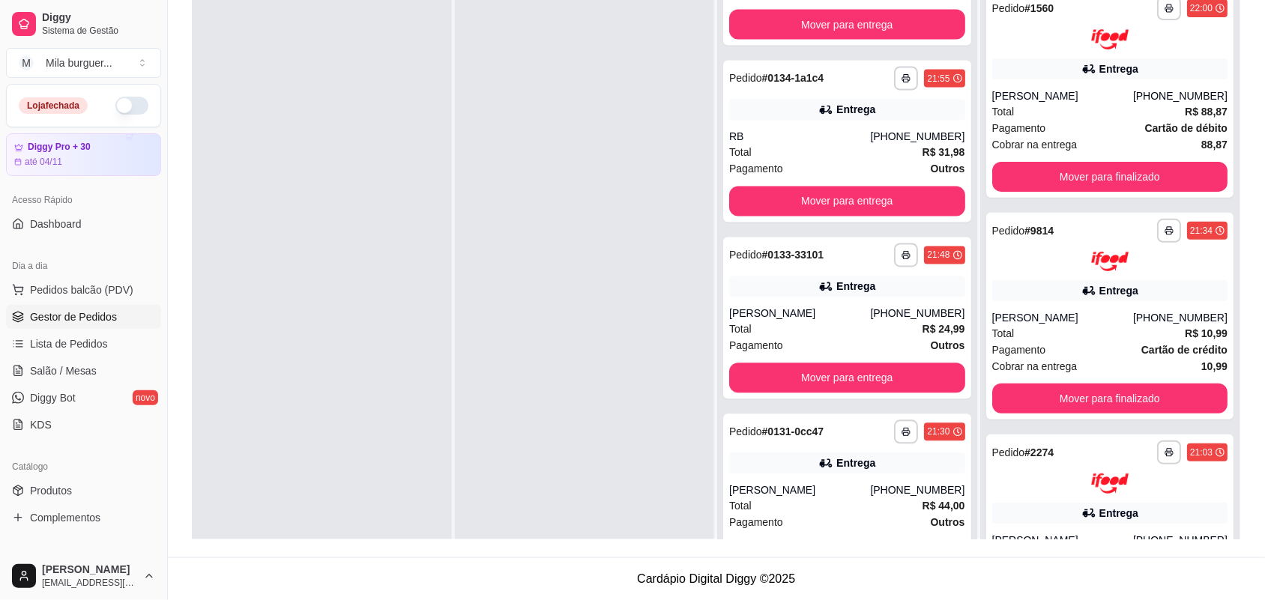
click at [560, 77] on div at bounding box center [585, 281] width 260 height 600
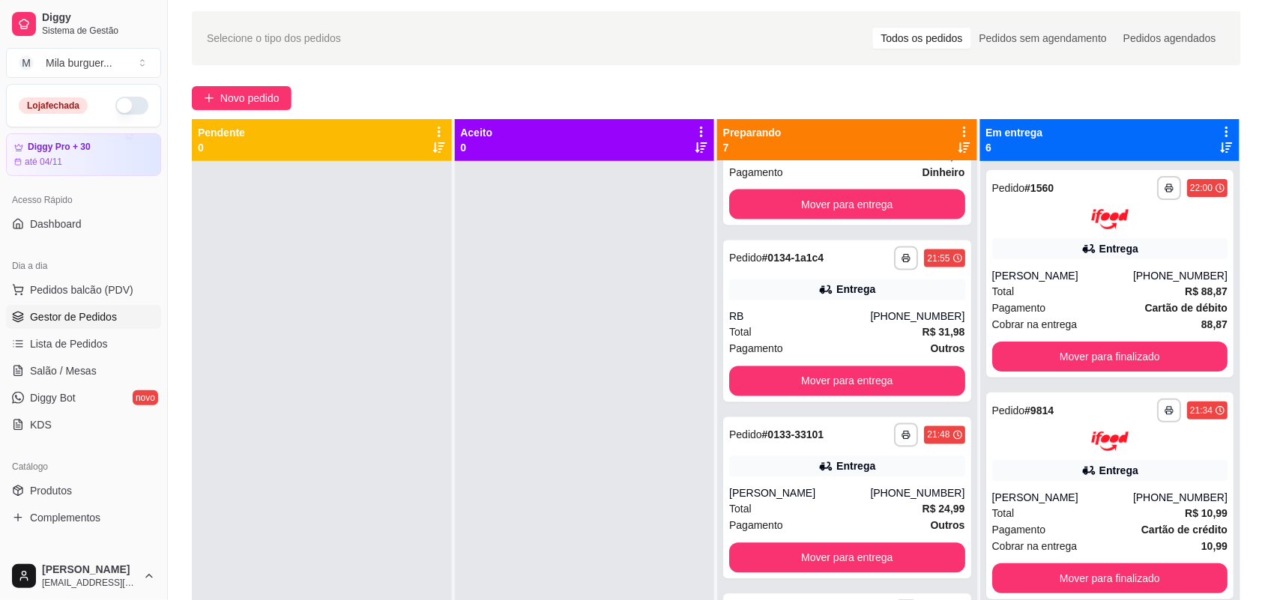
scroll to position [41, 0]
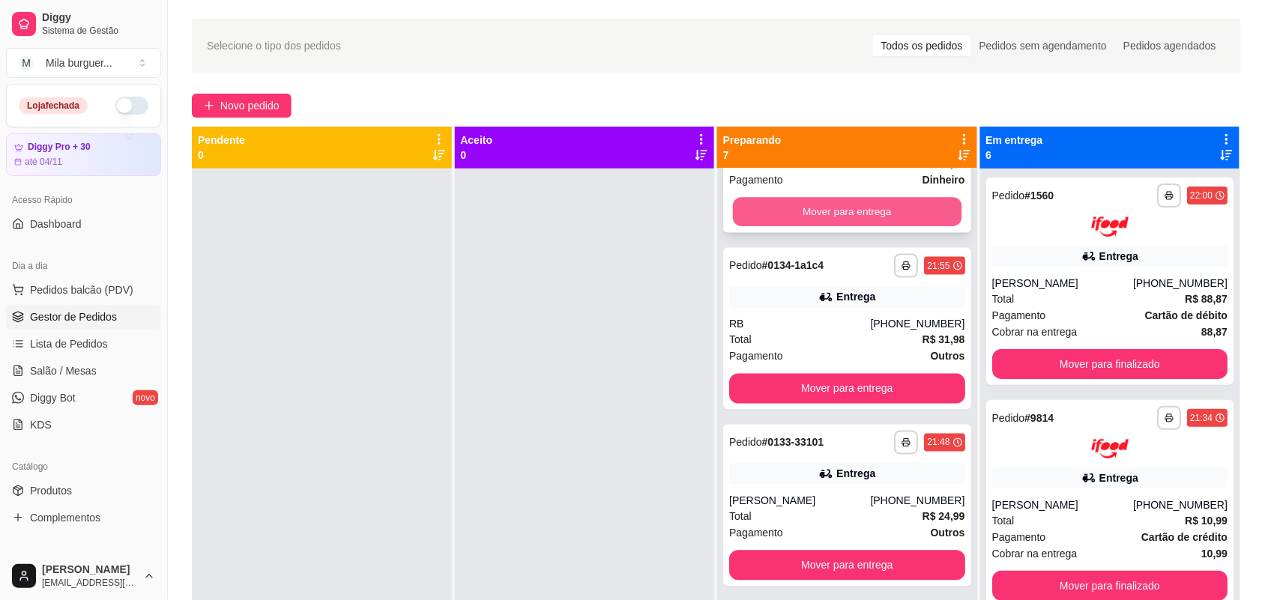
click at [740, 199] on button "Mover para entrega" at bounding box center [847, 212] width 229 height 29
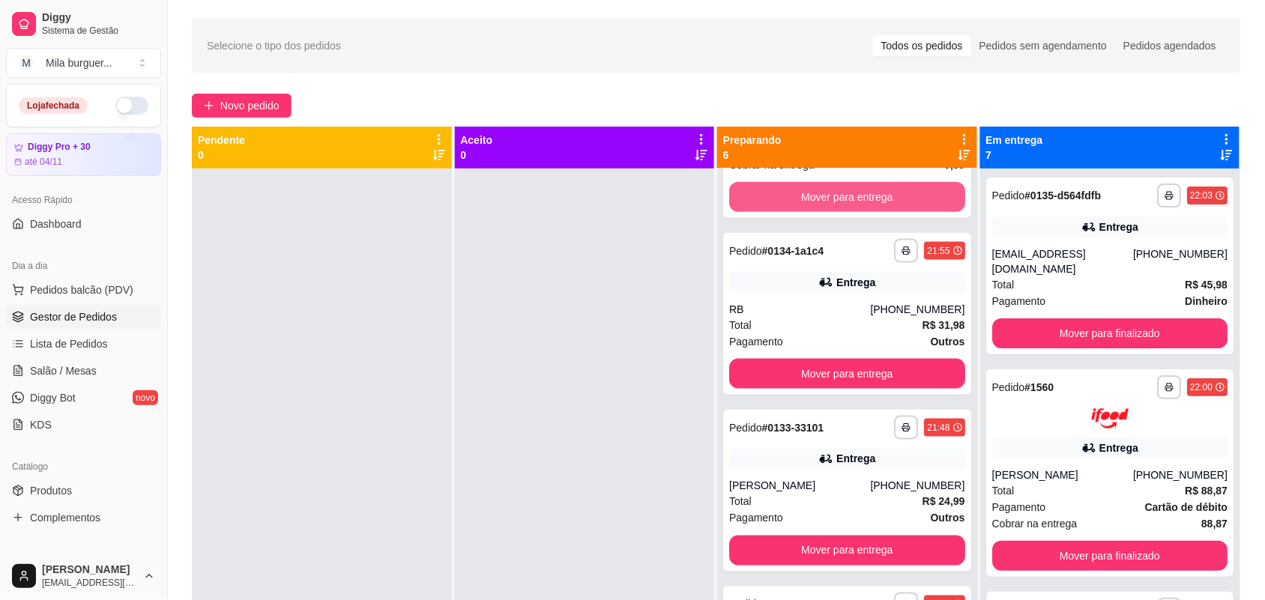
click at [740, 199] on button "Mover para entrega" at bounding box center [847, 197] width 236 height 30
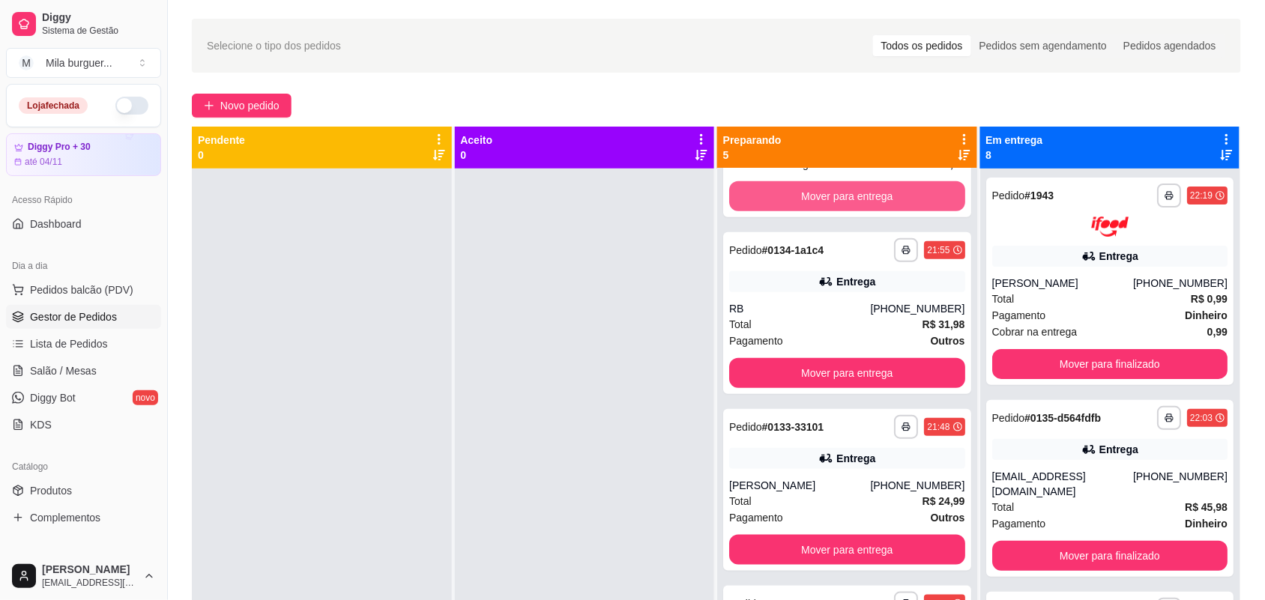
scroll to position [342, 0]
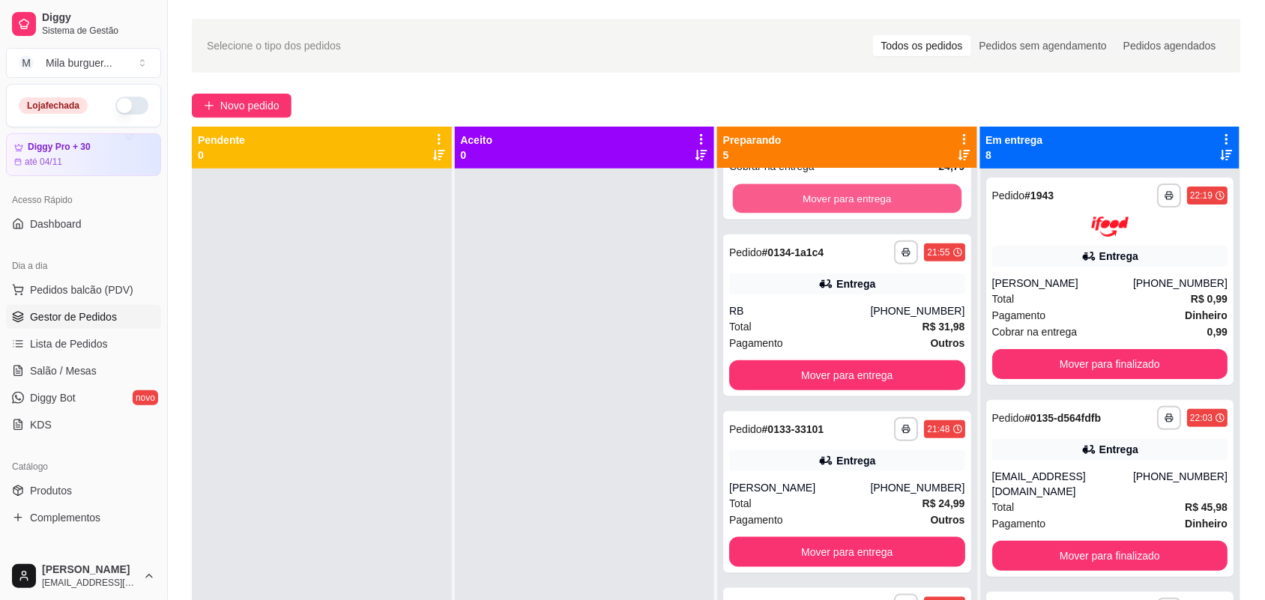
click at [740, 199] on button "Mover para entrega" at bounding box center [847, 198] width 229 height 29
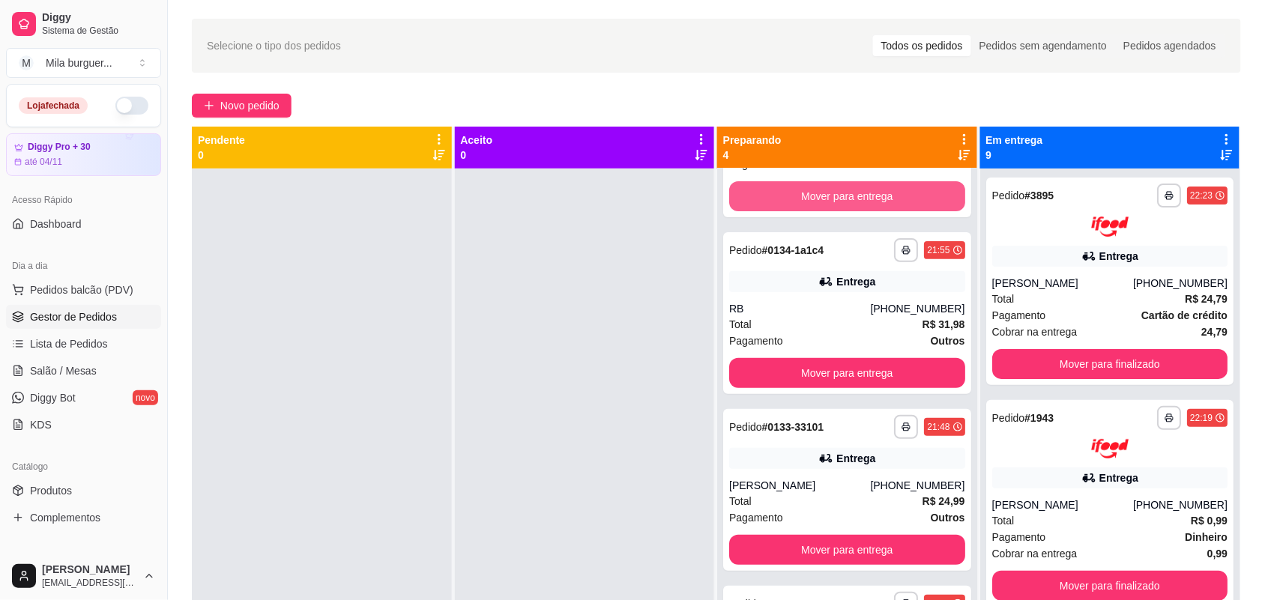
scroll to position [121, 0]
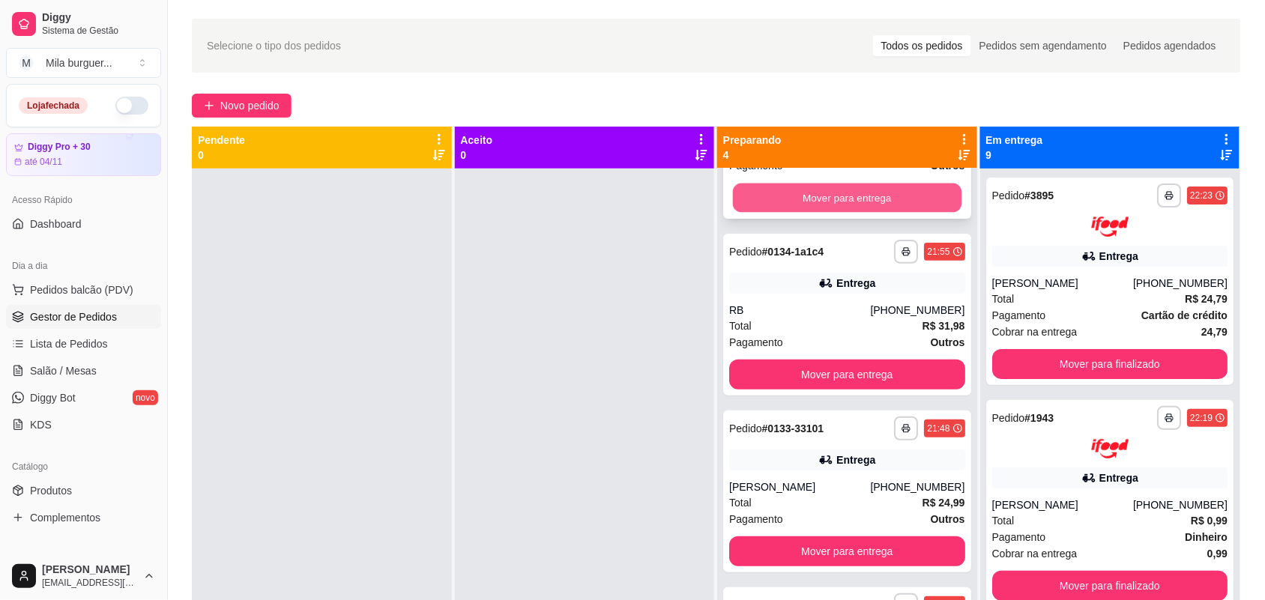
click at [743, 196] on button "Mover para entrega" at bounding box center [847, 198] width 229 height 29
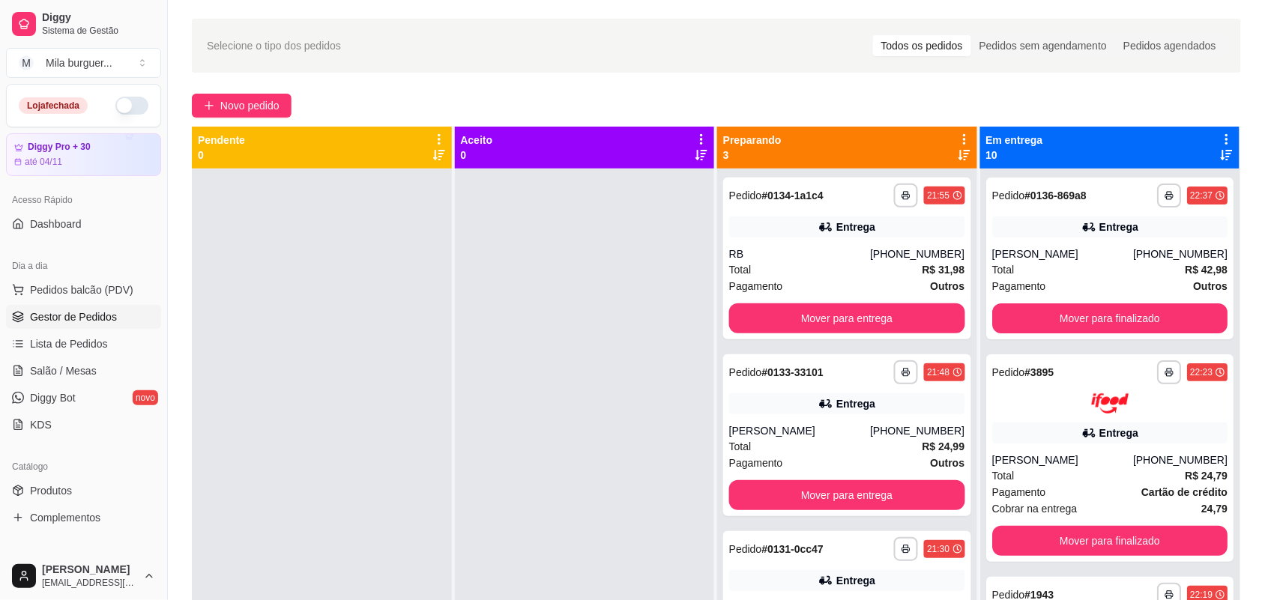
scroll to position [0, 0]
click at [747, 306] on button "Mover para entrega" at bounding box center [847, 318] width 236 height 30
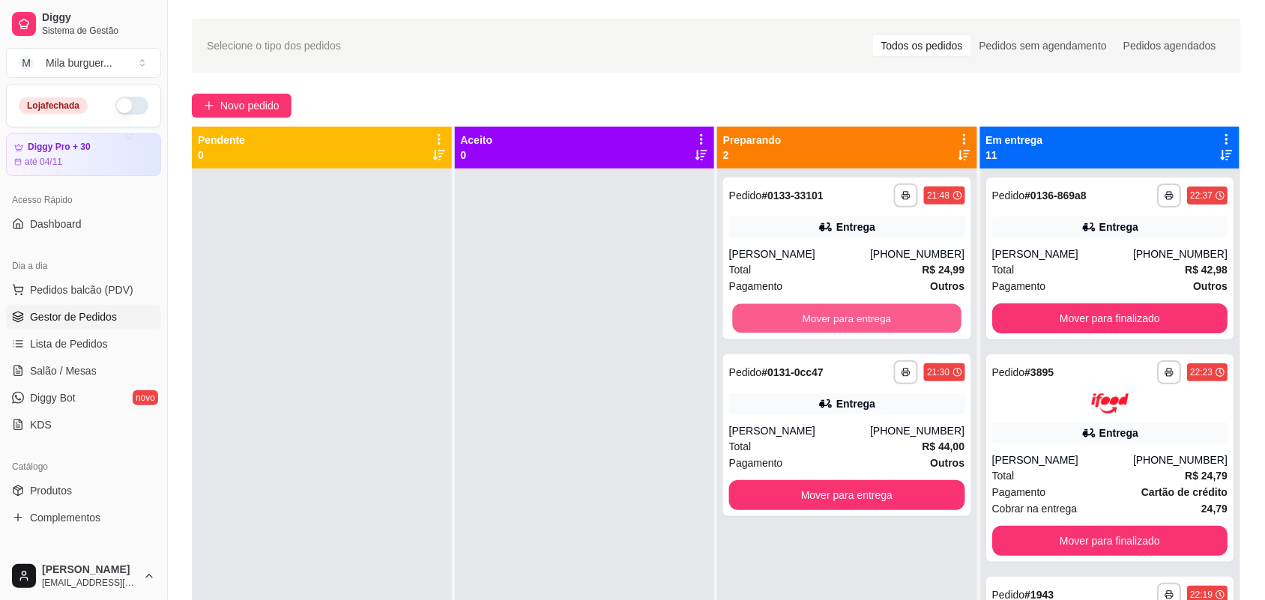
click at [747, 306] on button "Mover para entrega" at bounding box center [847, 318] width 229 height 29
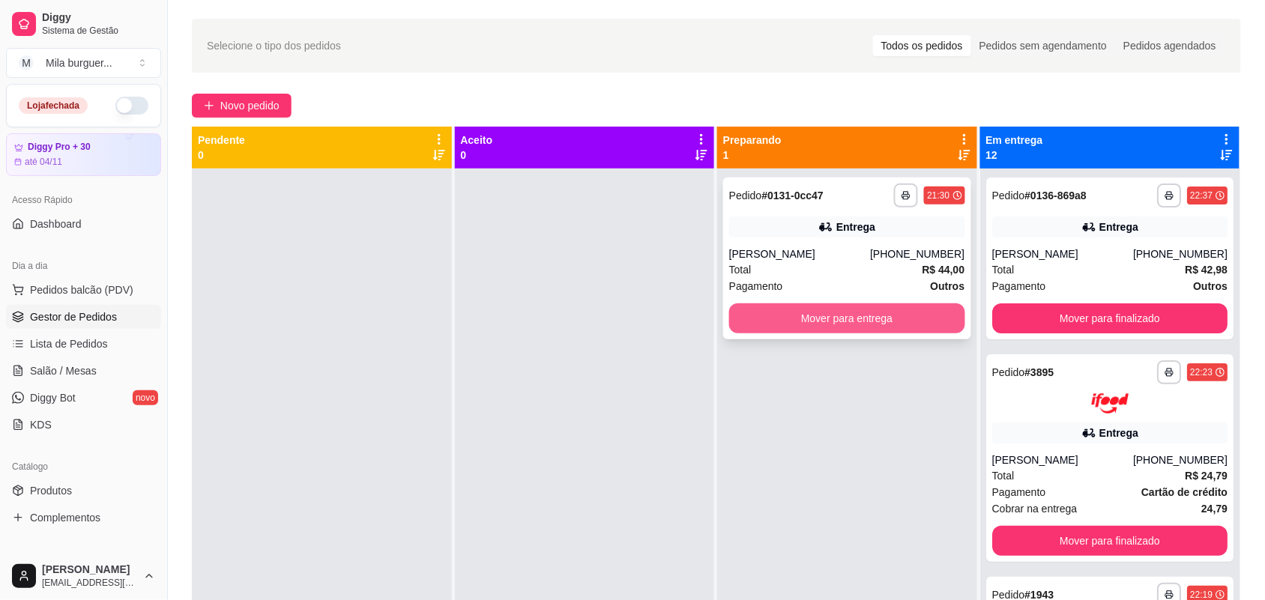
click at [746, 309] on button "Mover para entrega" at bounding box center [847, 318] width 236 height 30
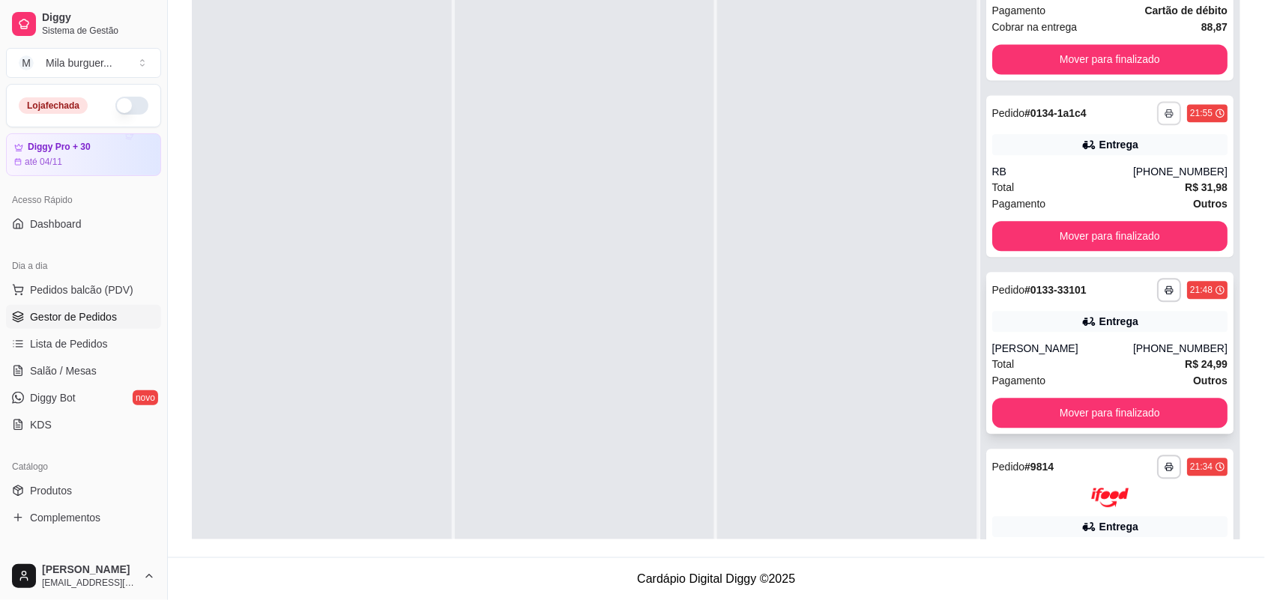
scroll to position [937, 0]
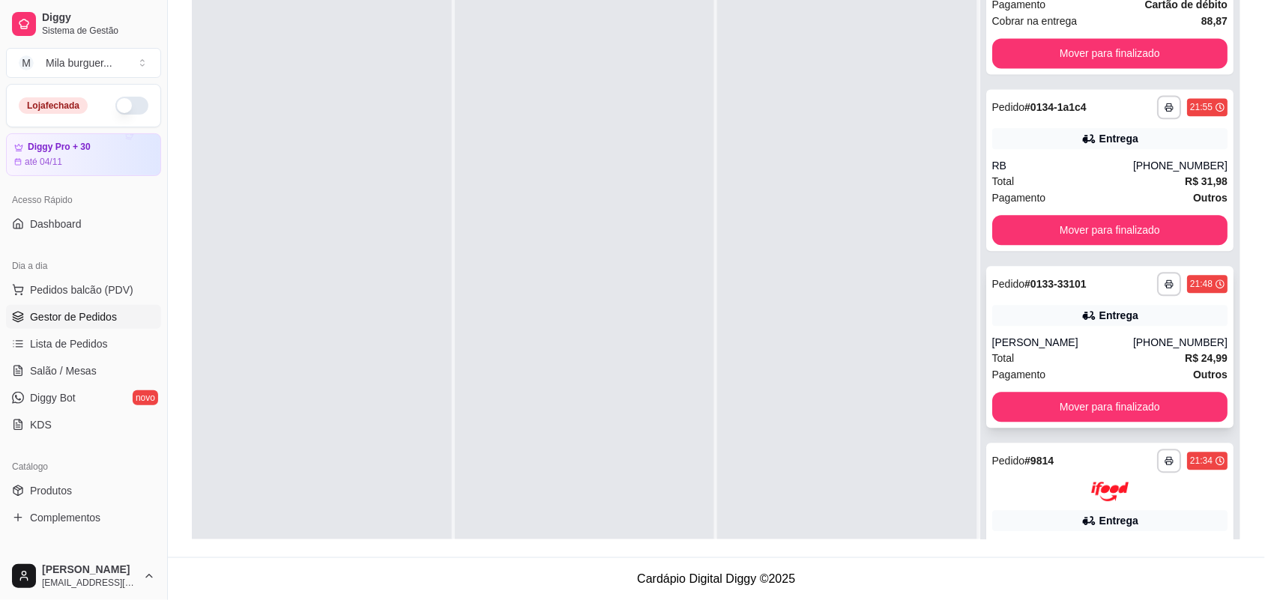
click at [1053, 286] on div "**********" at bounding box center [1110, 347] width 248 height 162
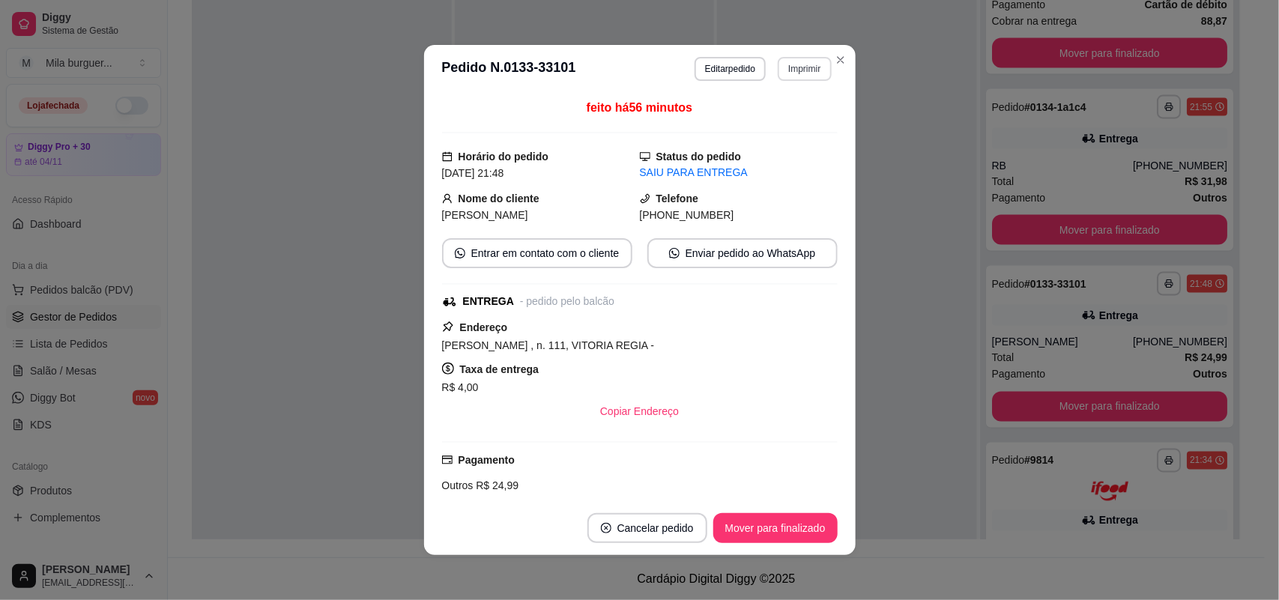
click at [789, 58] on button "Imprimir" at bounding box center [804, 69] width 53 height 24
click at [789, 122] on button "IMPRESSORA" at bounding box center [772, 122] width 109 height 24
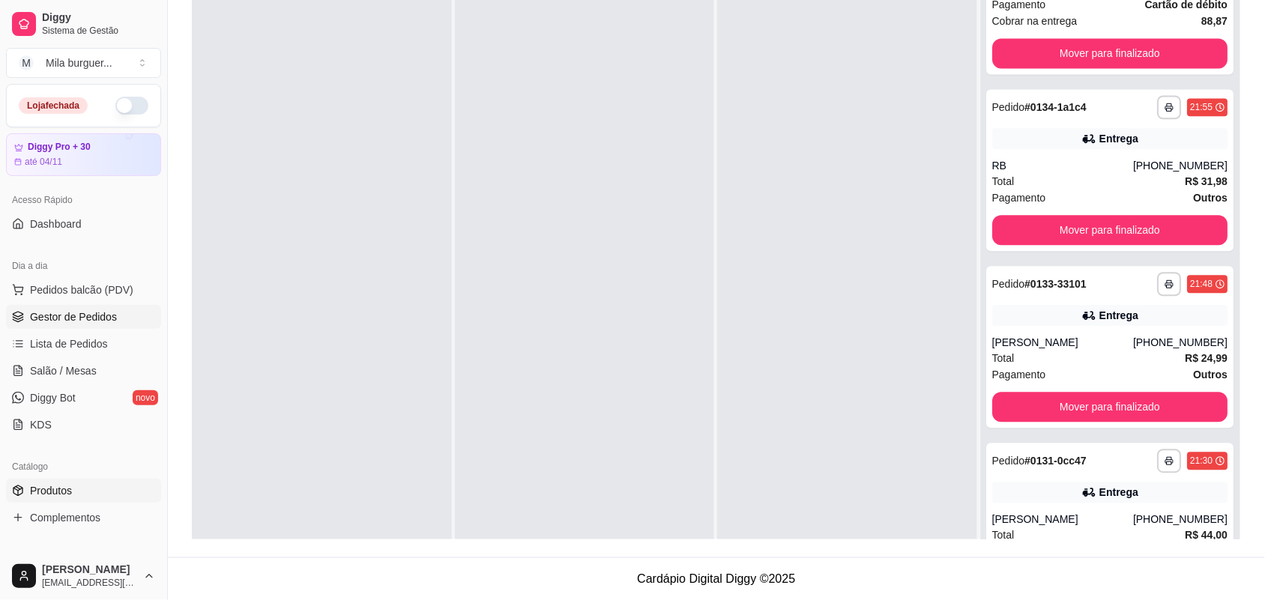
click at [68, 486] on span "Produtos" at bounding box center [51, 490] width 42 height 15
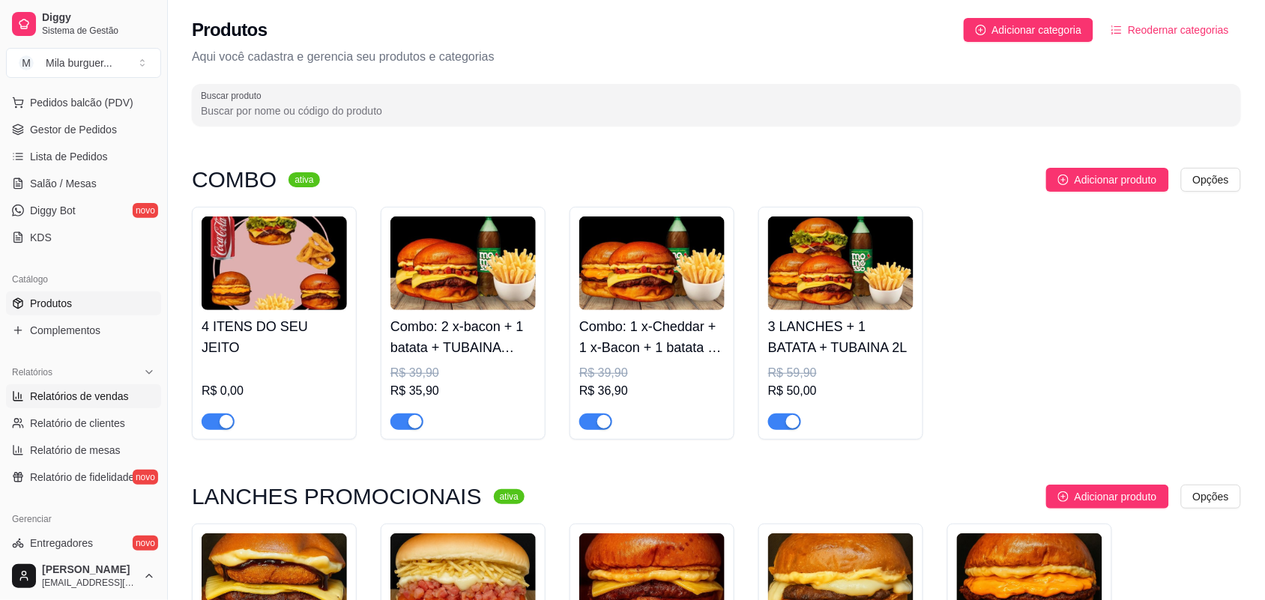
click at [85, 387] on link "Relatórios de vendas" at bounding box center [83, 396] width 155 height 24
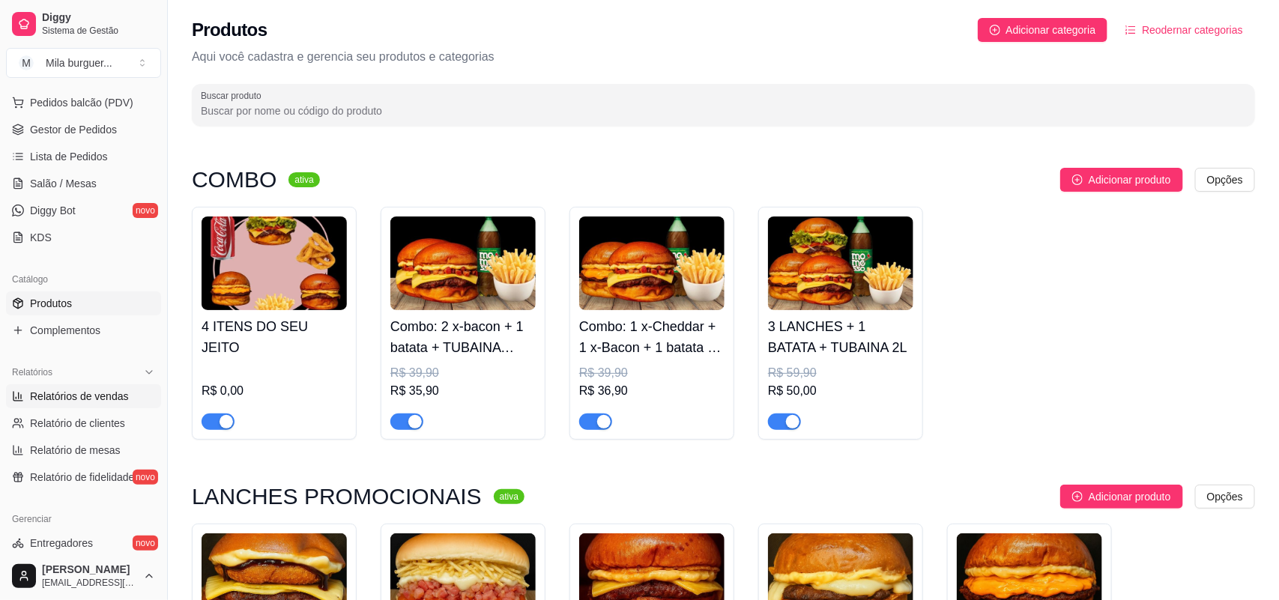
select select "ALL"
select select "0"
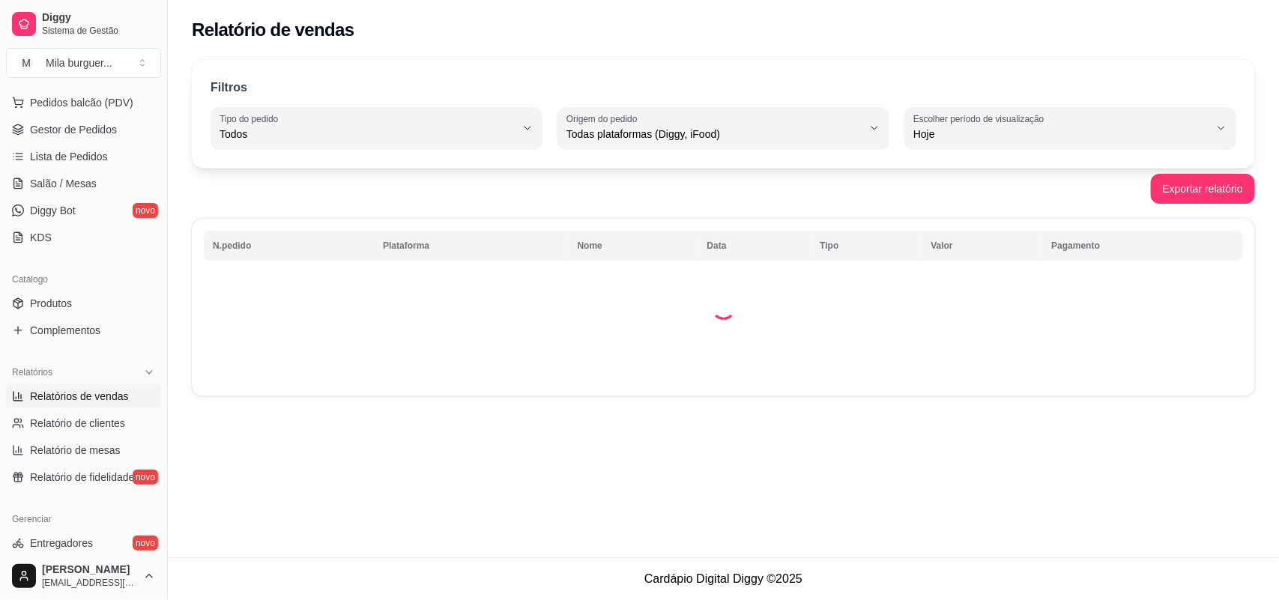
click at [88, 386] on link "Relatórios de vendas" at bounding box center [83, 396] width 155 height 24
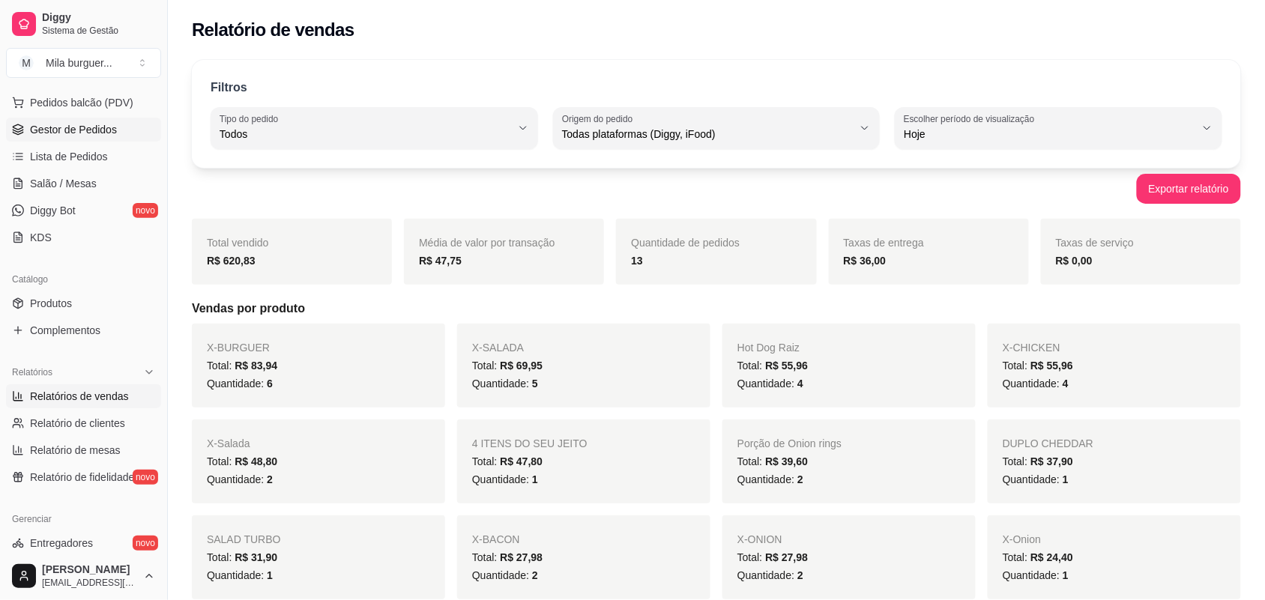
click at [69, 136] on span "Gestor de Pedidos" at bounding box center [73, 129] width 87 height 15
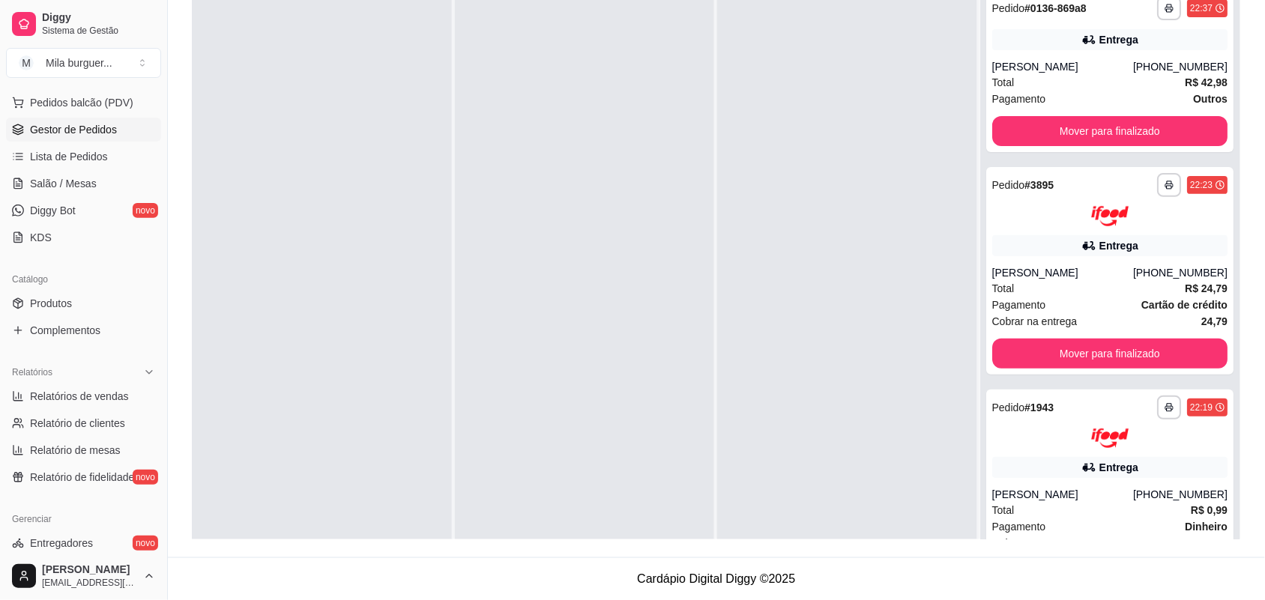
select select "ALL"
select select "0"
